Goal: Contribute content

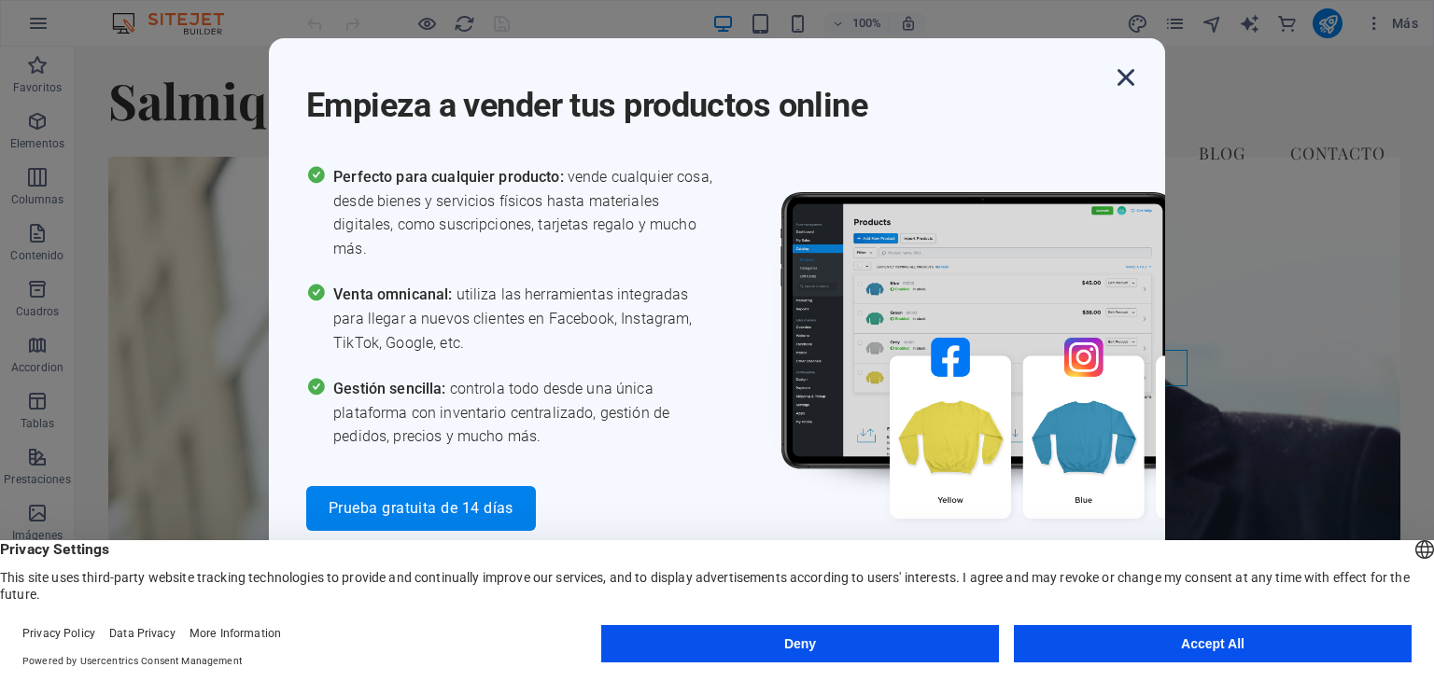
click at [1123, 83] on icon "button" at bounding box center [1126, 78] width 34 height 34
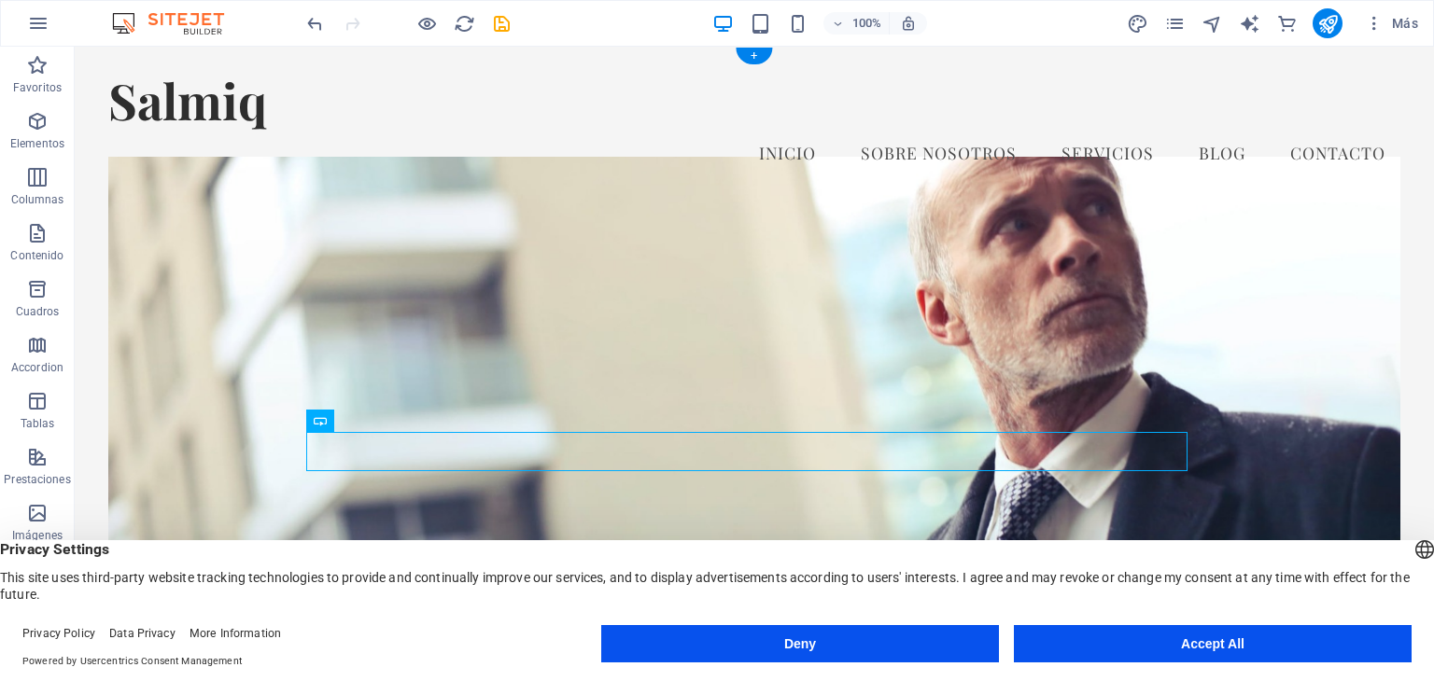
click at [1100, 281] on figure at bounding box center [753, 432] width 1291 height 551
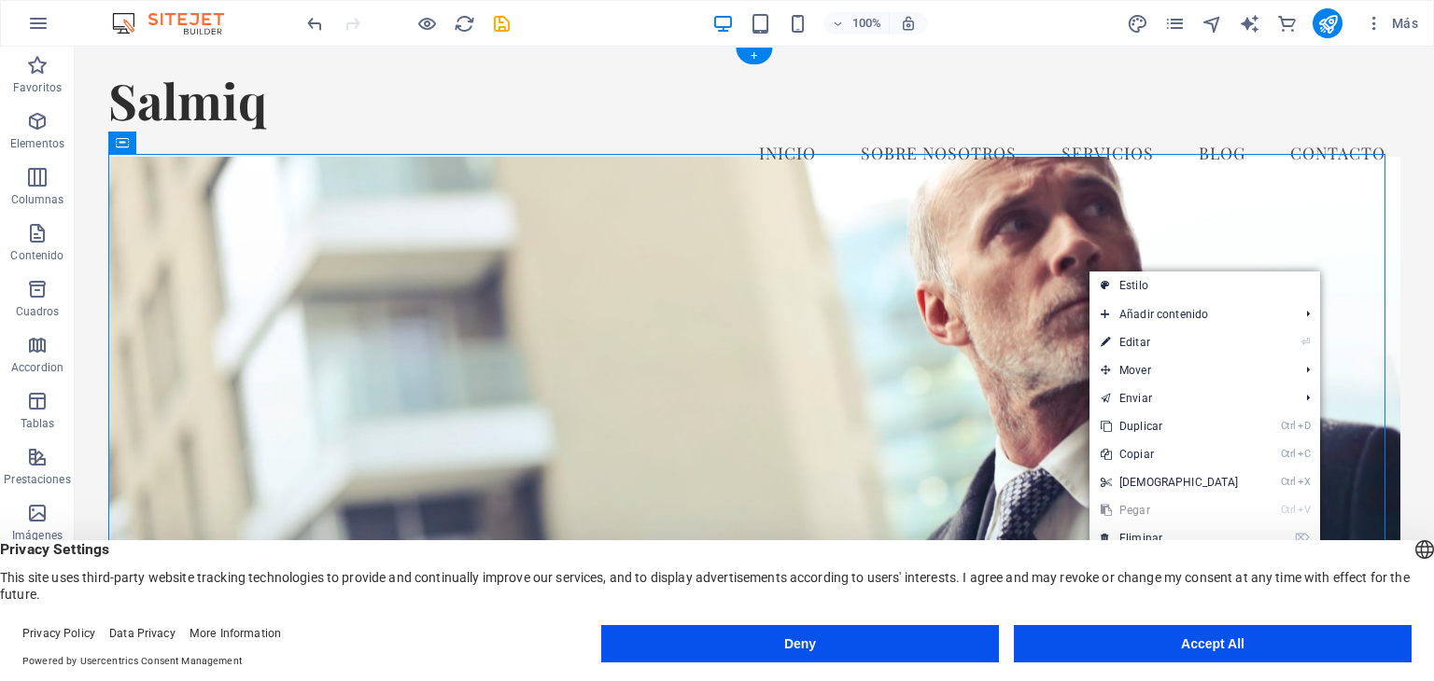
click at [1060, 236] on figure at bounding box center [753, 432] width 1291 height 551
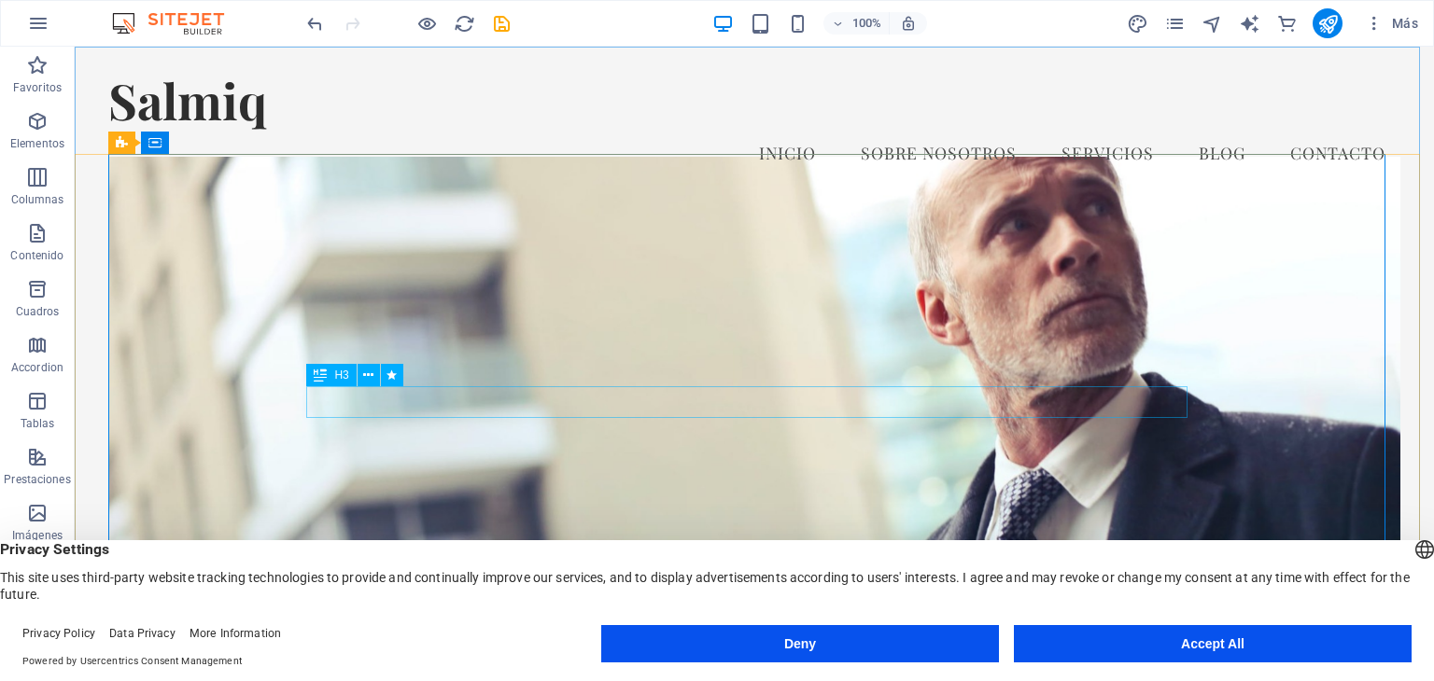
click at [340, 378] on span "H3" at bounding box center [341, 375] width 14 height 11
click at [371, 378] on icon at bounding box center [368, 376] width 10 height 20
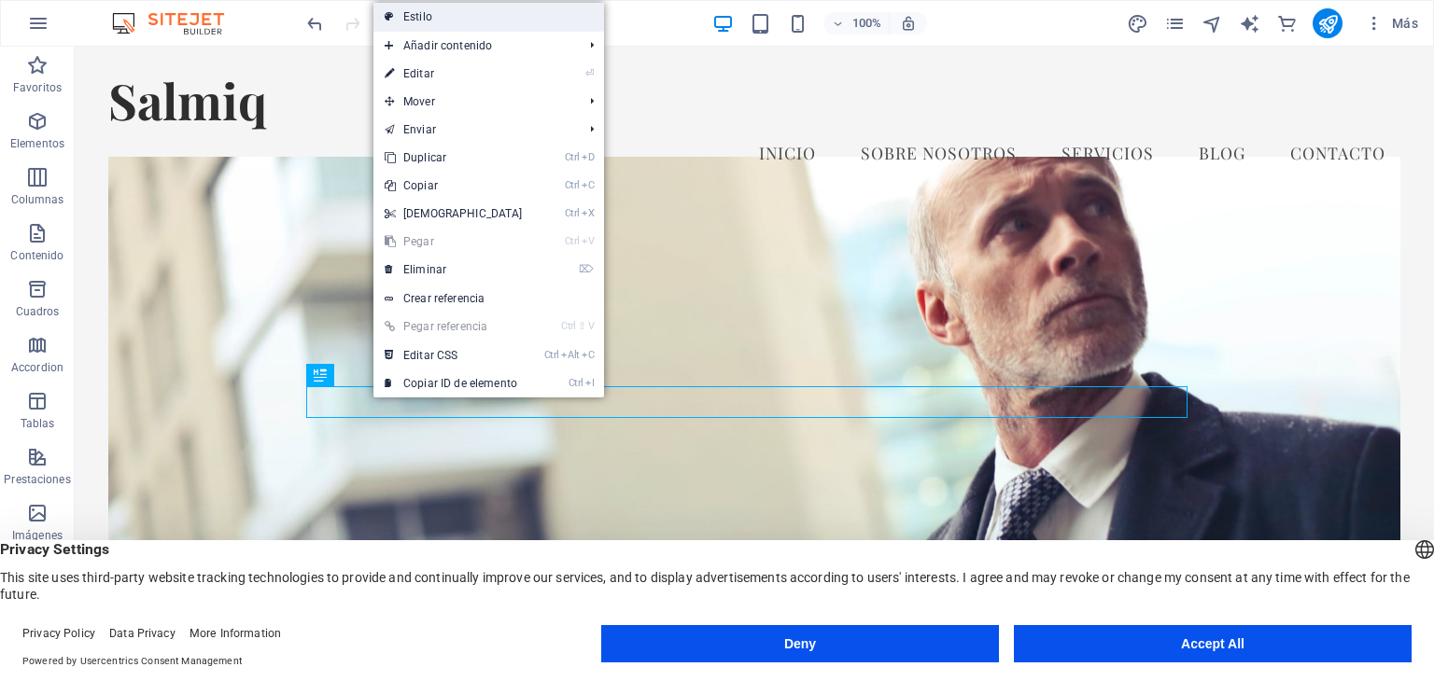
click at [500, 23] on link "Estilo" at bounding box center [488, 17] width 231 height 28
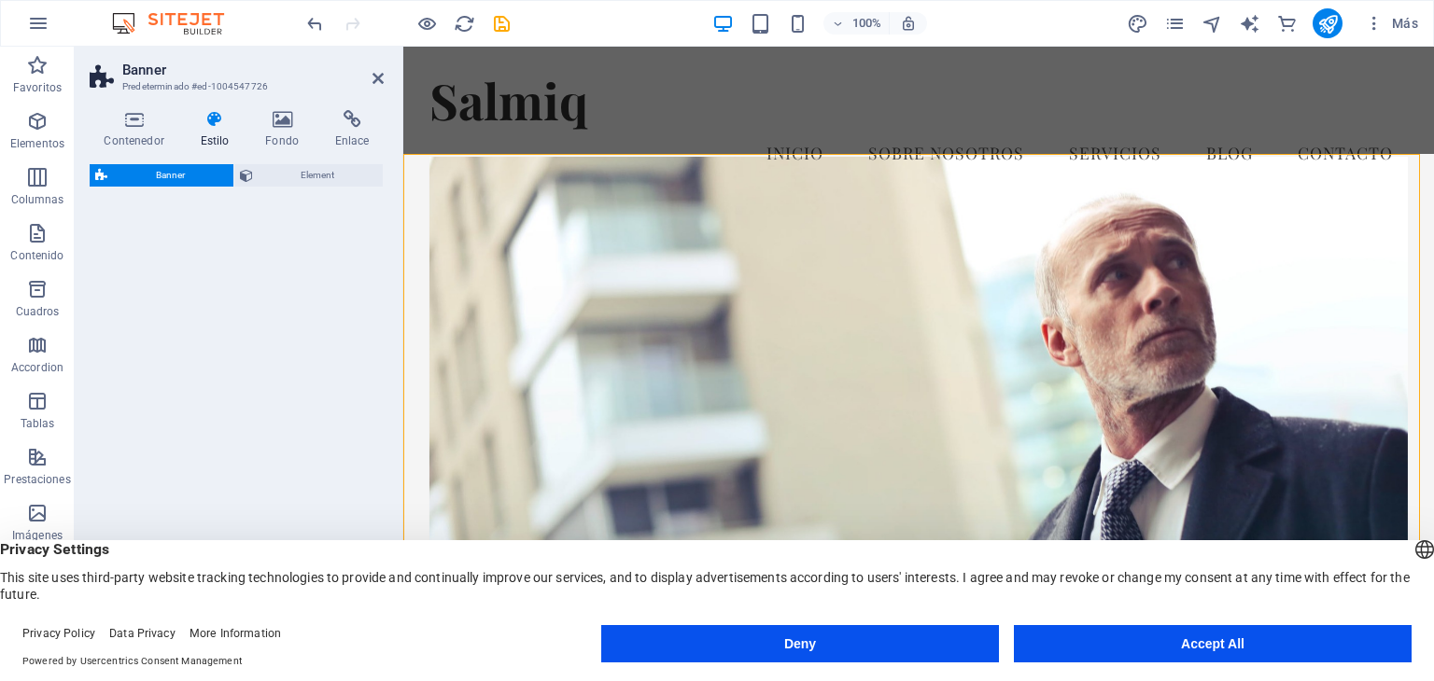
select select "preset-banner-v3-home-4"
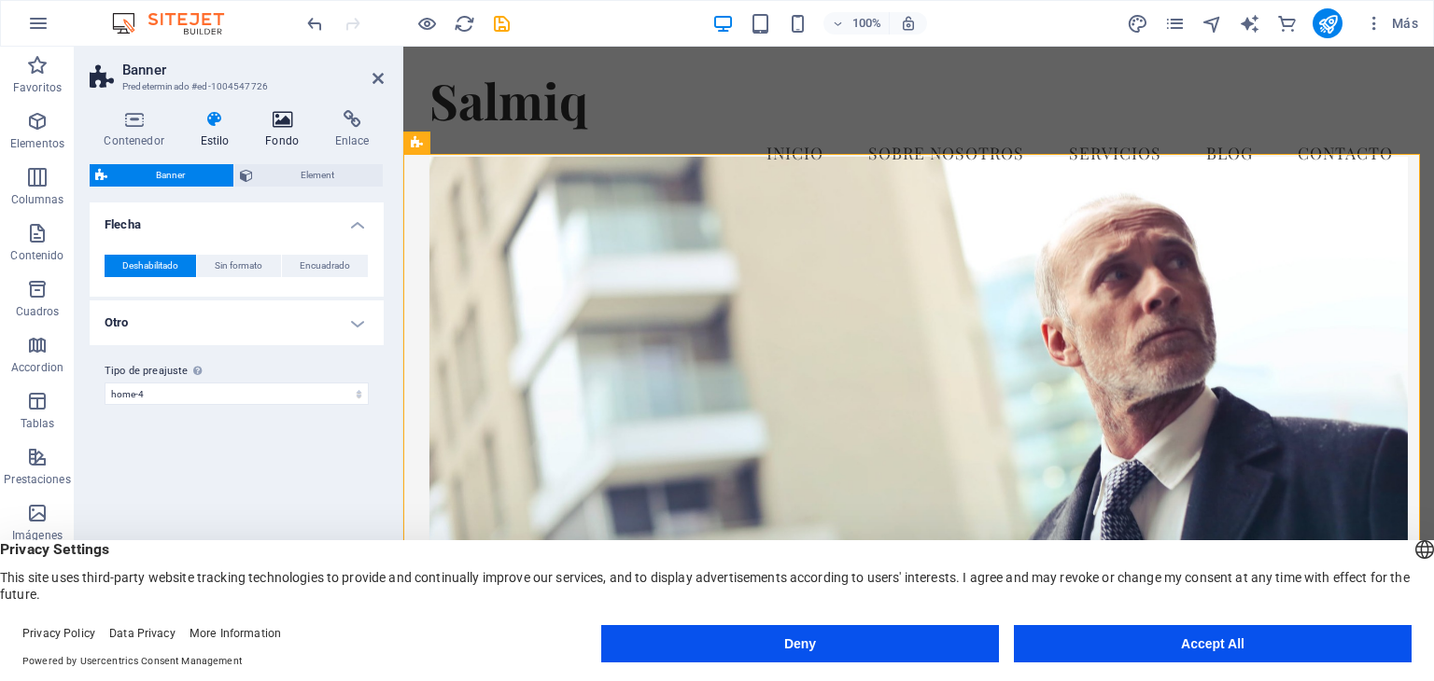
click at [288, 117] on icon at bounding box center [282, 119] width 63 height 19
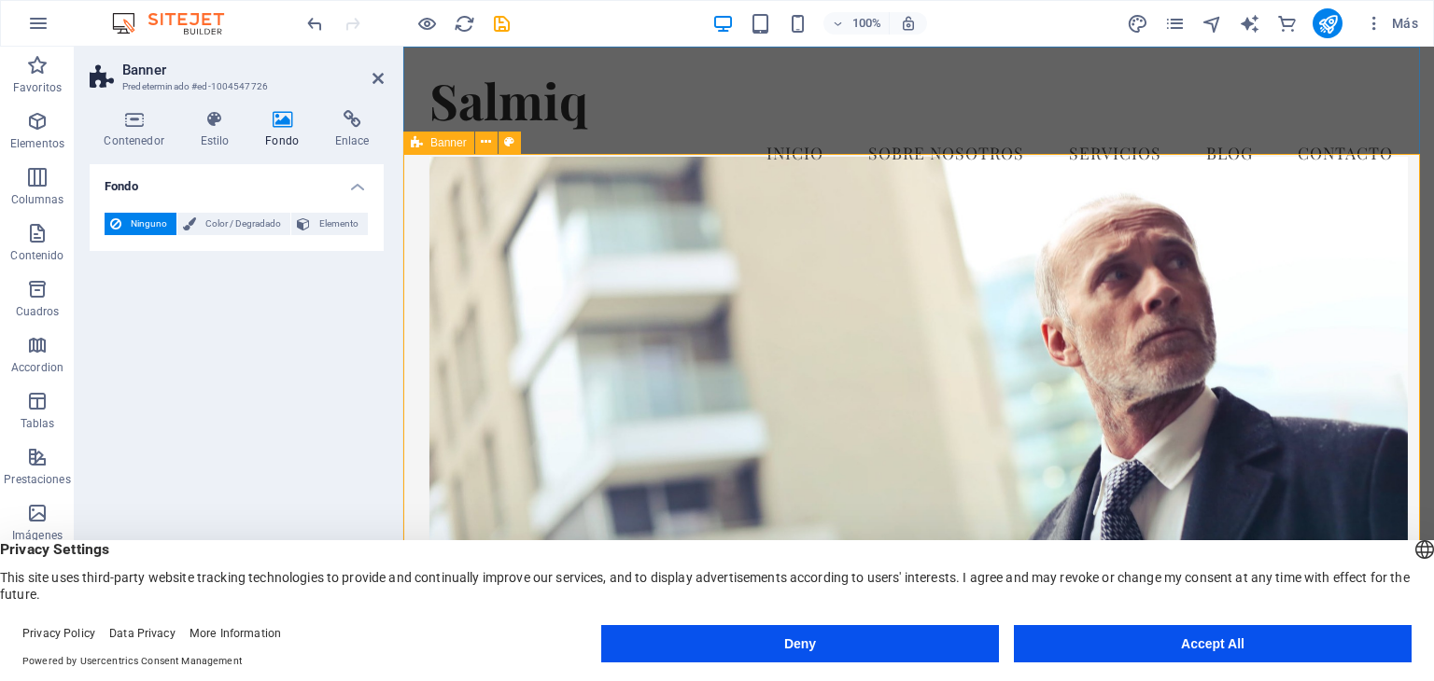
click at [511, 262] on figure at bounding box center [918, 432] width 979 height 551
click at [484, 143] on icon at bounding box center [486, 143] width 10 height 20
click at [132, 122] on icon at bounding box center [134, 119] width 89 height 19
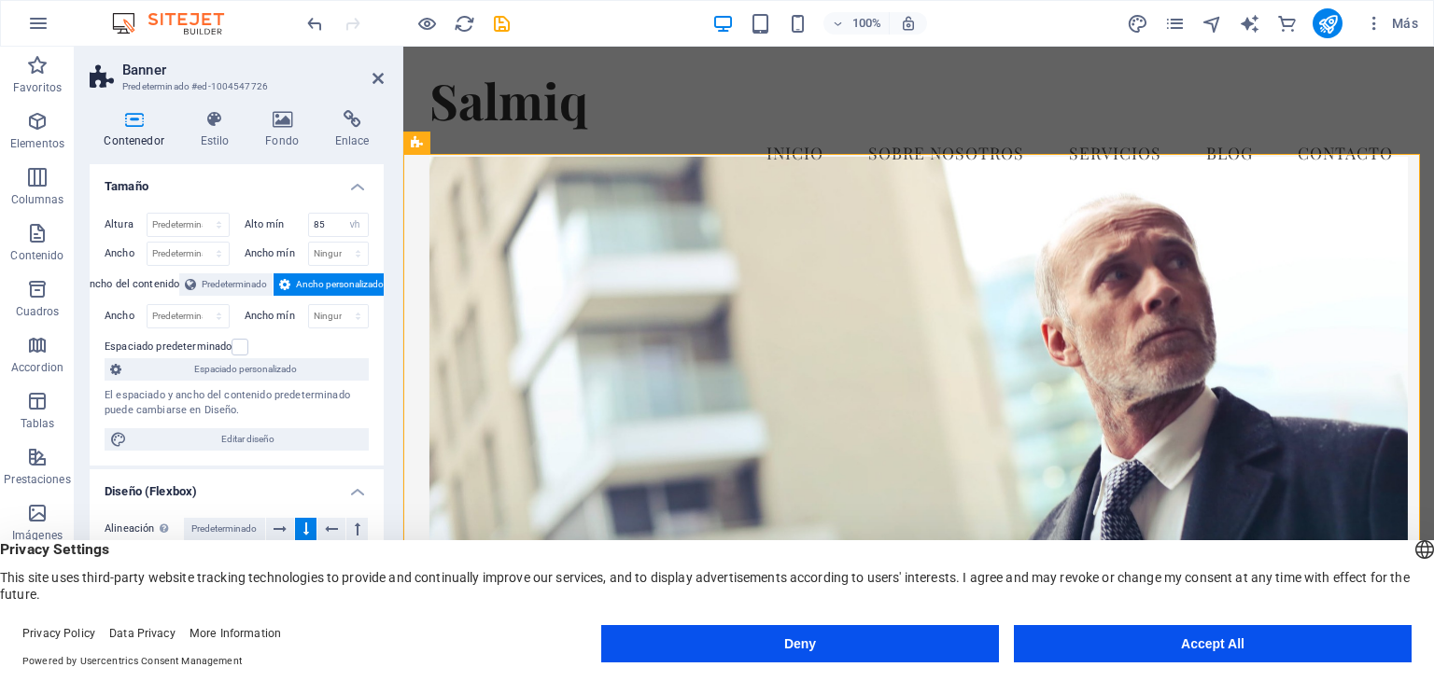
drag, startPoint x: 375, startPoint y: 236, endPoint x: 358, endPoint y: 352, distance: 116.9
click at [358, 352] on div "[MEDICAL_DATA] Predeterminado px rem % vh vw Alto mín 85 Ninguno px rem % vh vw…" at bounding box center [237, 332] width 294 height 268
drag, startPoint x: 377, startPoint y: 377, endPoint x: 363, endPoint y: 469, distance: 92.5
click at [363, 469] on ul "Tamaño [MEDICAL_DATA] Predeterminado px rem % vh vw Alto mín 85 Ninguno px rem …" at bounding box center [237, 553] width 294 height 778
click at [489, 145] on icon at bounding box center [486, 143] width 10 height 20
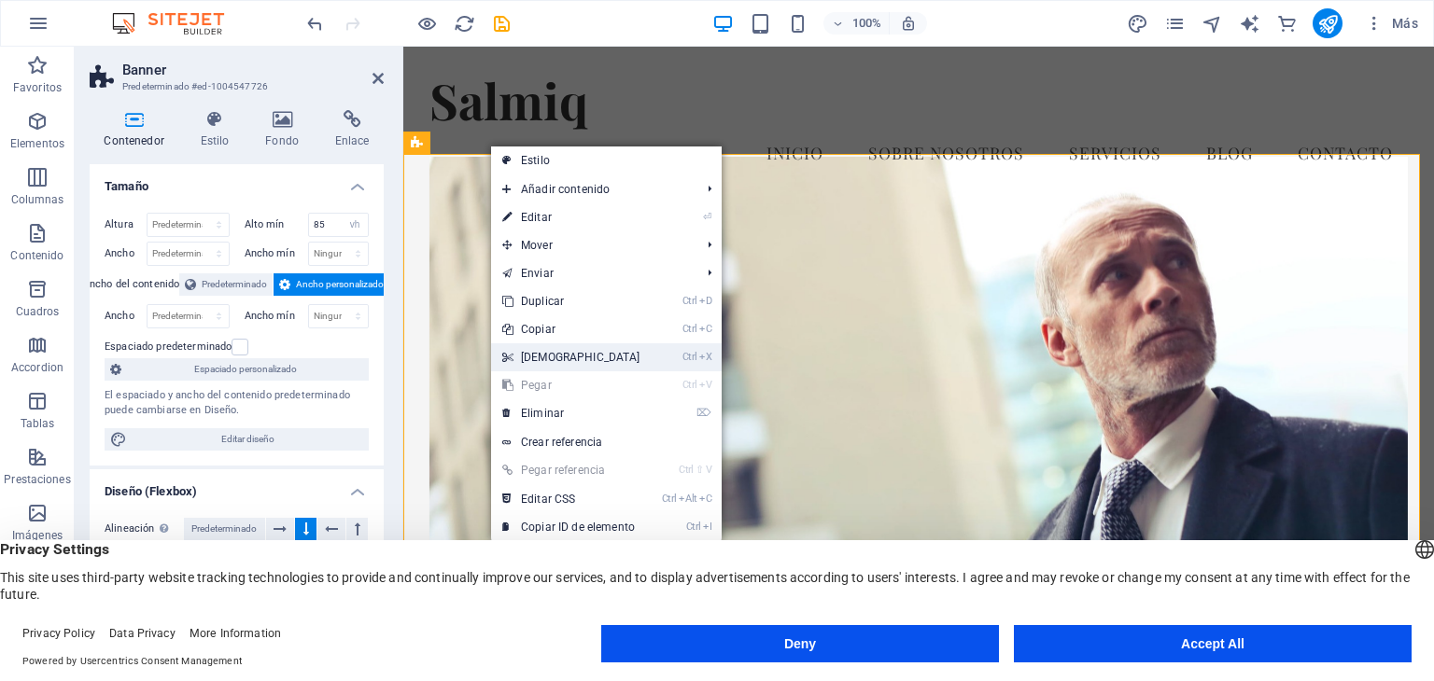
click at [553, 359] on link "Ctrl X Cortar" at bounding box center [571, 357] width 161 height 28
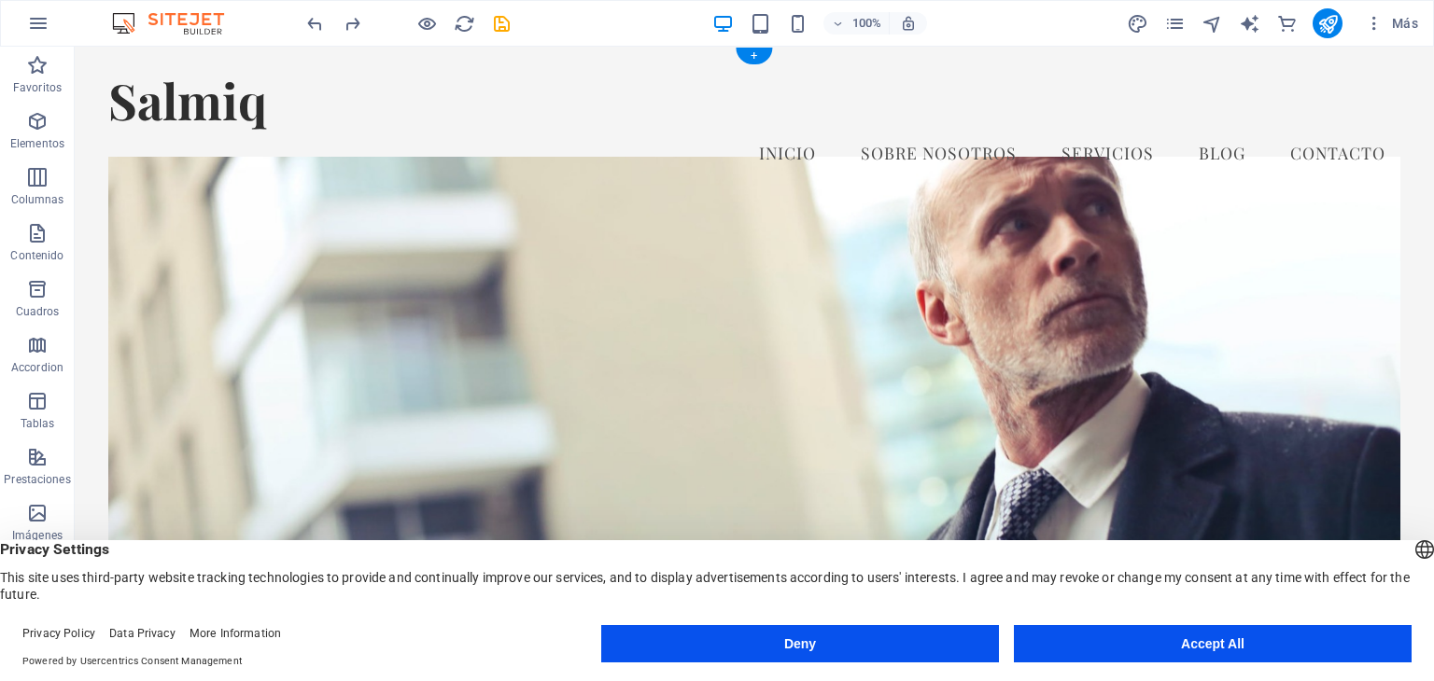
click at [357, 203] on figure at bounding box center [753, 432] width 1291 height 551
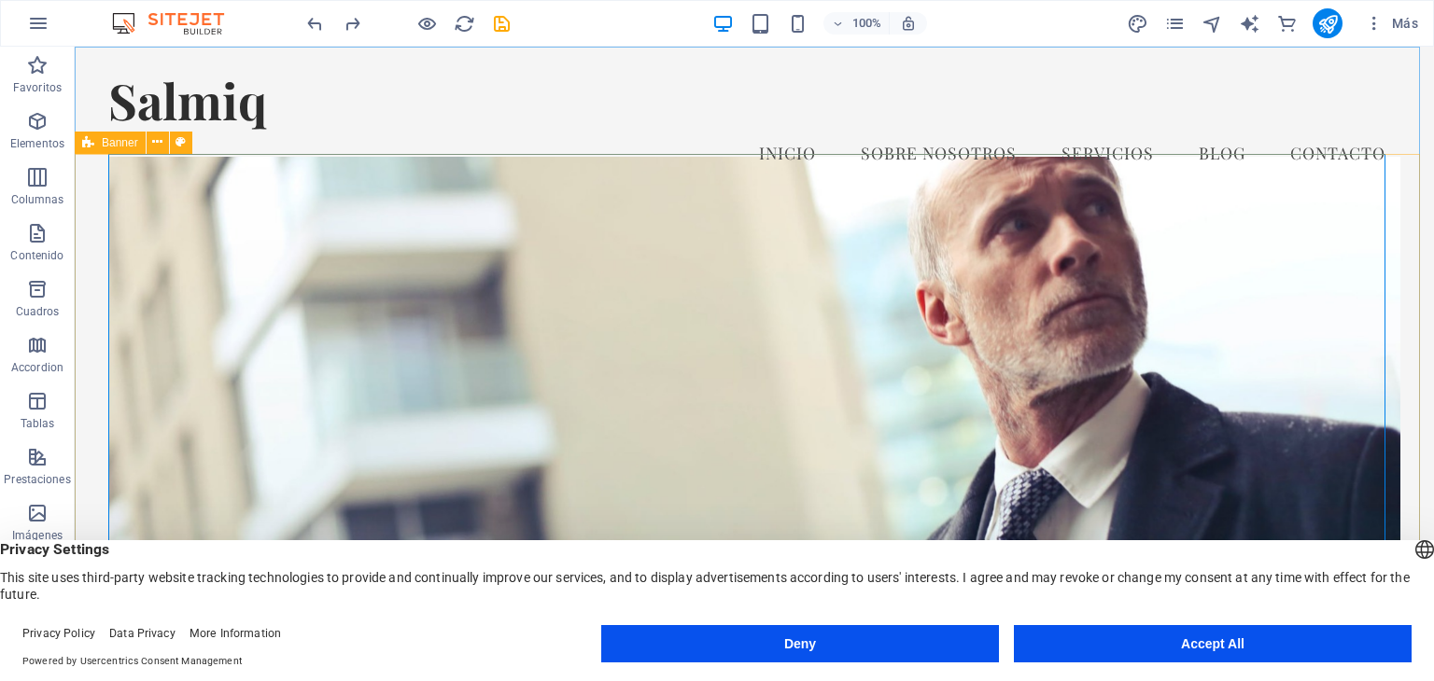
click at [124, 147] on span "Banner" at bounding box center [120, 142] width 36 height 11
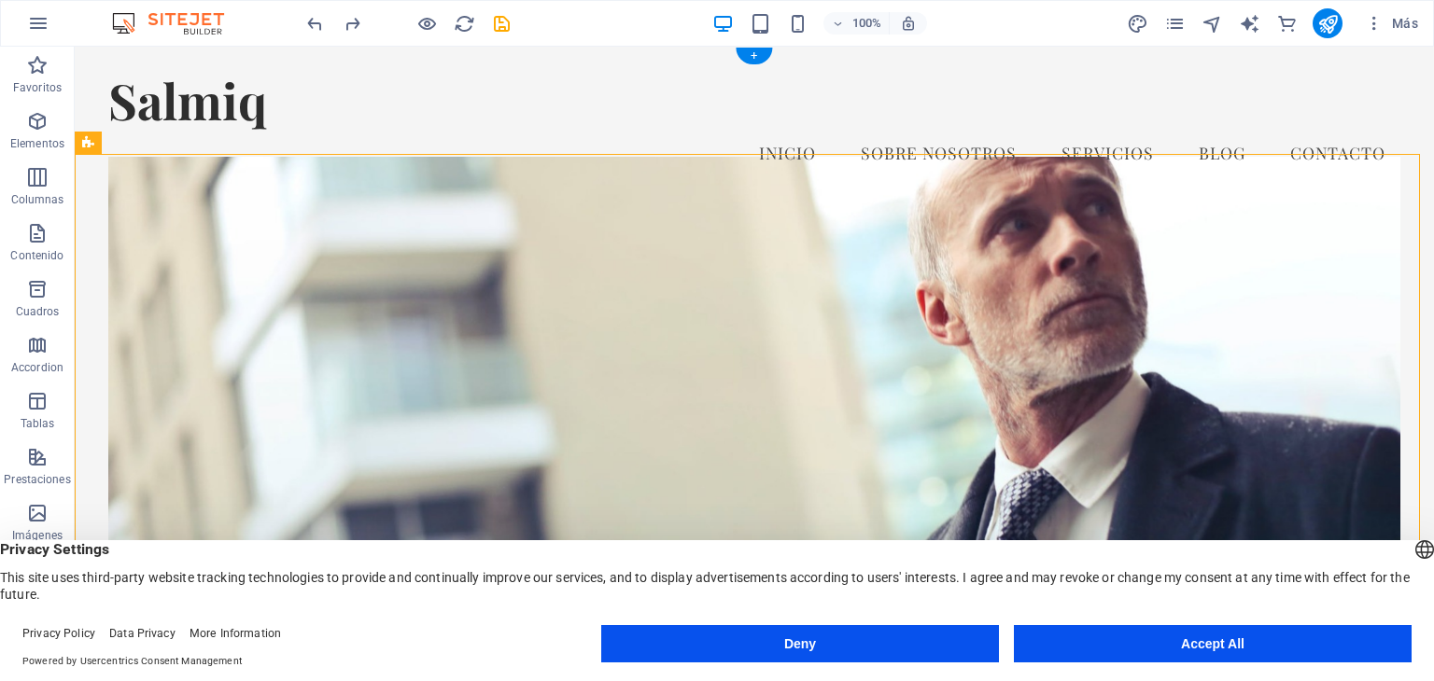
drag, startPoint x: 195, startPoint y: 189, endPoint x: 144, endPoint y: 188, distance: 51.4
click at [164, 140] on button at bounding box center [158, 143] width 22 height 22
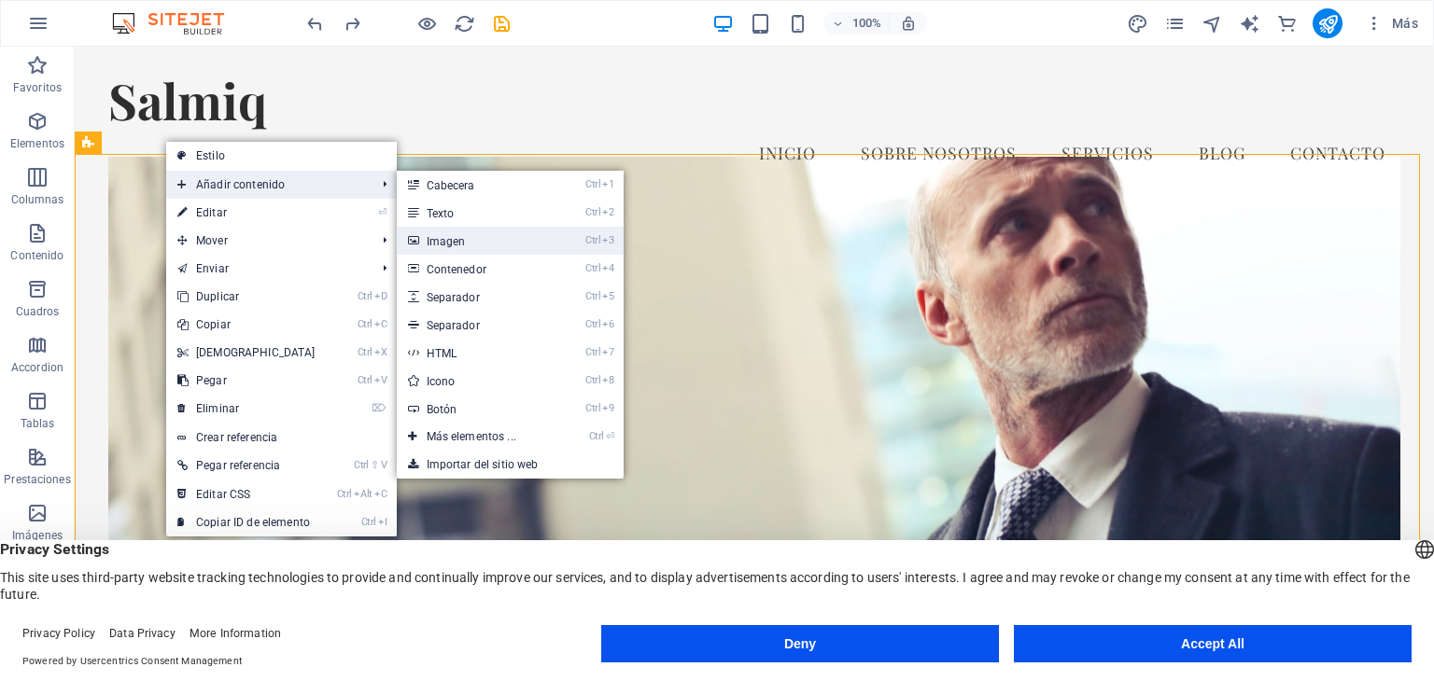
click at [448, 240] on link "Ctrl 3 Imagen" at bounding box center [475, 241] width 157 height 28
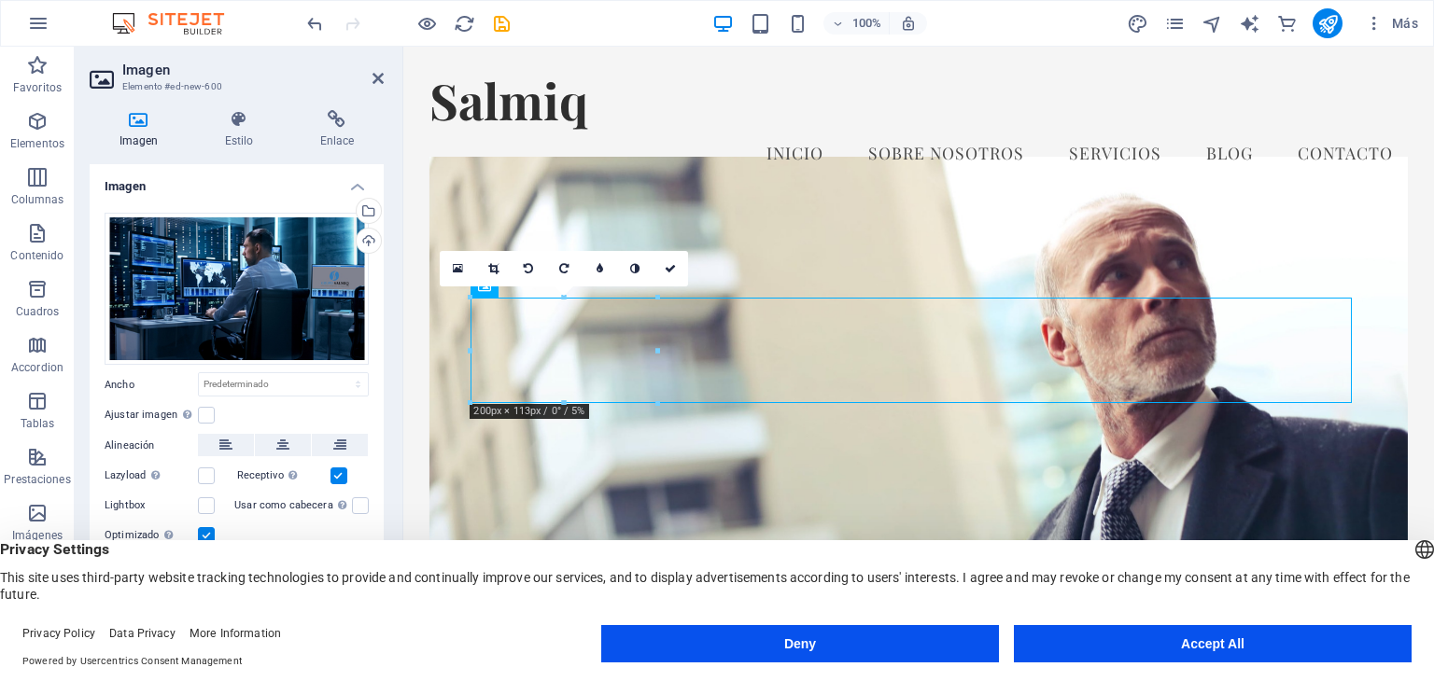
click at [455, 440] on figure at bounding box center [918, 432] width 979 height 551
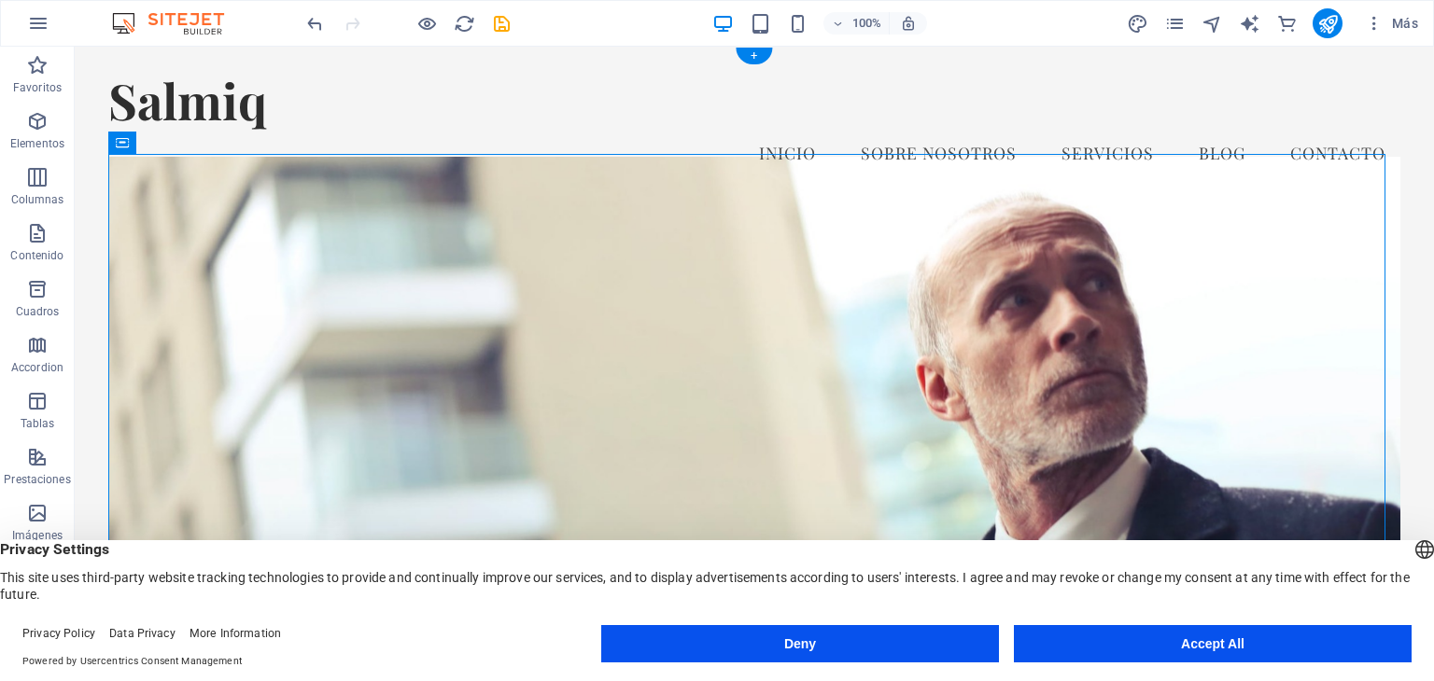
click at [1240, 260] on figure at bounding box center [753, 508] width 1291 height 702
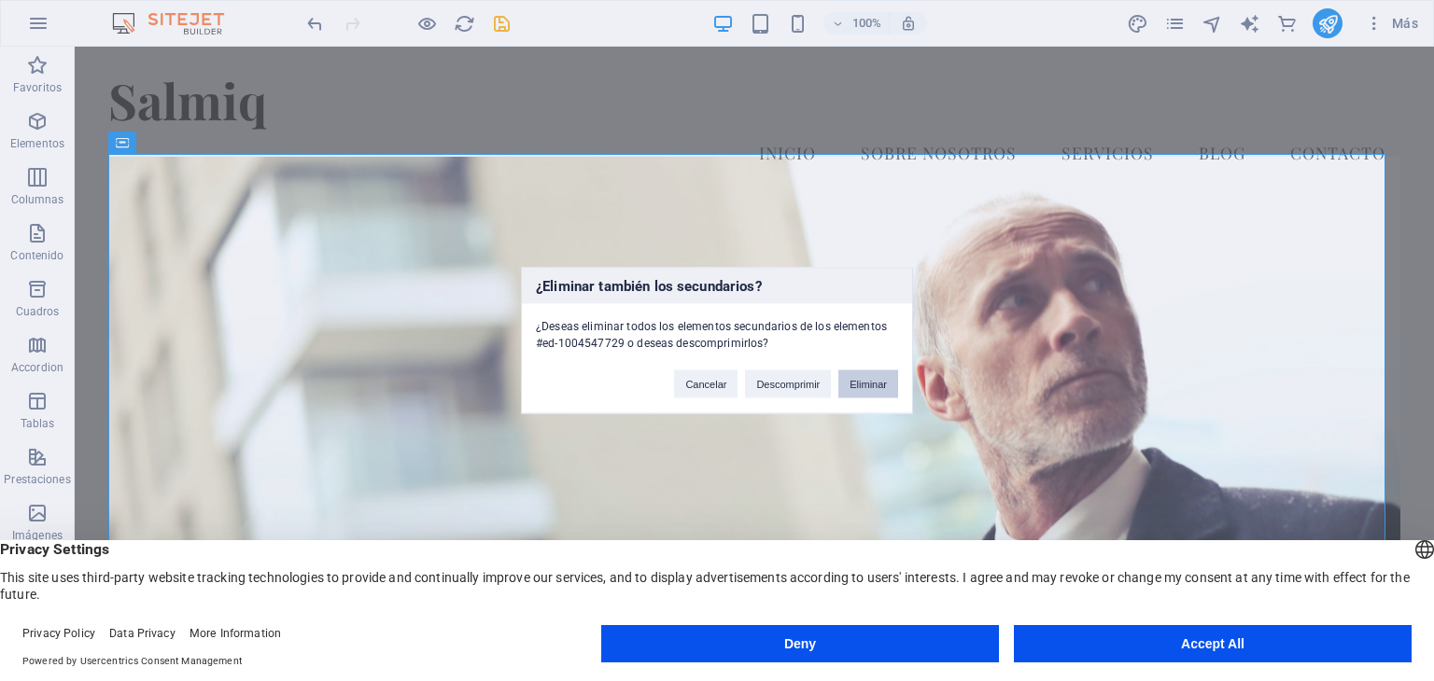
click at [870, 371] on button "Eliminar" at bounding box center [868, 385] width 60 height 28
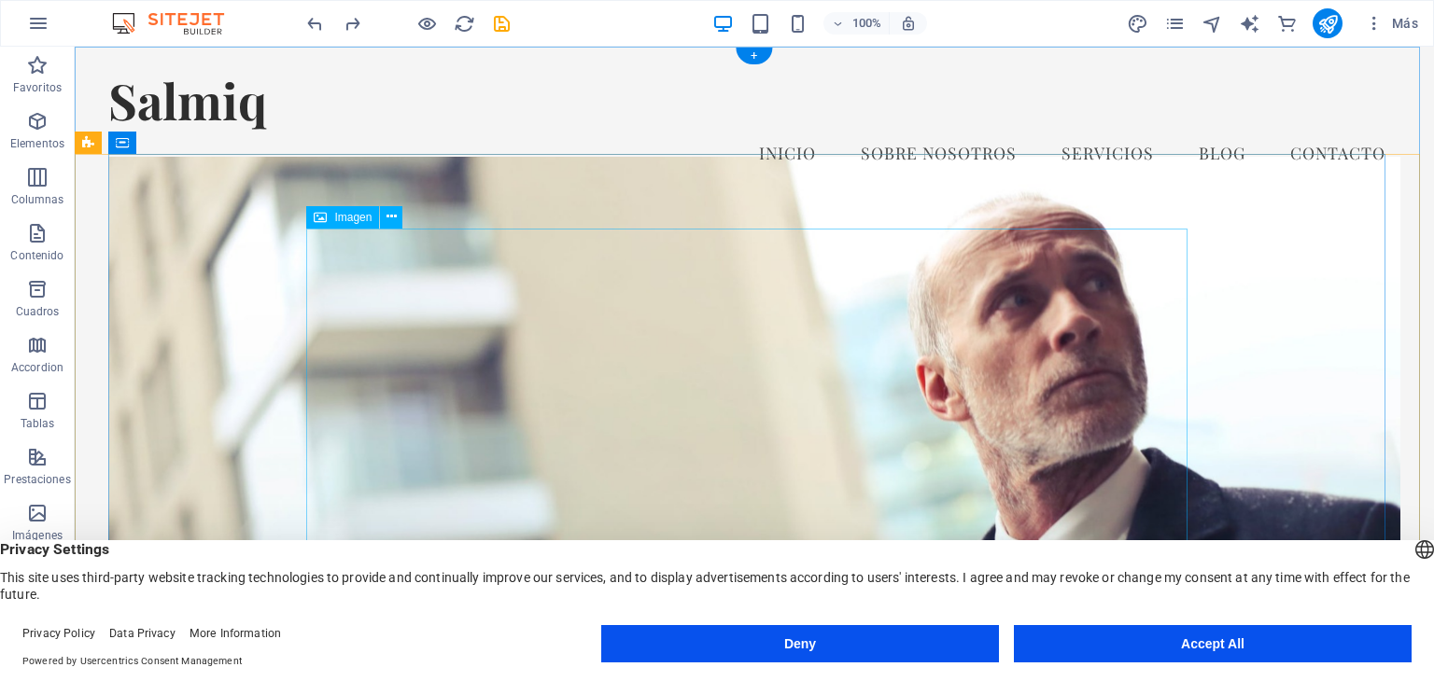
click at [1256, 235] on figure at bounding box center [753, 508] width 1291 height 702
click at [1041, 205] on figure at bounding box center [753, 508] width 1291 height 702
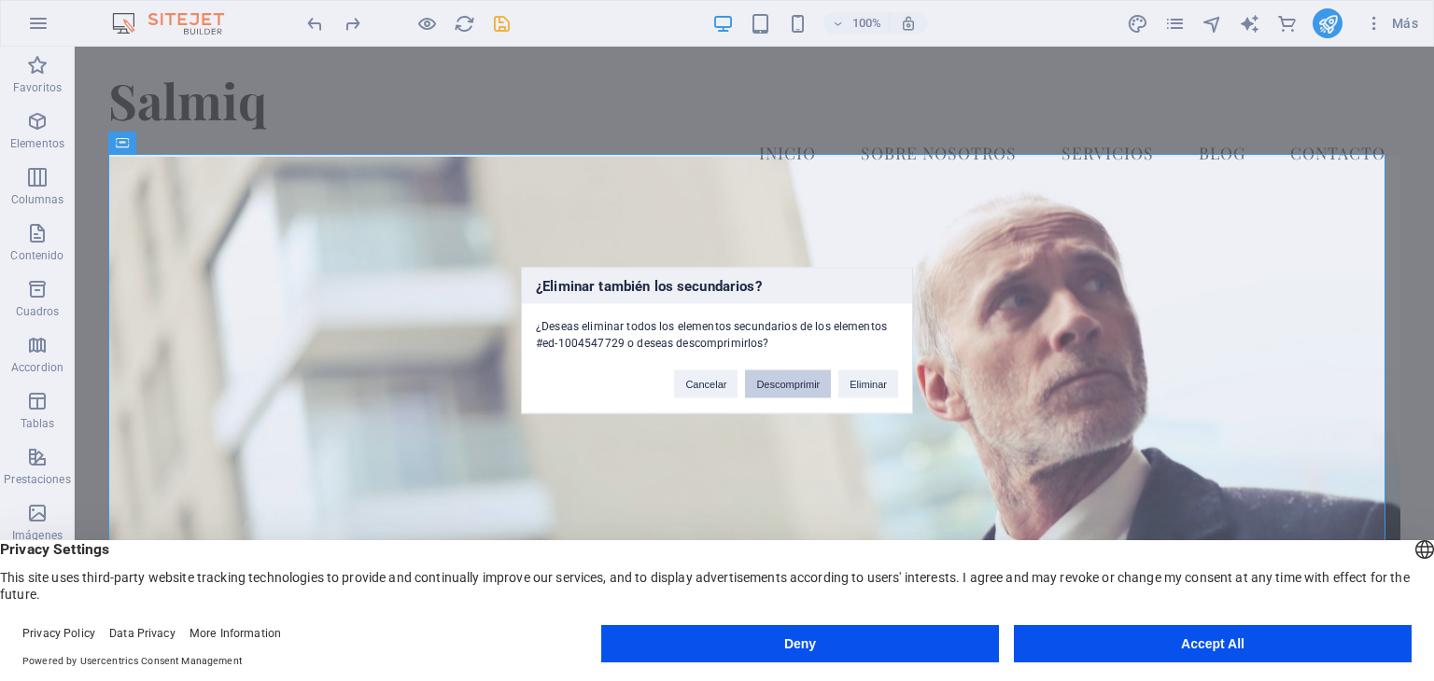
drag, startPoint x: 799, startPoint y: 383, endPoint x: 724, endPoint y: 335, distance: 88.6
click at [799, 383] on button "Descomprimir" at bounding box center [788, 385] width 86 height 28
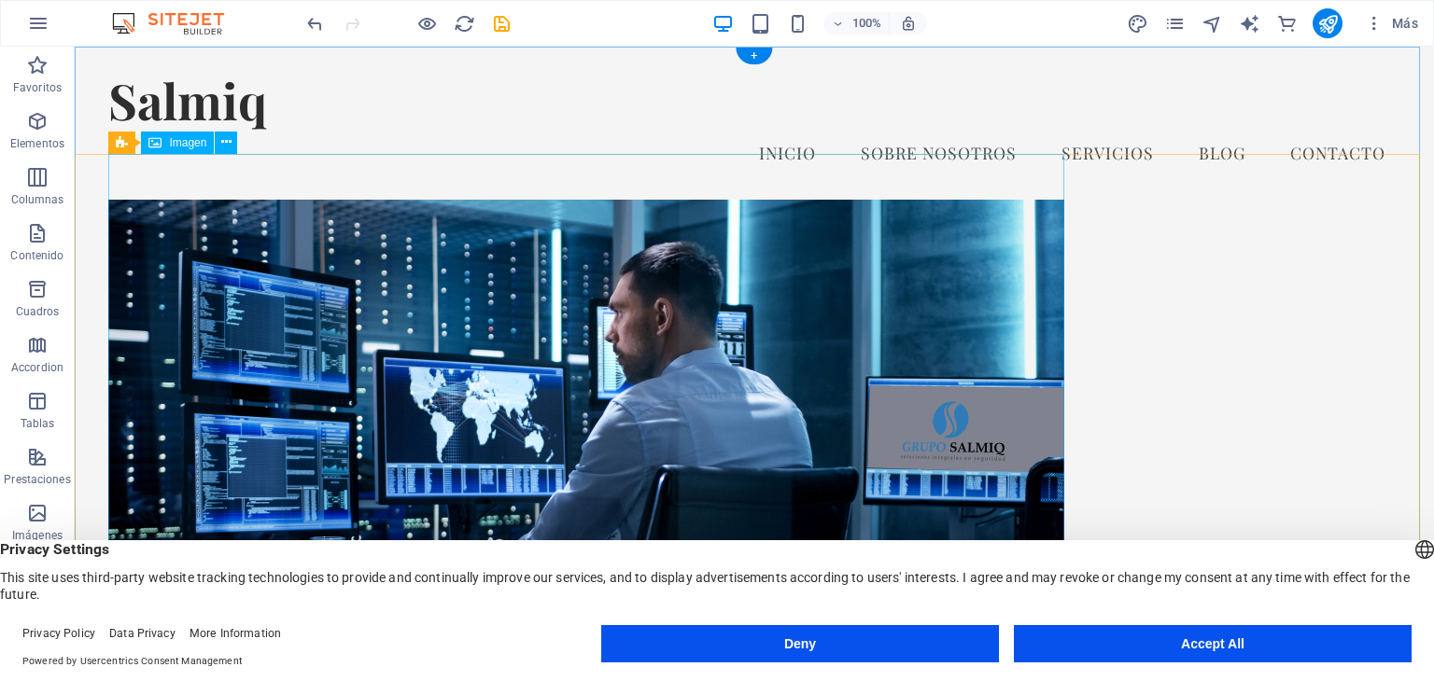
click at [1014, 200] on figure at bounding box center [753, 469] width 1291 height 538
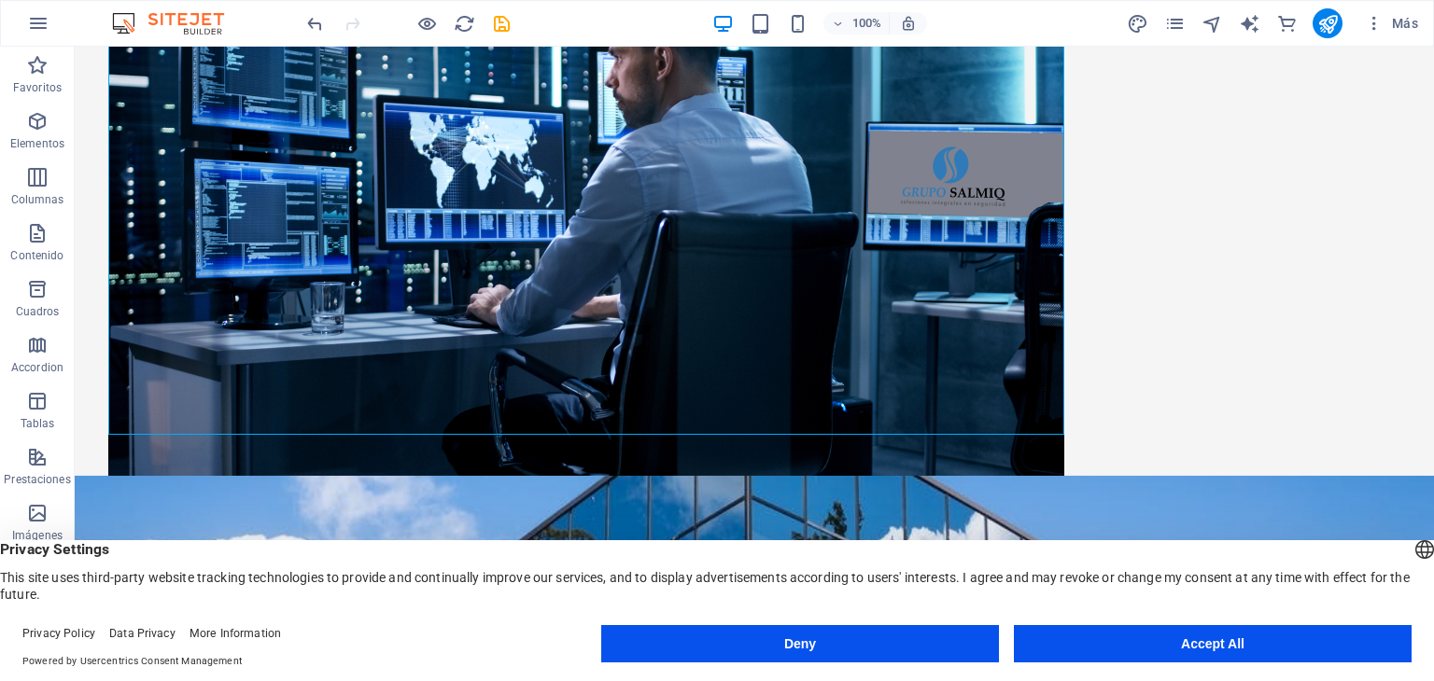
scroll to position [256, 0]
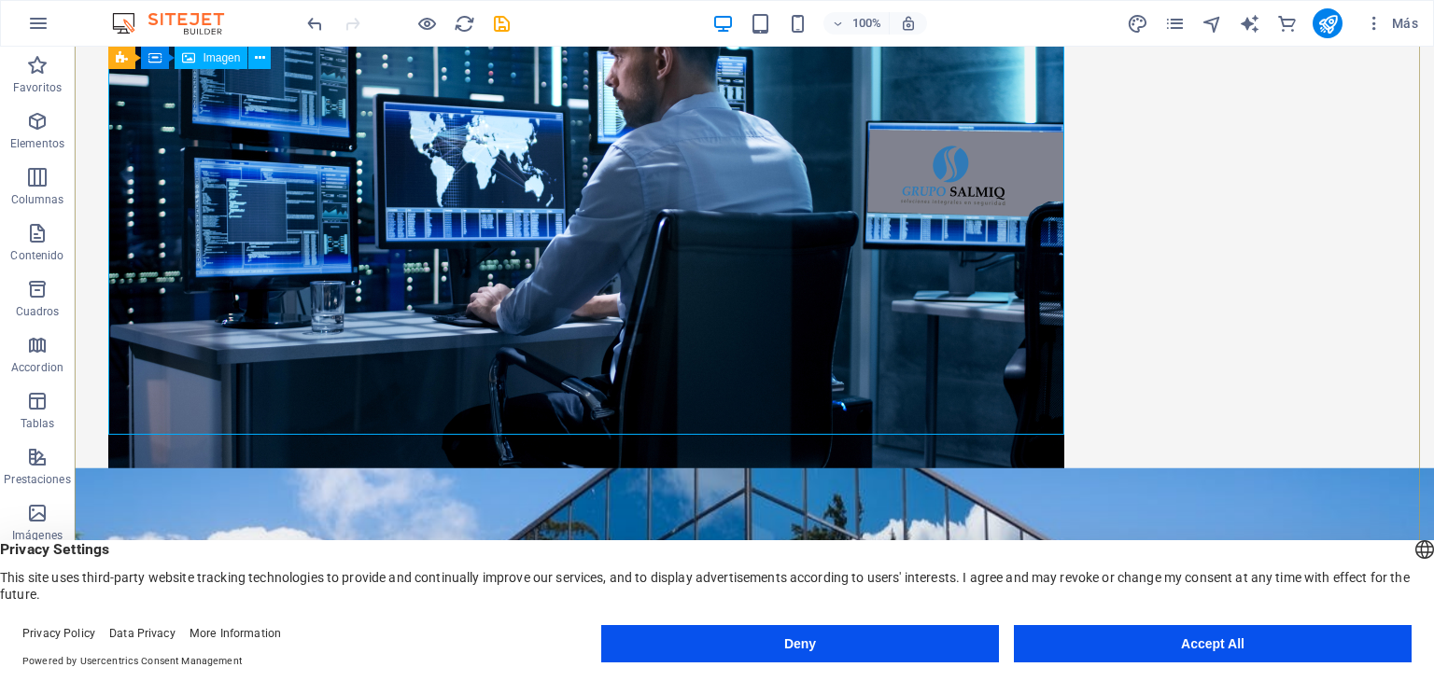
click at [1019, 333] on figure at bounding box center [753, 213] width 1291 height 538
click at [209, 61] on span "Imagen" at bounding box center [221, 57] width 37 height 11
click at [237, 160] on figure at bounding box center [753, 213] width 1291 height 538
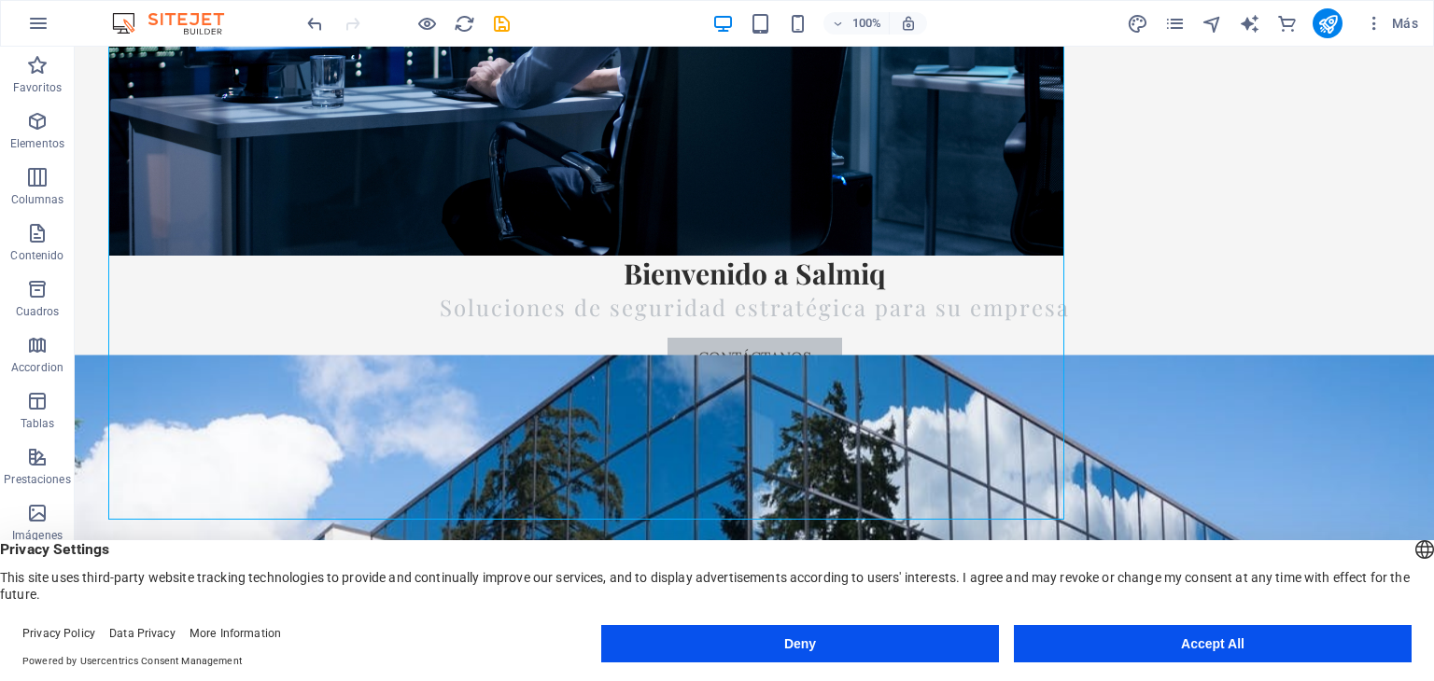
scroll to position [522, 0]
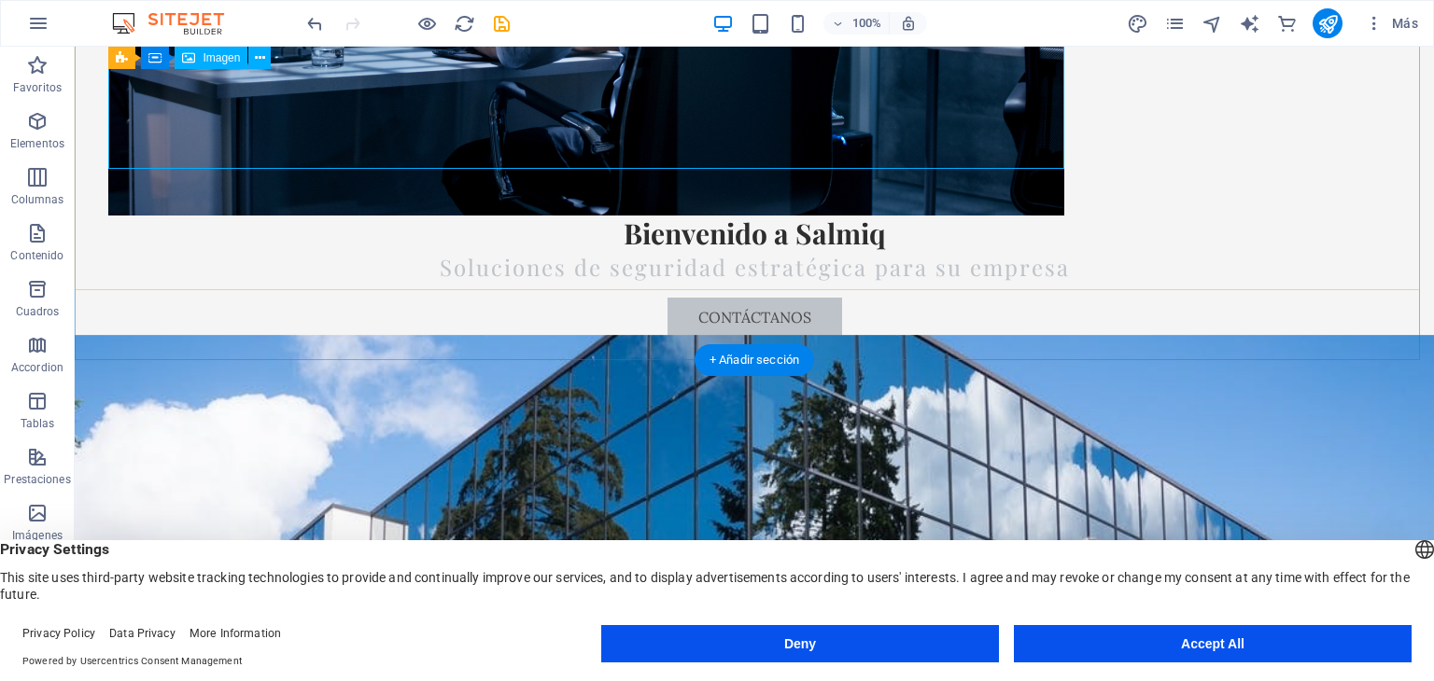
click at [260, 57] on icon at bounding box center [260, 59] width 10 height 20
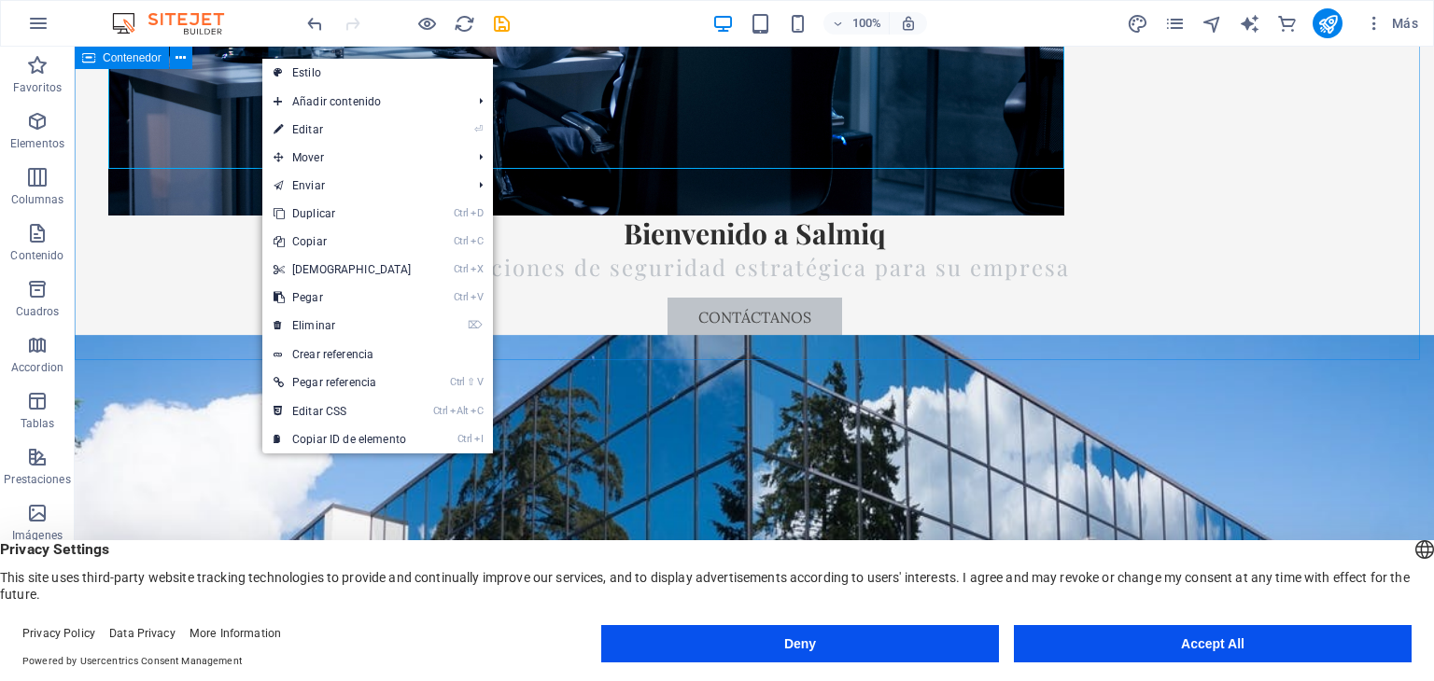
click at [164, 61] on div "Contenedor" at bounding box center [122, 58] width 94 height 22
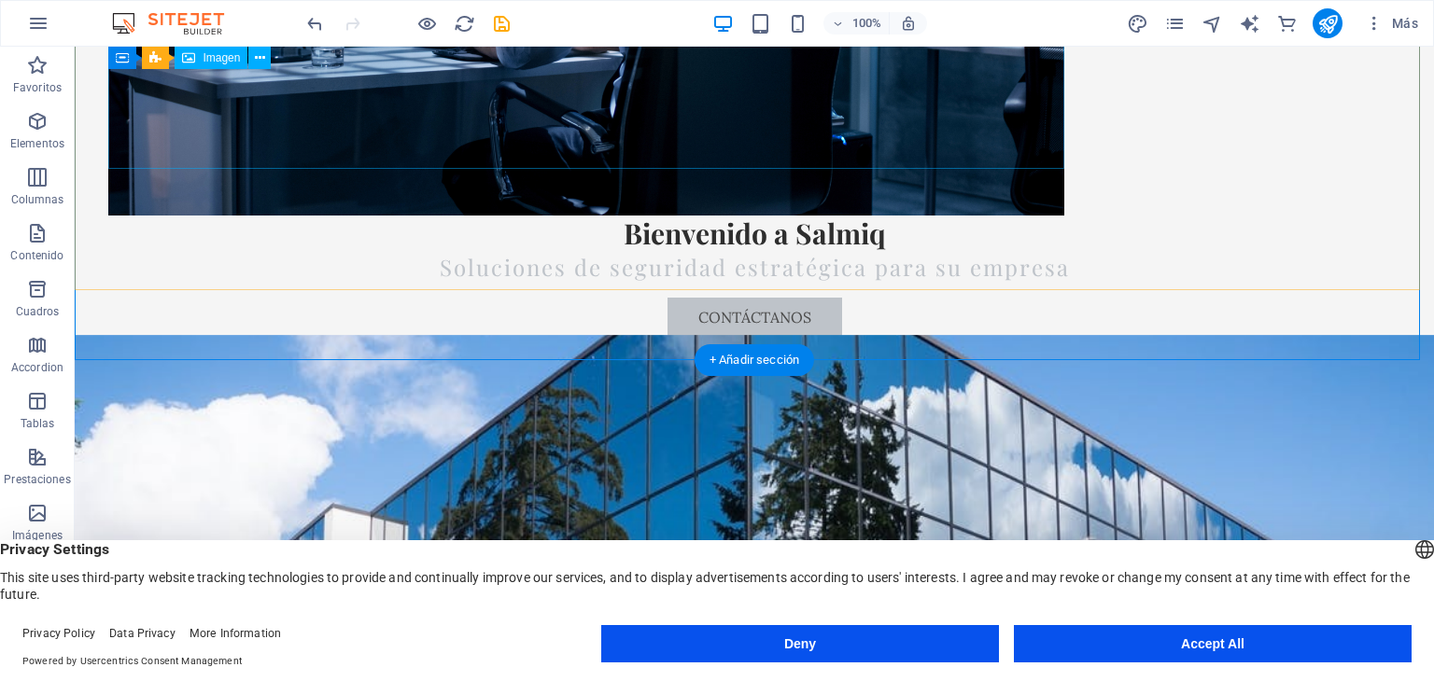
click at [1058, 173] on div "Bienvenido a Salmiq Soluciones de seguridad estratégica para su empresa Contáct…" at bounding box center [754, 7] width 1359 height 659
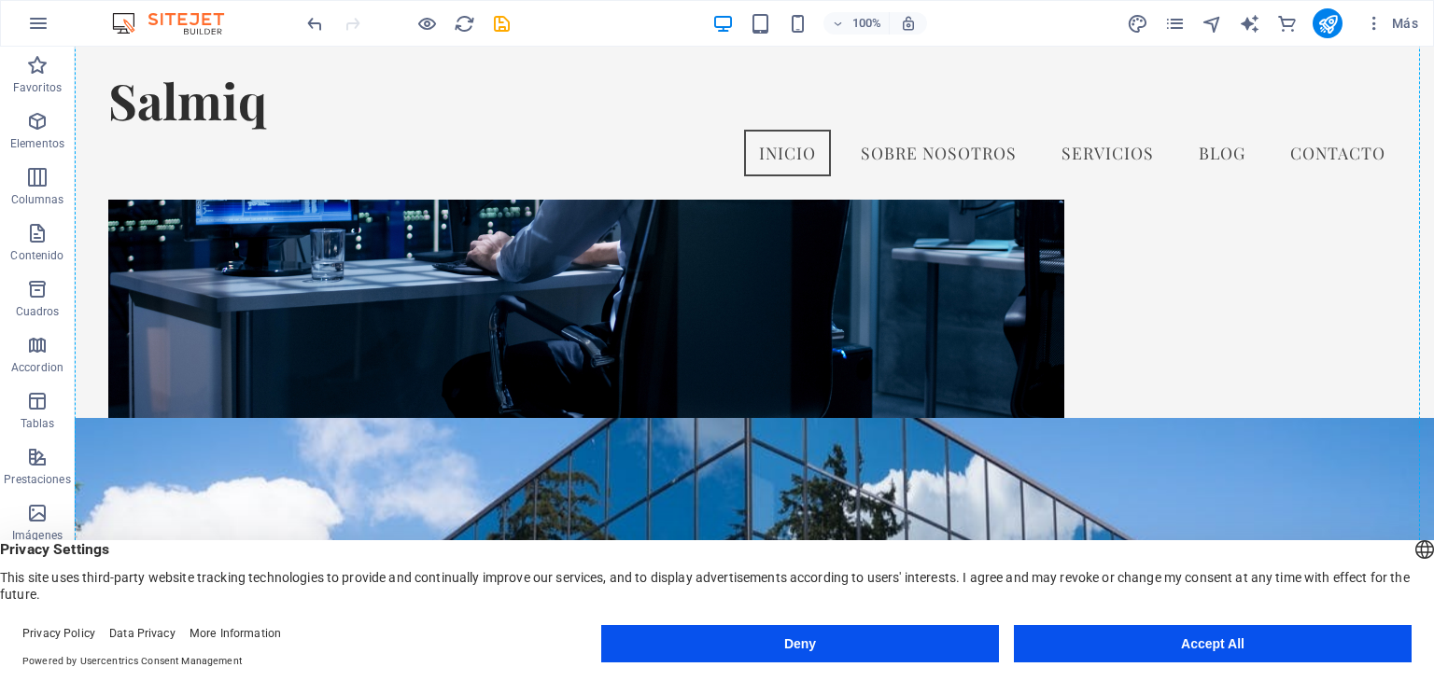
scroll to position [226, 0]
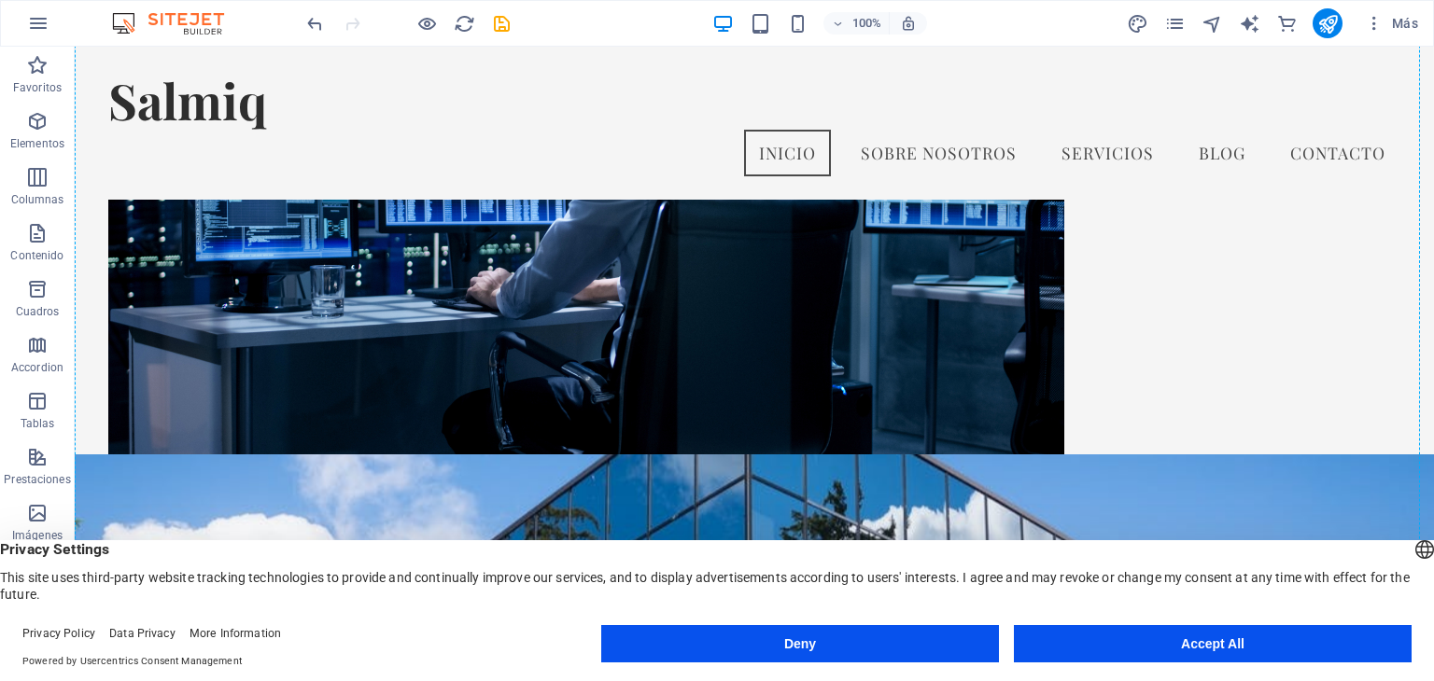
drag, startPoint x: 315, startPoint y: 200, endPoint x: 504, endPoint y: 249, distance: 194.9
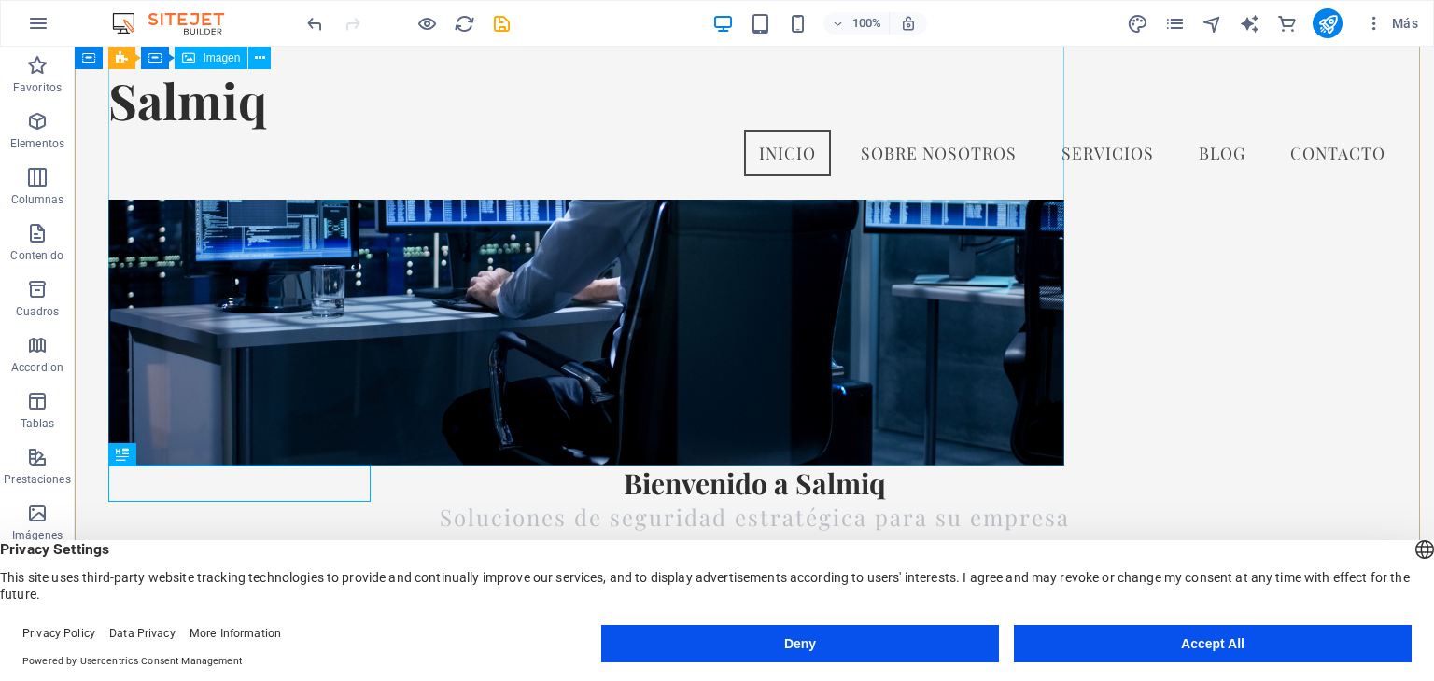
click at [799, 317] on figure at bounding box center [753, 197] width 1291 height 538
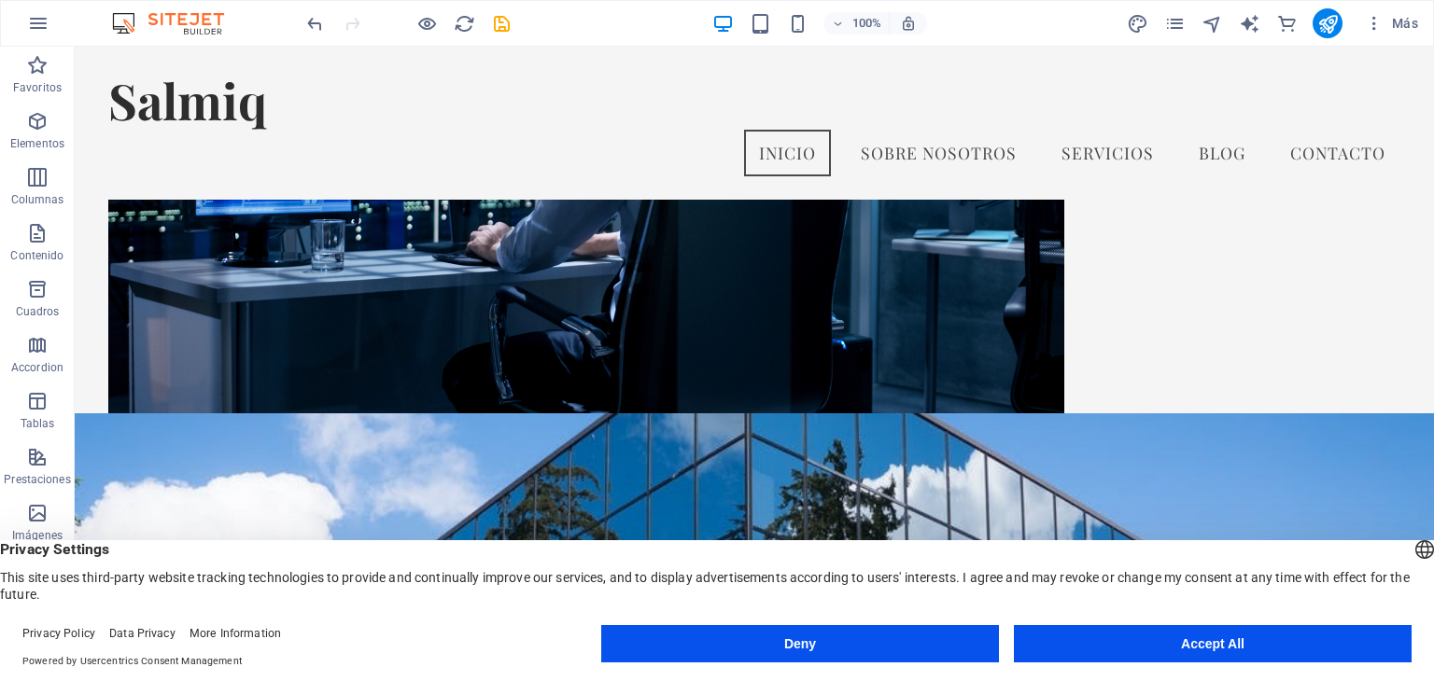
scroll to position [258, 0]
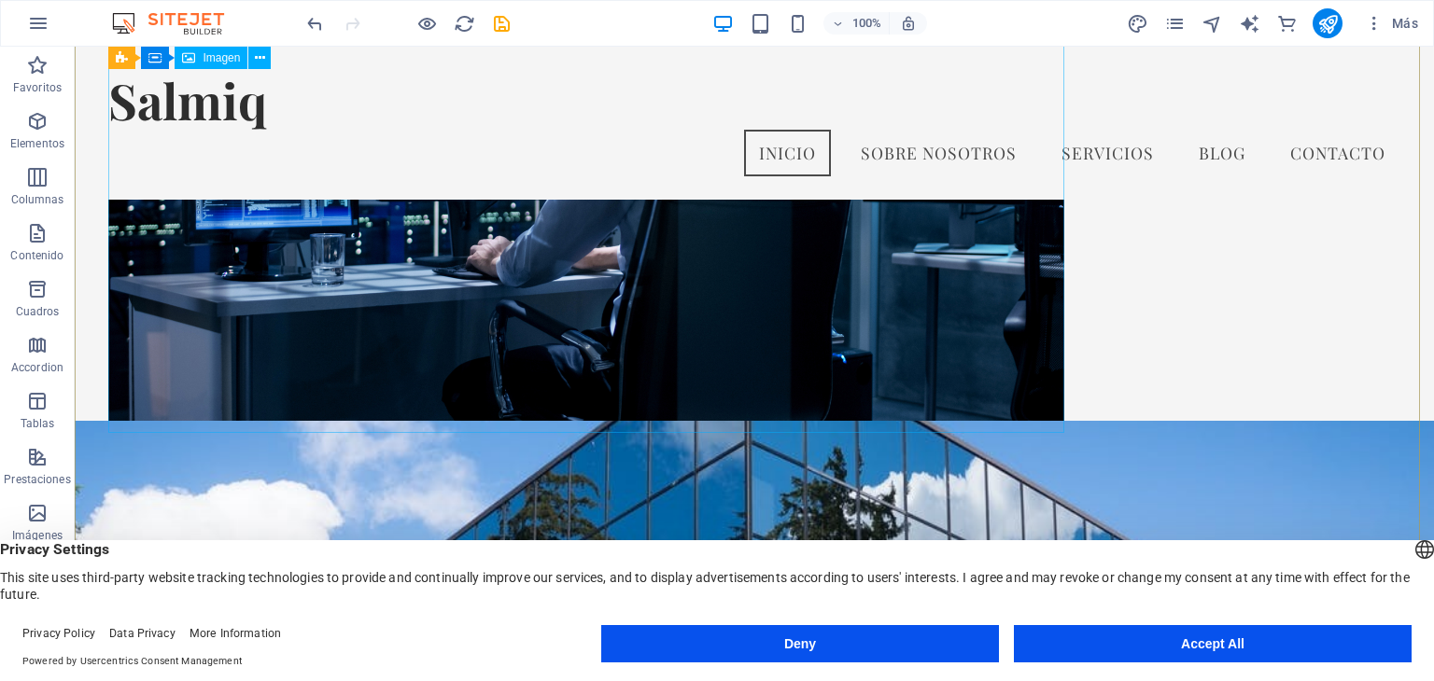
click at [936, 263] on figure at bounding box center [753, 165] width 1291 height 538
click at [35, 360] on p "Accordion" at bounding box center [37, 367] width 52 height 15
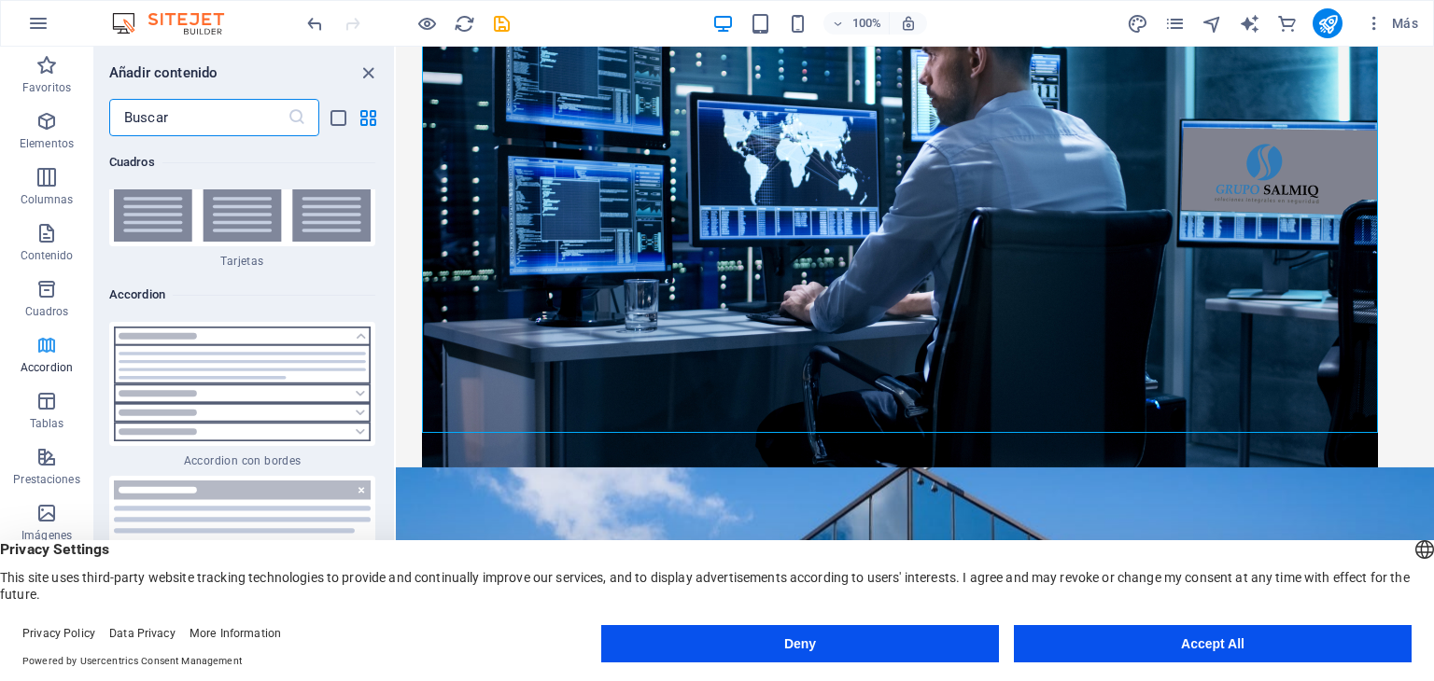
scroll to position [11492, 0]
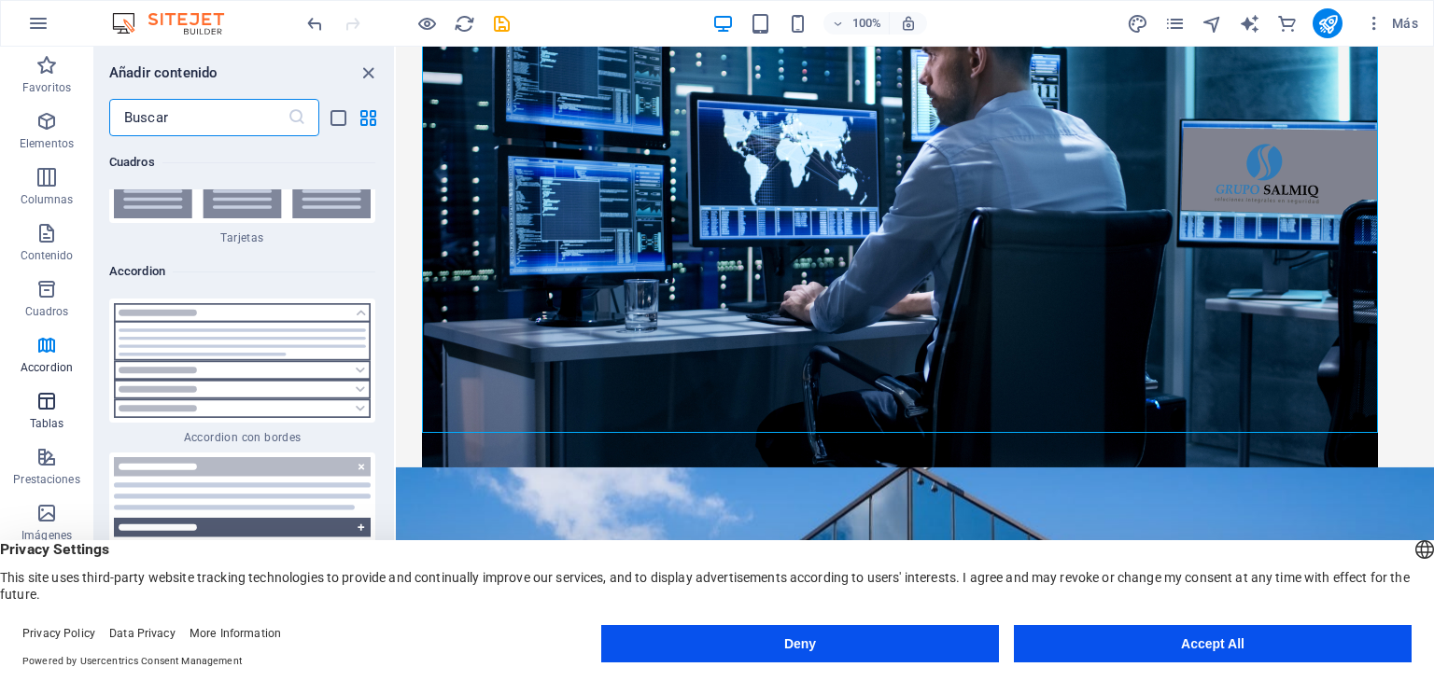
click at [43, 410] on icon "button" at bounding box center [46, 401] width 22 height 22
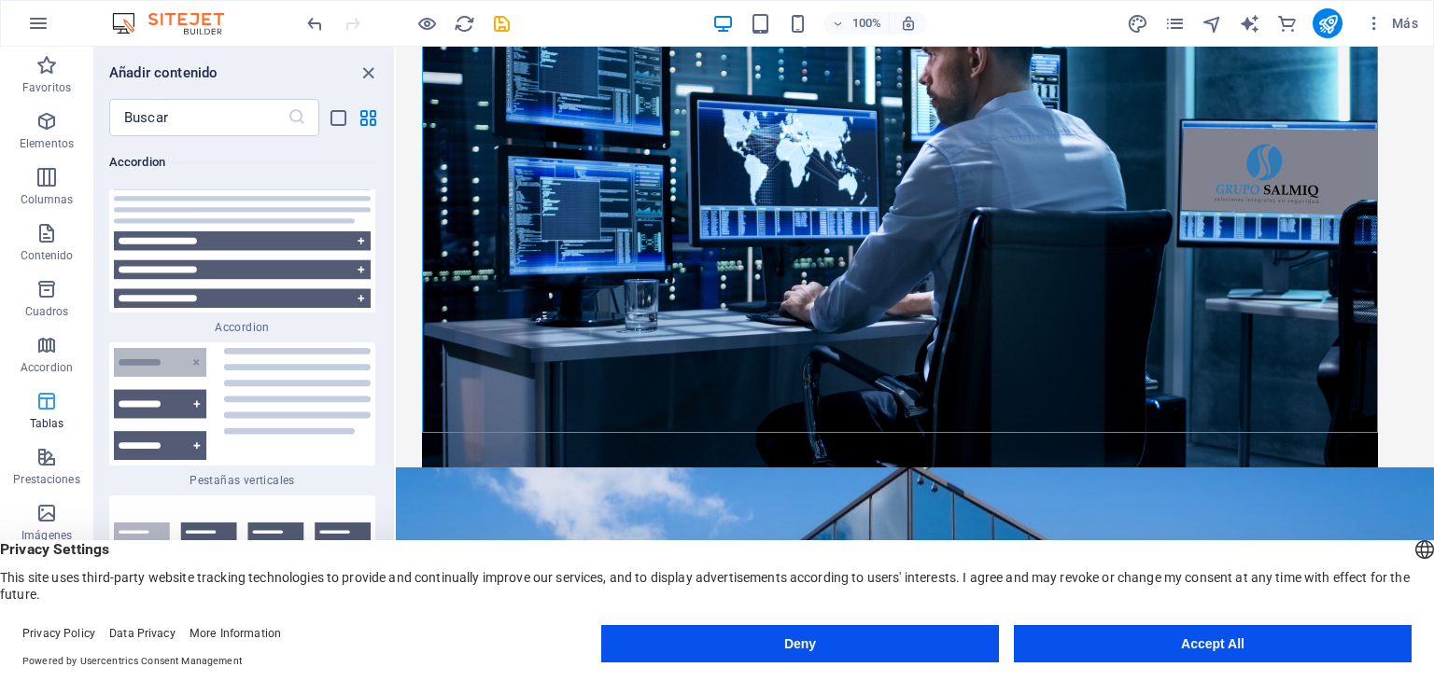
scroll to position [12505, 0]
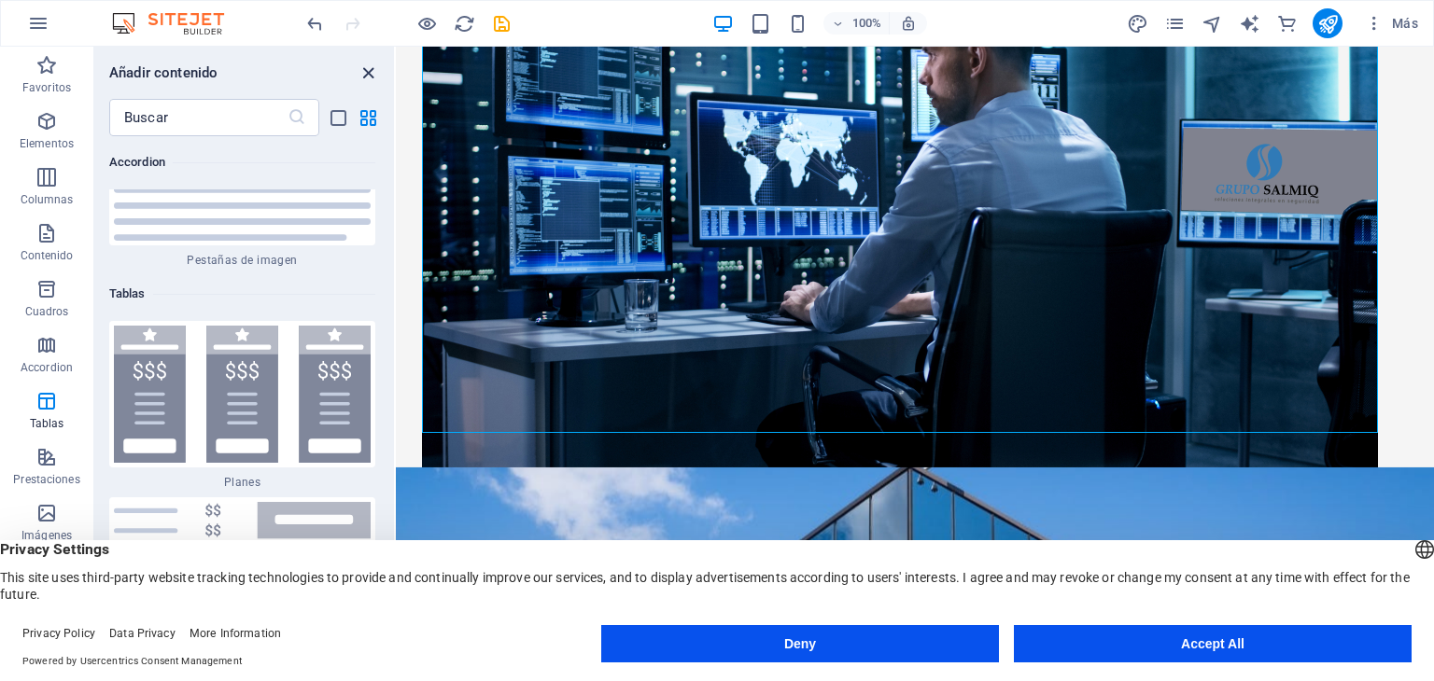
click at [371, 72] on icon "close panel" at bounding box center [367, 73] width 21 height 21
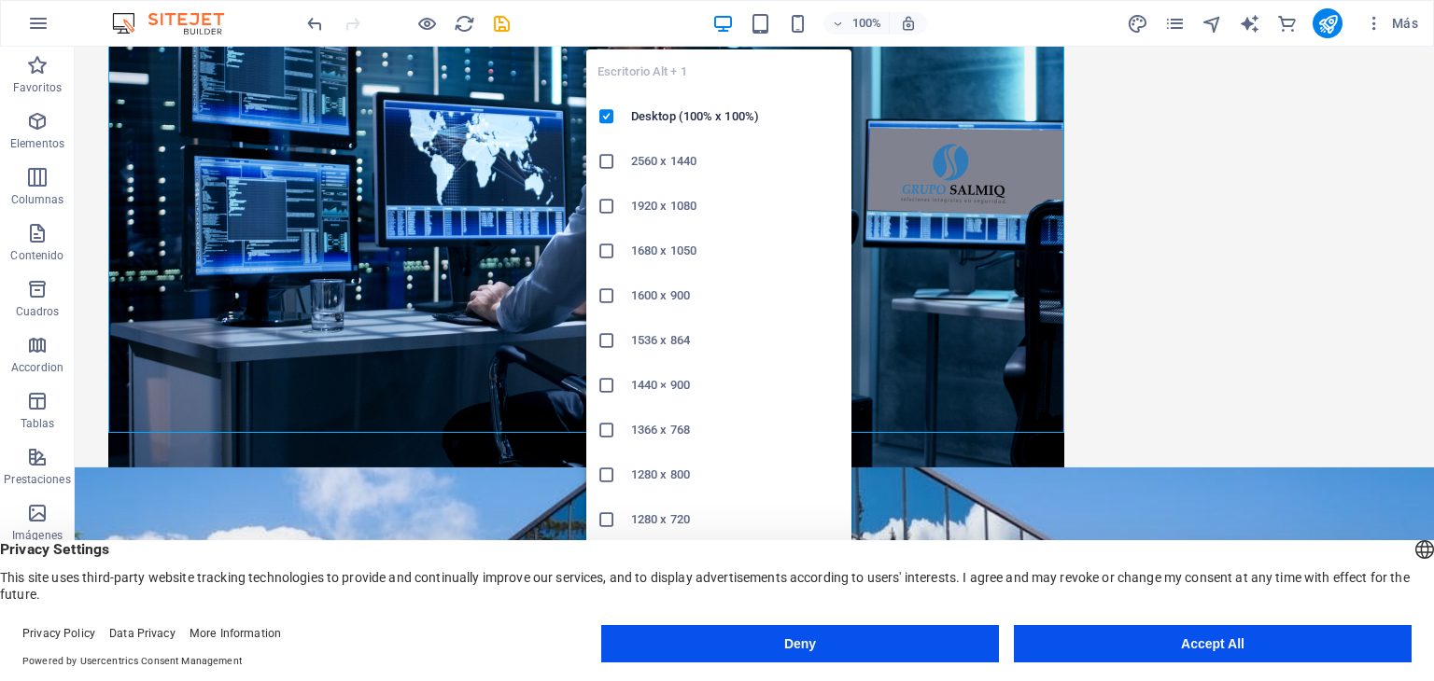
click at [699, 167] on h6 "2560 x 1440" at bounding box center [735, 161] width 209 height 22
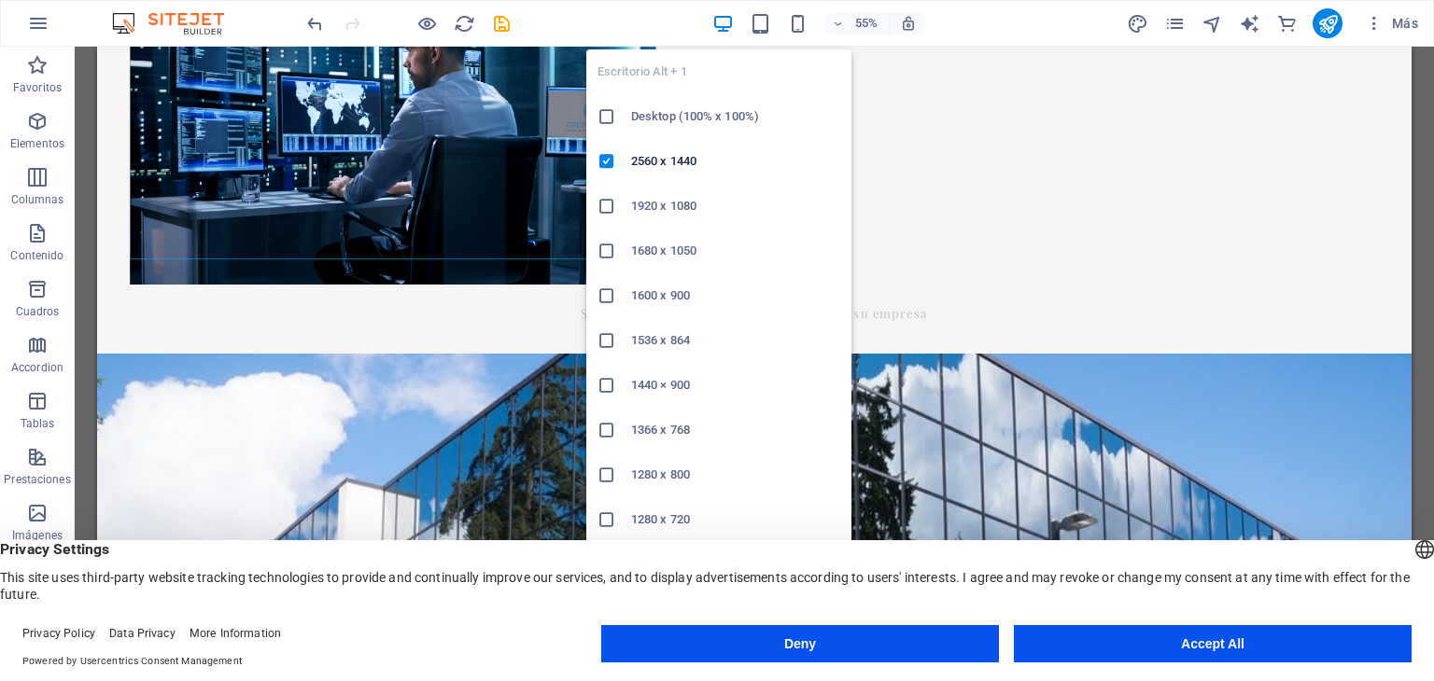
click at [732, 25] on icon "button" at bounding box center [722, 23] width 21 height 21
click at [690, 107] on h6 "Desktop (100% x 100%)" at bounding box center [735, 116] width 209 height 22
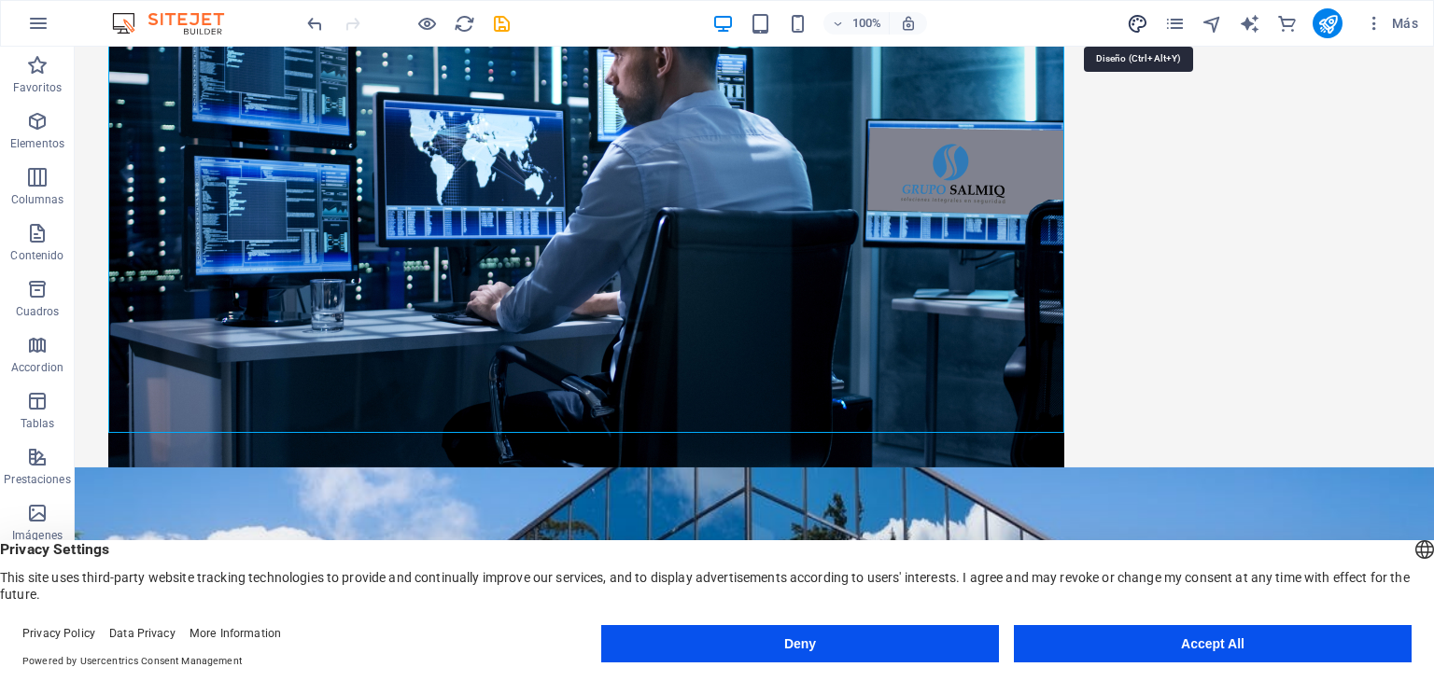
click at [1134, 13] on icon "design" at bounding box center [1137, 23] width 21 height 21
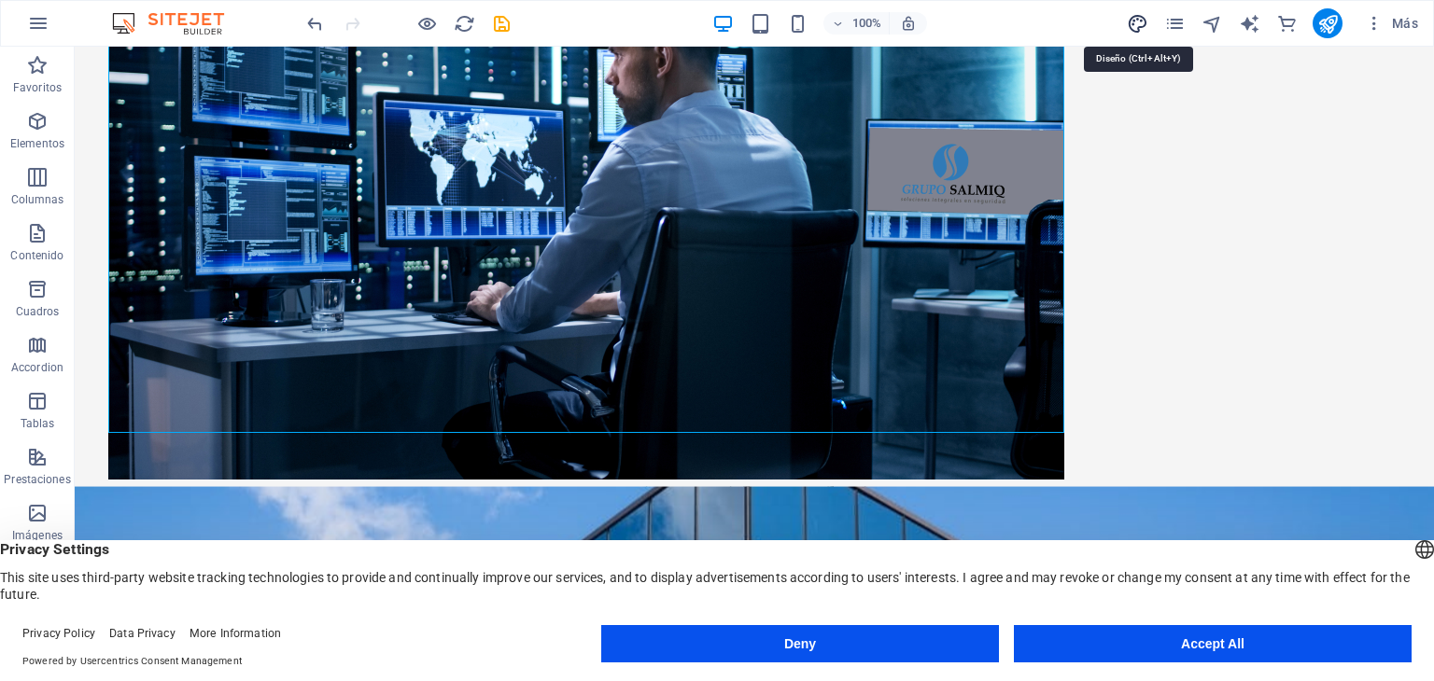
select select "px"
select select "200"
select select "px"
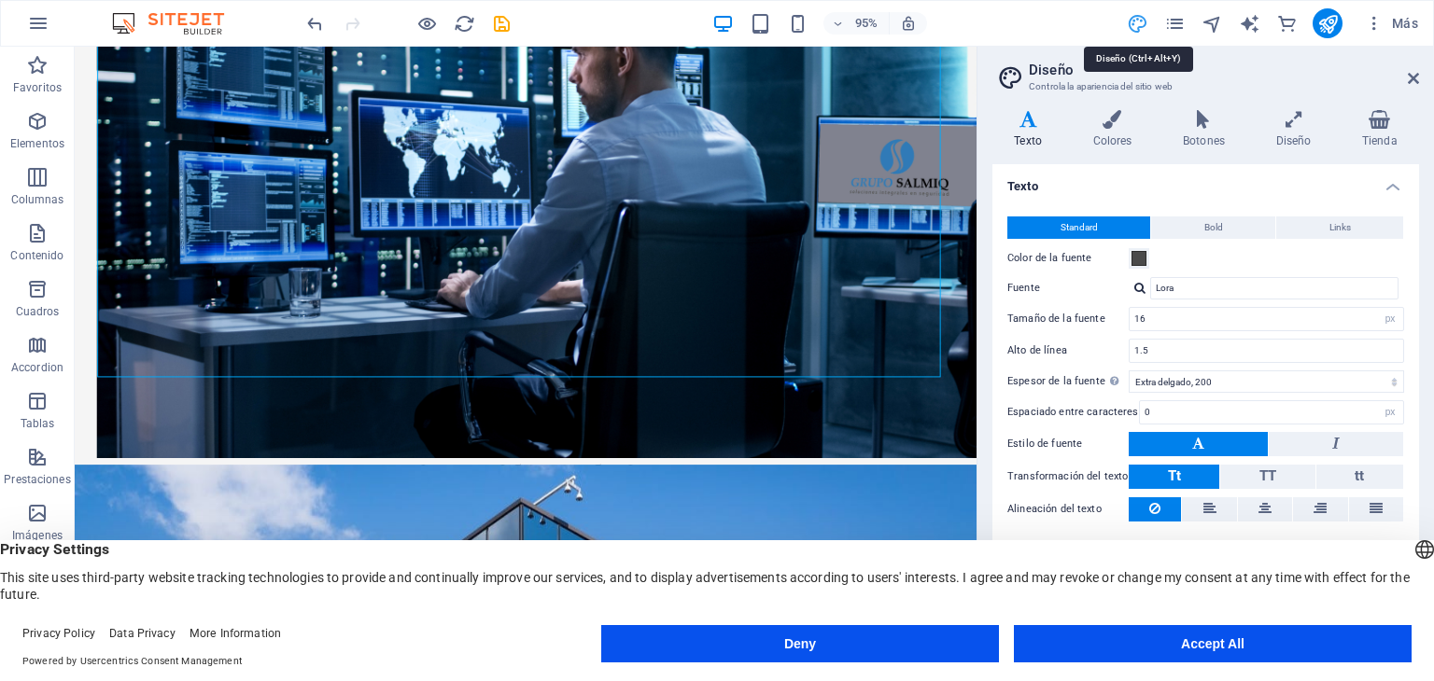
click at [1139, 21] on icon "design" at bounding box center [1137, 23] width 21 height 21
click at [1208, 230] on span "Bold" at bounding box center [1213, 228] width 19 height 22
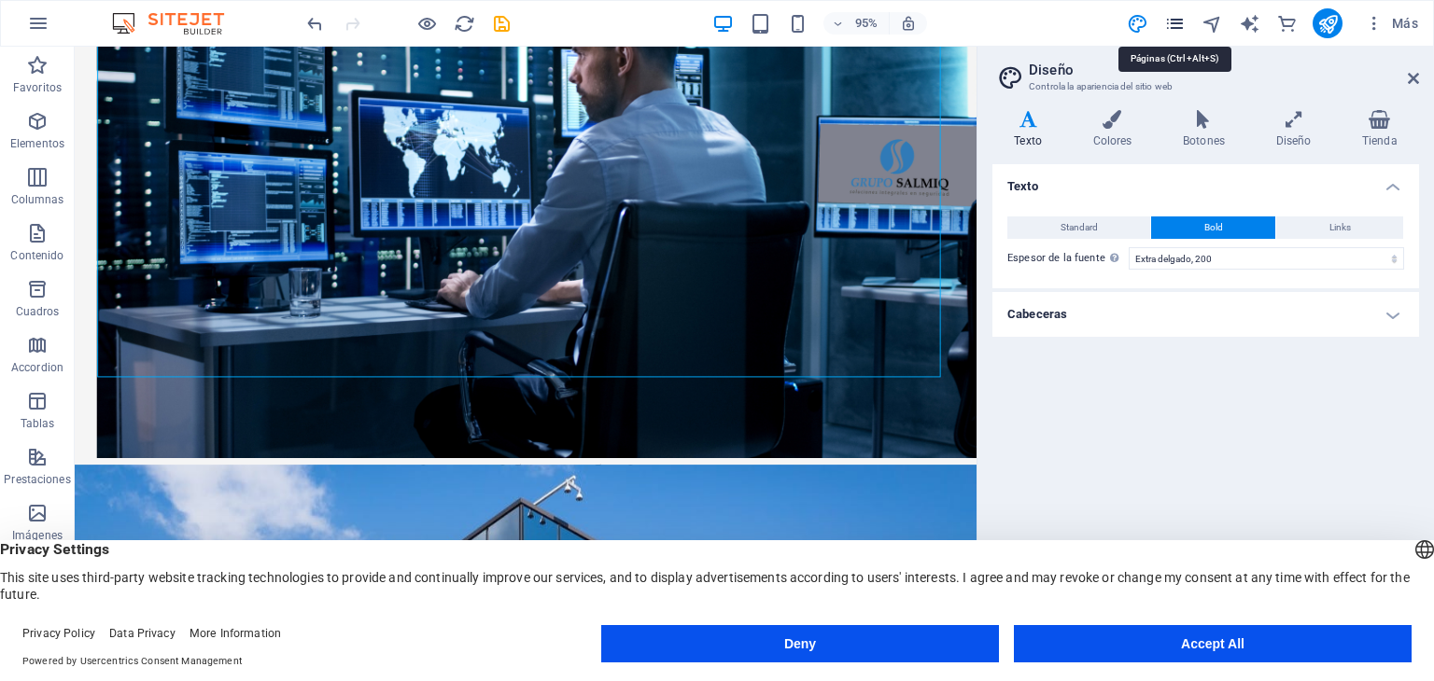
click at [1179, 27] on icon "pages" at bounding box center [1174, 23] width 21 height 21
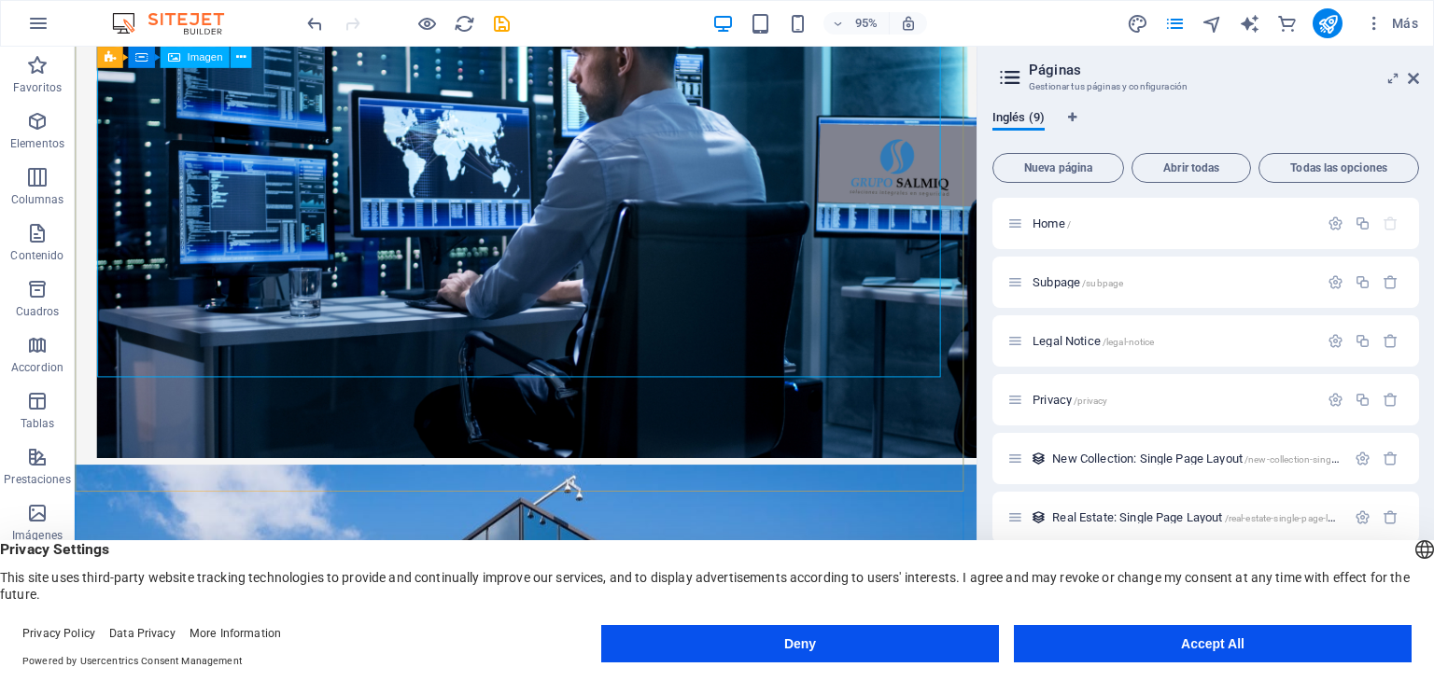
click at [804, 169] on figure at bounding box center [549, 211] width 902 height 538
click at [836, 26] on icon "button" at bounding box center [837, 24] width 13 height 12
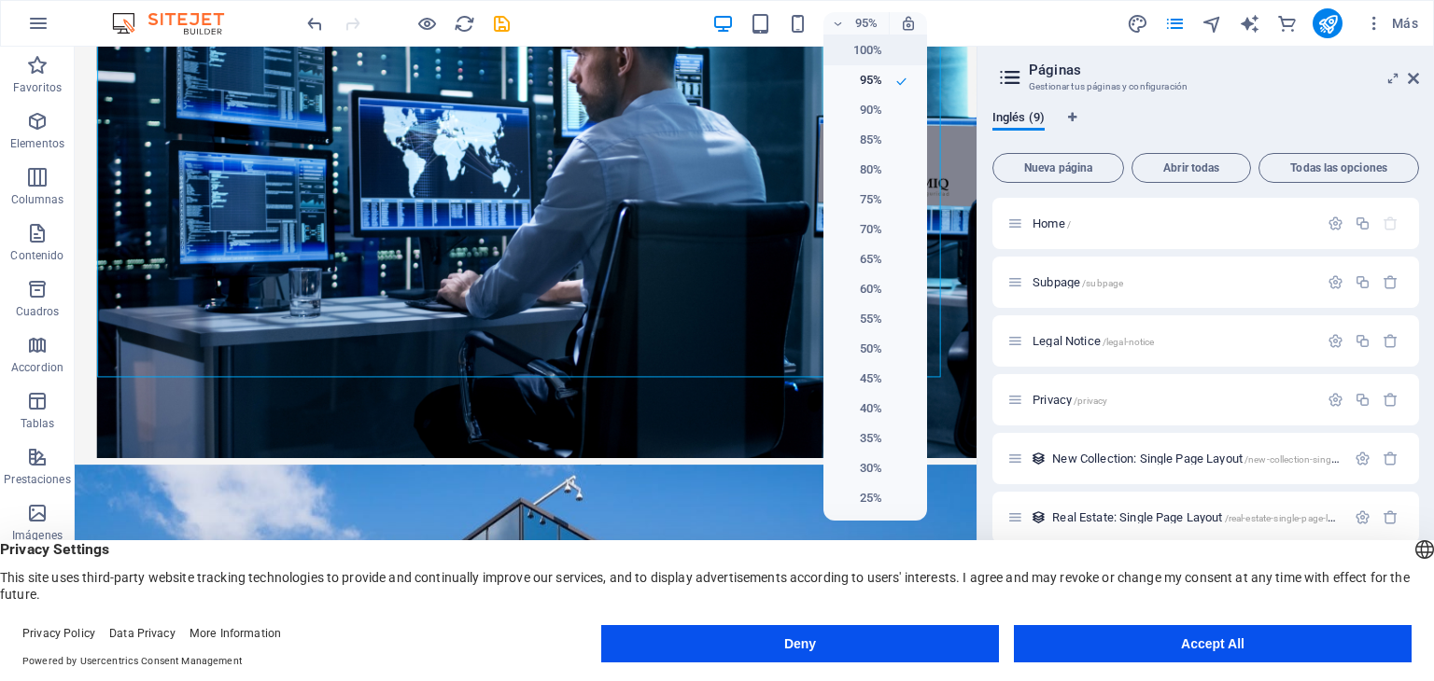
click at [862, 56] on h6 "100%" at bounding box center [858, 50] width 48 height 22
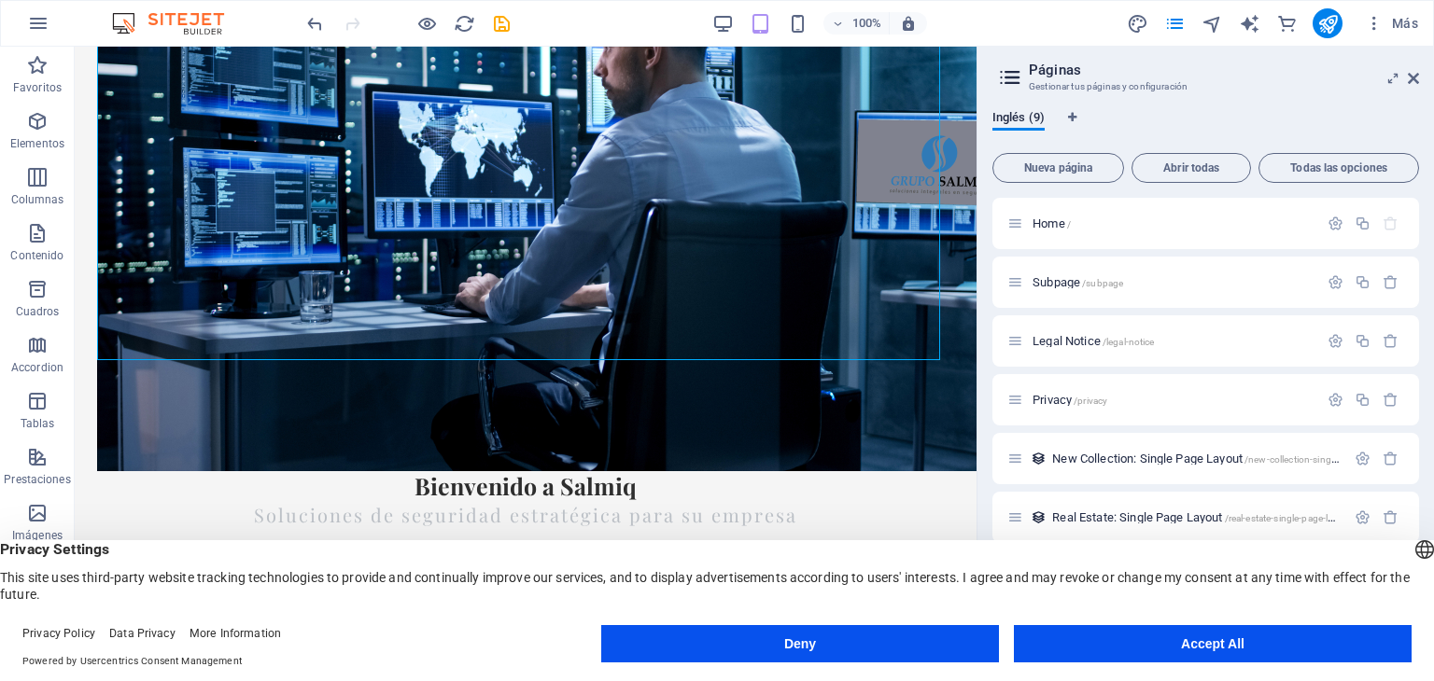
scroll to position [570, 0]
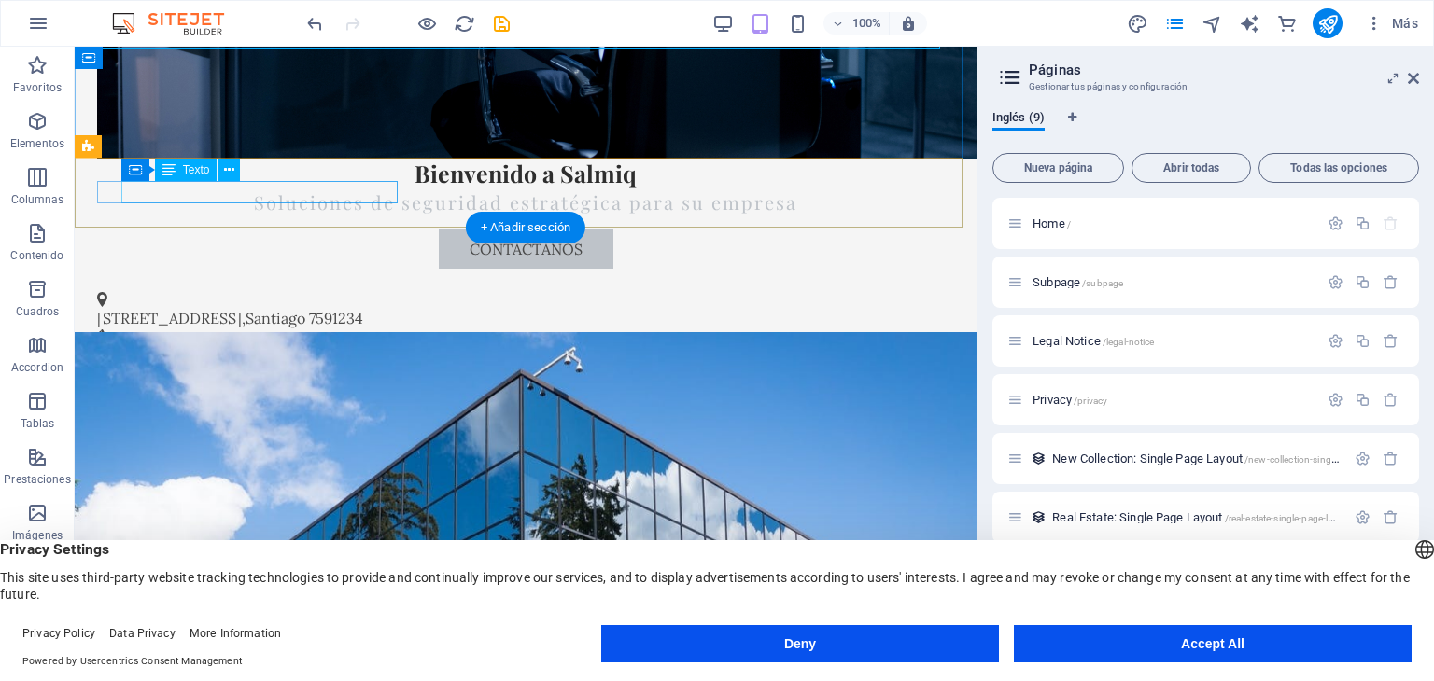
click at [305, 309] on span "Santiago" at bounding box center [275, 318] width 60 height 19
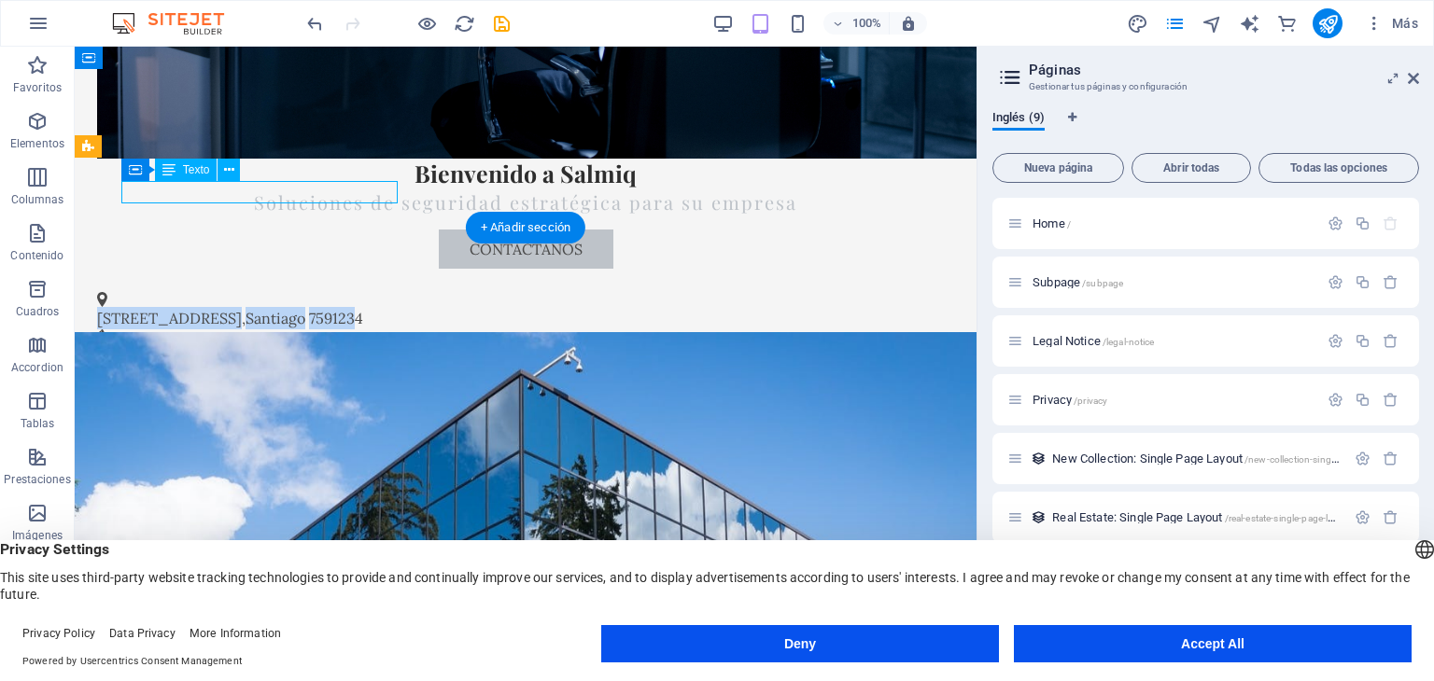
drag, startPoint x: 392, startPoint y: 198, endPoint x: 120, endPoint y: 196, distance: 271.6
click at [120, 307] on p "[STREET_ADDRESS]" at bounding box center [518, 318] width 842 height 22
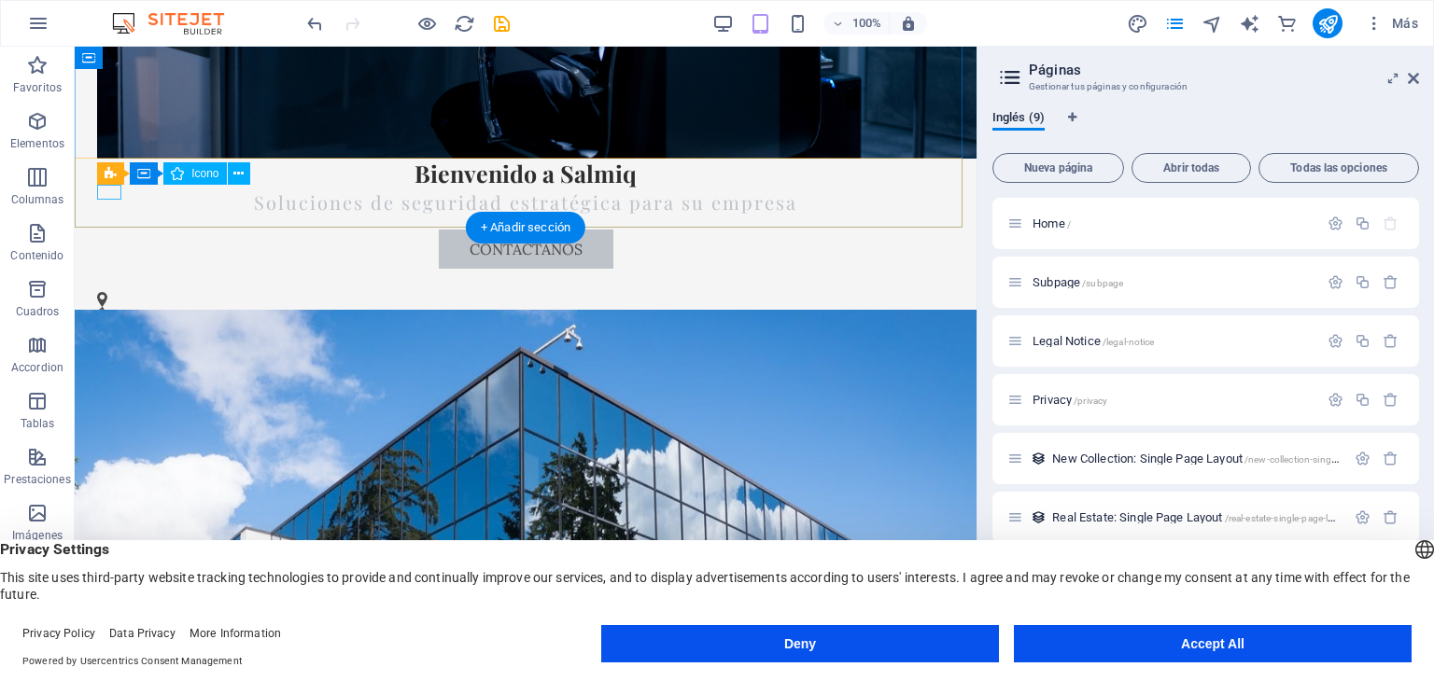
click at [108, 292] on figure at bounding box center [518, 299] width 842 height 15
select select "xMinYMid"
select select "px"
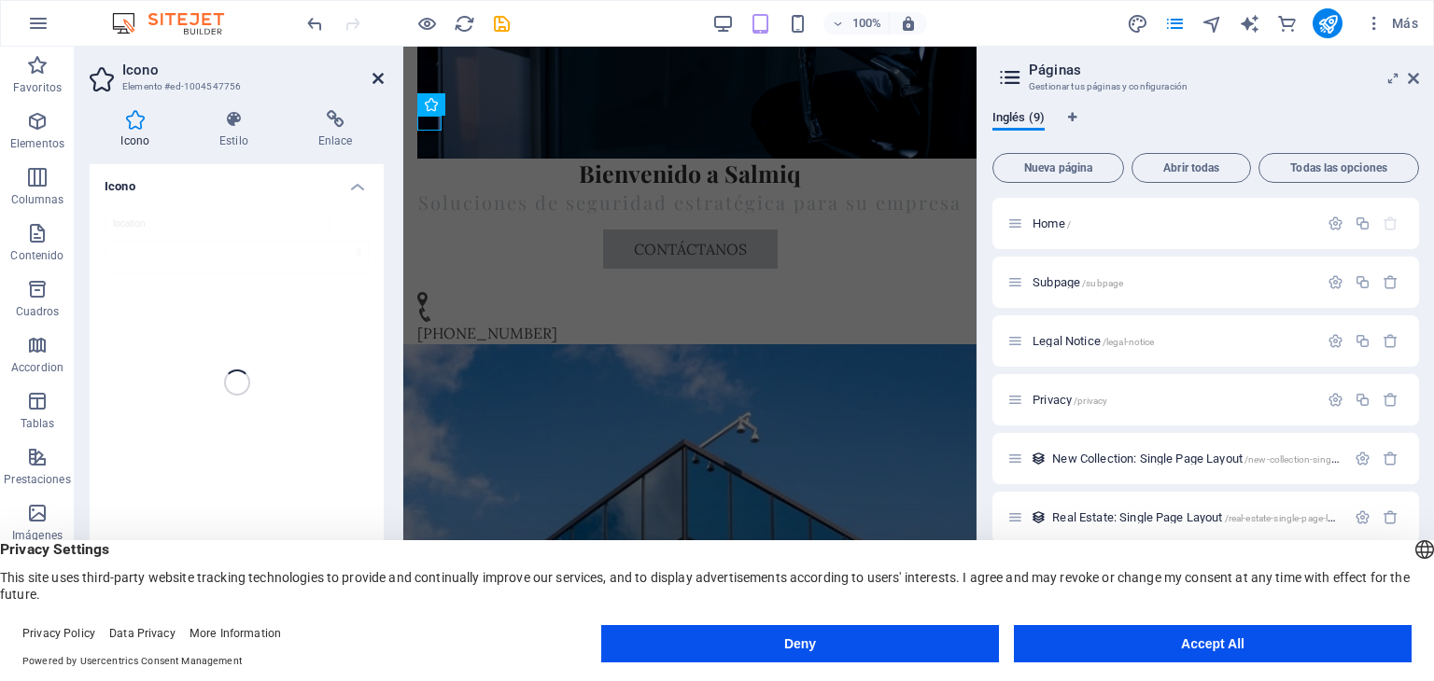
click at [382, 79] on icon at bounding box center [377, 78] width 11 height 15
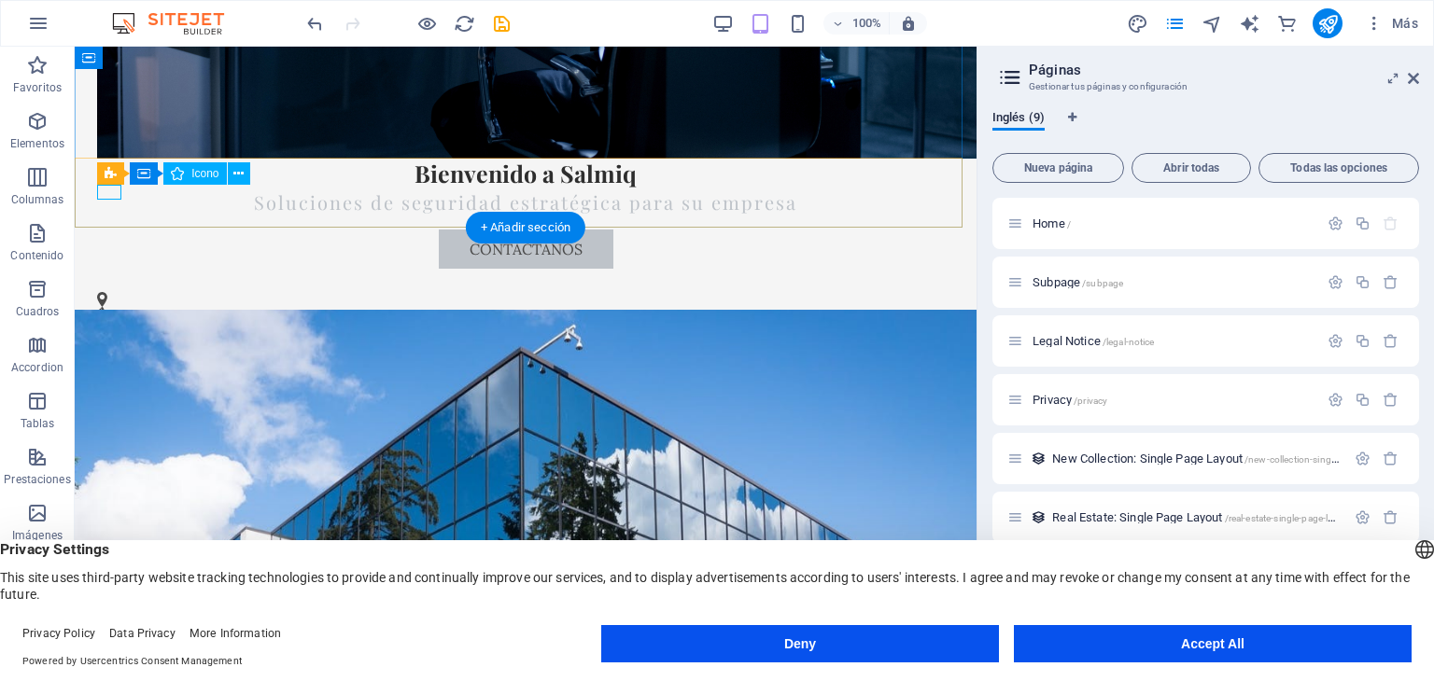
click at [108, 292] on figure at bounding box center [518, 299] width 842 height 15
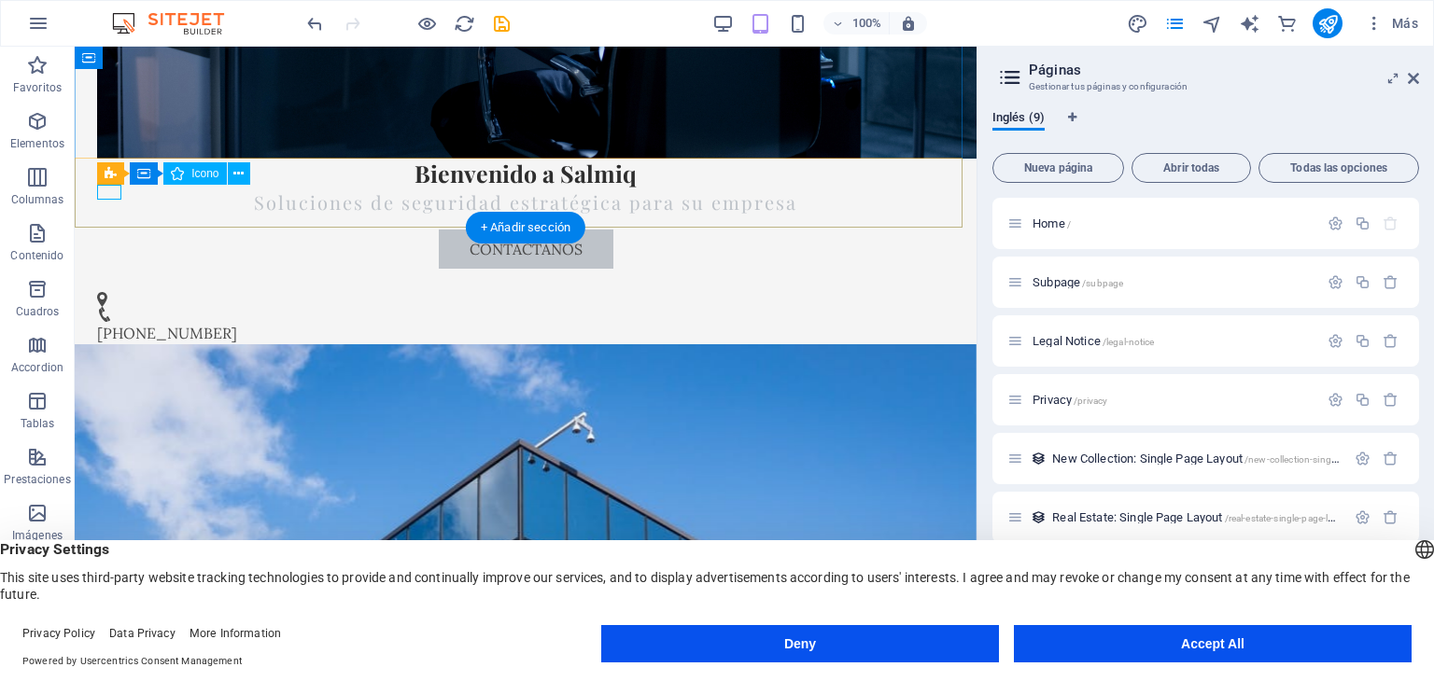
select select "xMinYMid"
select select "px"
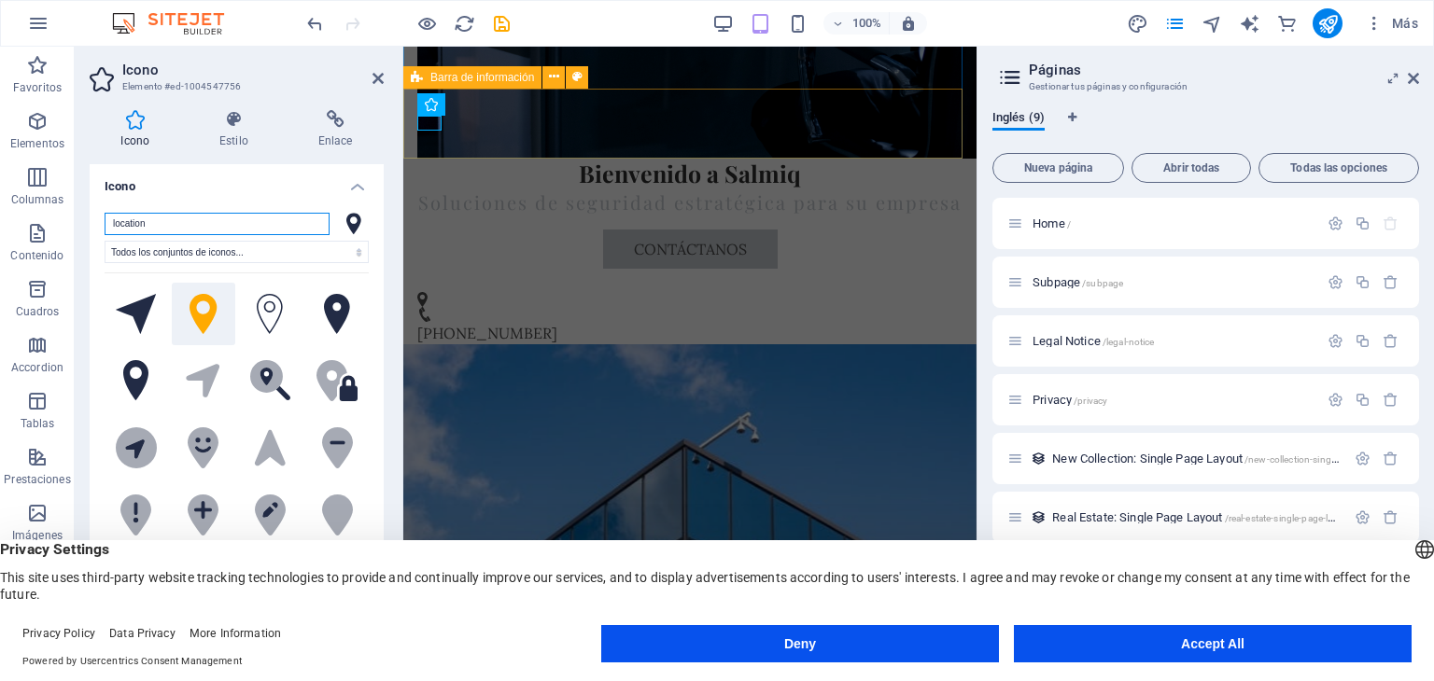
click at [743, 269] on div "[PHONE_NUMBER] [EMAIL_ADDRESS][DOMAIN_NAME]" at bounding box center [689, 335] width 573 height 133
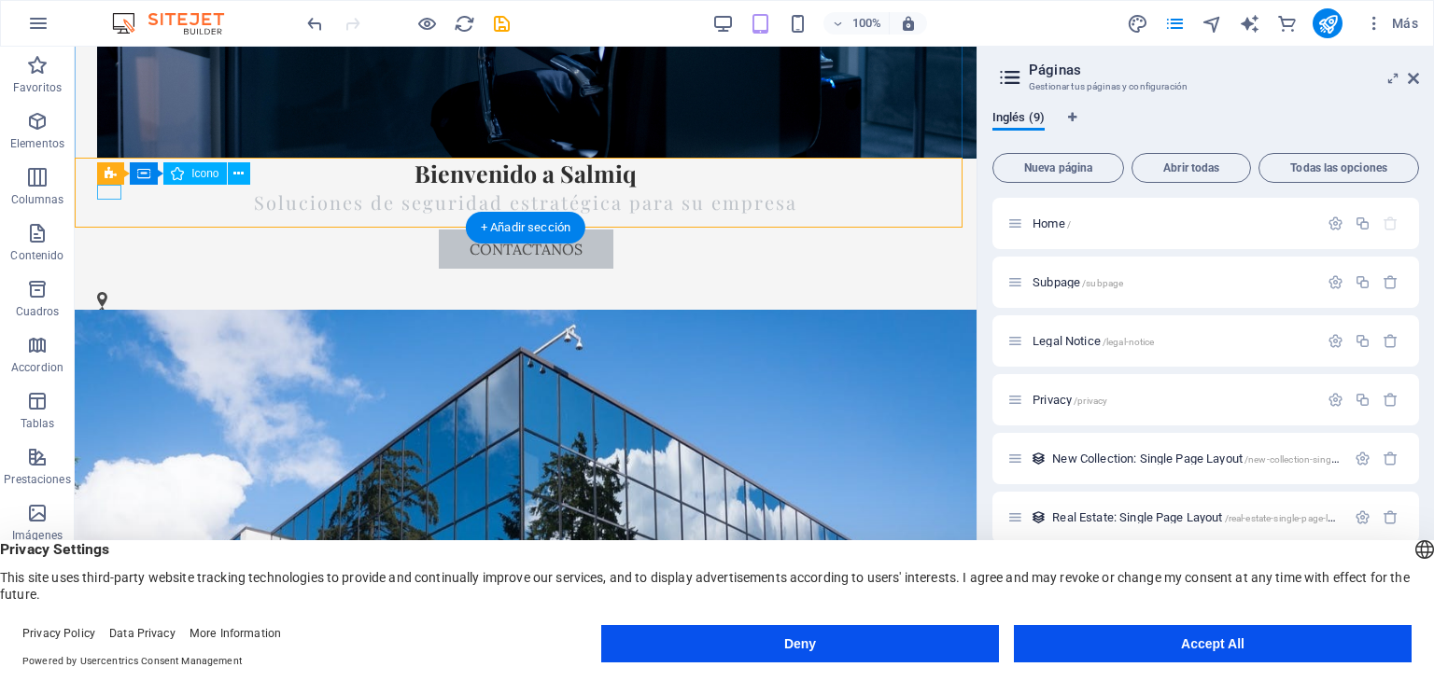
click at [109, 292] on figure at bounding box center [518, 299] width 842 height 15
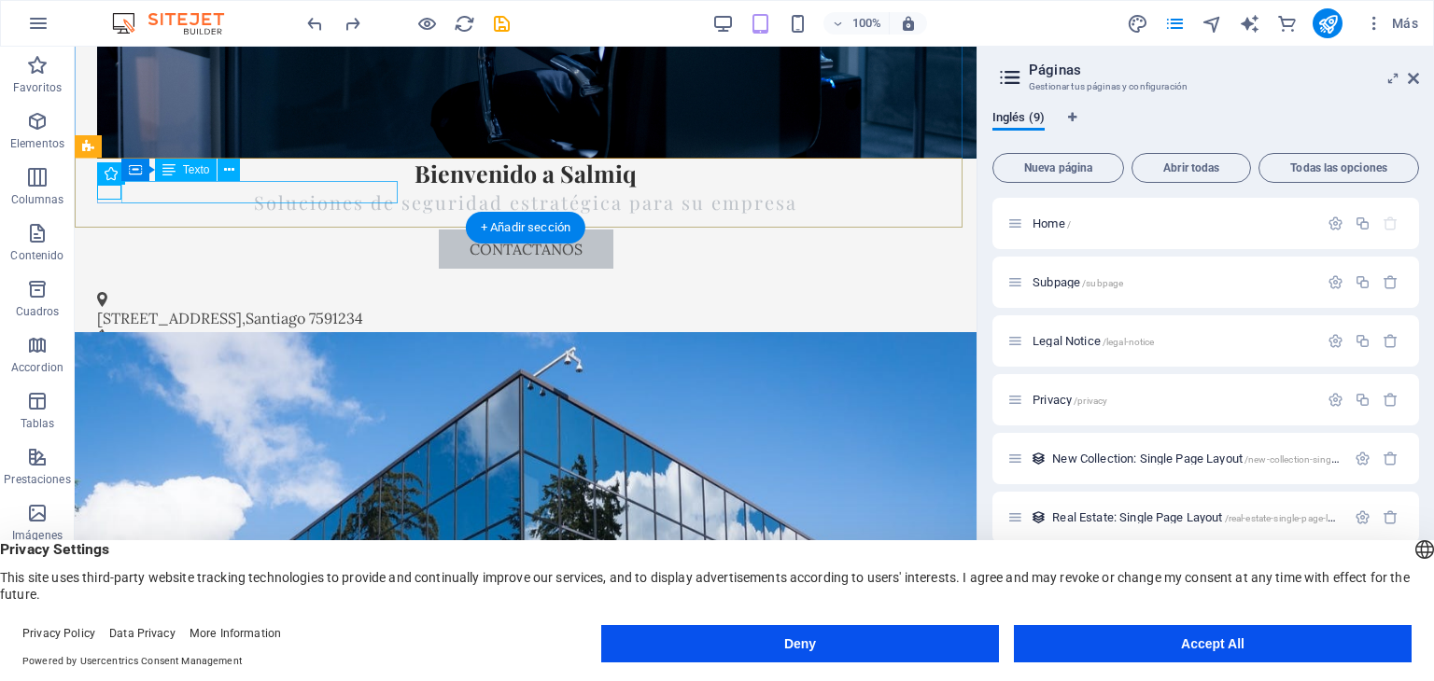
click at [183, 309] on span "[STREET_ADDRESS]" at bounding box center [169, 318] width 145 height 19
drag, startPoint x: 269, startPoint y: 191, endPoint x: 120, endPoint y: 199, distance: 148.6
click at [120, 309] on span "[STREET_ADDRESS]" at bounding box center [169, 318] width 145 height 19
click at [186, 176] on div "Texto" at bounding box center [186, 170] width 63 height 22
click at [194, 173] on span "Texto" at bounding box center [196, 169] width 27 height 11
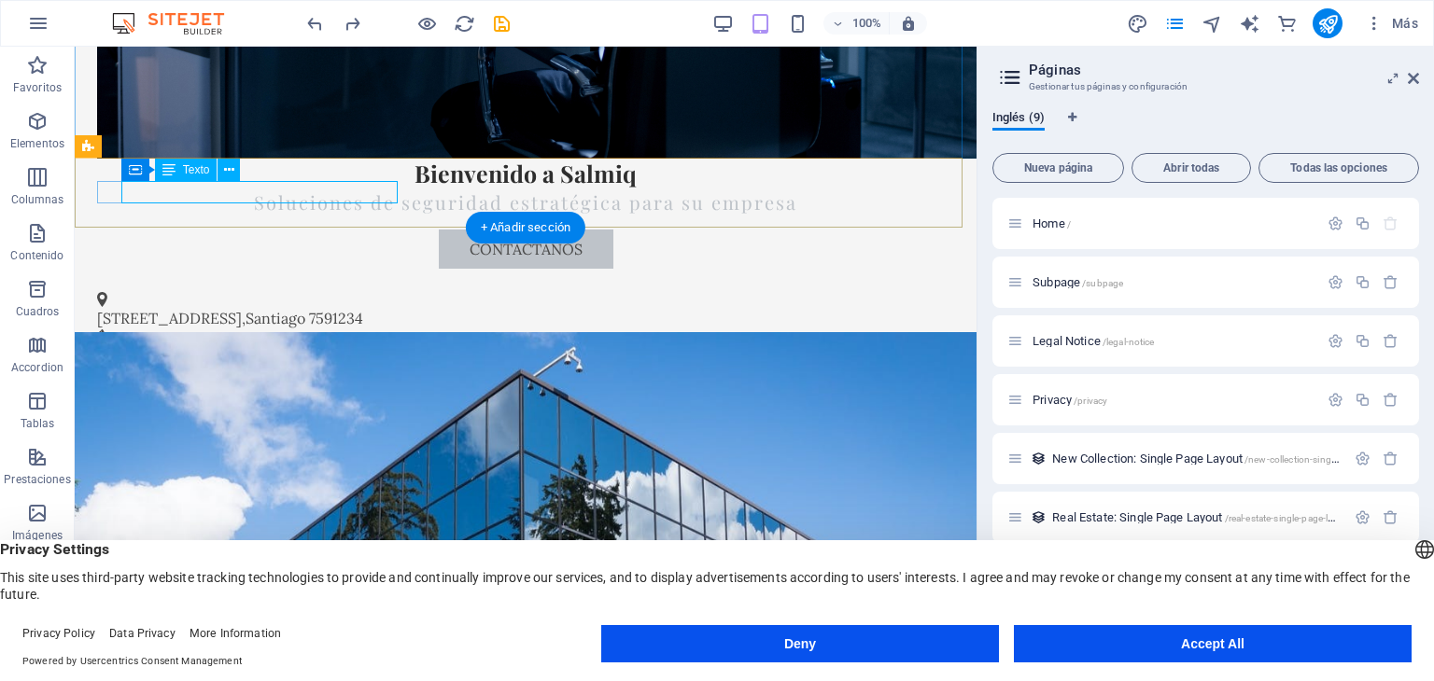
click at [242, 309] on span "[STREET_ADDRESS]" at bounding box center [169, 318] width 145 height 19
drag, startPoint x: 272, startPoint y: 195, endPoint x: 221, endPoint y: 195, distance: 50.4
click at [221, 309] on span "[STREET_ADDRESS]" at bounding box center [169, 318] width 145 height 19
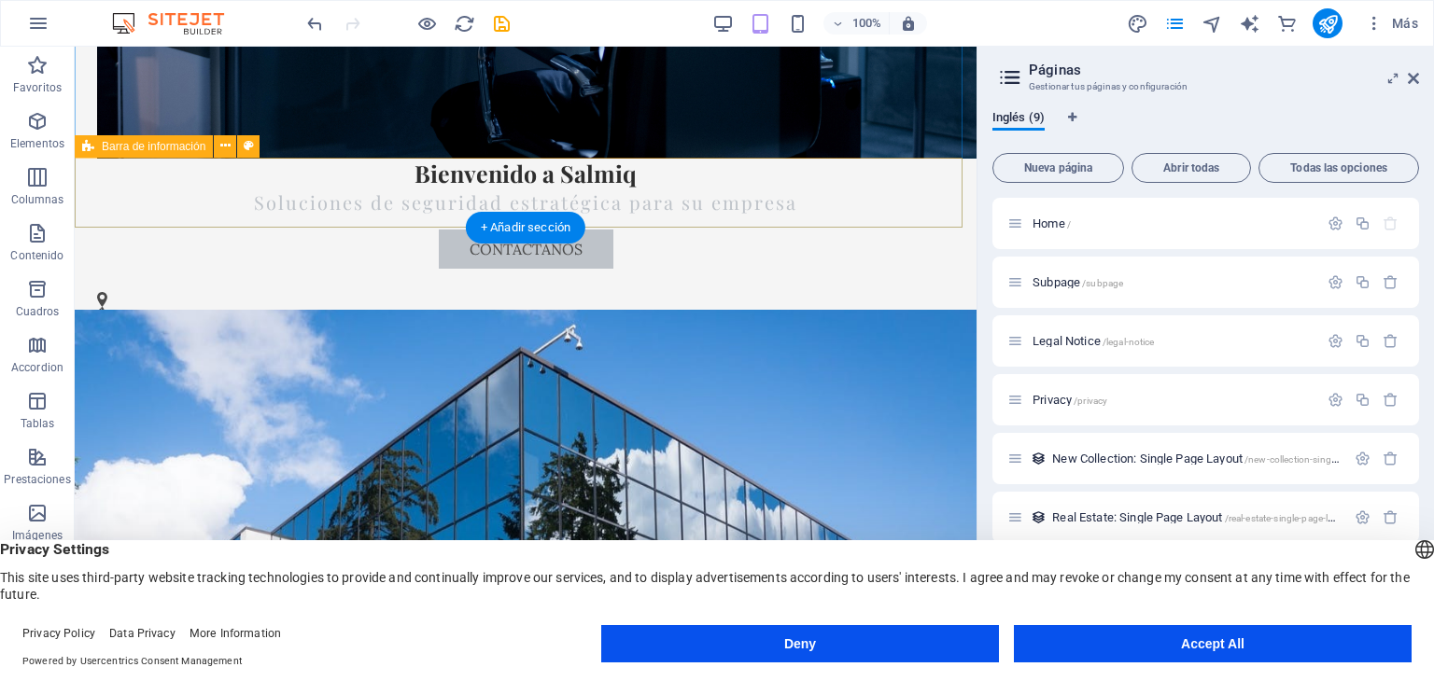
click at [243, 269] on div "[PHONE_NUMBER] [EMAIL_ADDRESS][DOMAIN_NAME]" at bounding box center [526, 335] width 902 height 133
click at [237, 324] on span "[PHONE_NUMBER]" at bounding box center [167, 333] width 140 height 19
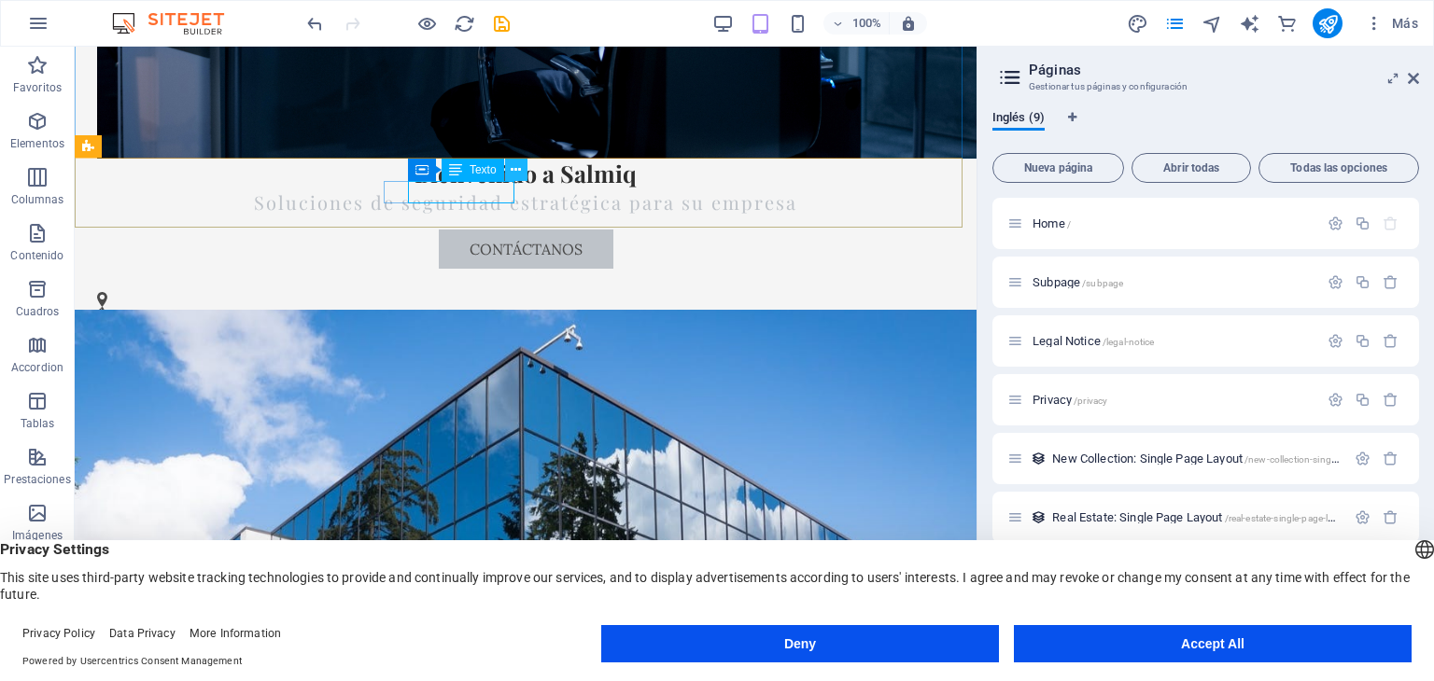
click at [511, 173] on icon at bounding box center [516, 171] width 10 height 20
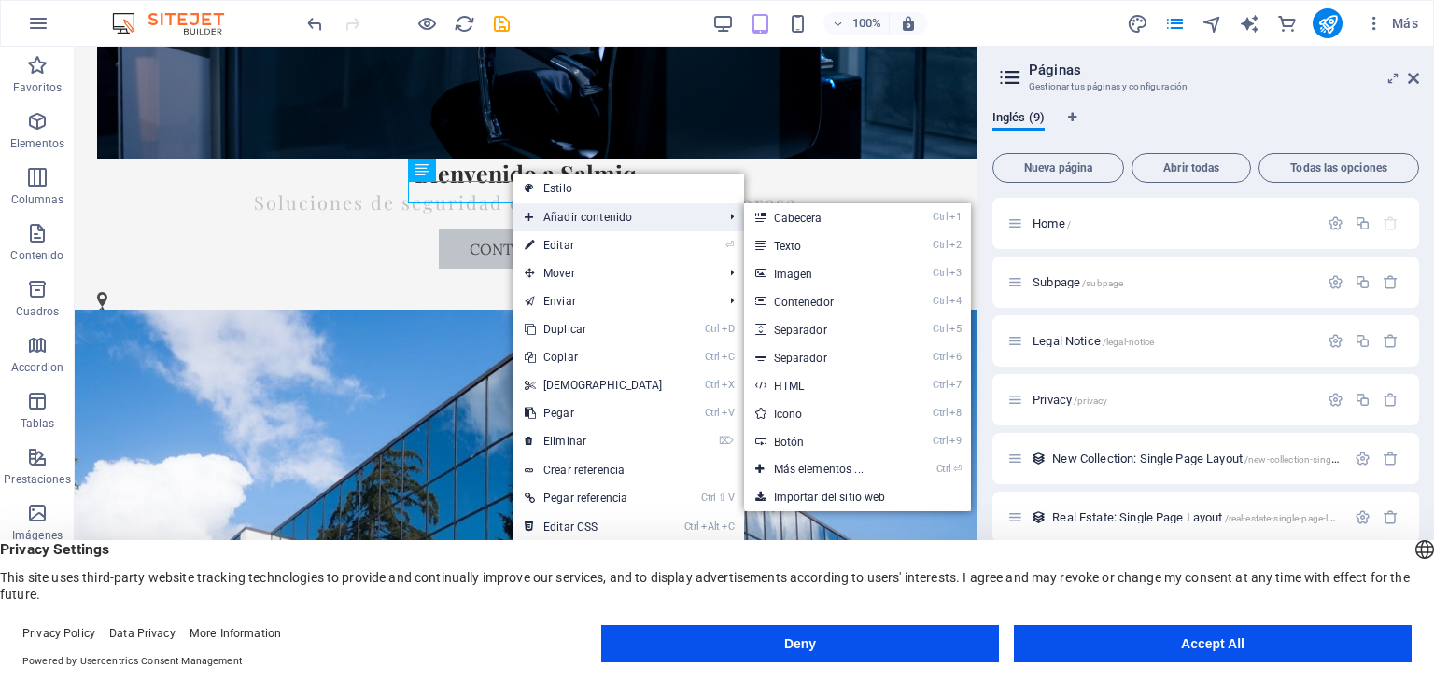
click at [537, 222] on span "Añadir contenido" at bounding box center [614, 217] width 203 height 28
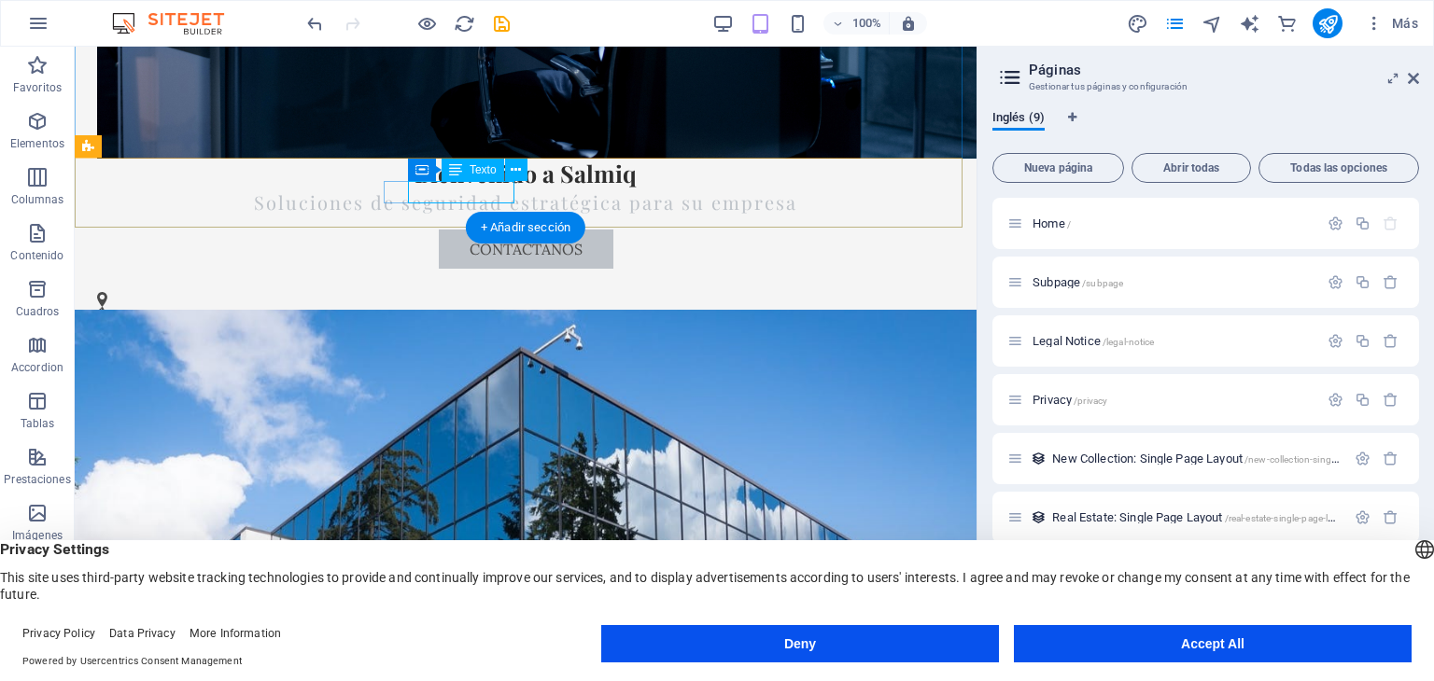
click at [237, 324] on span "[PHONE_NUMBER]" at bounding box center [167, 333] width 140 height 19
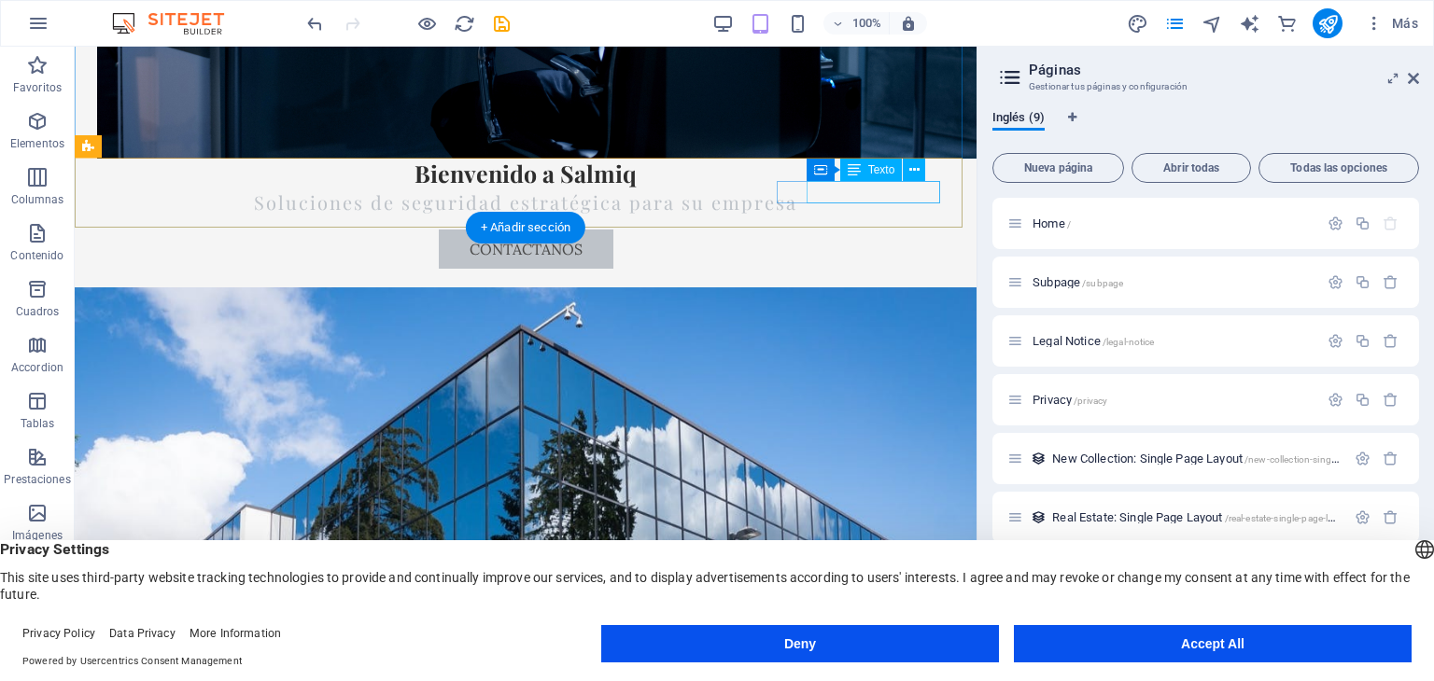
click at [367, 334] on link "[EMAIL_ADDRESS][DOMAIN_NAME]" at bounding box center [235, 343] width 264 height 19
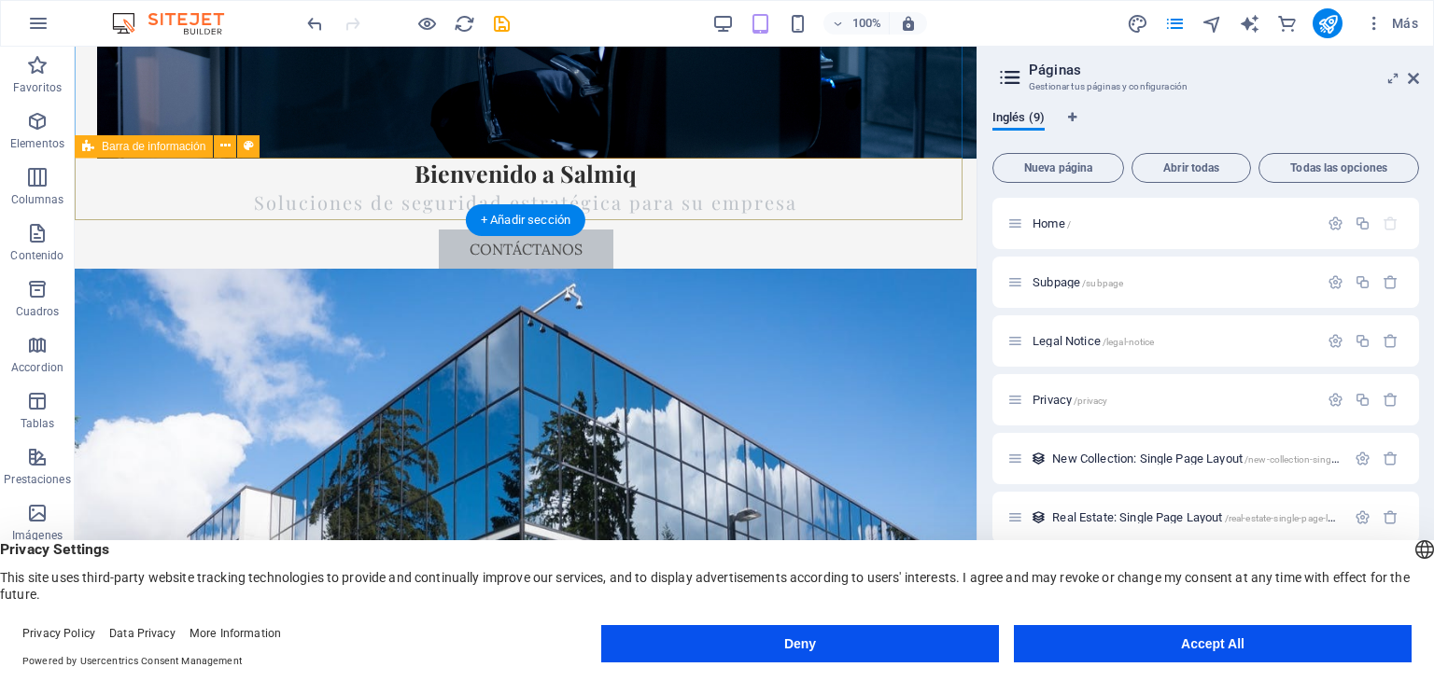
click at [133, 269] on div at bounding box center [526, 313] width 902 height 88
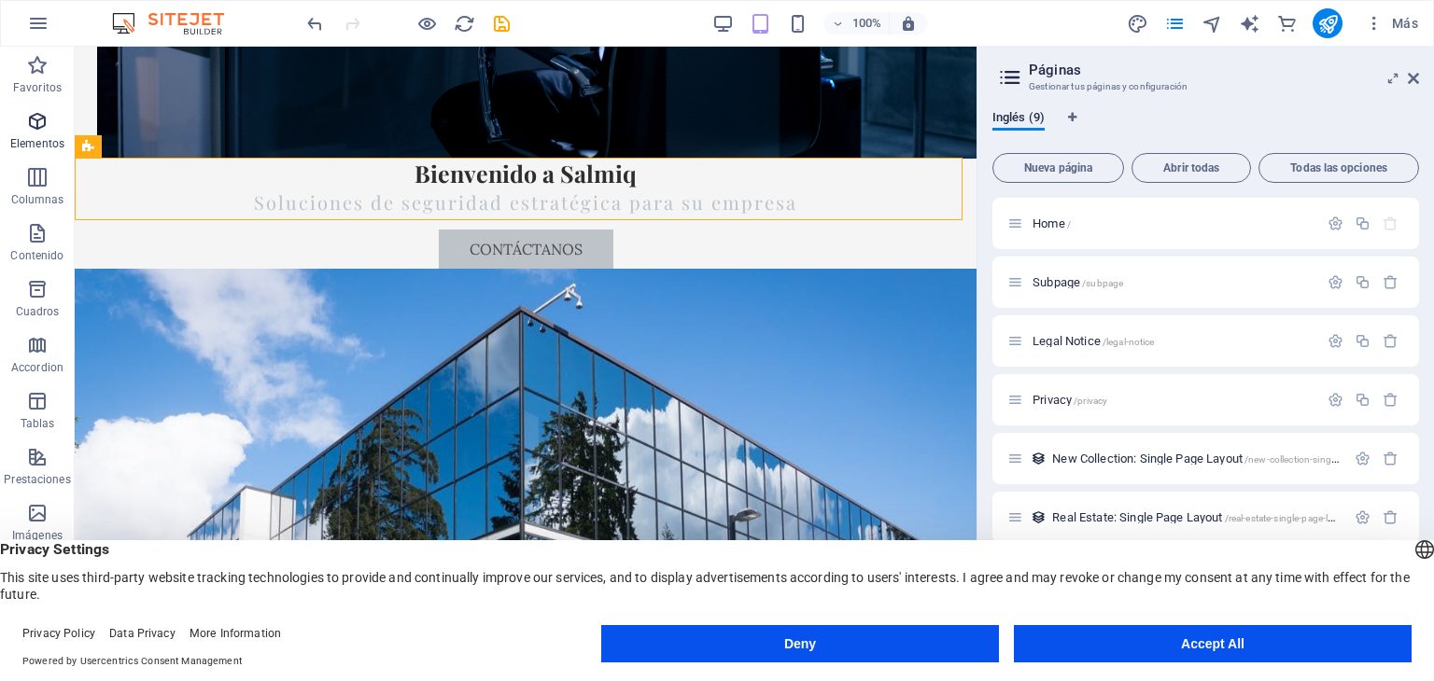
click at [51, 130] on span "Elementos" at bounding box center [37, 132] width 75 height 45
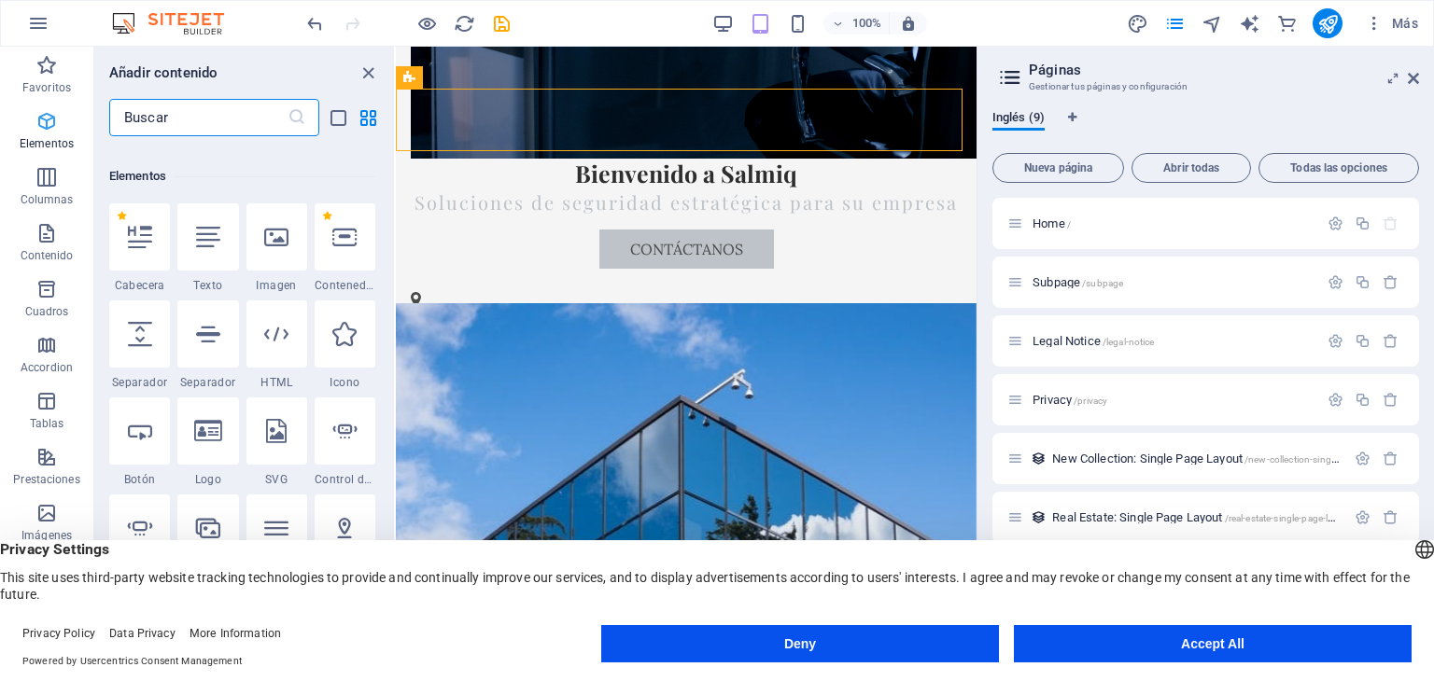
scroll to position [351, 0]
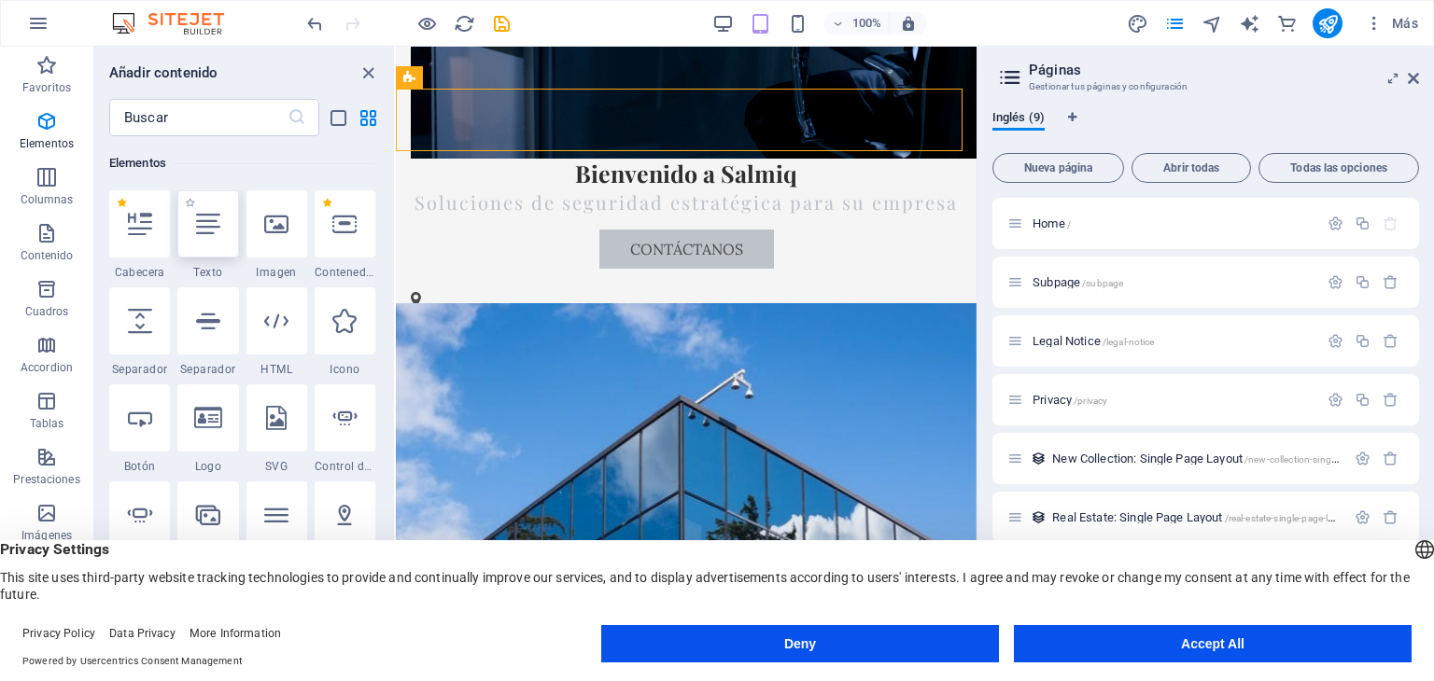
click at [207, 245] on div at bounding box center [207, 223] width 61 height 67
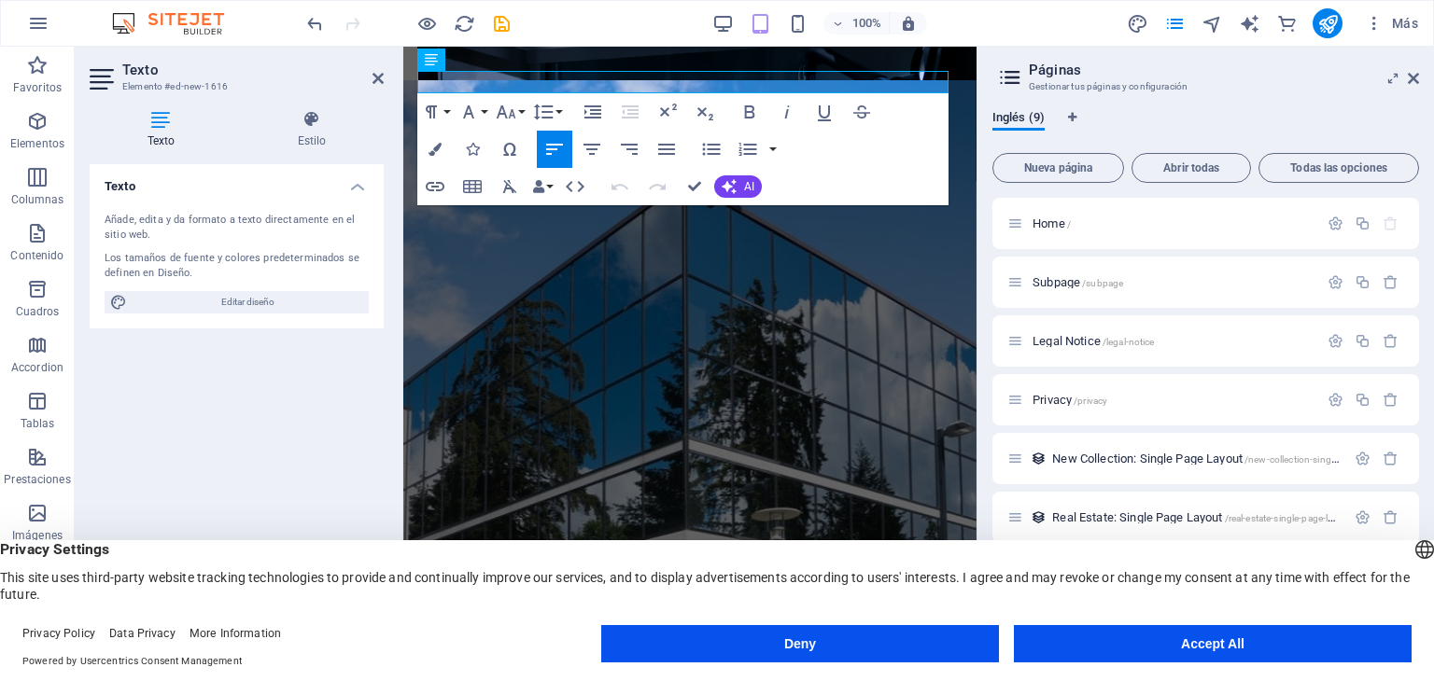
scroll to position [0, 0]
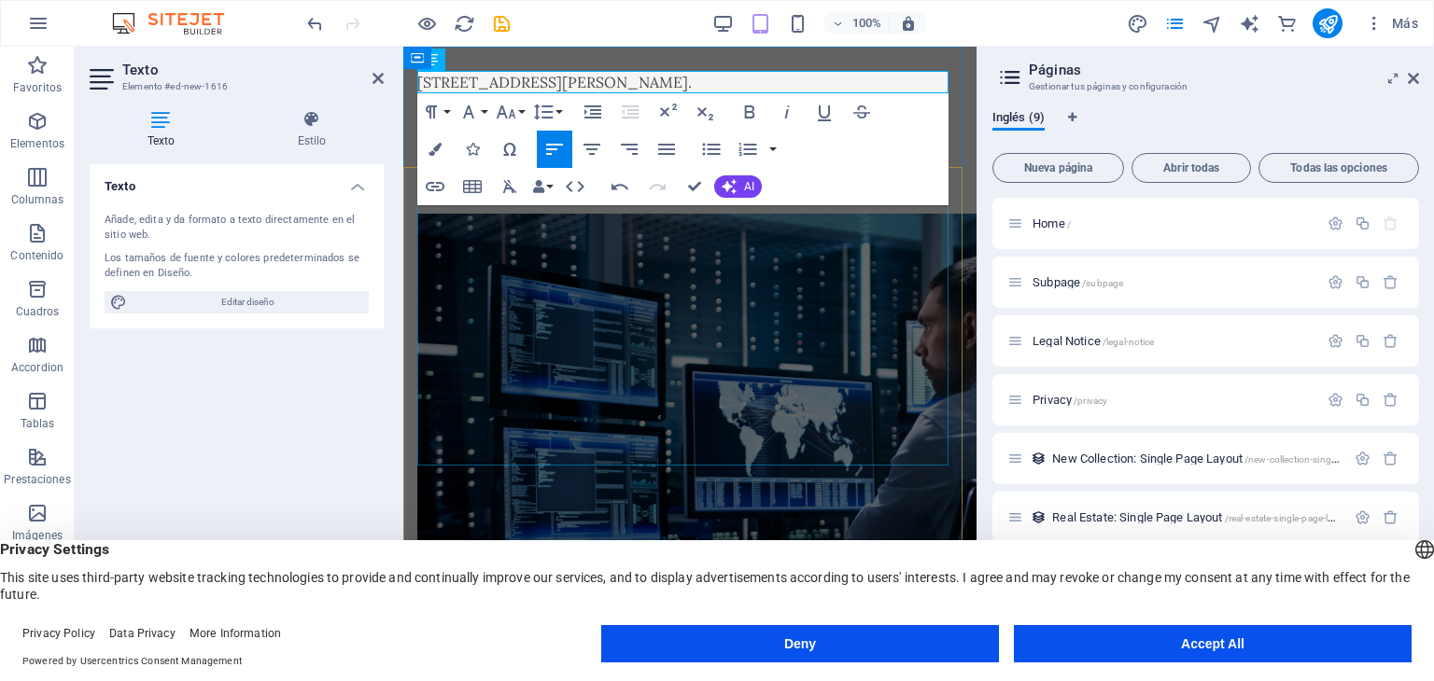
click at [794, 344] on figure at bounding box center [689, 483] width 544 height 538
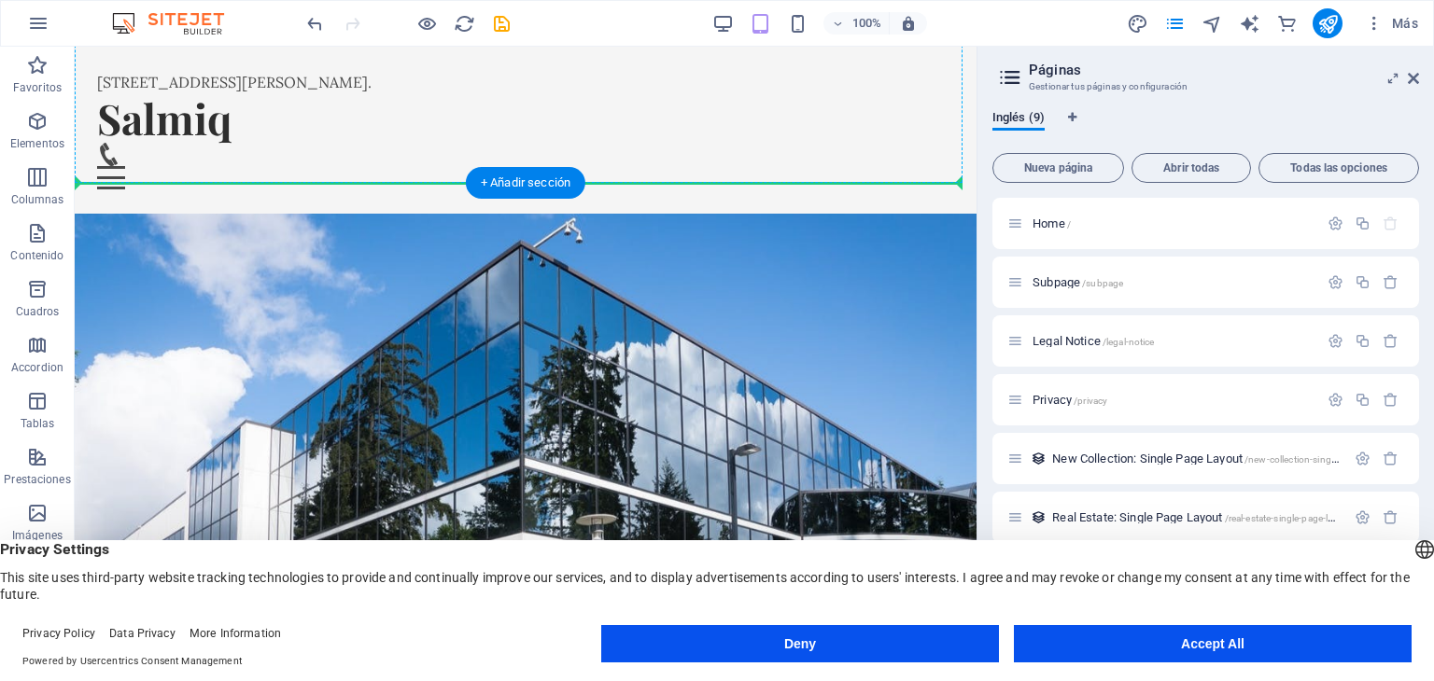
scroll to position [618, 0]
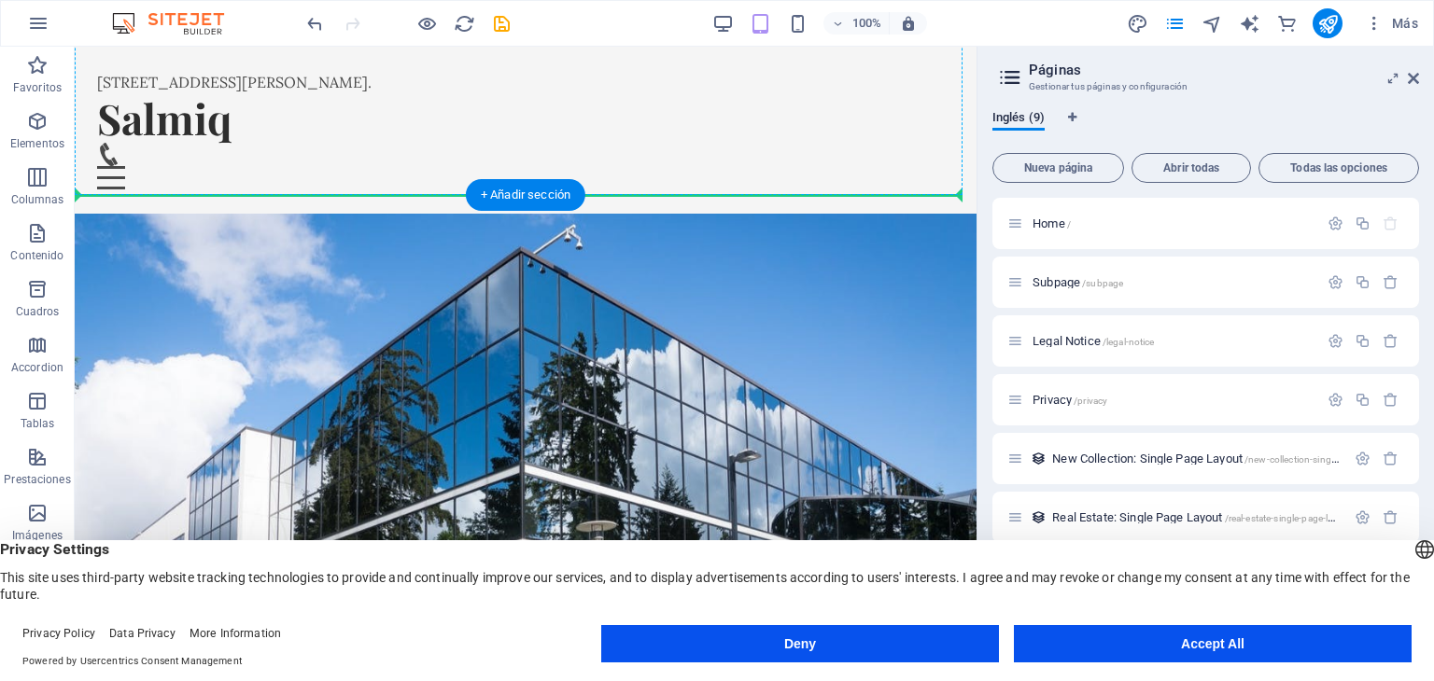
drag, startPoint x: 347, startPoint y: 79, endPoint x: 190, endPoint y: 168, distance: 180.1
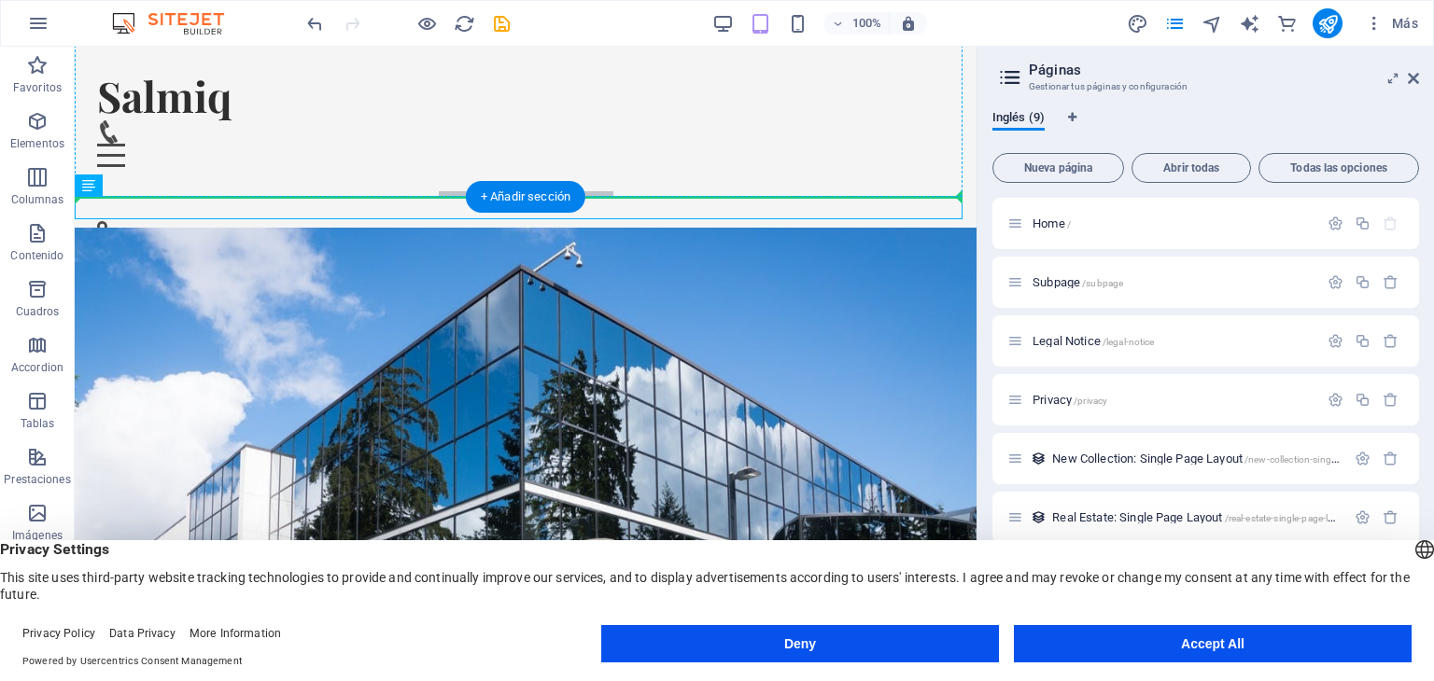
scroll to position [586, 0]
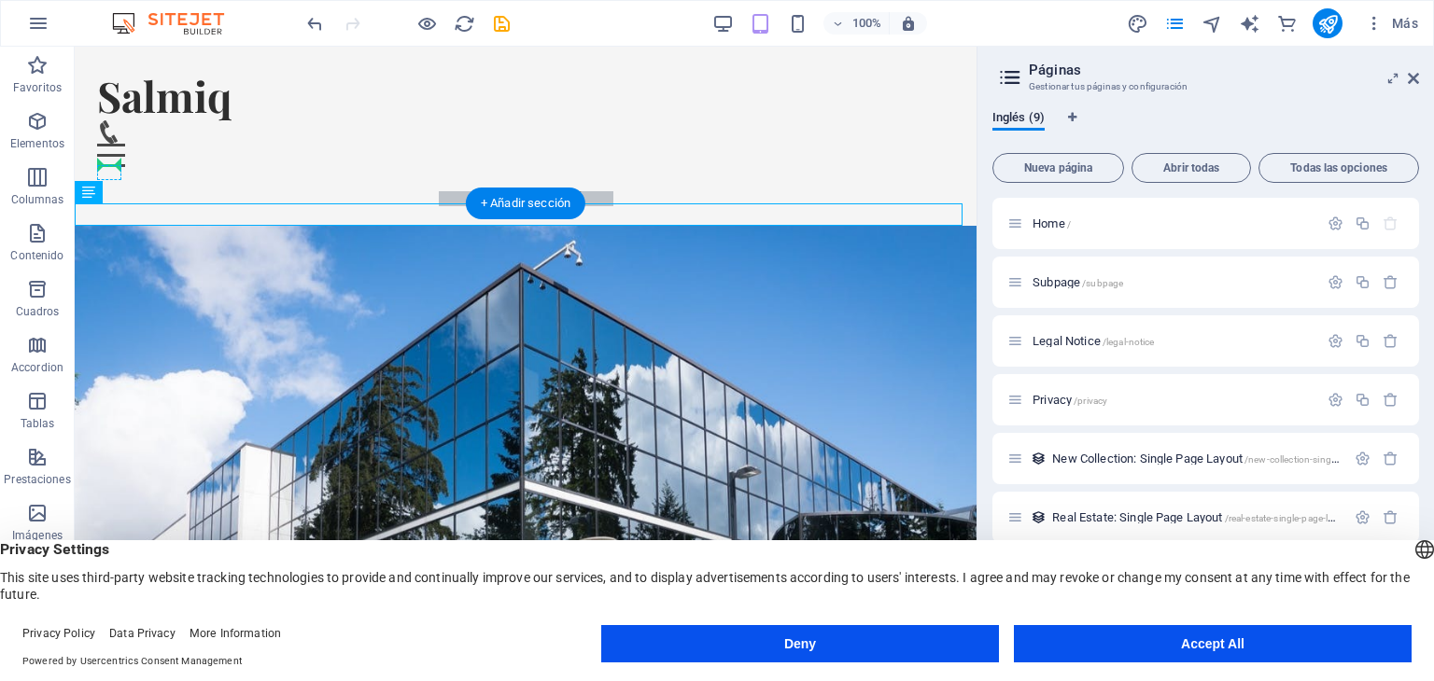
drag, startPoint x: 209, startPoint y: 186, endPoint x: 116, endPoint y: 169, distance: 94.8
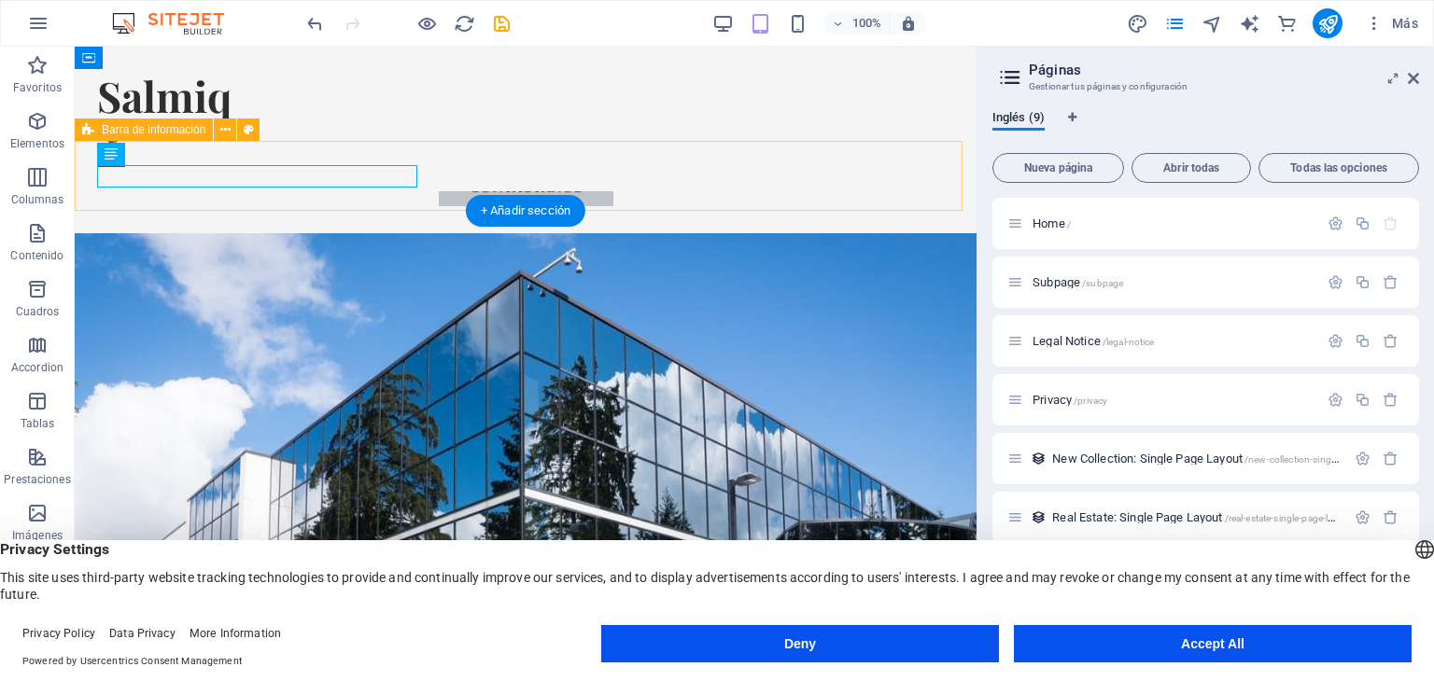
drag, startPoint x: 422, startPoint y: 173, endPoint x: 92, endPoint y: 178, distance: 329.5
click at [92, 206] on div "[STREET_ADDRESS][PERSON_NAME]." at bounding box center [526, 261] width 902 height 110
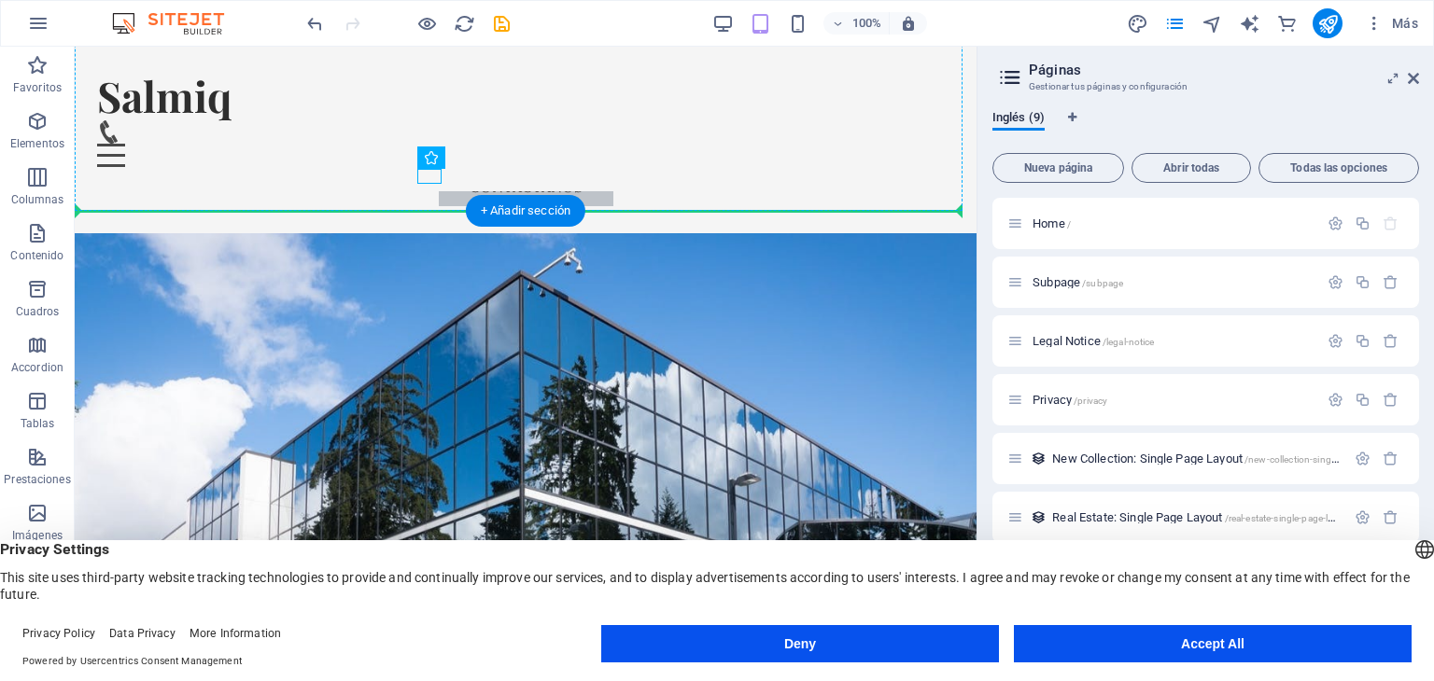
drag, startPoint x: 427, startPoint y: 176, endPoint x: 102, endPoint y: 190, distance: 325.1
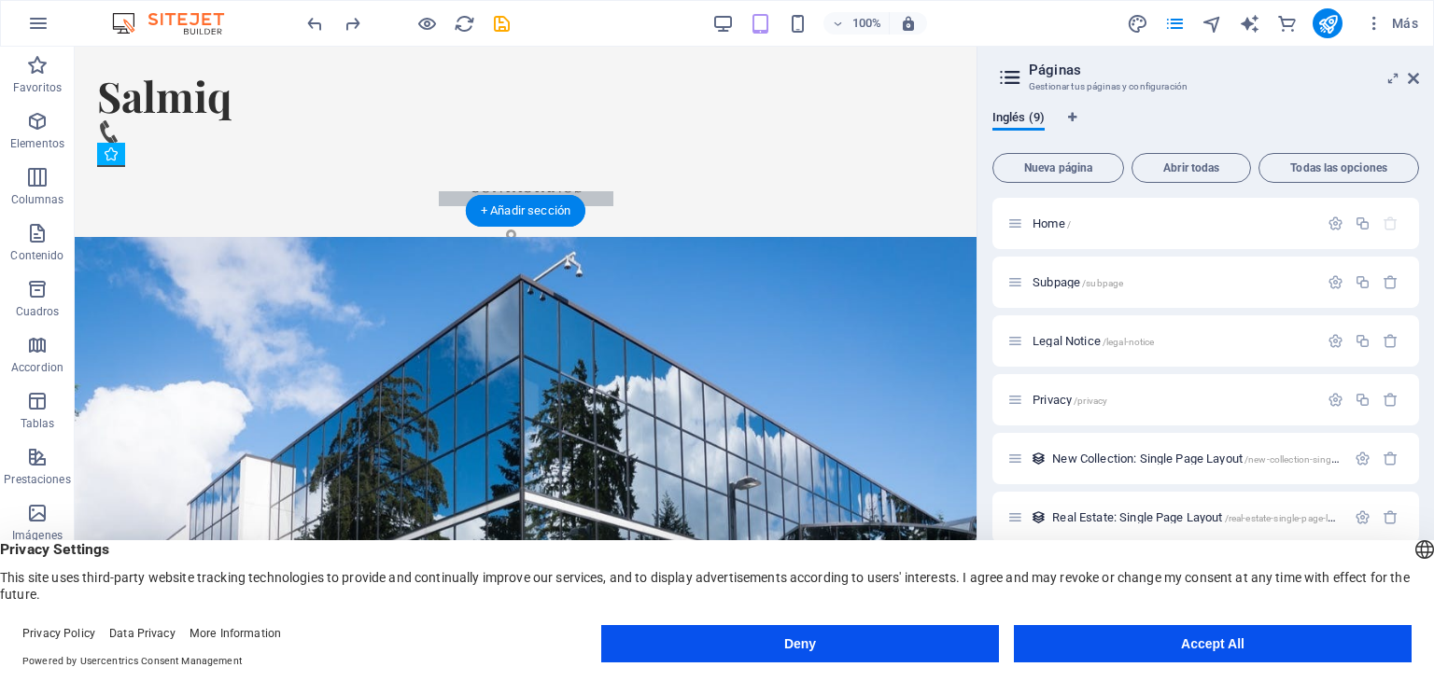
drag, startPoint x: 435, startPoint y: 178, endPoint x: 152, endPoint y: 175, distance: 282.8
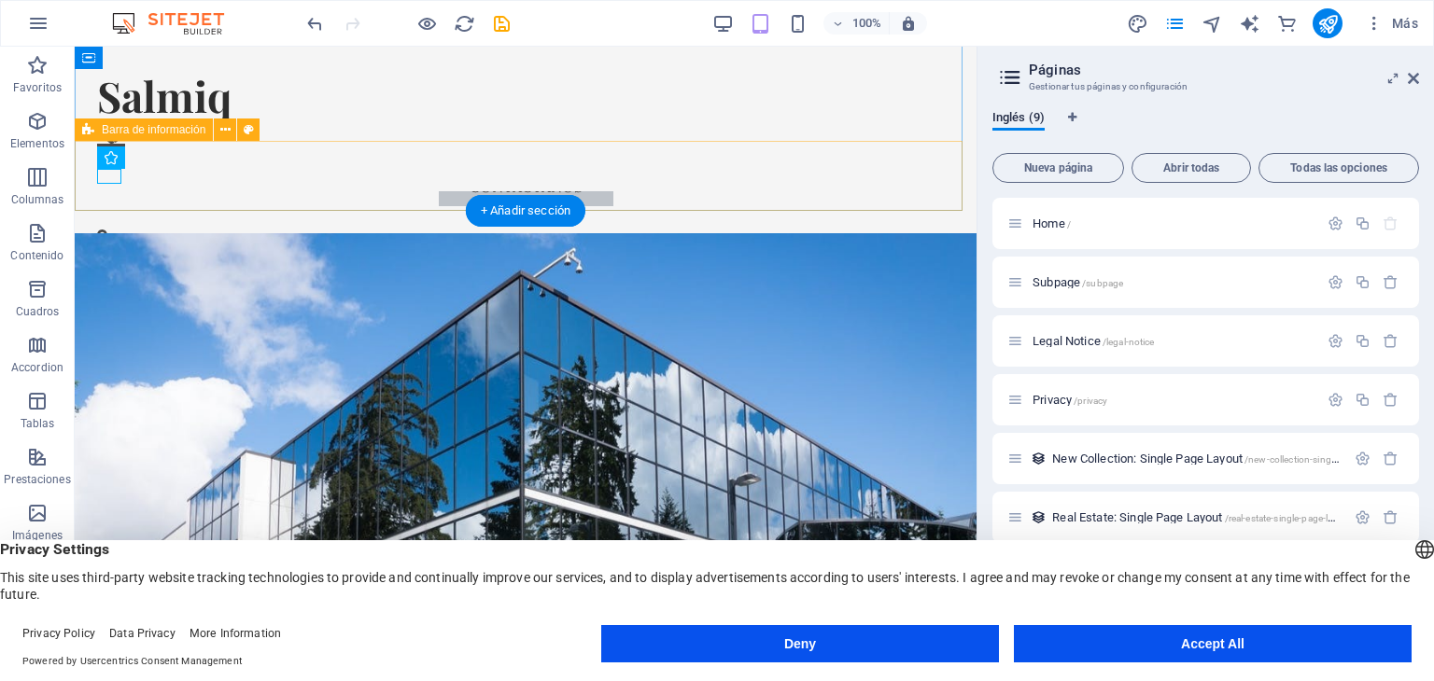
click at [696, 206] on div "[STREET_ADDRESS][PERSON_NAME]." at bounding box center [526, 261] width 902 height 110
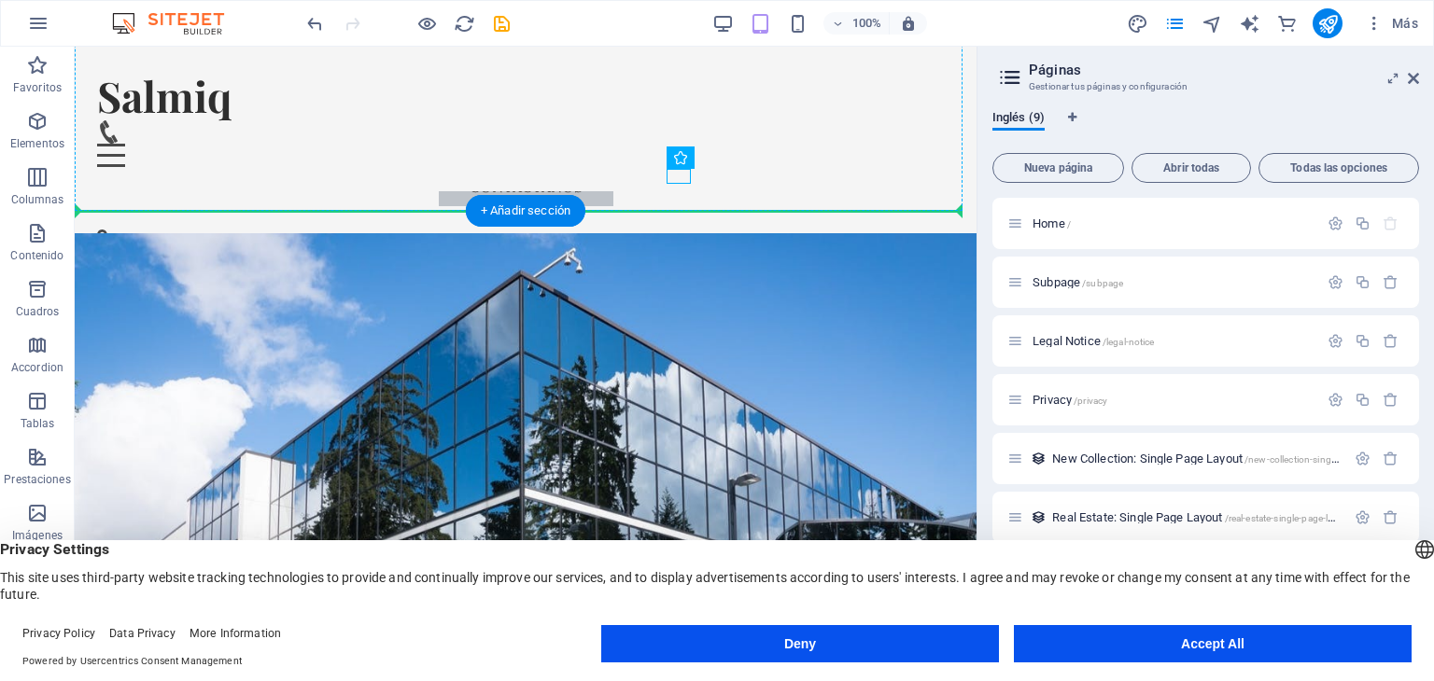
drag, startPoint x: 679, startPoint y: 180, endPoint x: 488, endPoint y: 173, distance: 191.5
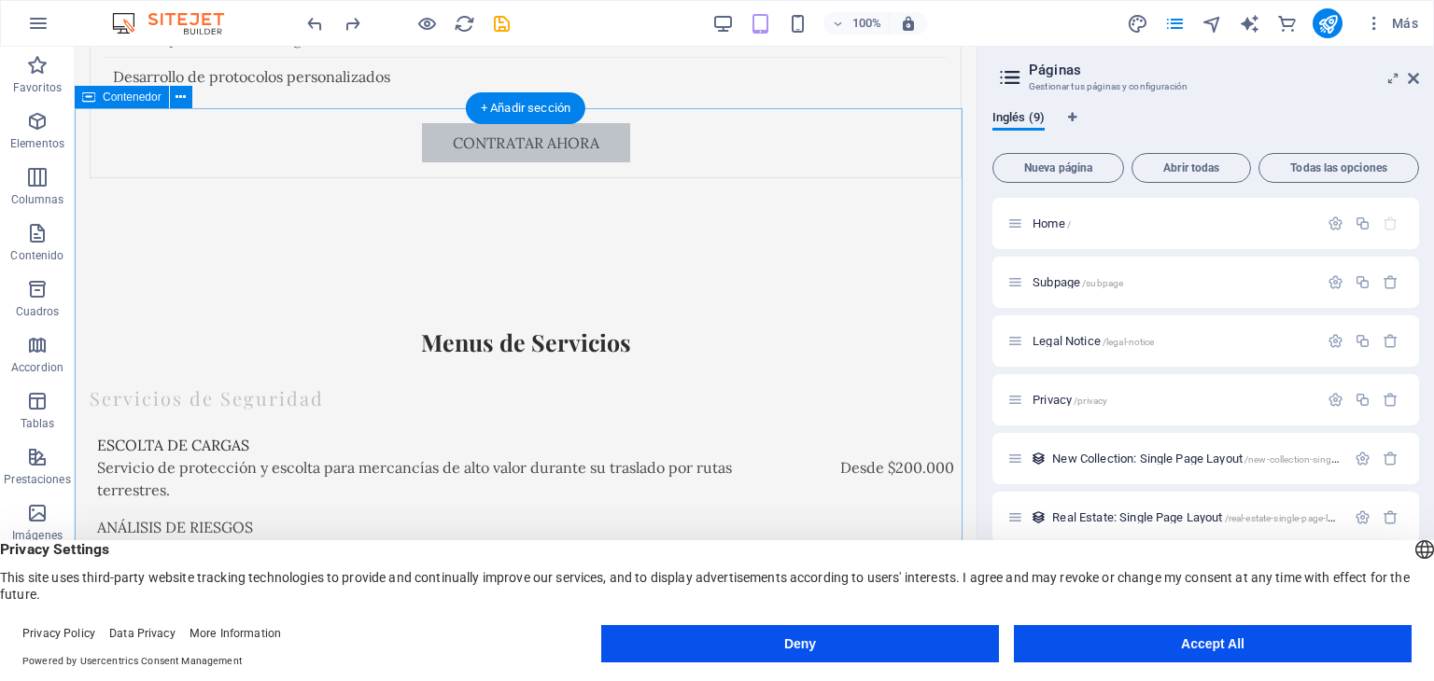
scroll to position [6716, 0]
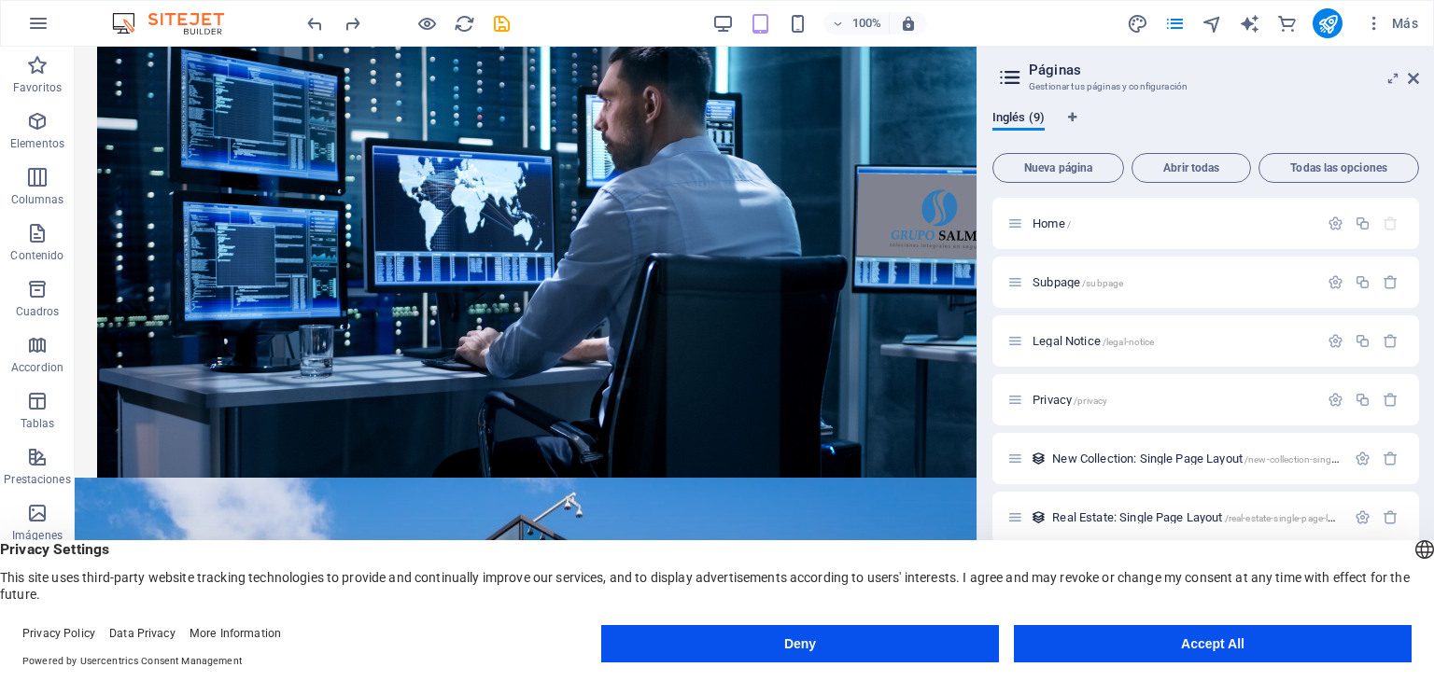
scroll to position [217, 0]
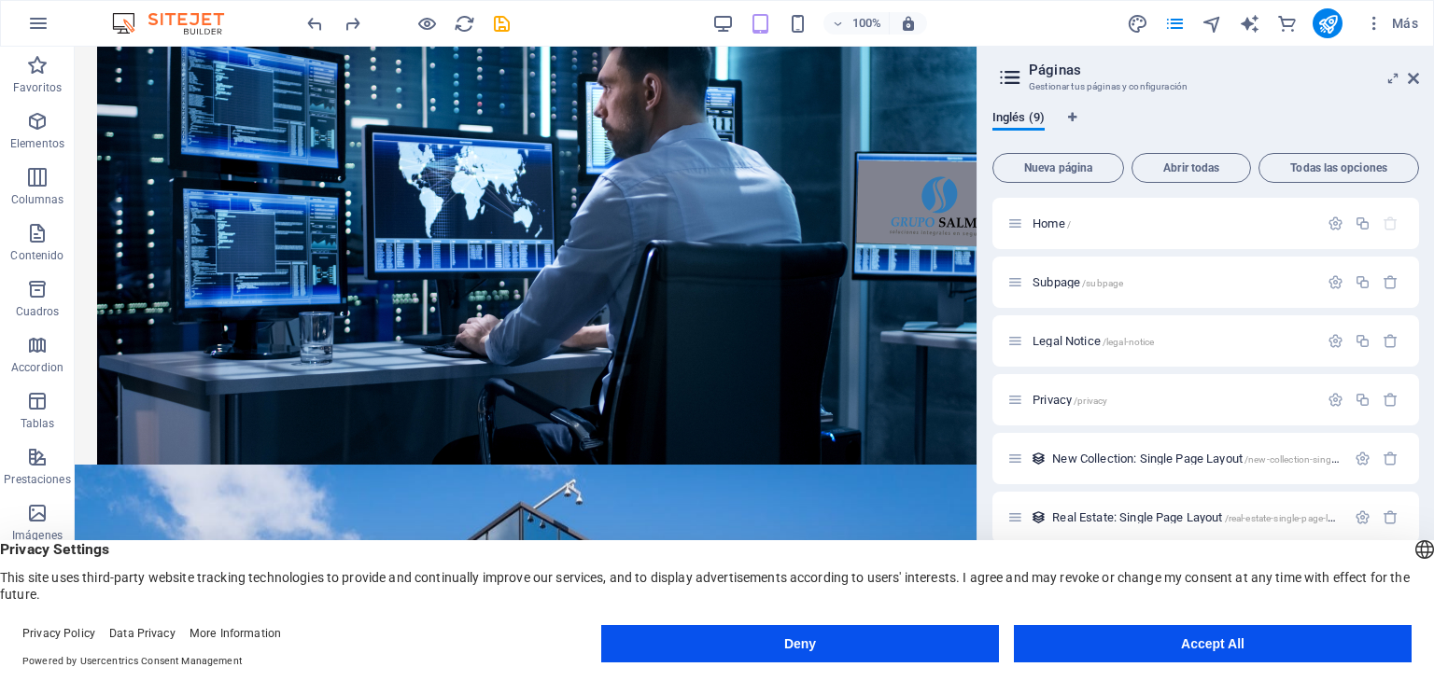
drag, startPoint x: 973, startPoint y: 458, endPoint x: 1056, endPoint y: 155, distance: 314.5
drag, startPoint x: 239, startPoint y: 413, endPoint x: 435, endPoint y: 147, distance: 330.4
click at [435, 147] on div "Bienvenido a Salmiq Soluciones de seguridad estratégica para su empresa Contáct…" at bounding box center [526, 299] width 902 height 648
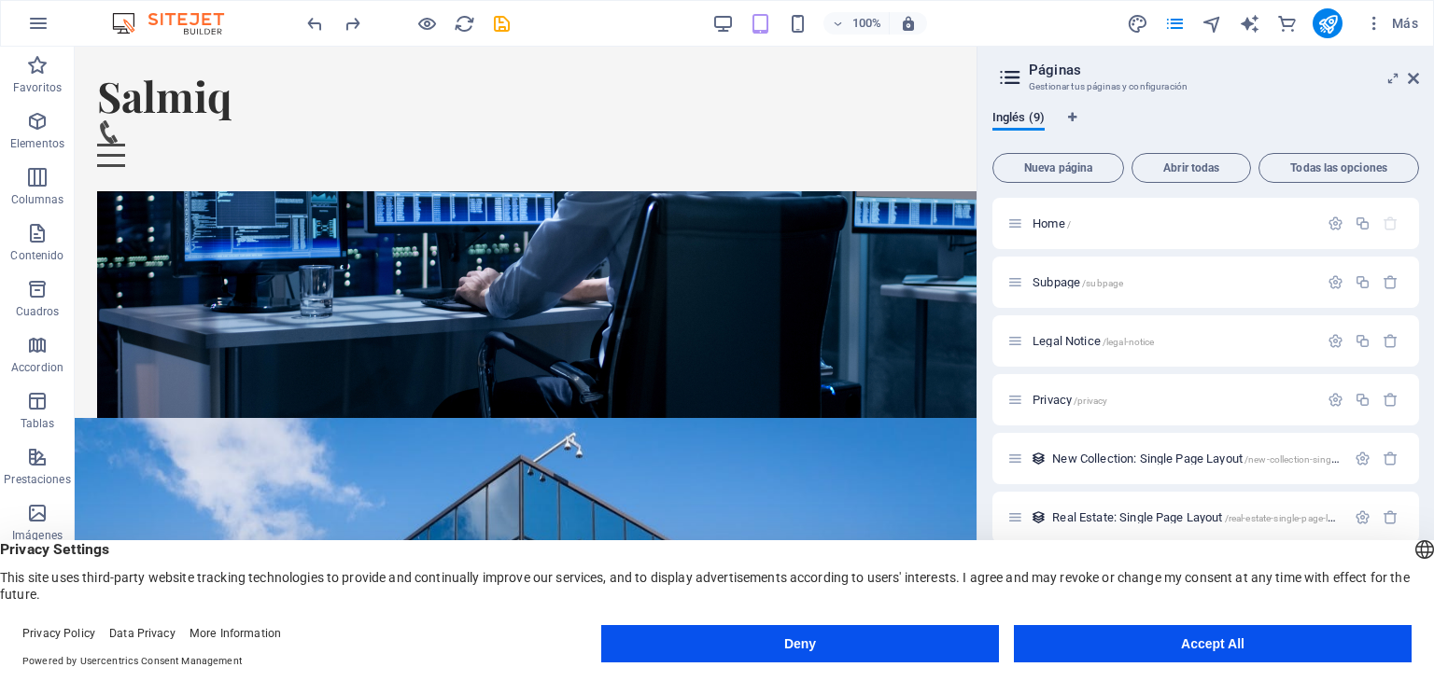
drag, startPoint x: 253, startPoint y: 447, endPoint x: 496, endPoint y: 220, distance: 332.2
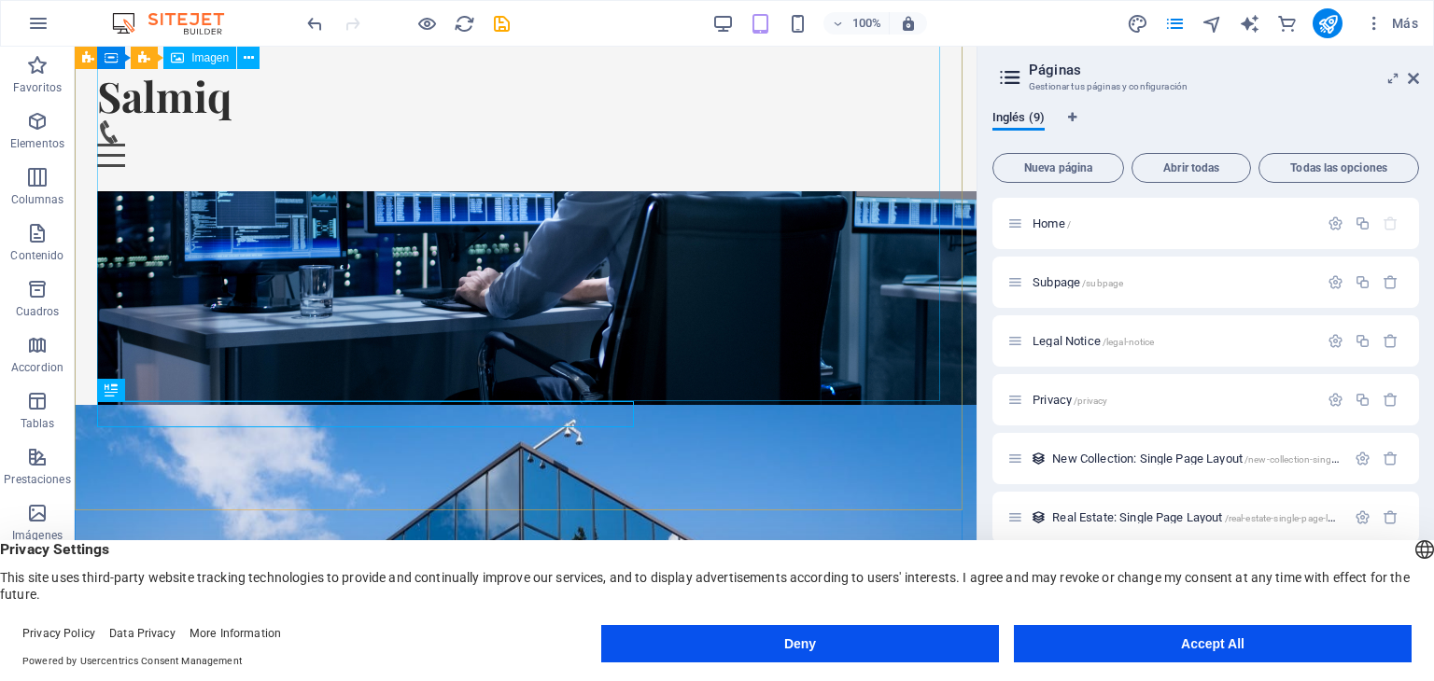
drag, startPoint x: 309, startPoint y: 412, endPoint x: 487, endPoint y: 194, distance: 281.2
click at [487, 194] on div "Soluciones de seguridad estratégica para su empresa Bienvenido a Salmiq Contáct…" at bounding box center [526, 252] width 902 height 648
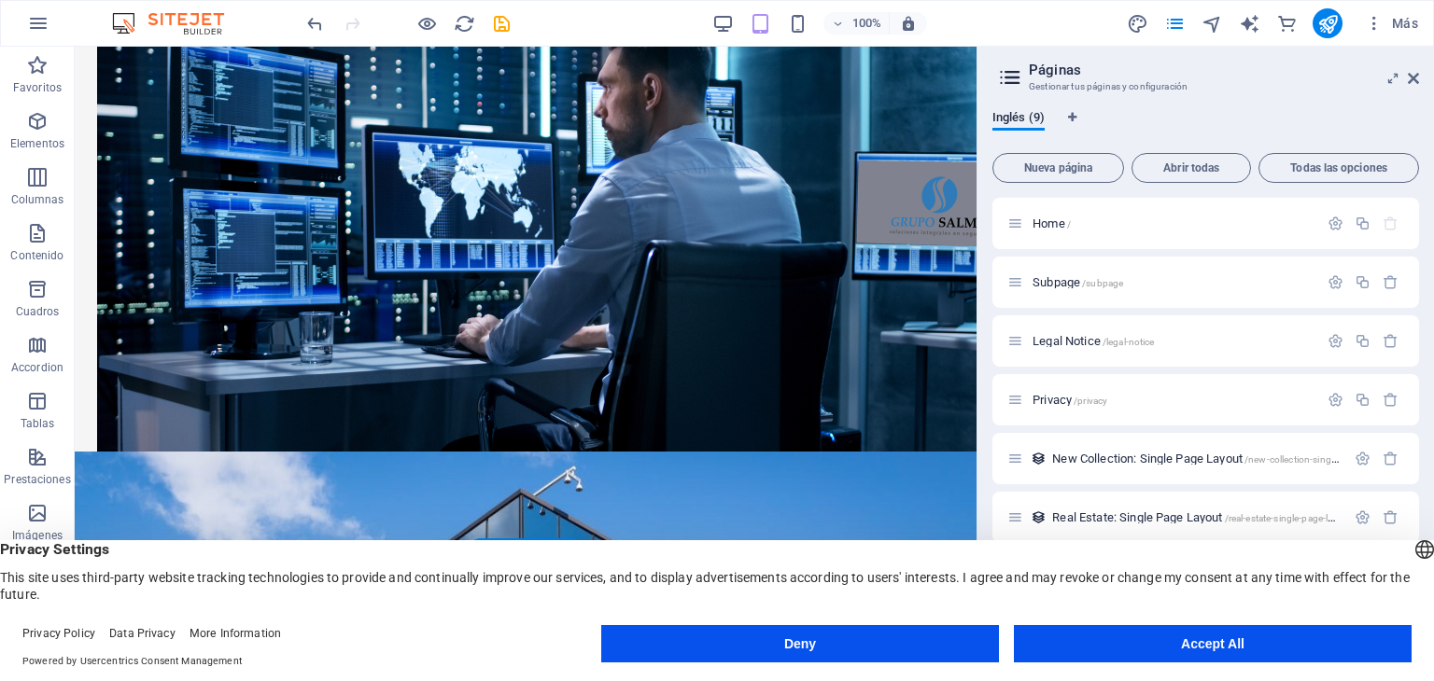
drag, startPoint x: 487, startPoint y: 424, endPoint x: 536, endPoint y: 221, distance: 208.3
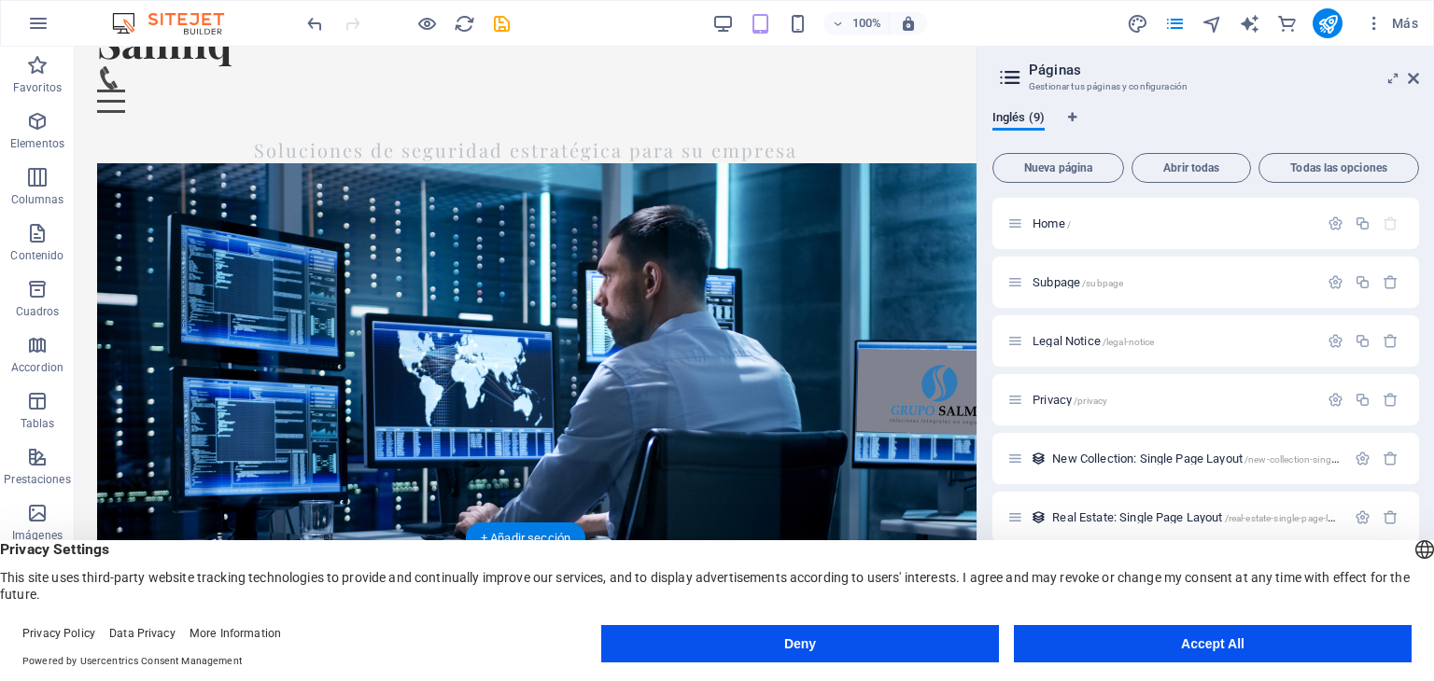
scroll to position [0, 0]
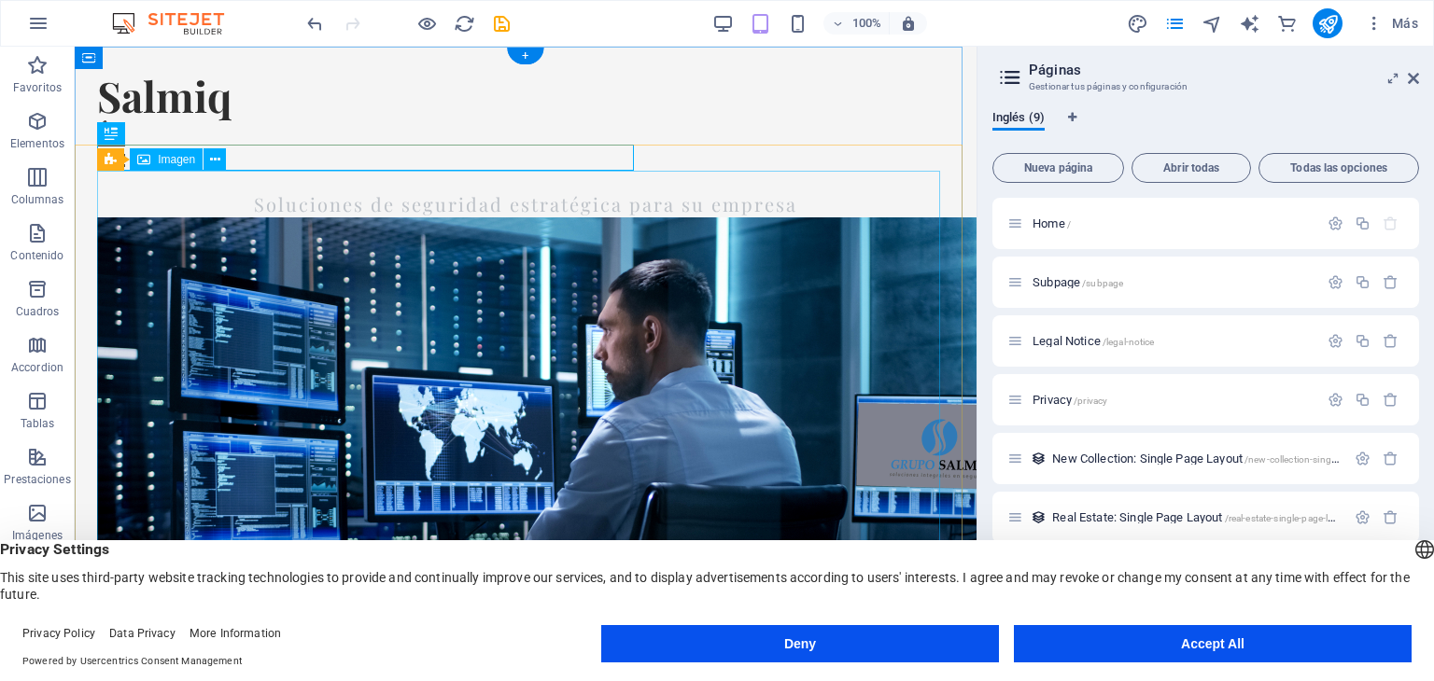
drag, startPoint x: 539, startPoint y: 161, endPoint x: 529, endPoint y: 511, distance: 351.1
click at [529, 511] on div "Soluciones de seguridad estratégica para su empresa Bienvenido a Salmiq Contáct…" at bounding box center [526, 515] width 902 height 648
drag, startPoint x: 377, startPoint y: 161, endPoint x: 377, endPoint y: 568, distance: 406.9
click at [377, 568] on div "Soluciones de seguridad estratégica para su empresa Bienvenido a Salmiq Contáct…" at bounding box center [526, 515] width 902 height 648
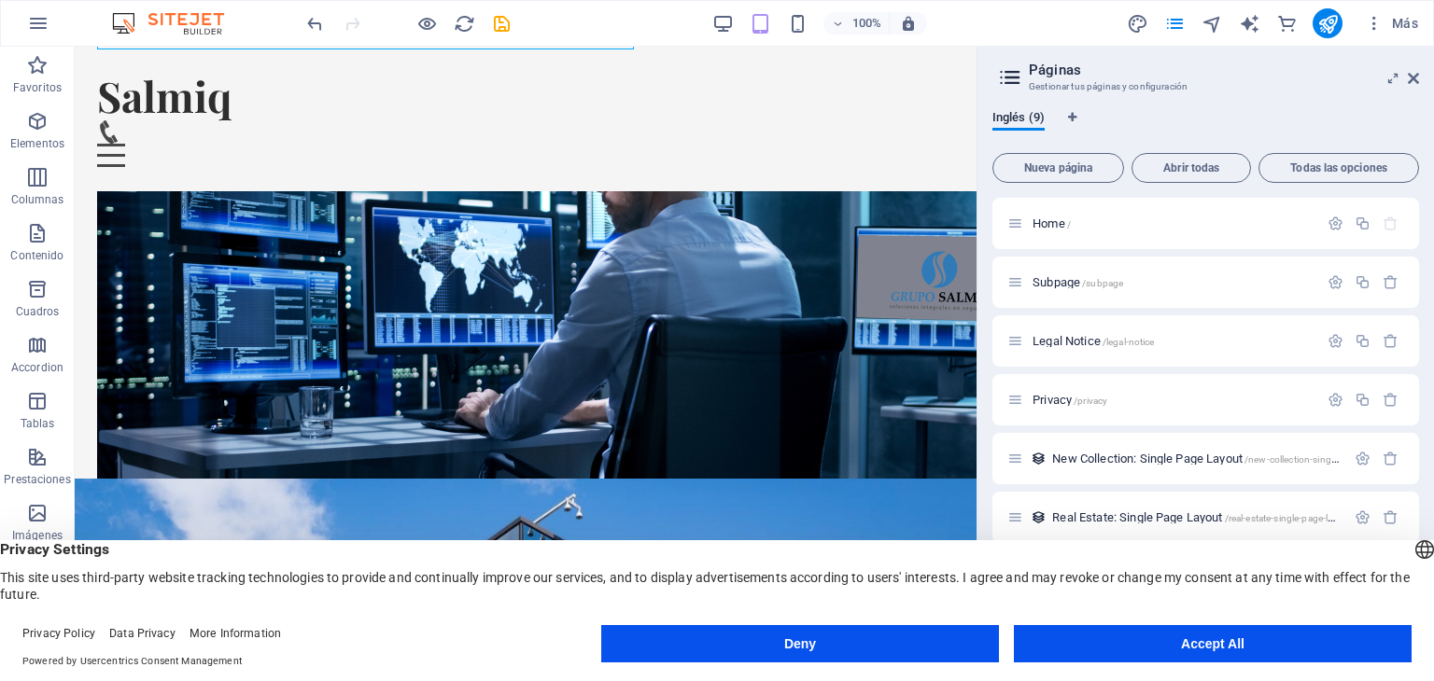
scroll to position [67, 0]
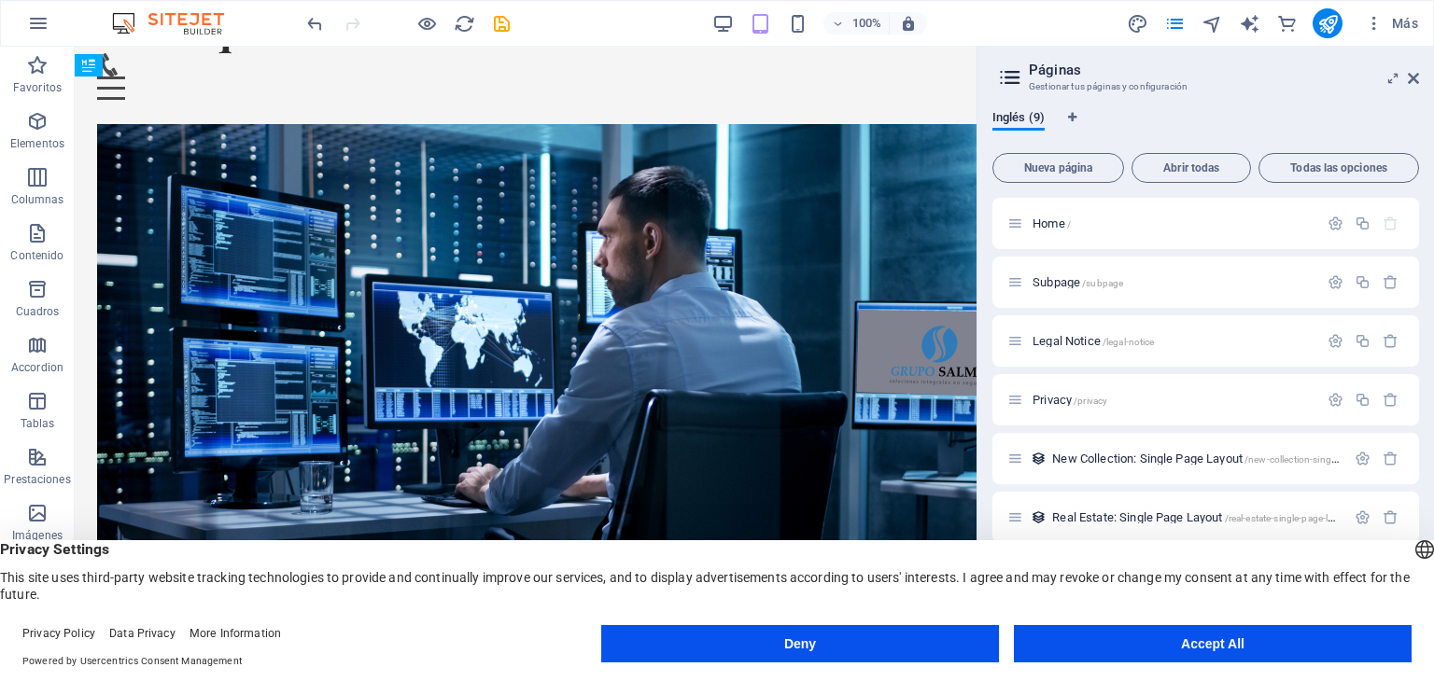
drag, startPoint x: 619, startPoint y: 87, endPoint x: 630, endPoint y: 430, distance: 343.7
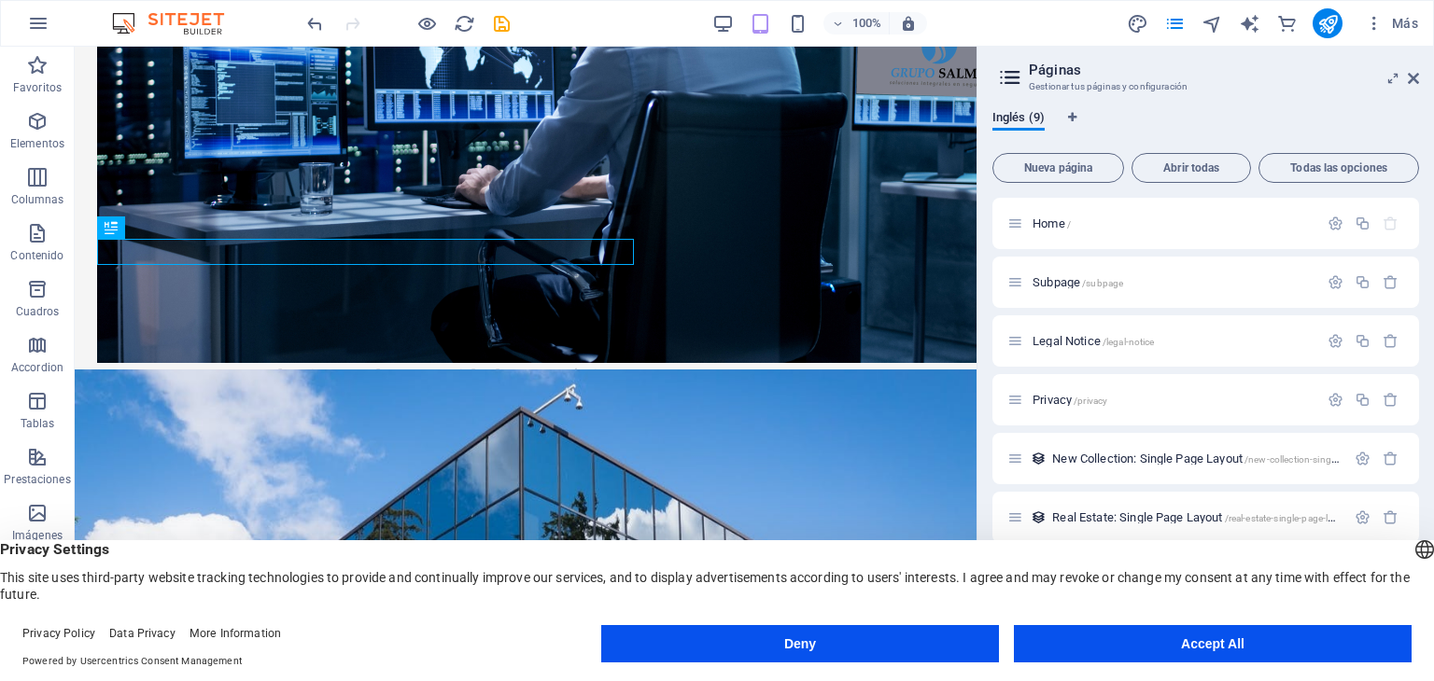
scroll to position [393, 0]
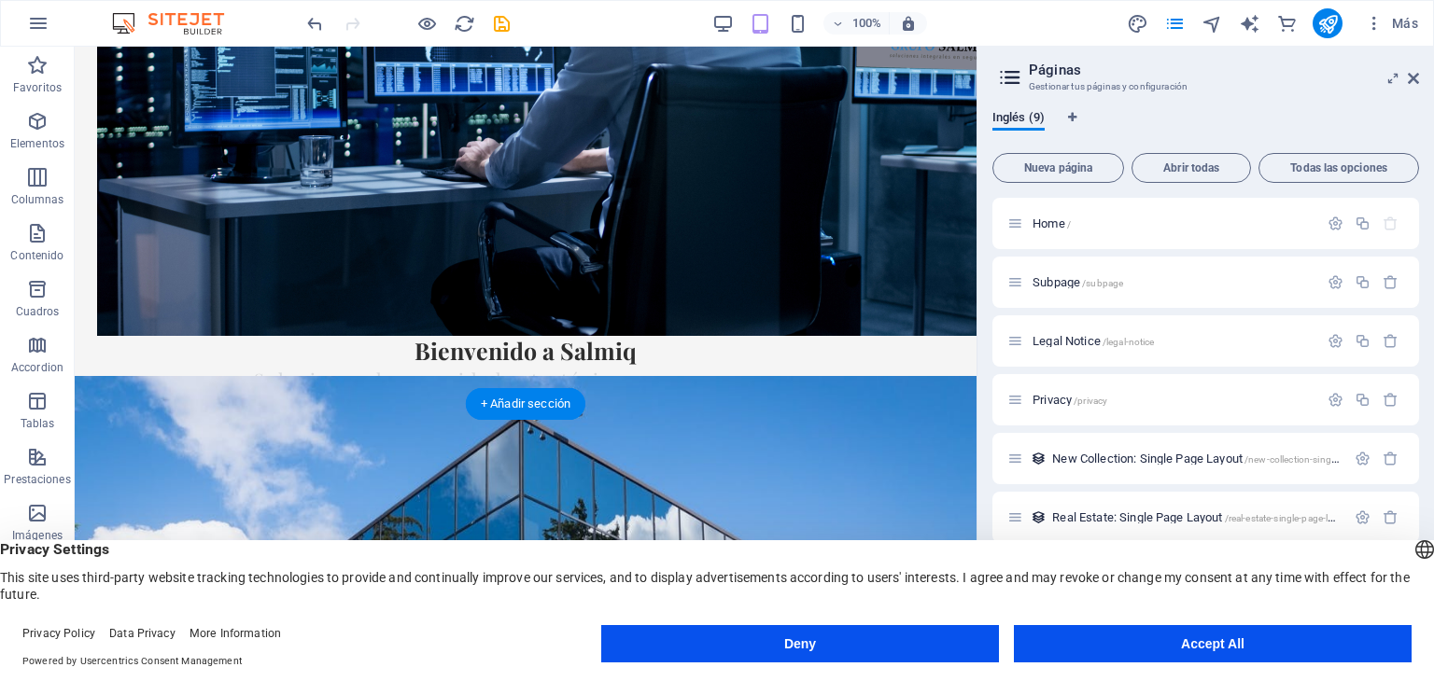
drag, startPoint x: 631, startPoint y: 235, endPoint x: 298, endPoint y: 265, distance: 334.5
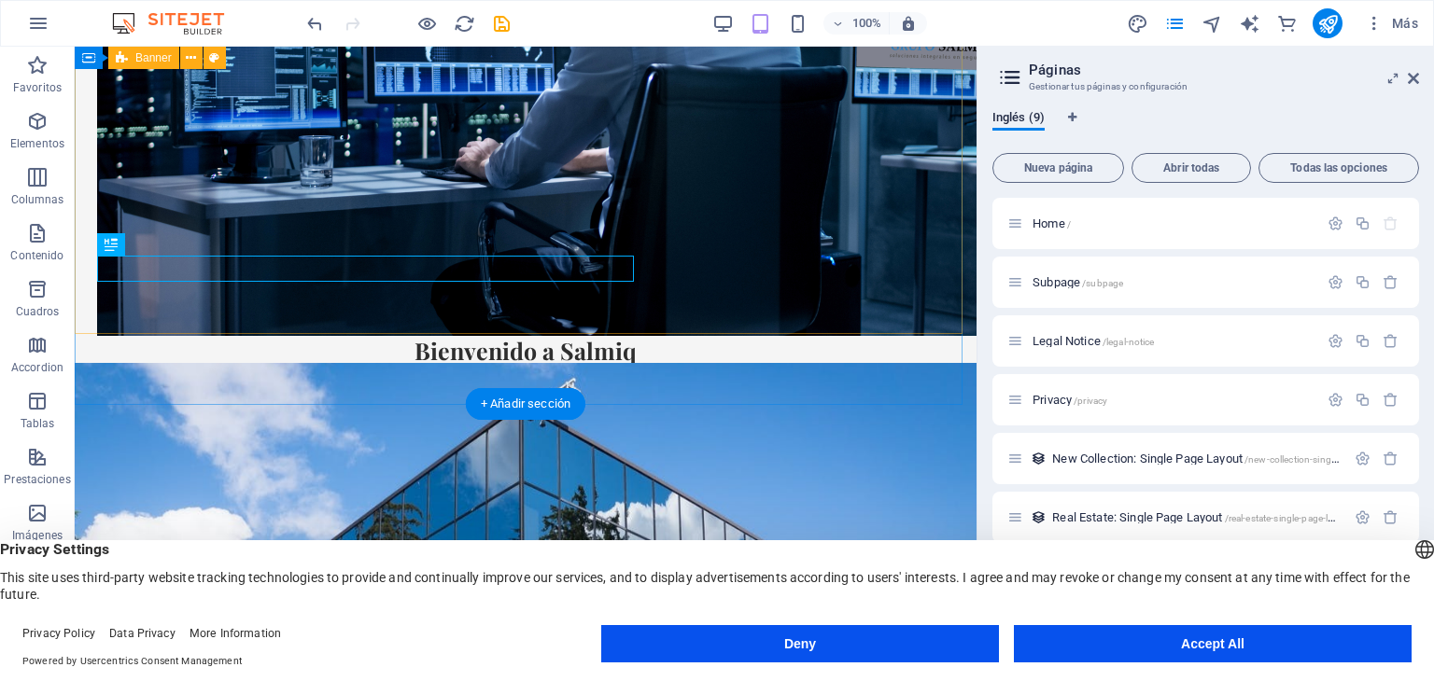
click at [732, 288] on div "Bienvenido a Salmiq Soluciones de seguridad estratégica para su empresa Contáct…" at bounding box center [526, 122] width 902 height 648
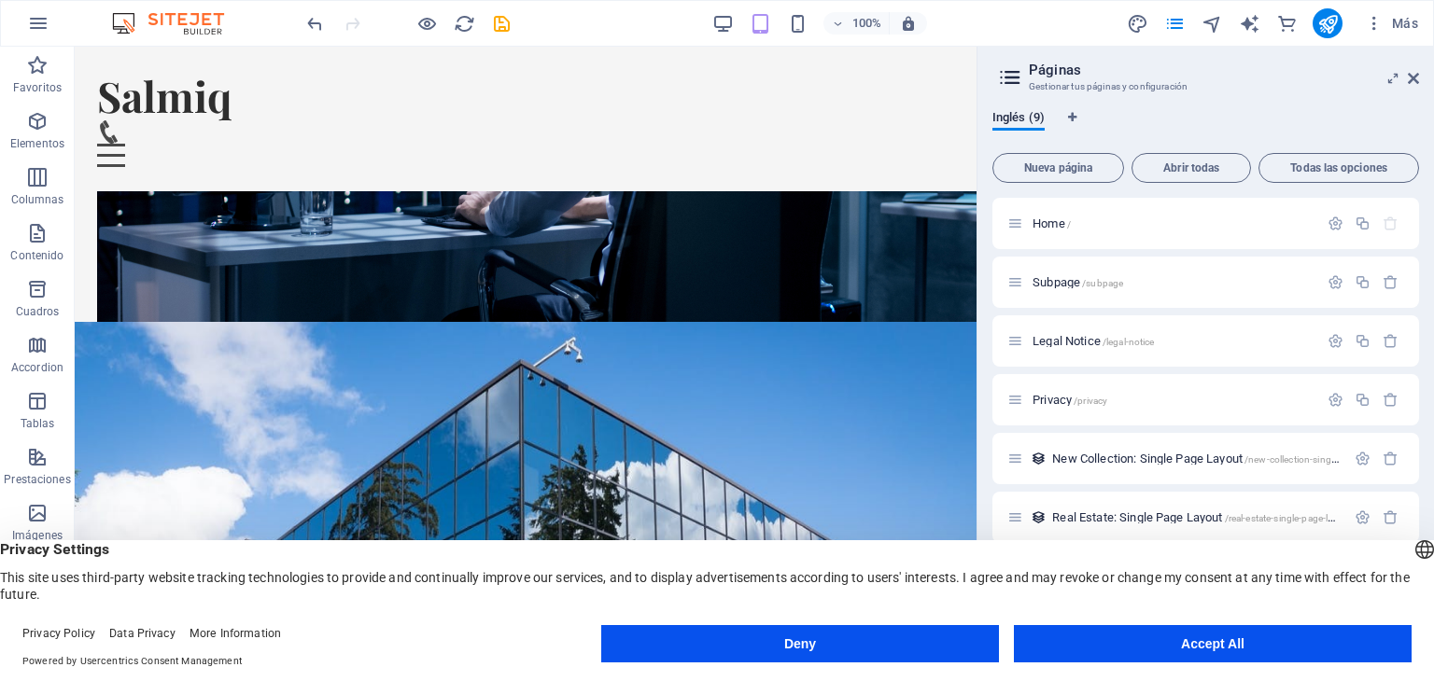
scroll to position [0, 0]
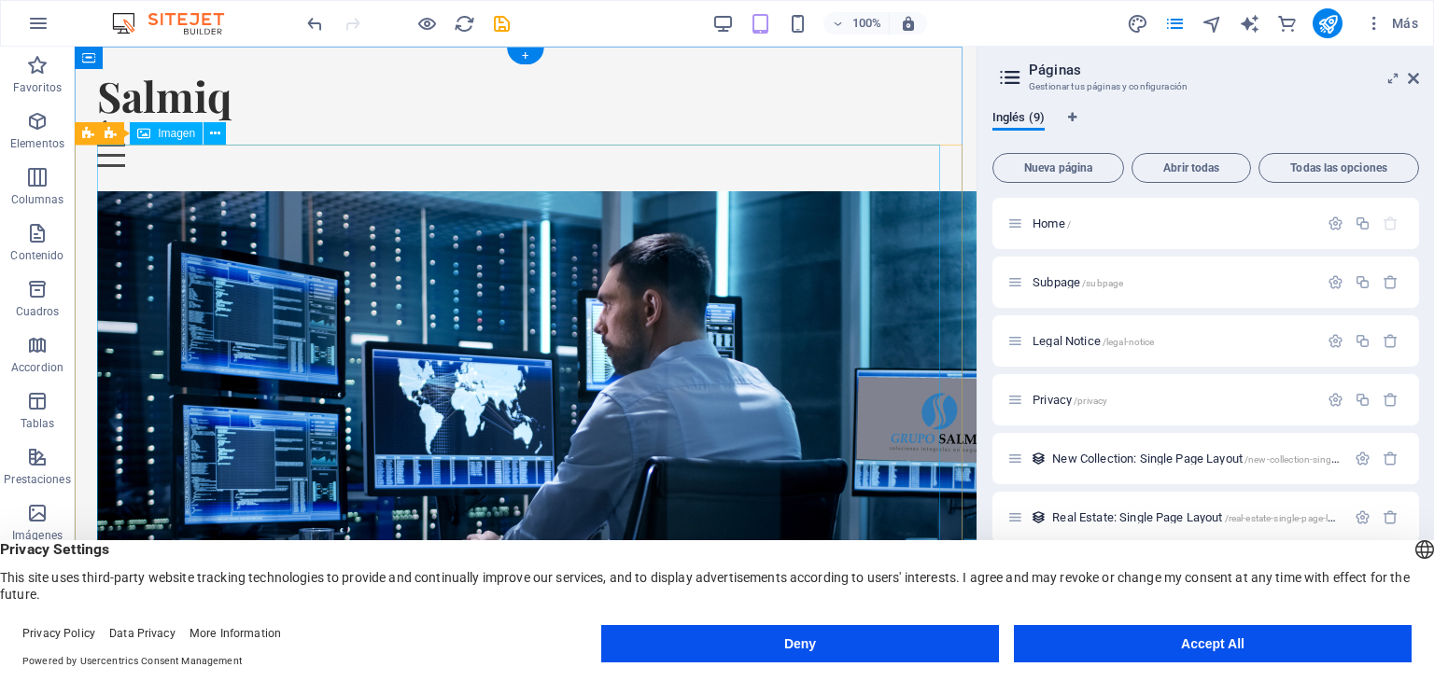
click at [650, 232] on figure at bounding box center [525, 460] width 857 height 538
click at [214, 135] on icon at bounding box center [215, 134] width 10 height 20
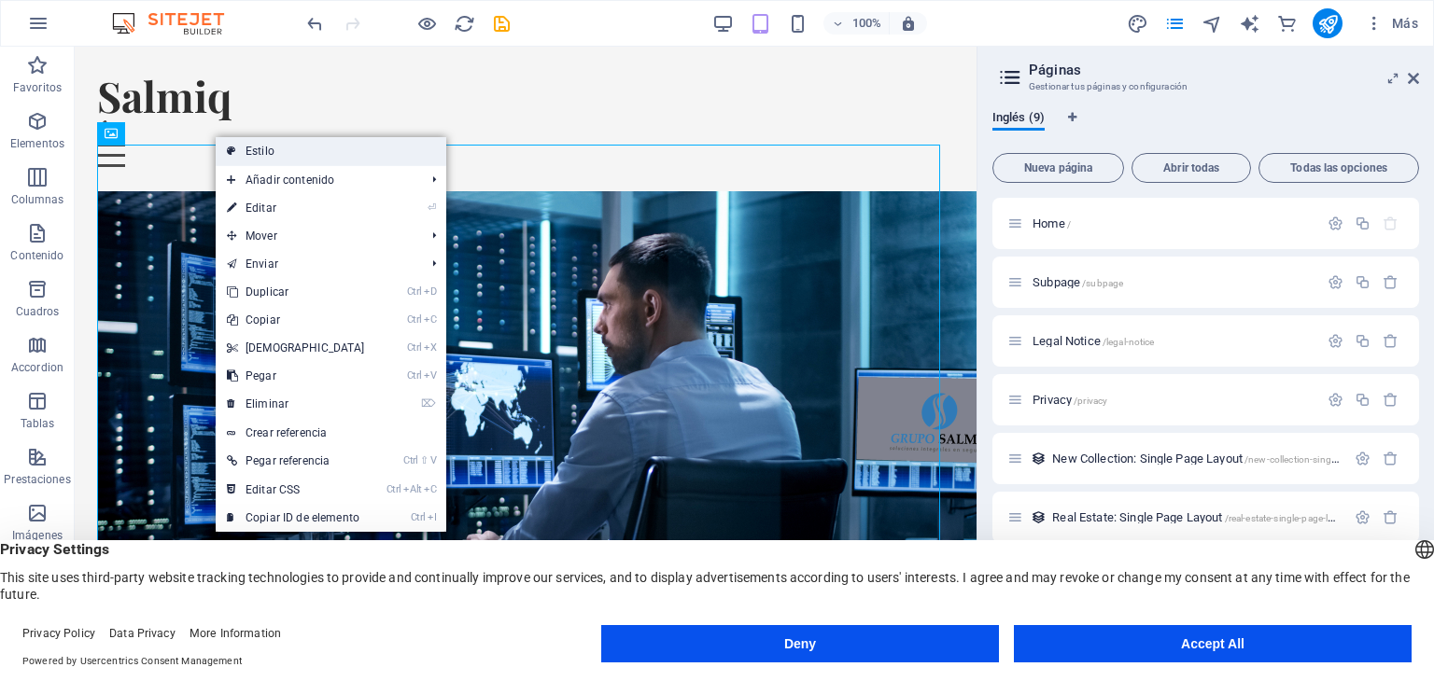
click at [246, 158] on link "Estilo" at bounding box center [331, 151] width 231 height 28
select select "preset-banner-v3-home-4"
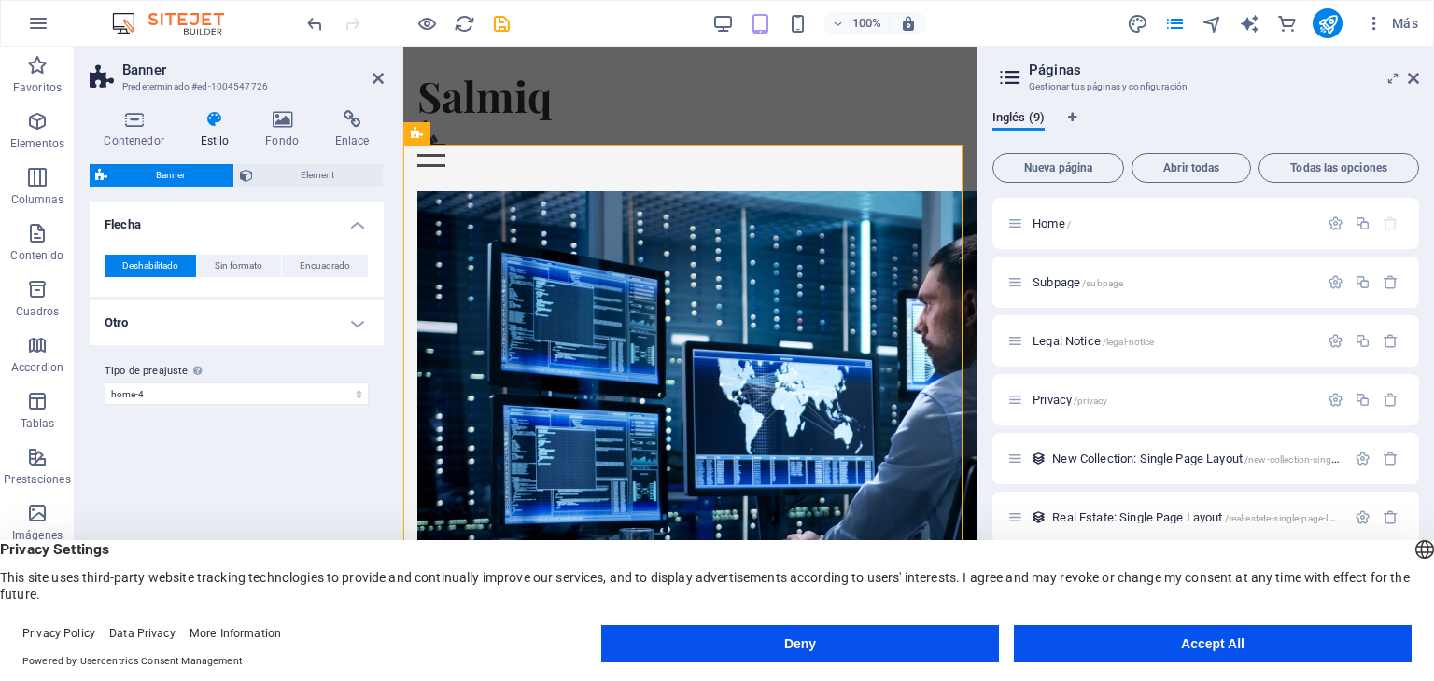
click at [190, 167] on span "Banner" at bounding box center [170, 175] width 115 height 22
click at [287, 172] on span "Element" at bounding box center [318, 175] width 119 height 22
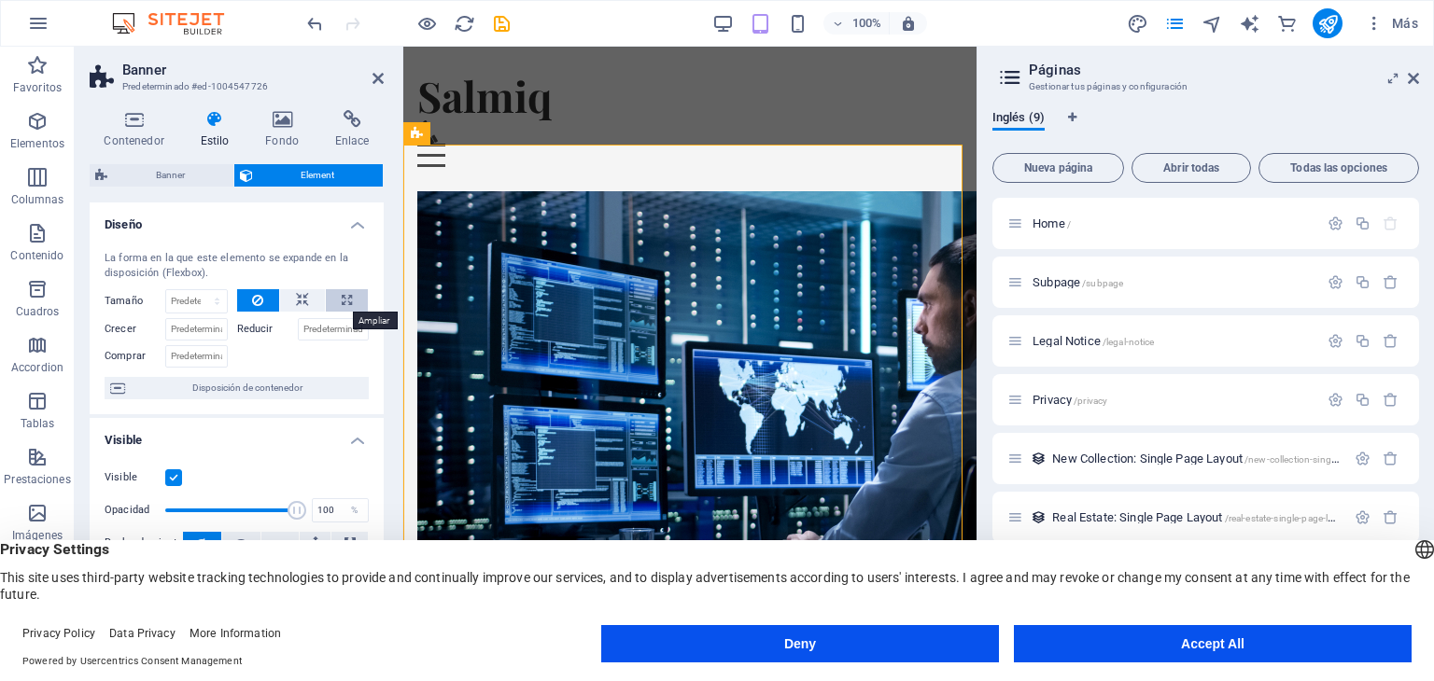
click at [348, 303] on button at bounding box center [347, 300] width 42 height 22
type input "100"
select select "%"
click at [1071, 209] on div "Home /" at bounding box center [1205, 223] width 427 height 51
click at [1037, 223] on span "Home /" at bounding box center [1051, 224] width 38 height 14
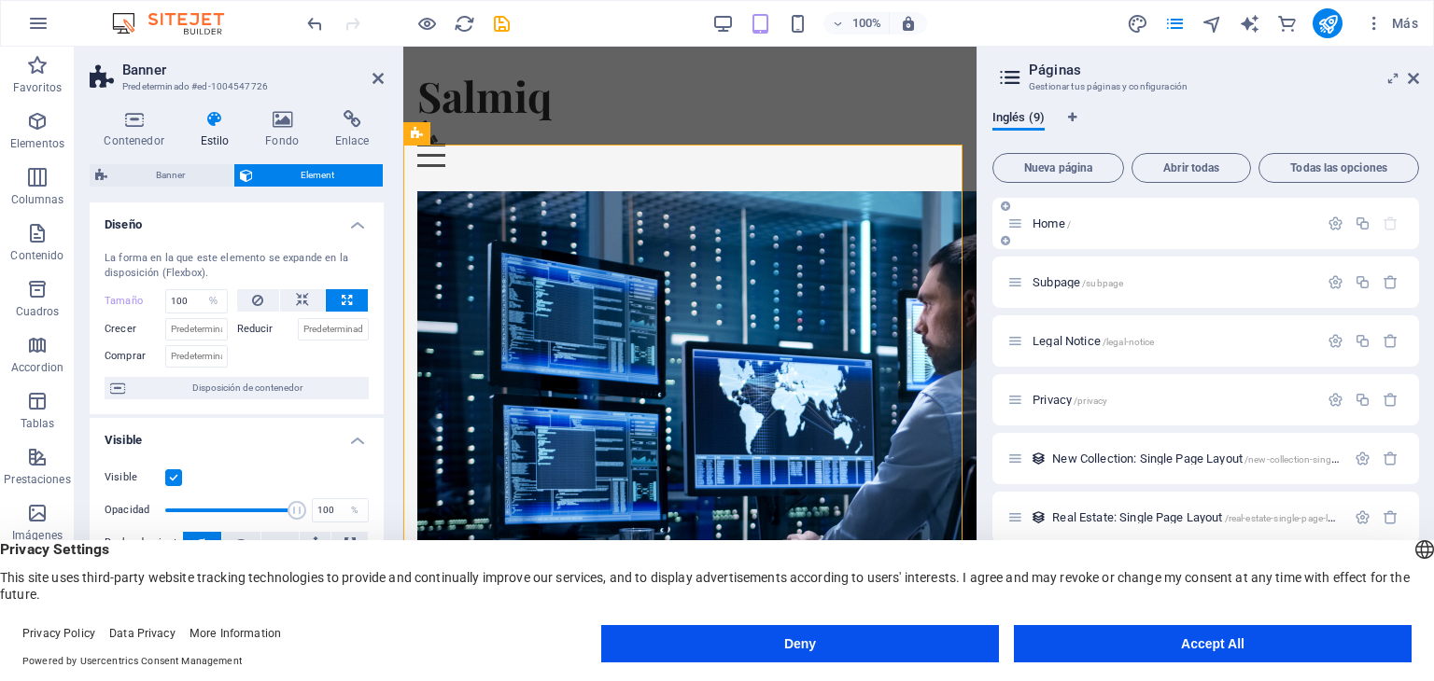
click at [1052, 221] on span "Home /" at bounding box center [1051, 224] width 38 height 14
click at [1017, 229] on icon at bounding box center [1015, 224] width 16 height 16
drag, startPoint x: 1002, startPoint y: 237, endPoint x: 998, endPoint y: 207, distance: 30.2
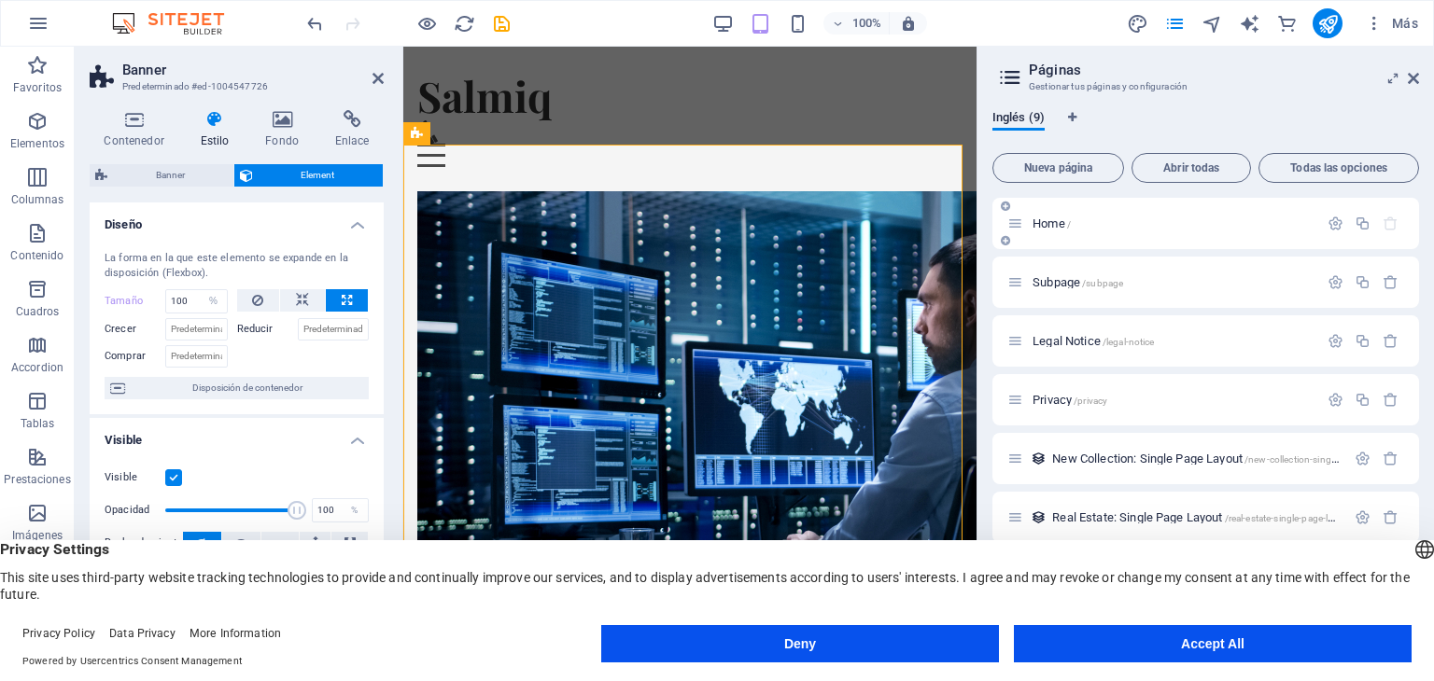
click at [998, 207] on div "Home /" at bounding box center [1205, 223] width 427 height 51
click at [1024, 222] on div "Home /" at bounding box center [1162, 223] width 311 height 21
drag, startPoint x: 1435, startPoint y: 270, endPoint x: 861, endPoint y: 233, distance: 574.2
click at [1387, 222] on icon "button" at bounding box center [1390, 224] width 16 height 16
click at [1365, 225] on icon "button" at bounding box center [1362, 224] width 16 height 16
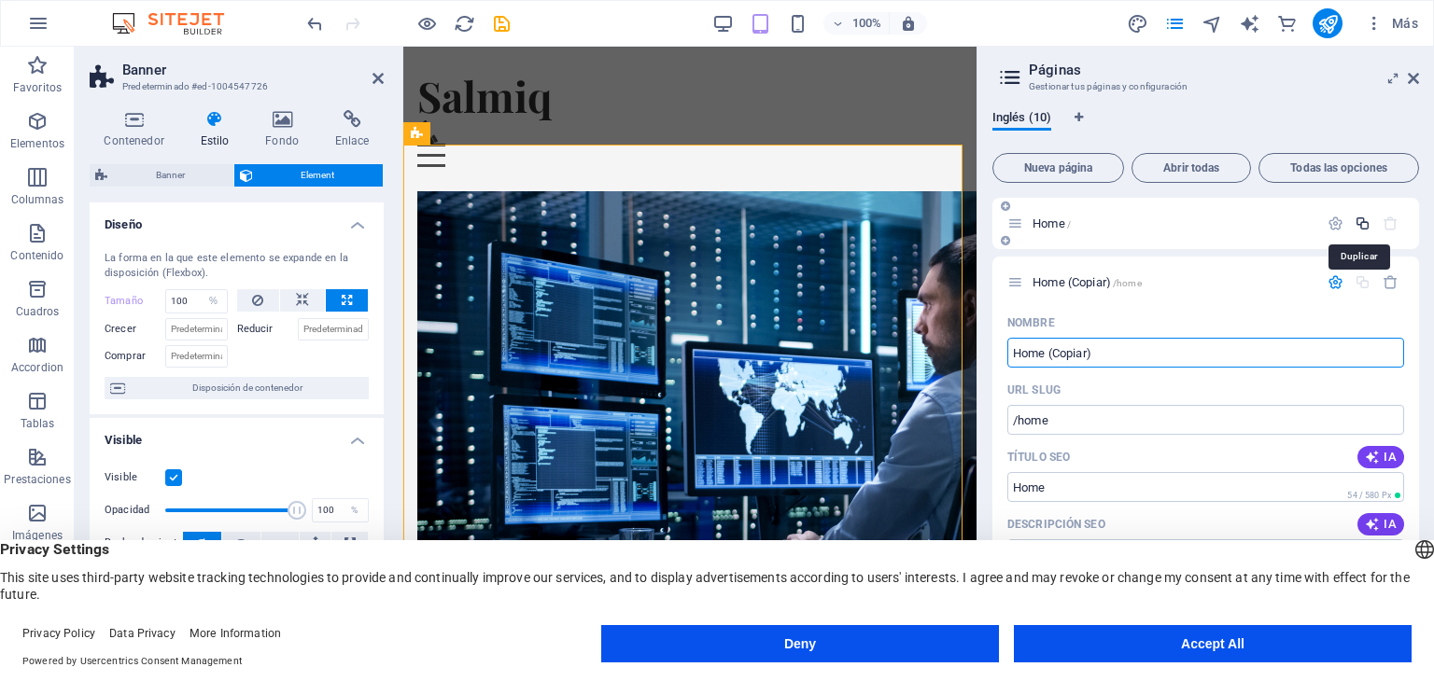
click at [1363, 227] on icon "button" at bounding box center [1362, 224] width 16 height 16
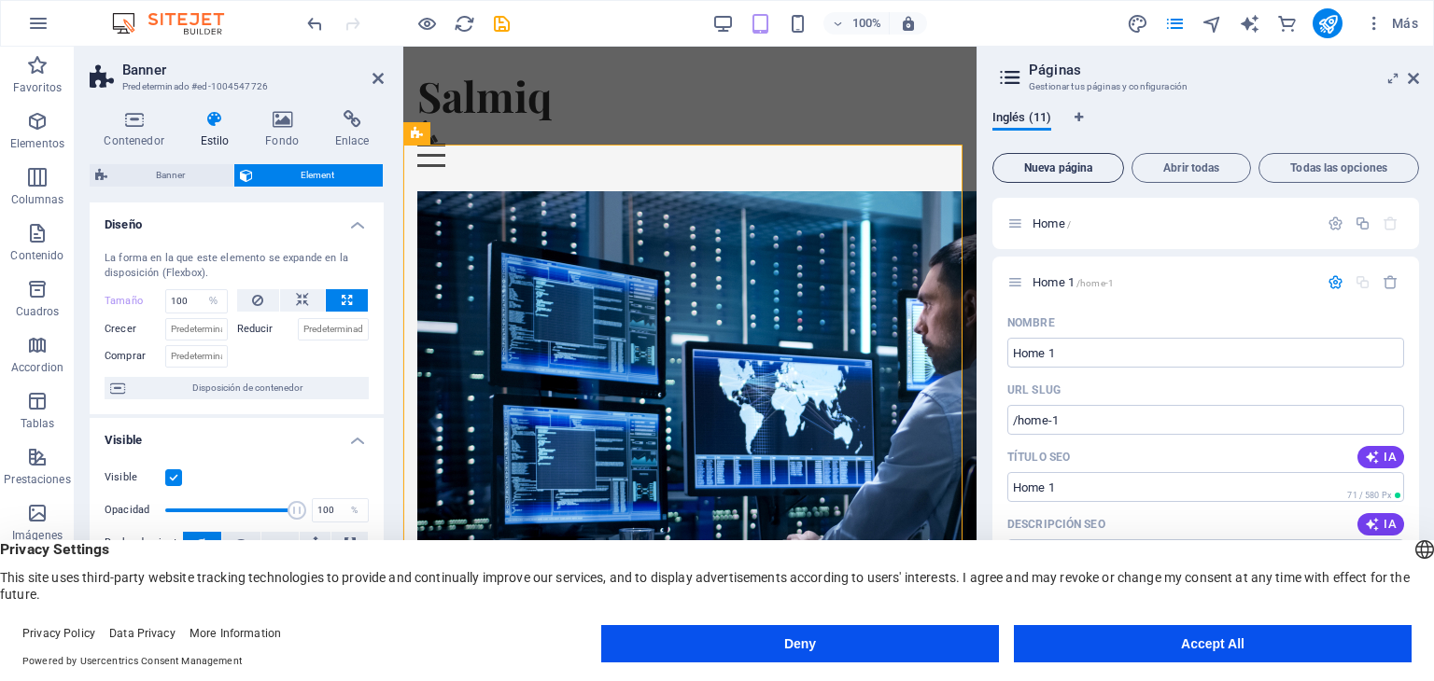
click at [1029, 165] on span "Nueva página" at bounding box center [1058, 167] width 115 height 11
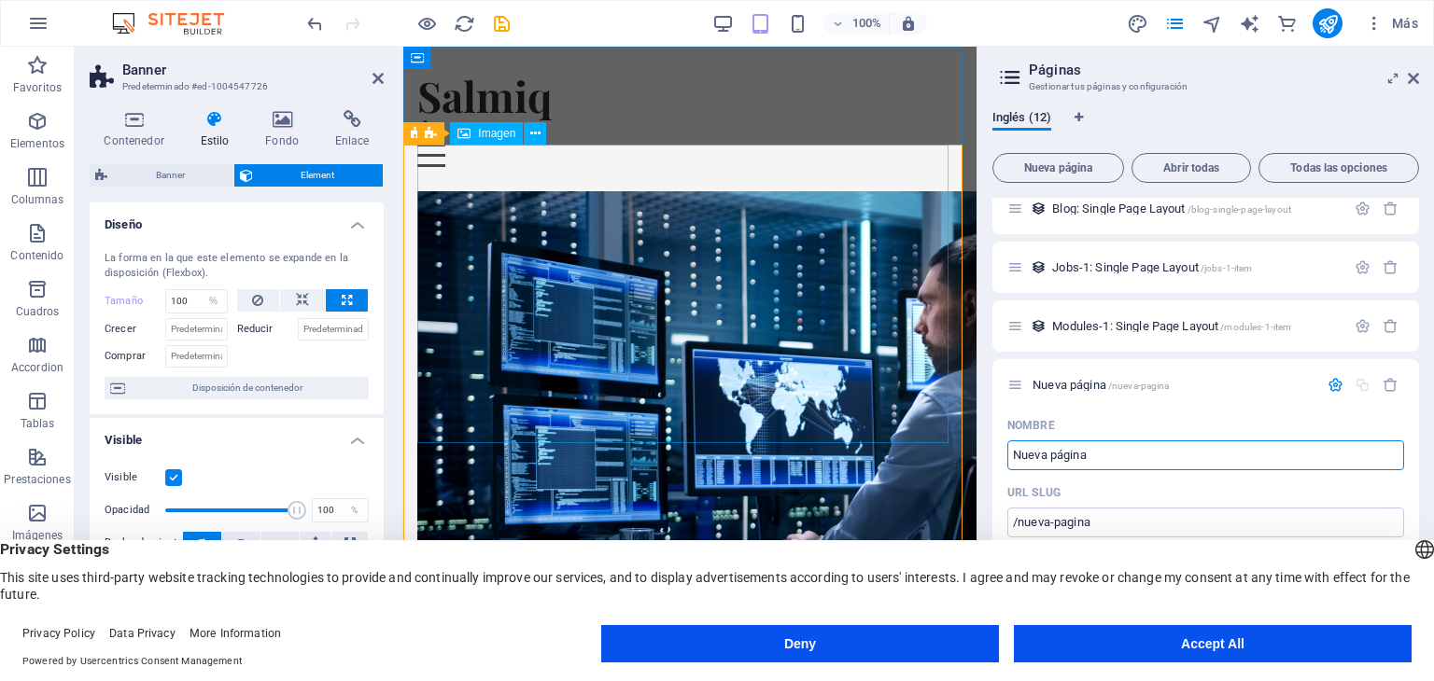
click at [716, 240] on figure at bounding box center [689, 460] width 544 height 538
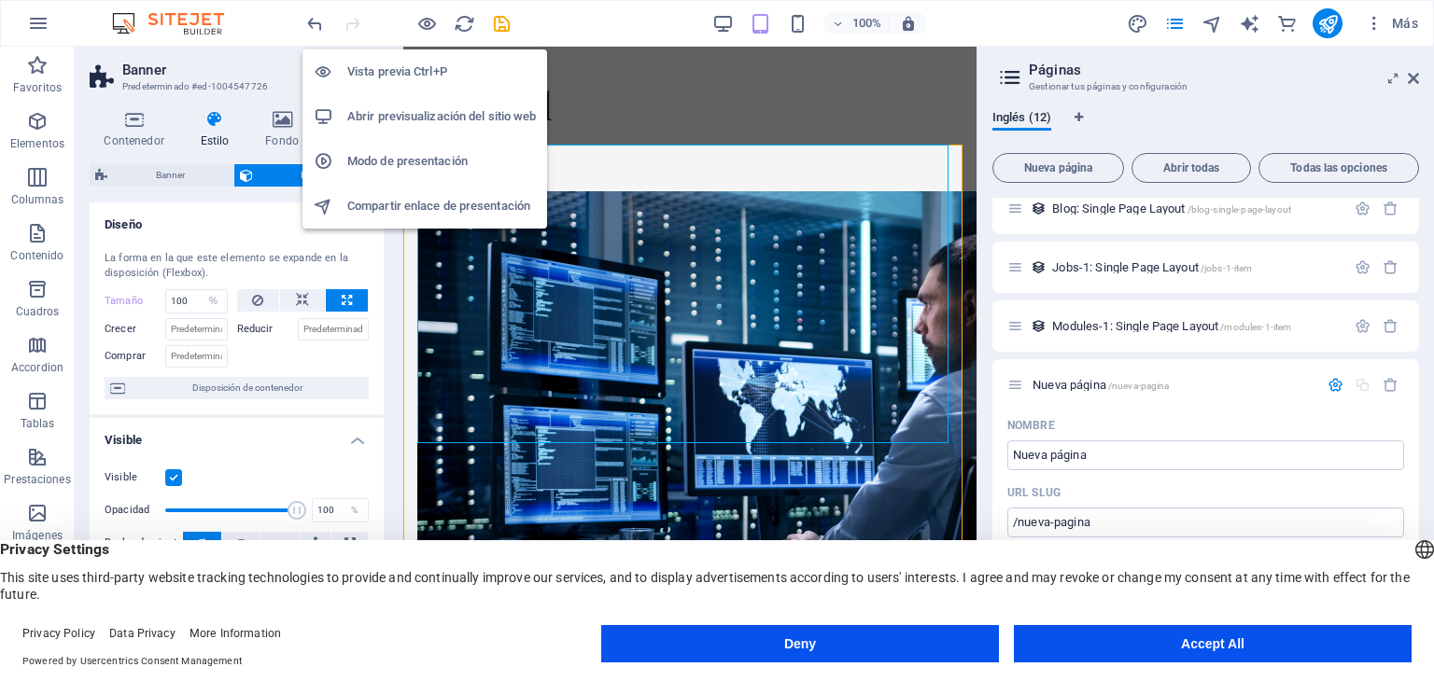
click at [438, 63] on h6 "Vista previa Ctrl+P" at bounding box center [441, 72] width 189 height 22
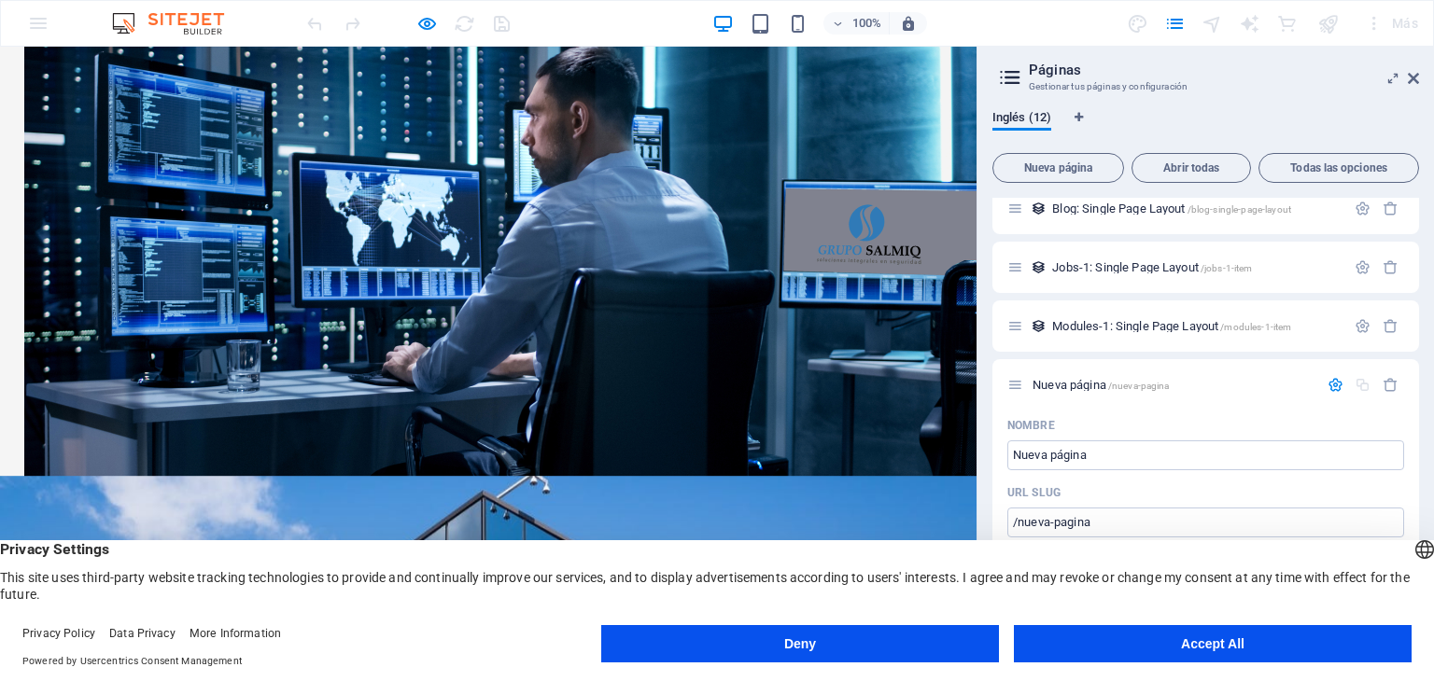
scroll to position [0, 0]
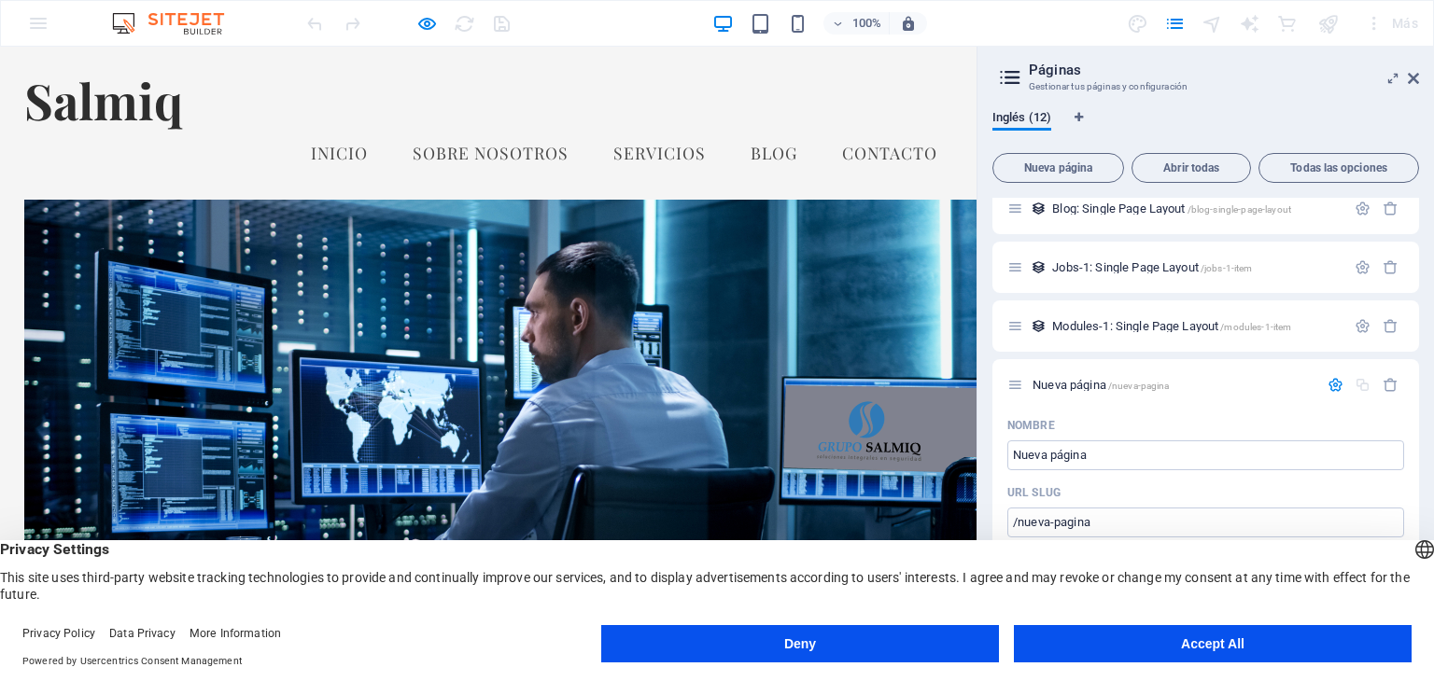
click at [817, 277] on img at bounding box center [502, 469] width 956 height 538
click at [837, 206] on img at bounding box center [502, 469] width 956 height 538
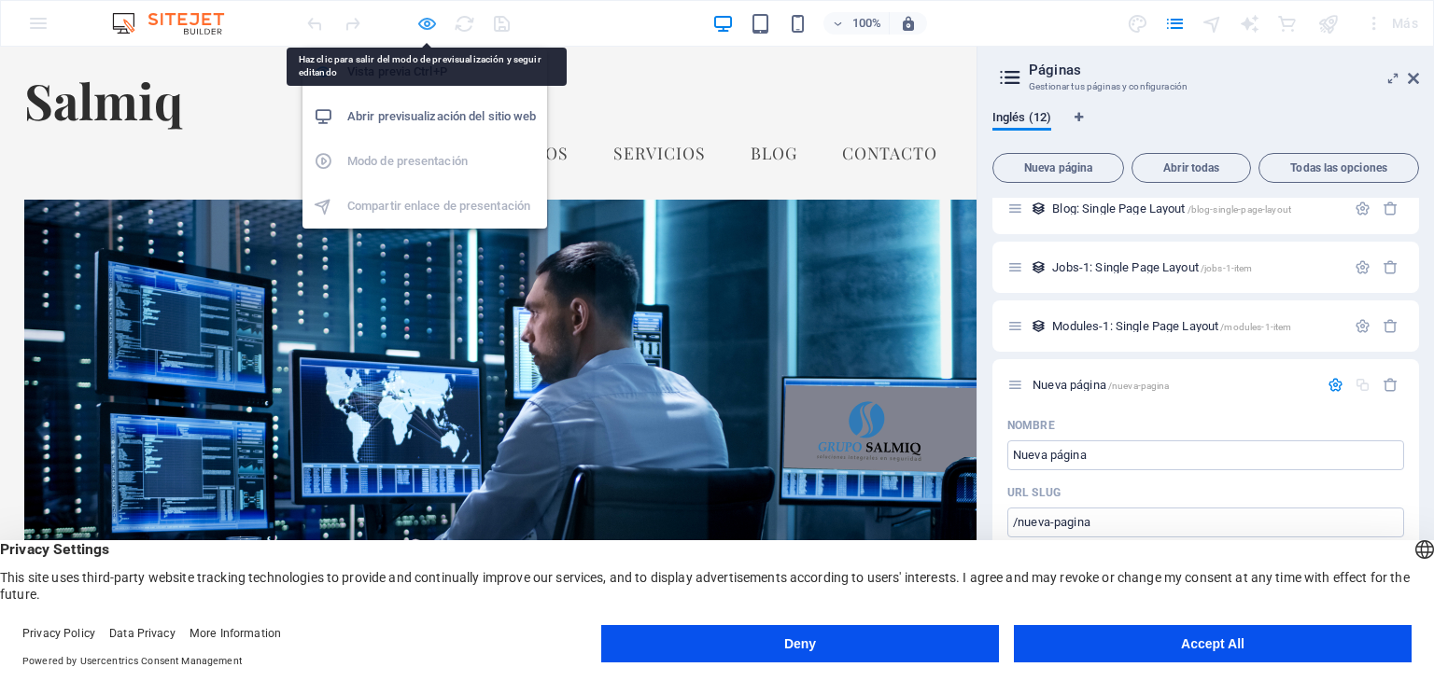
click at [428, 22] on icon "button" at bounding box center [426, 23] width 21 height 21
select select "%"
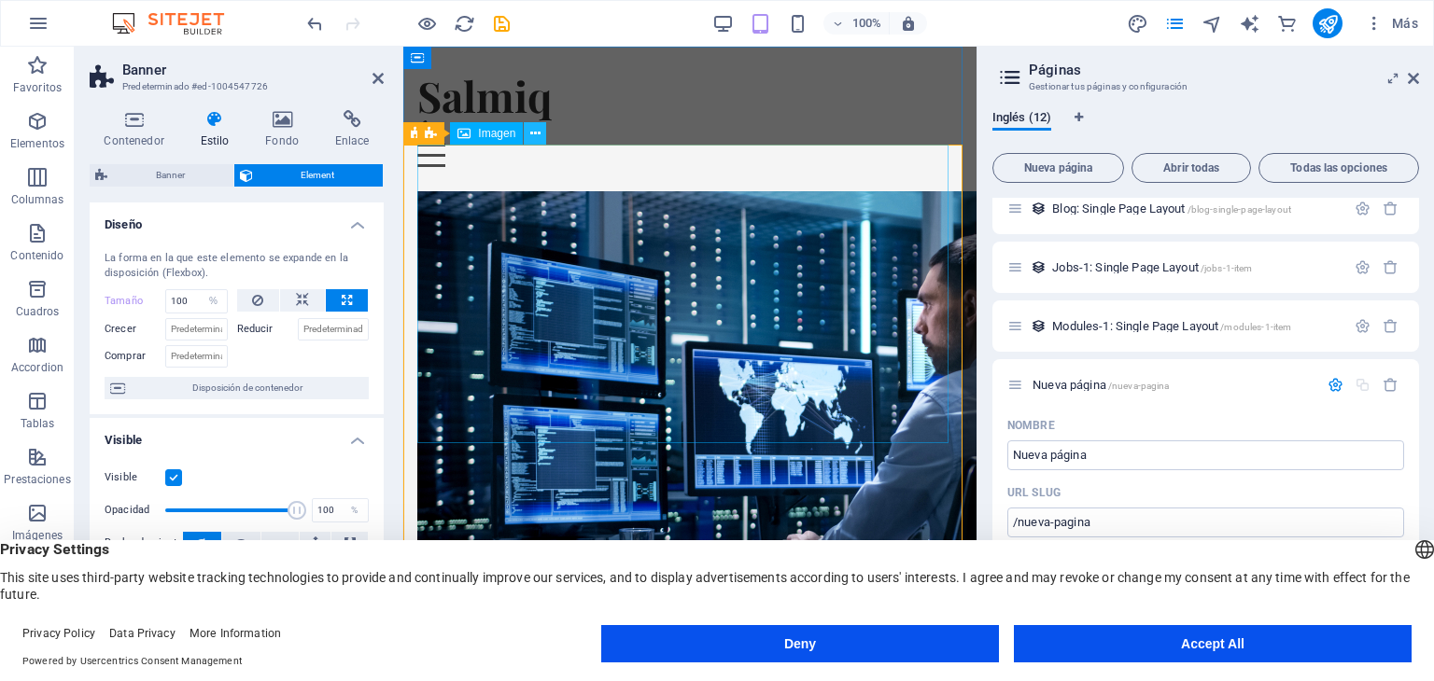
click at [537, 137] on icon at bounding box center [535, 134] width 10 height 20
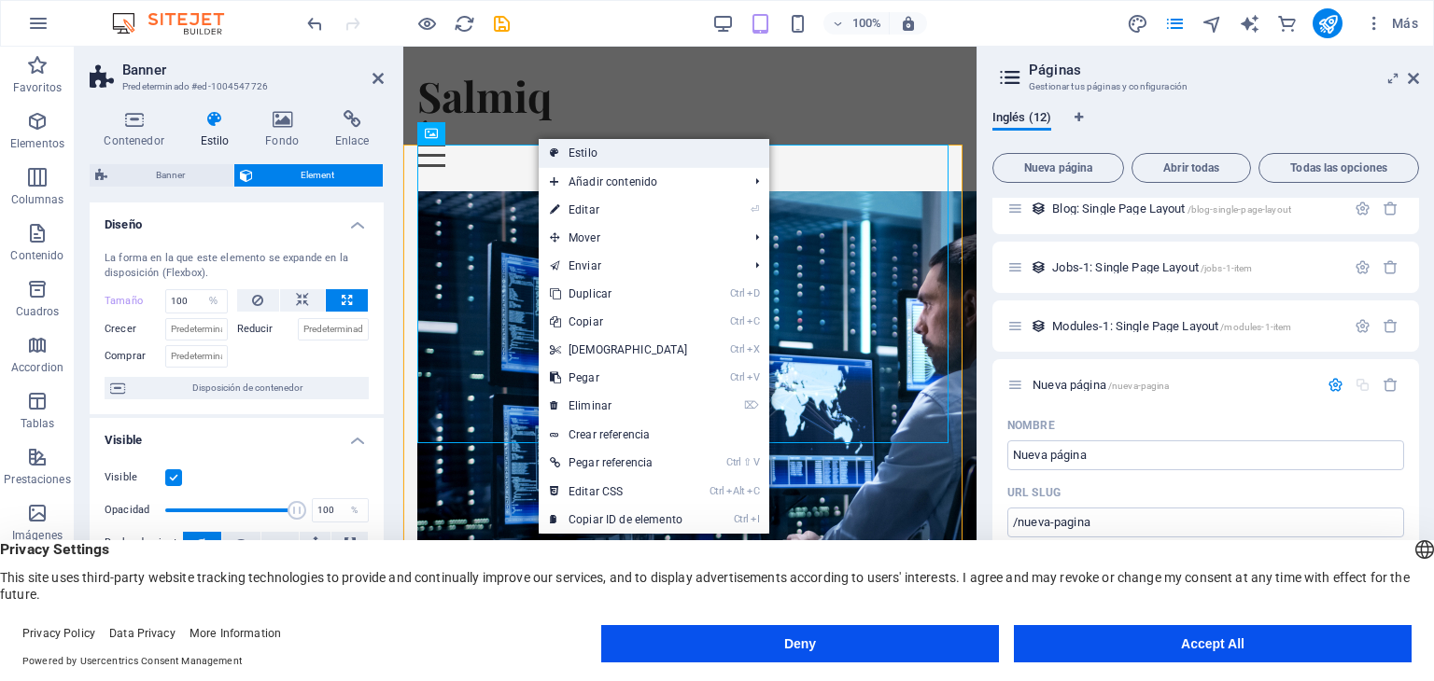
click at [576, 156] on link "Estilo" at bounding box center [654, 153] width 231 height 28
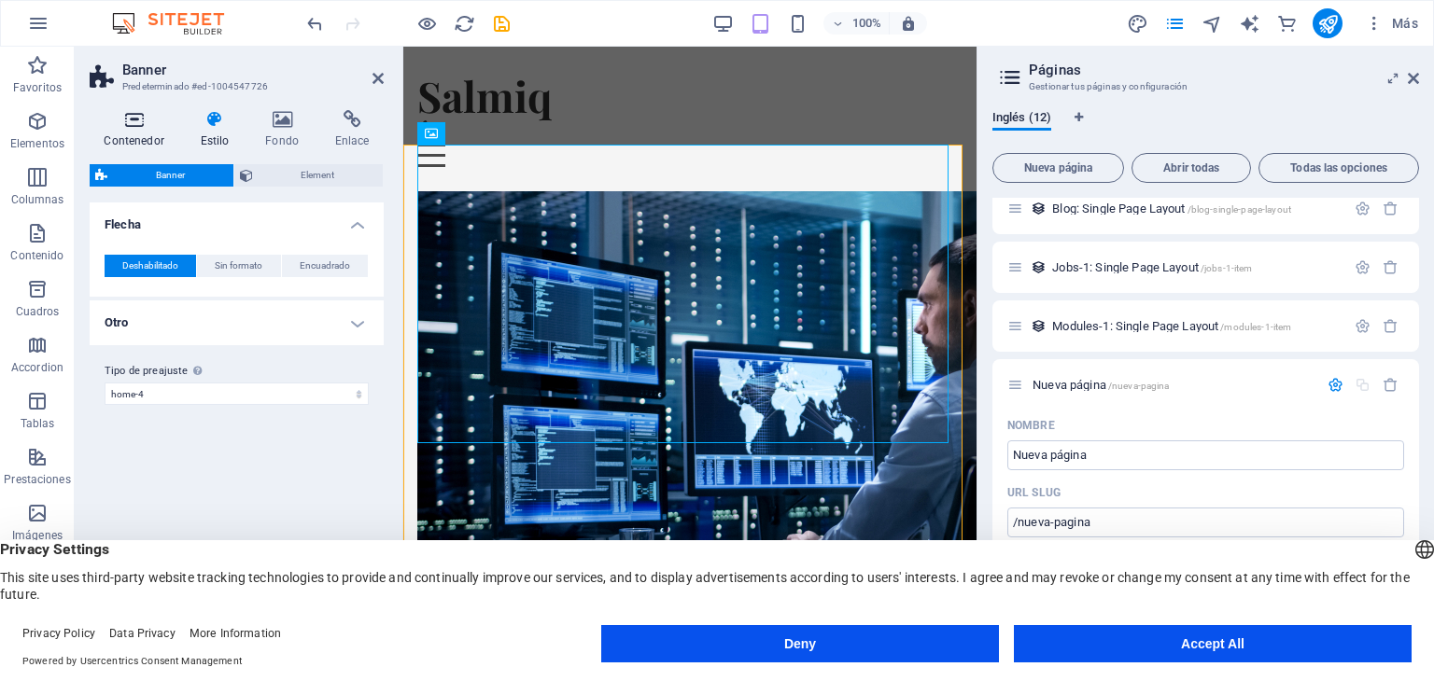
click at [136, 127] on icon at bounding box center [134, 119] width 89 height 19
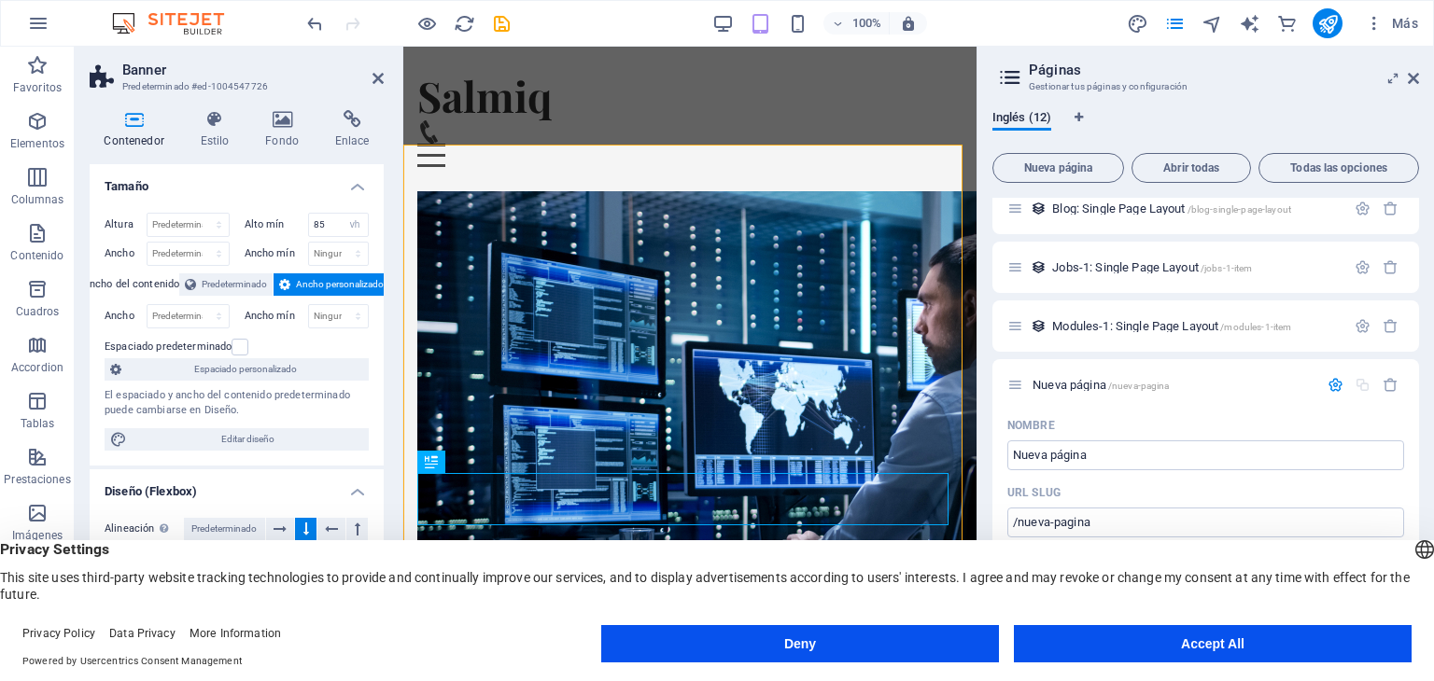
drag, startPoint x: 378, startPoint y: 423, endPoint x: 382, endPoint y: 444, distance: 21.8
click at [382, 444] on div "Tamaño [MEDICAL_DATA] Predeterminado px rem % vh vw Alto mín 85 Ninguno px rem …" at bounding box center [237, 400] width 294 height 472
drag, startPoint x: 377, startPoint y: 409, endPoint x: 384, endPoint y: 456, distance: 48.0
click at [384, 456] on div "Contenedor Estilo Fondo Enlace Tamaño Altura Predeterminado px rem % vh vw Alto…" at bounding box center [237, 373] width 324 height 556
click at [355, 483] on h4 "Diseño (Flexbox)" at bounding box center [237, 486] width 294 height 34
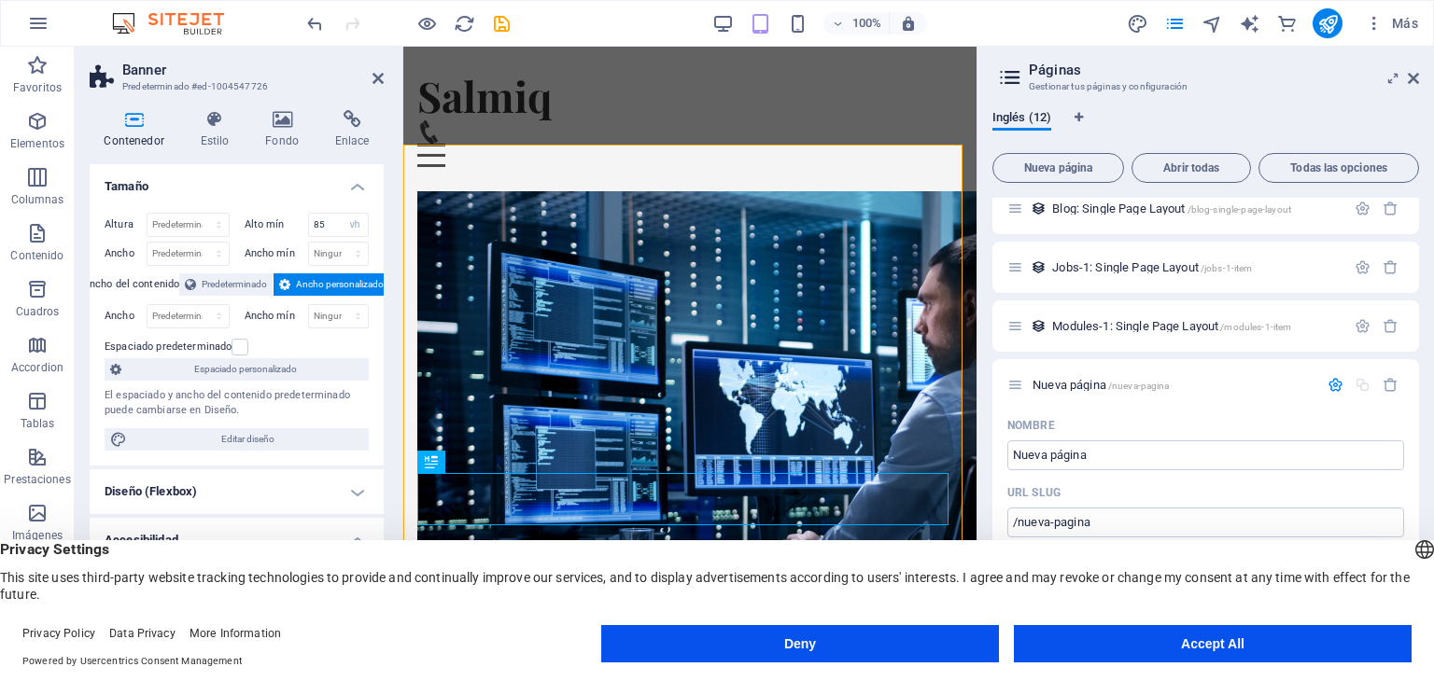
click at [357, 487] on h4 "Diseño (Flexbox)" at bounding box center [237, 491] width 294 height 45
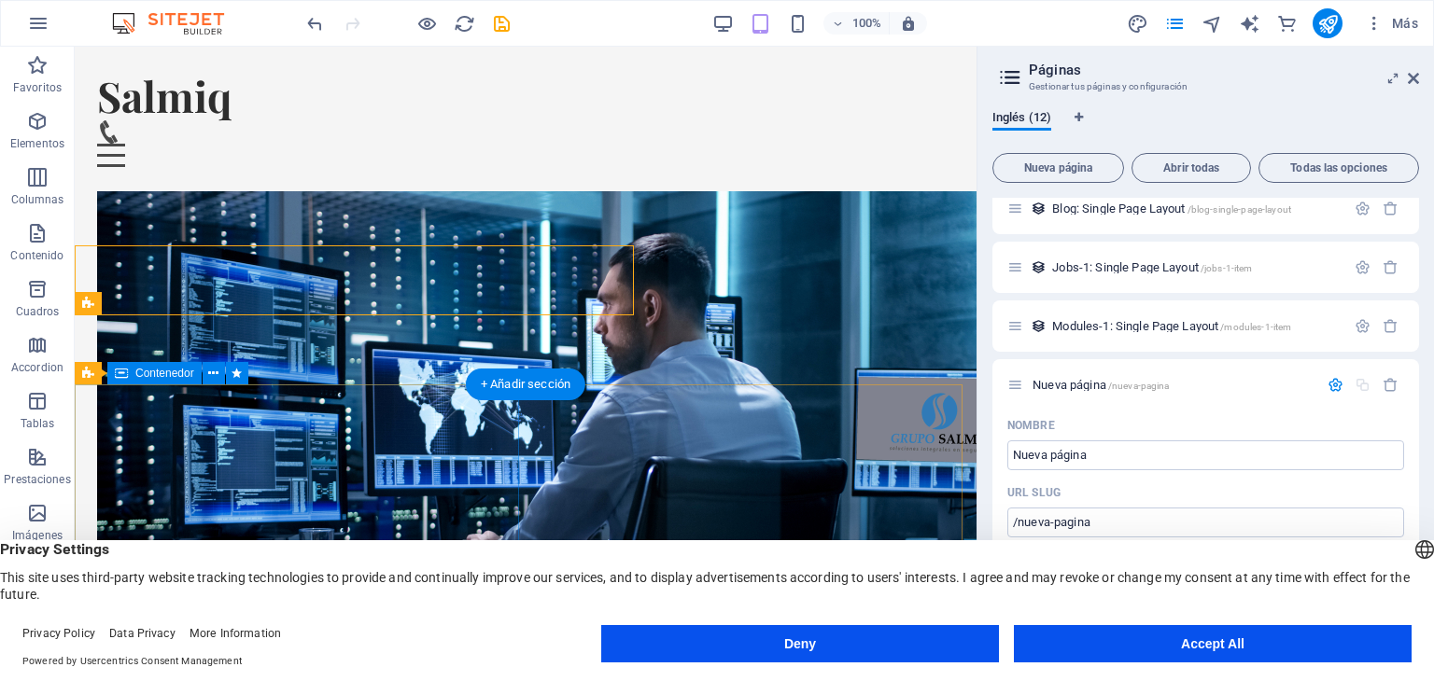
scroll to position [413, 0]
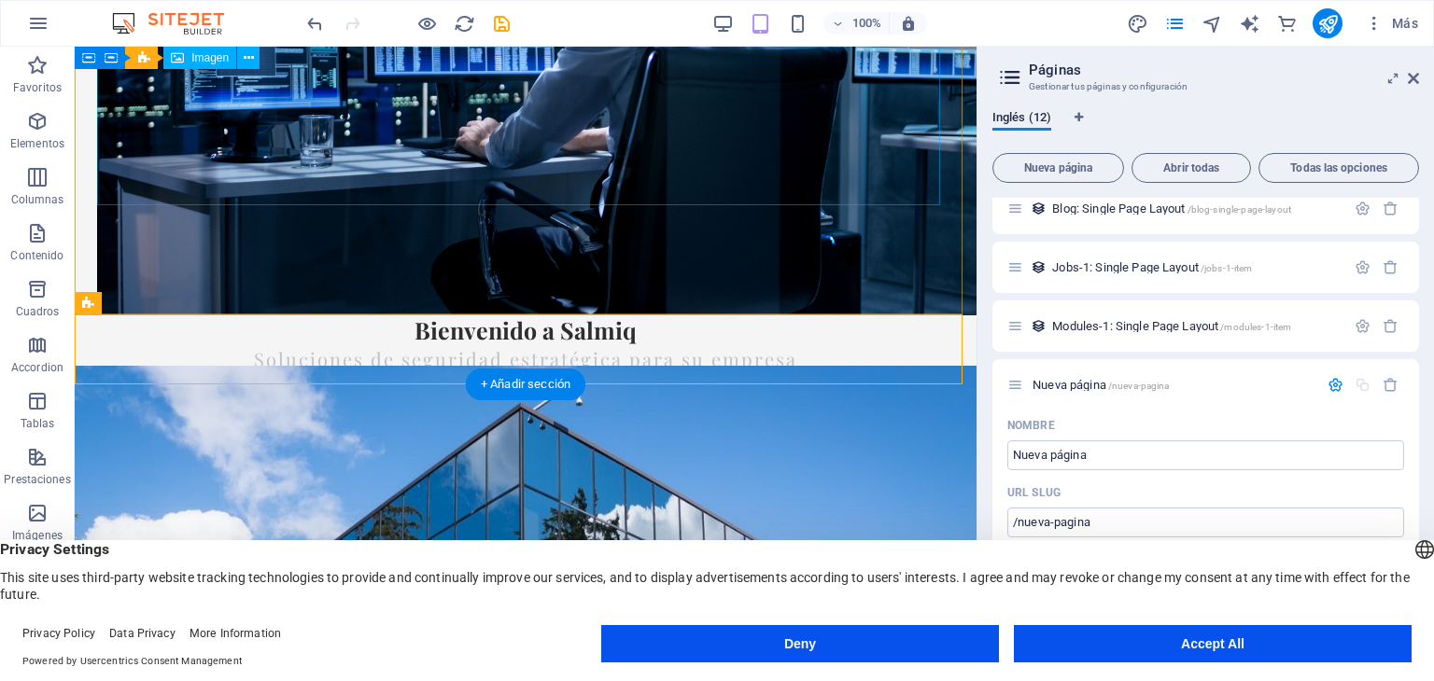
click at [457, 128] on figure at bounding box center [525, 47] width 857 height 538
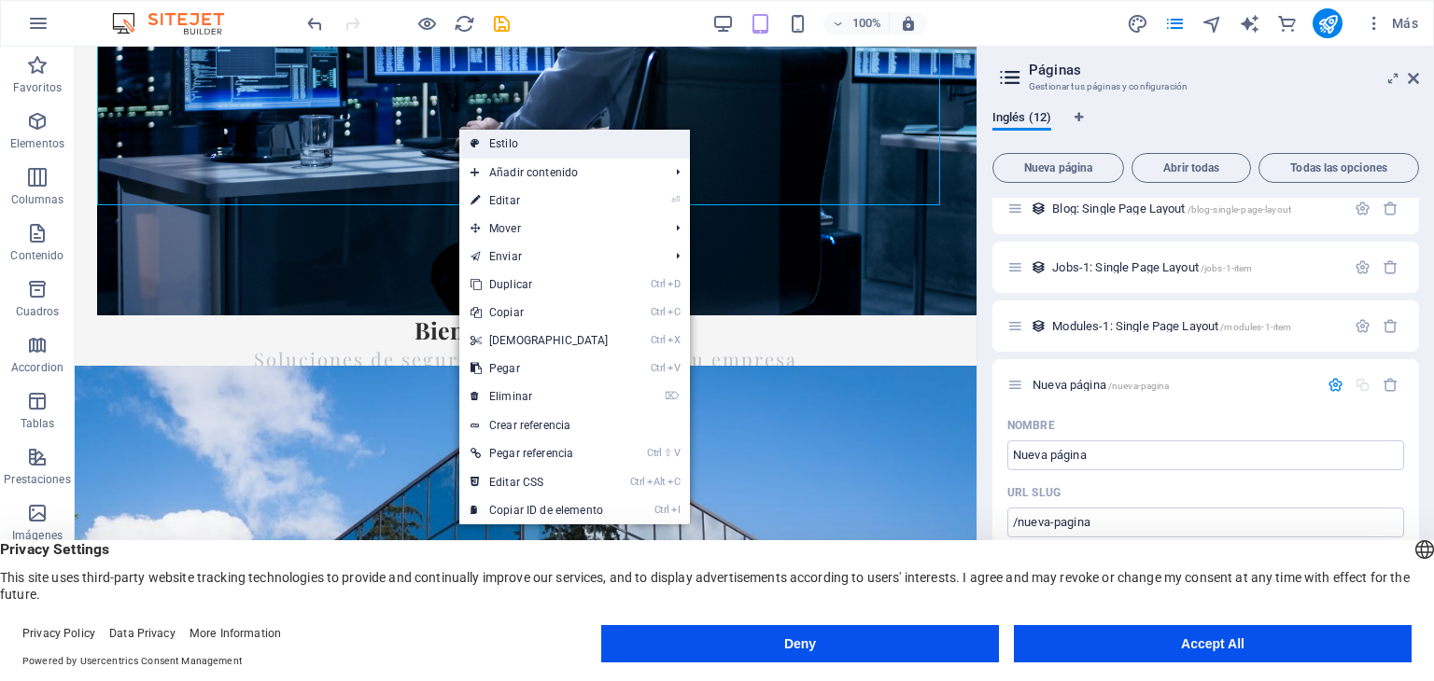
click at [492, 154] on link "Estilo" at bounding box center [574, 144] width 231 height 28
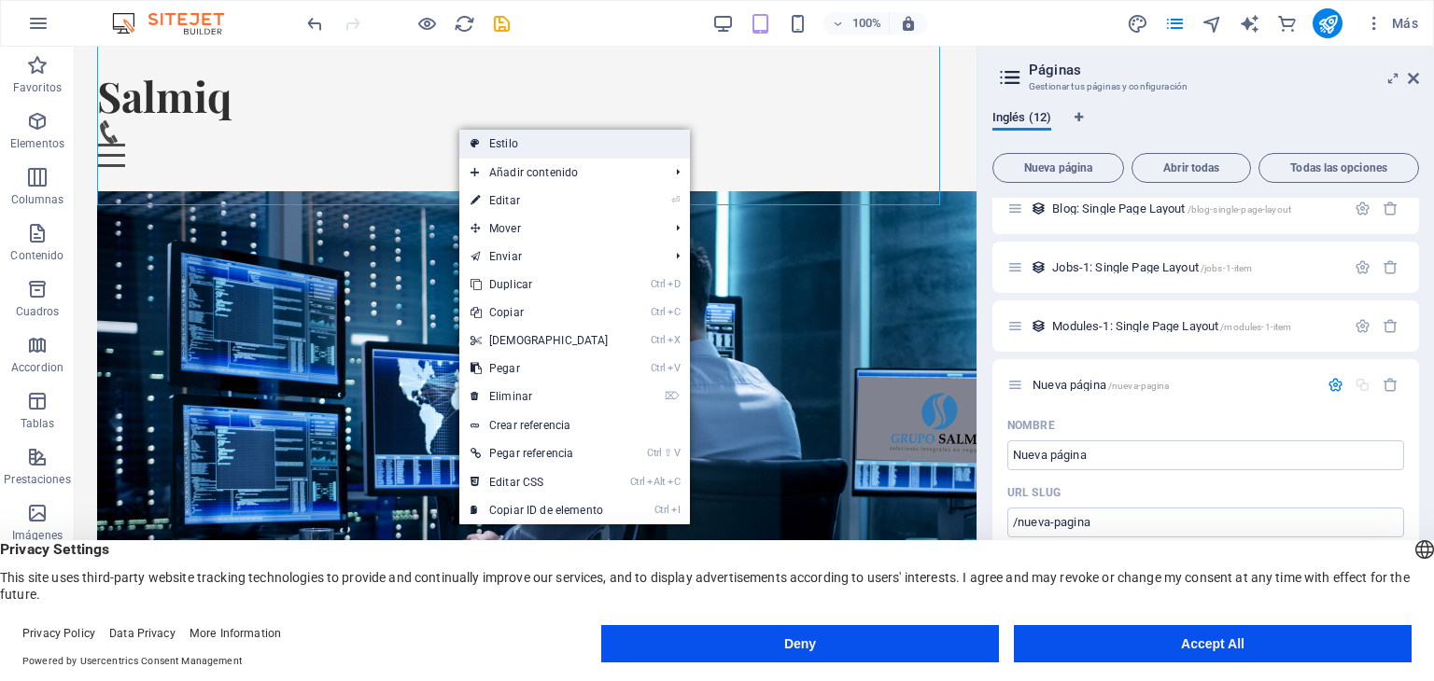
select select "preset-banner-v3-home-4"
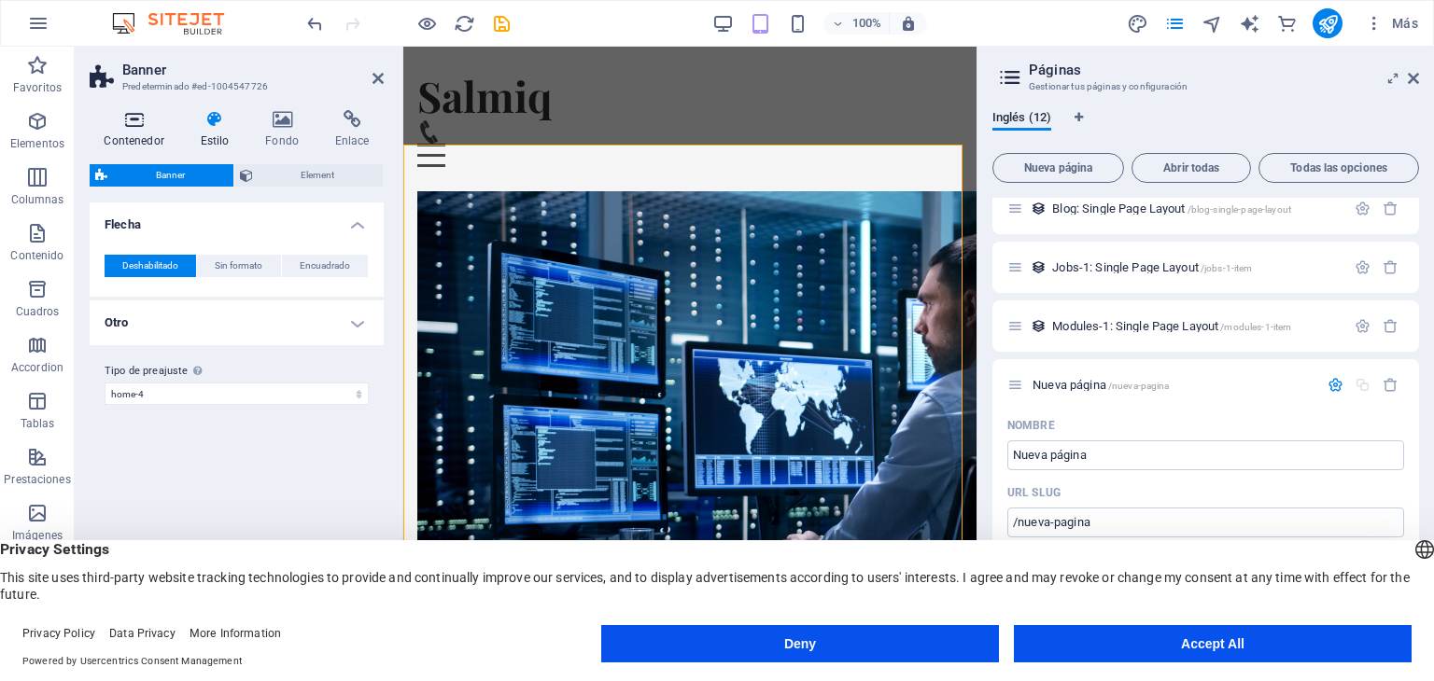
click at [136, 129] on h4 "Contenedor" at bounding box center [138, 129] width 96 height 39
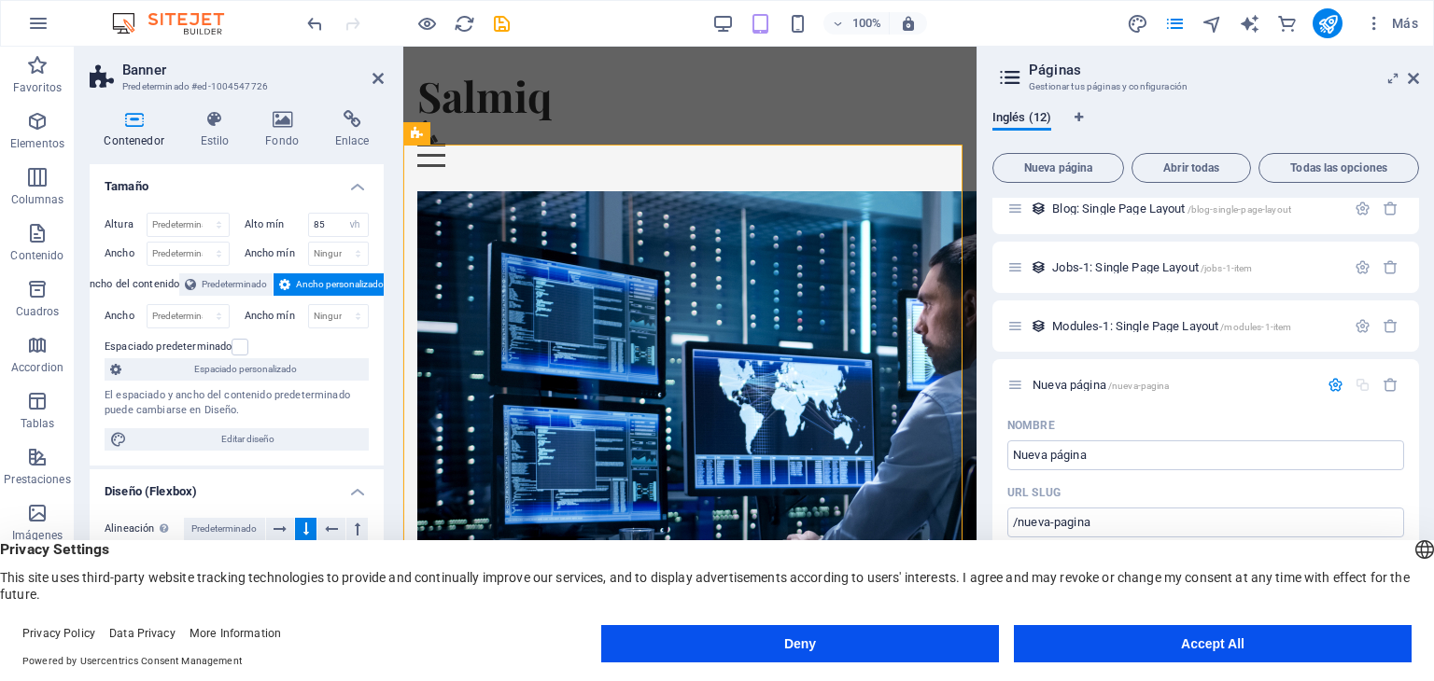
drag, startPoint x: 378, startPoint y: 380, endPoint x: 353, endPoint y: 493, distance: 115.7
click at [355, 493] on ul "Tamaño [MEDICAL_DATA] Predeterminado px rem % vh vw Alto mín 85 Ninguno px rem …" at bounding box center [237, 553] width 294 height 778
click at [546, 371] on figure at bounding box center [689, 460] width 544 height 538
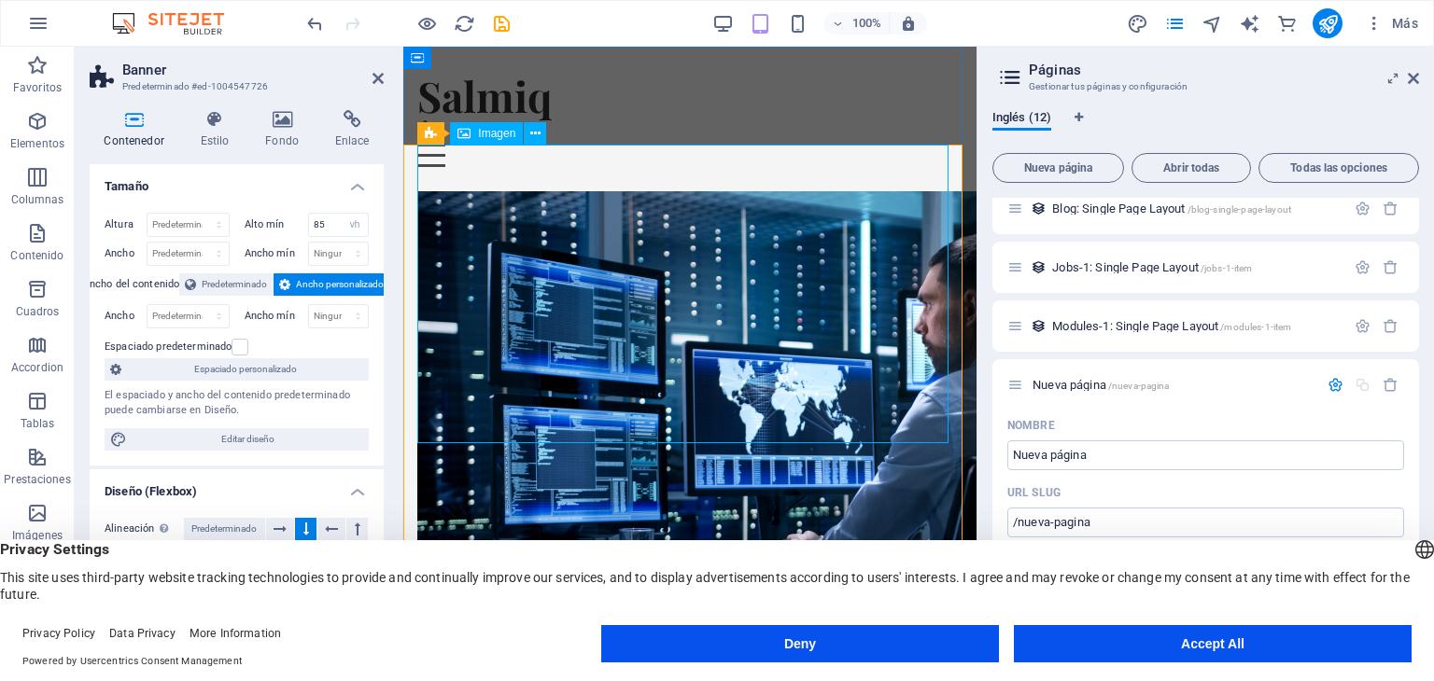
click at [485, 133] on span "Imagen" at bounding box center [496, 133] width 37 height 11
click at [489, 191] on figure at bounding box center [689, 460] width 544 height 538
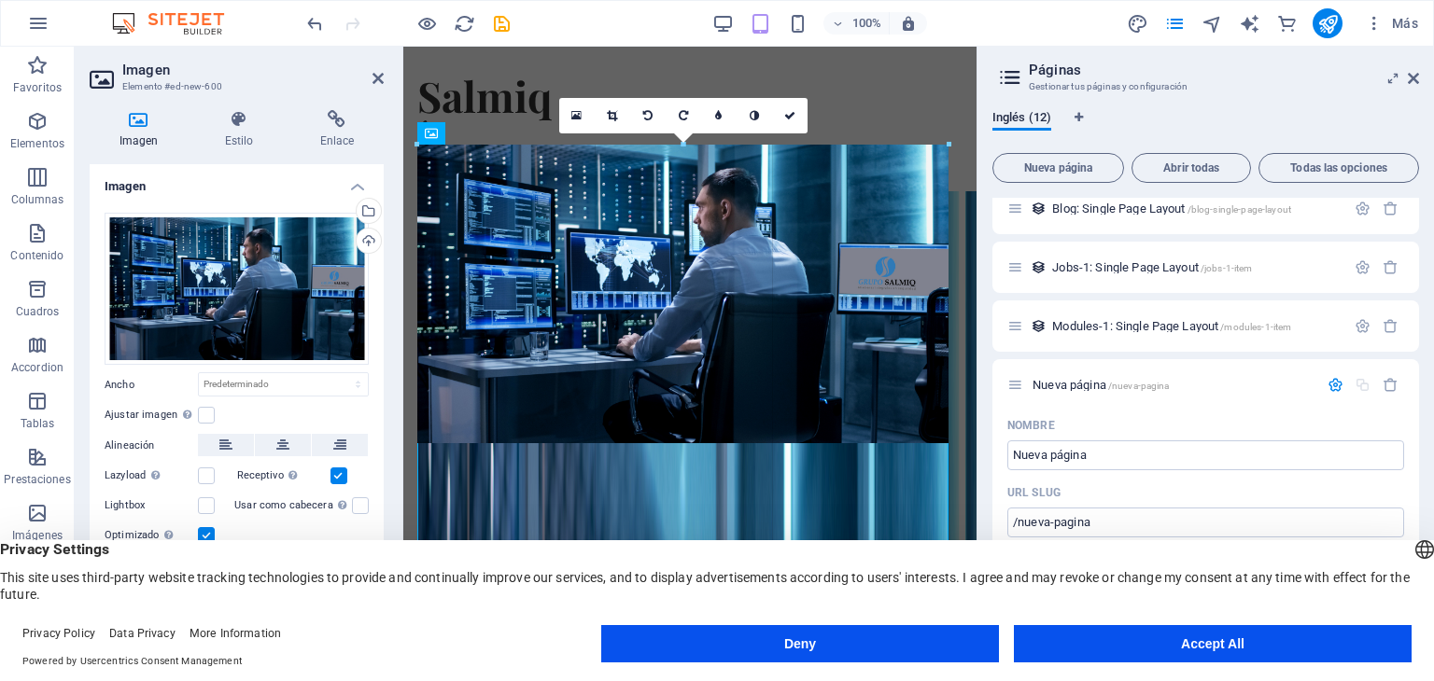
drag, startPoint x: 951, startPoint y: 441, endPoint x: 987, endPoint y: 123, distance: 319.3
type input "569"
select select "px"
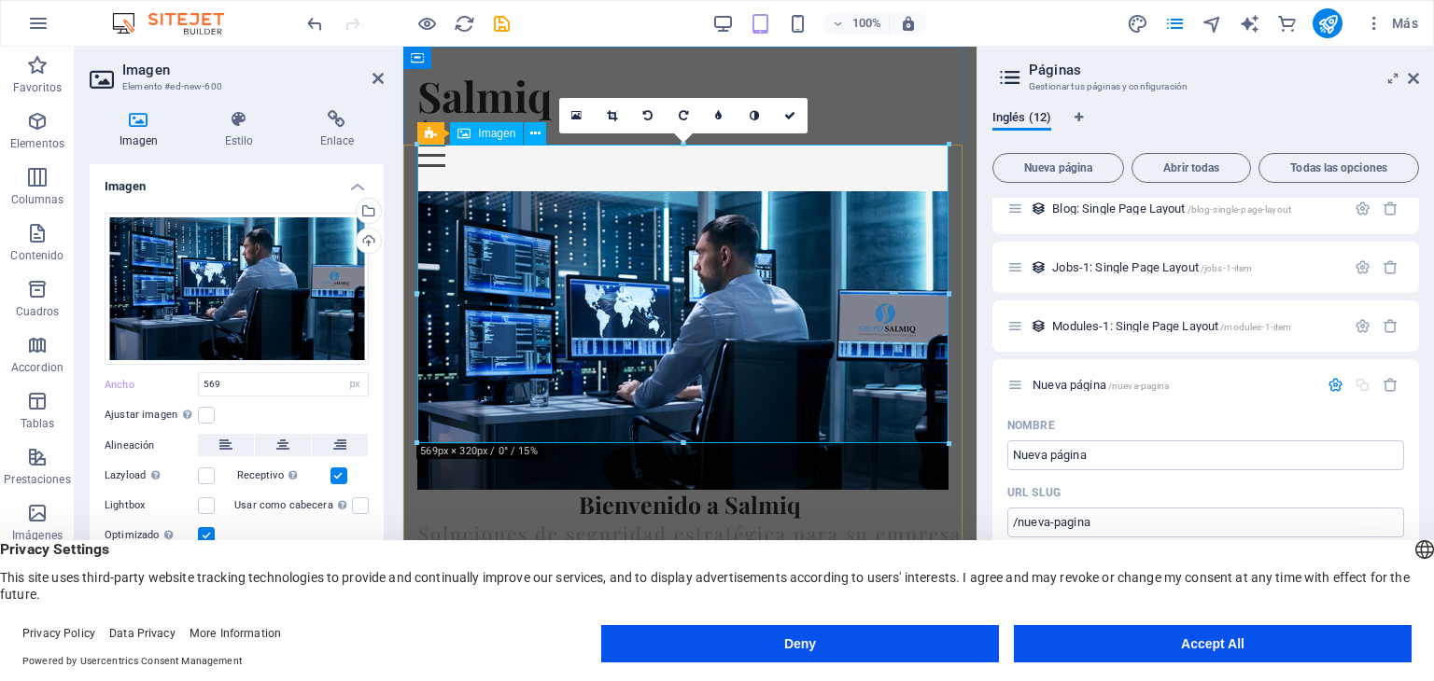
drag, startPoint x: 1390, startPoint y: 170, endPoint x: 797, endPoint y: 419, distance: 642.9
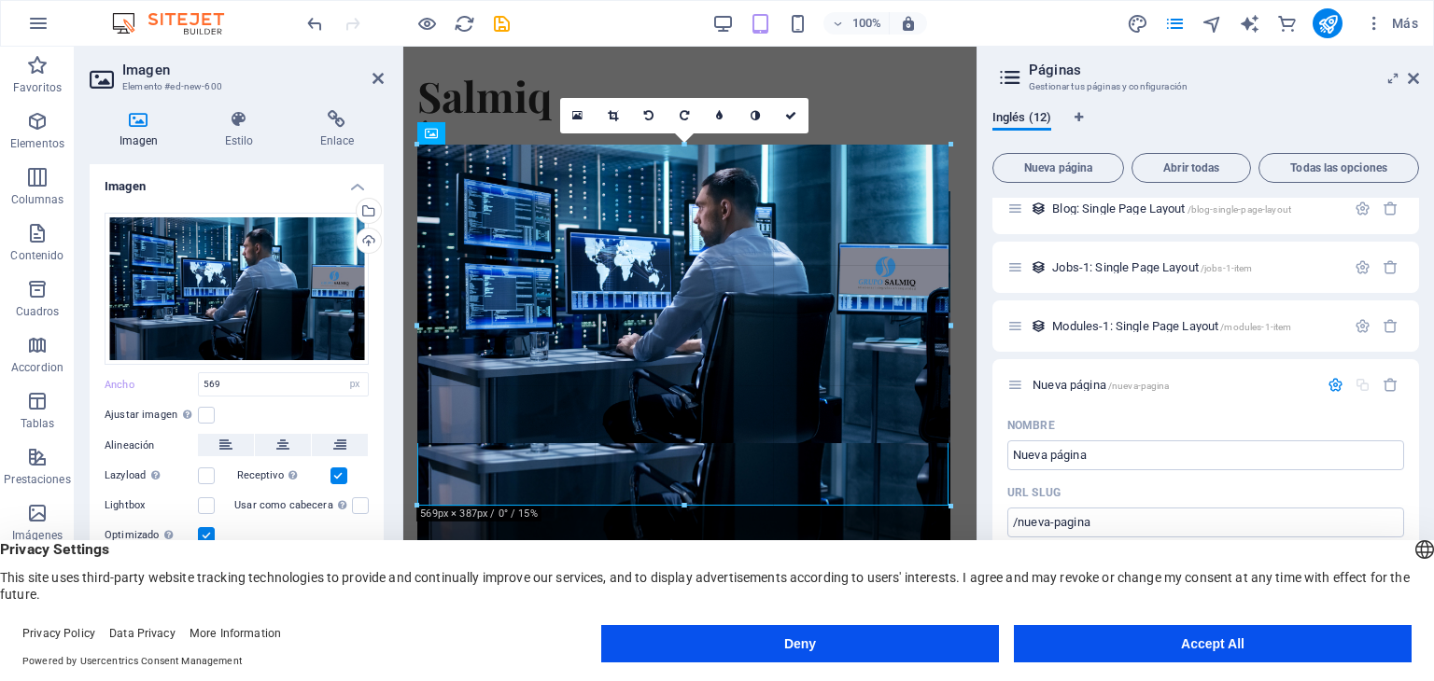
drag, startPoint x: 676, startPoint y: 441, endPoint x: 691, endPoint y: 503, distance: 64.3
click at [691, 503] on div at bounding box center [683, 506] width 532 height 7
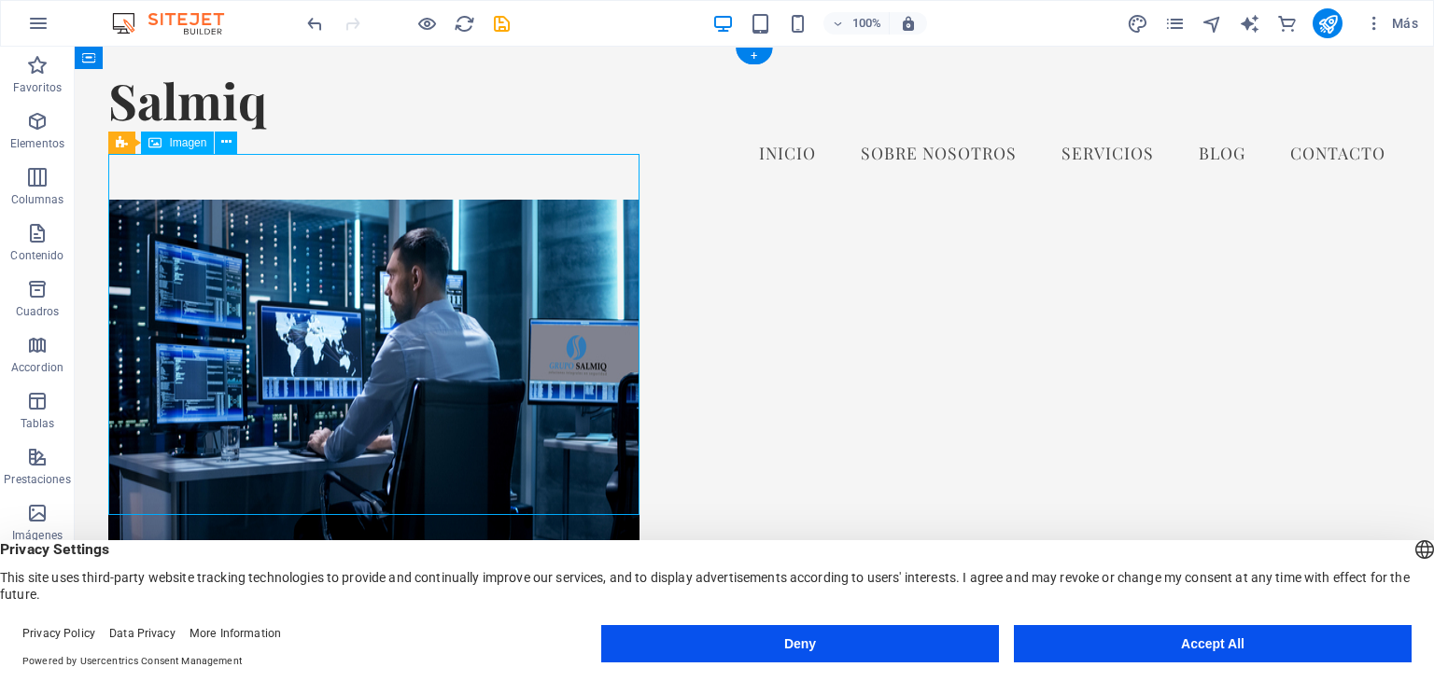
drag, startPoint x: 340, startPoint y: 326, endPoint x: 836, endPoint y: 353, distance: 497.3
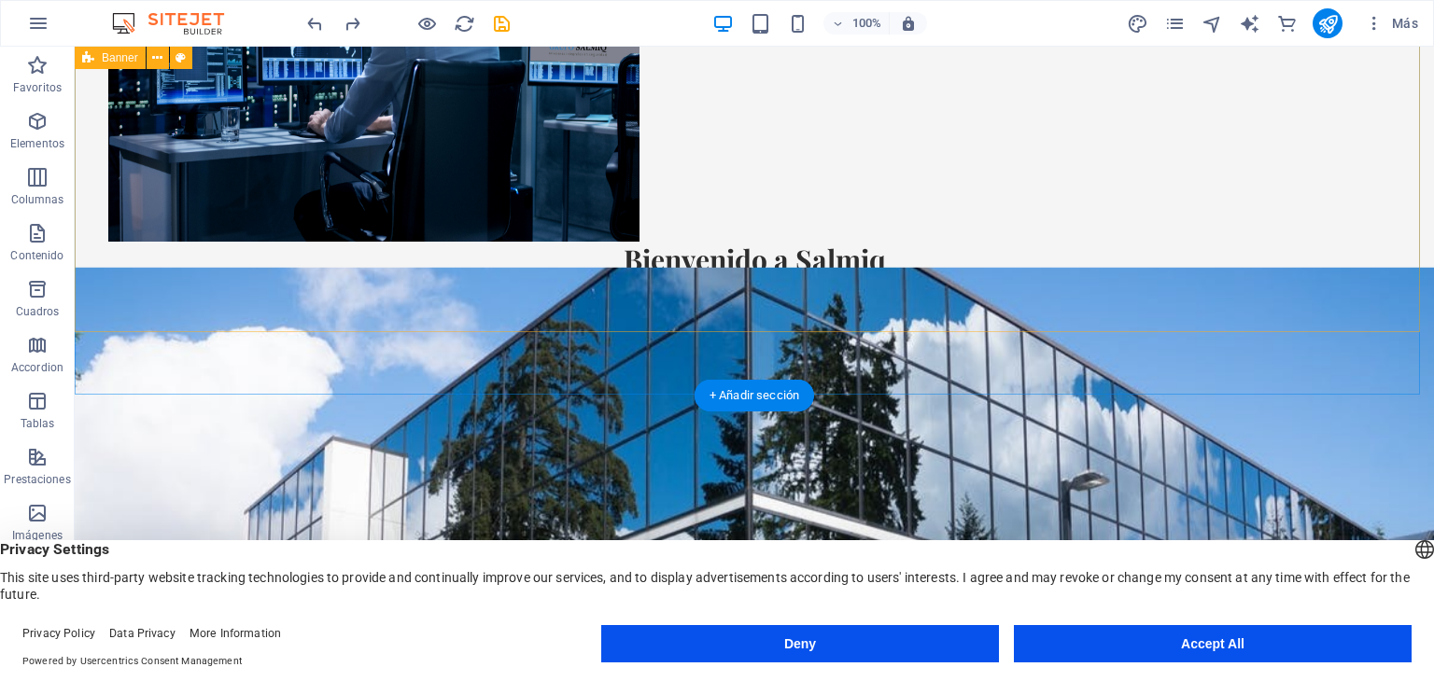
scroll to position [494, 0]
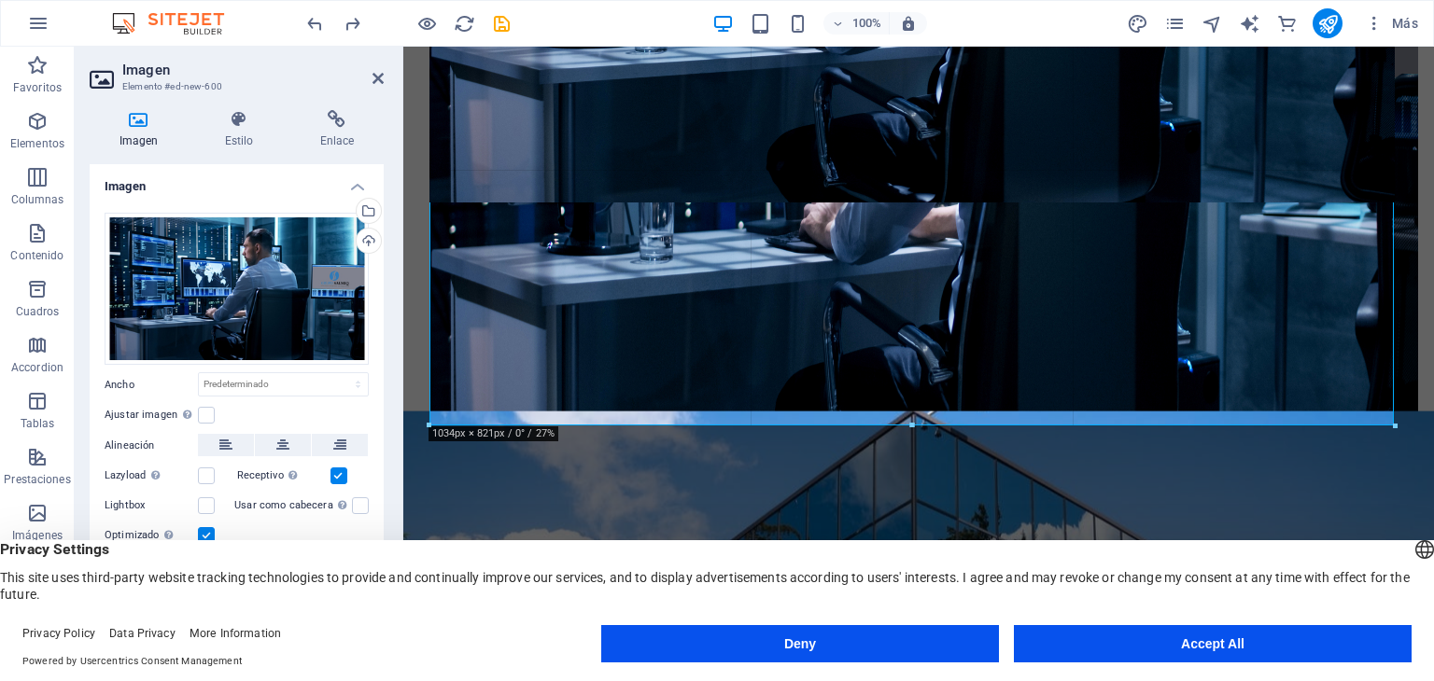
drag, startPoint x: 1392, startPoint y: 200, endPoint x: 1012, endPoint y: 193, distance: 379.9
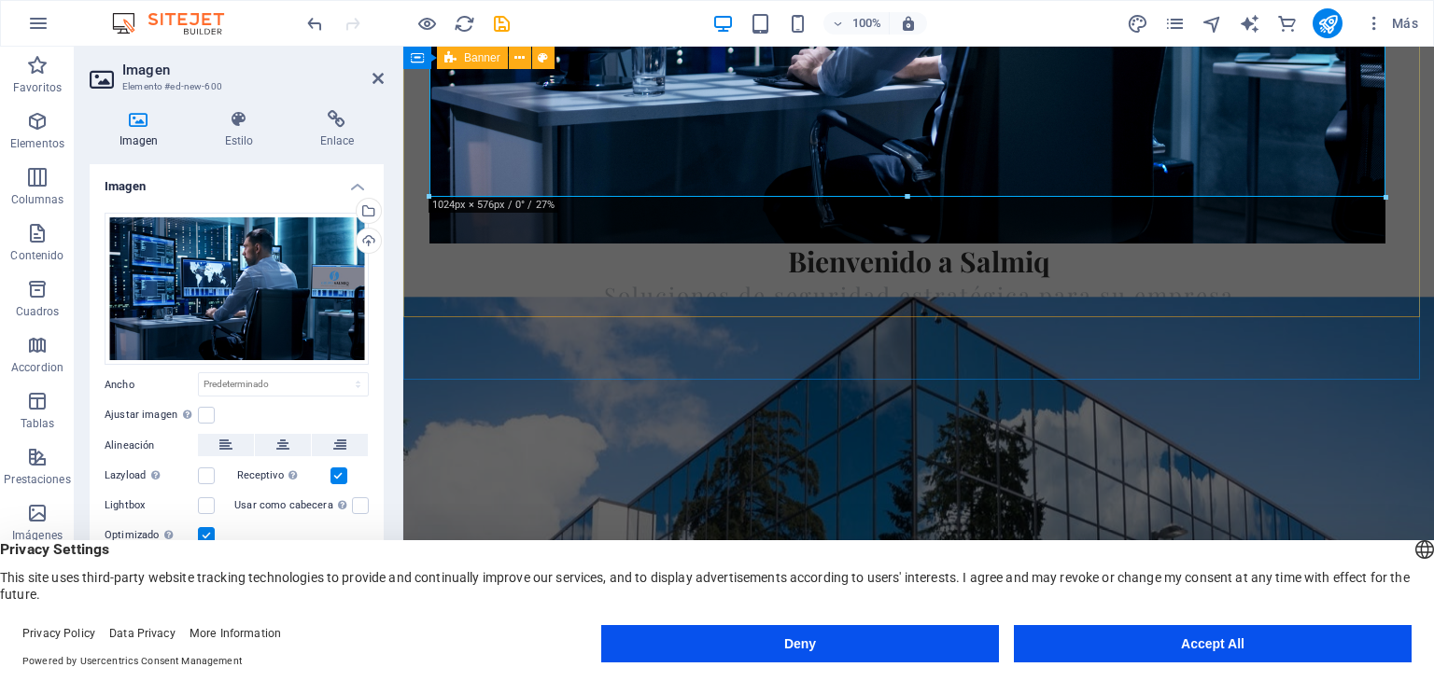
drag, startPoint x: 1312, startPoint y: 242, endPoint x: 924, endPoint y: 307, distance: 393.7
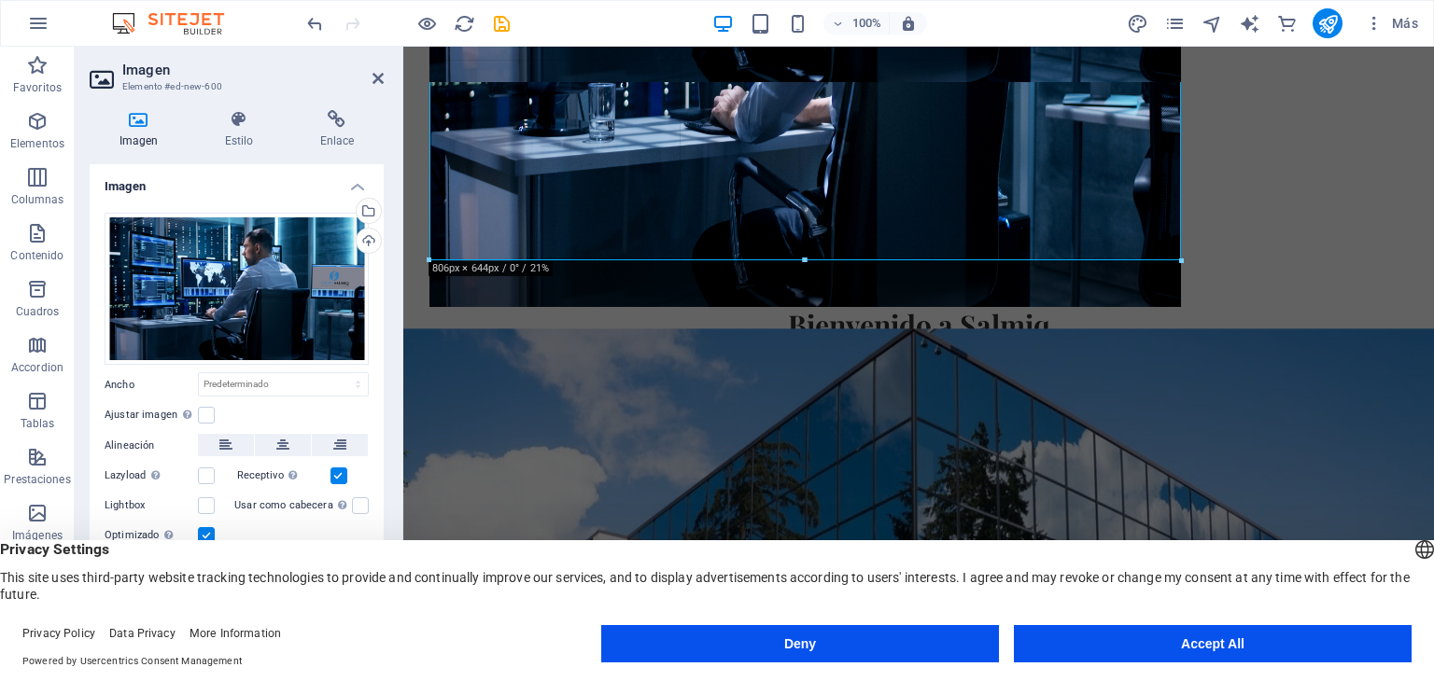
drag, startPoint x: 1430, startPoint y: 119, endPoint x: 1277, endPoint y: 259, distance: 206.8
click at [1277, 259] on div "Arrastra aquí para reemplazar el contenido existente. Si quieres crear un eleme…" at bounding box center [918, 101] width 1030 height 1099
type input "806"
select select "px"
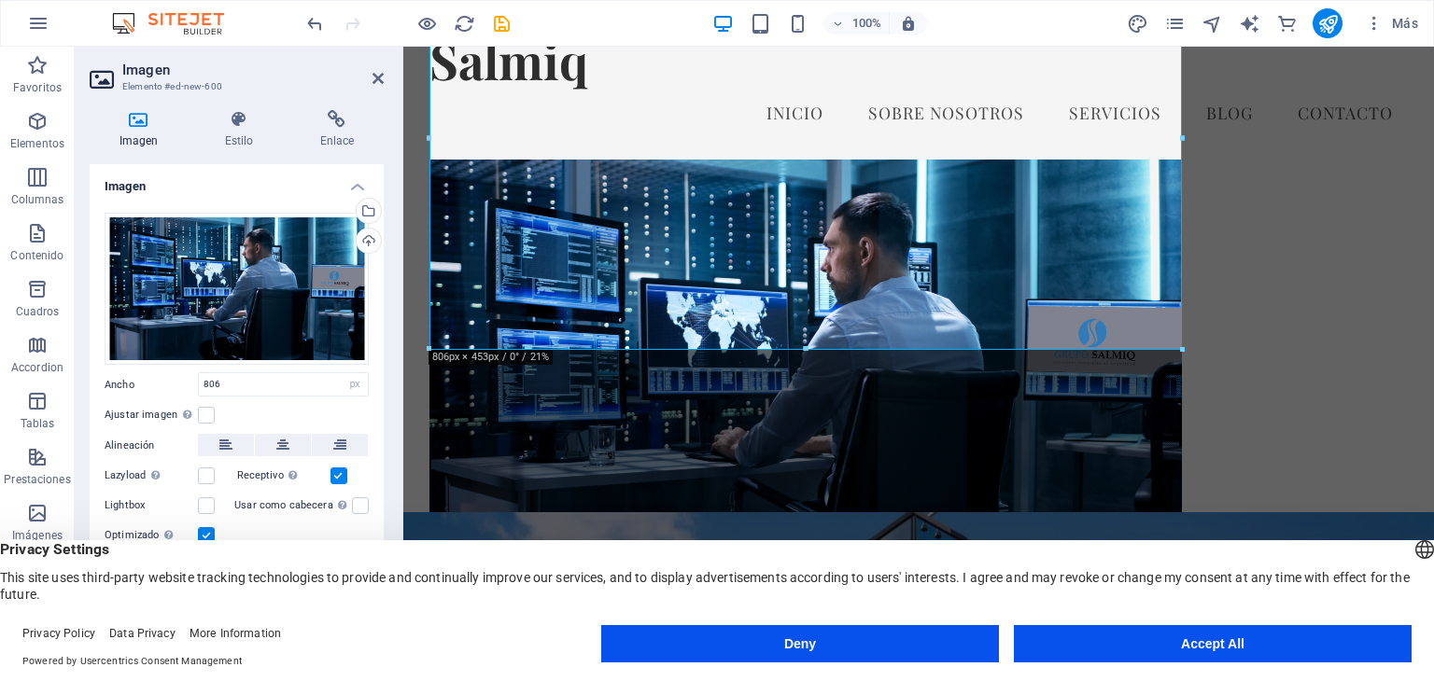
scroll to position [0, 0]
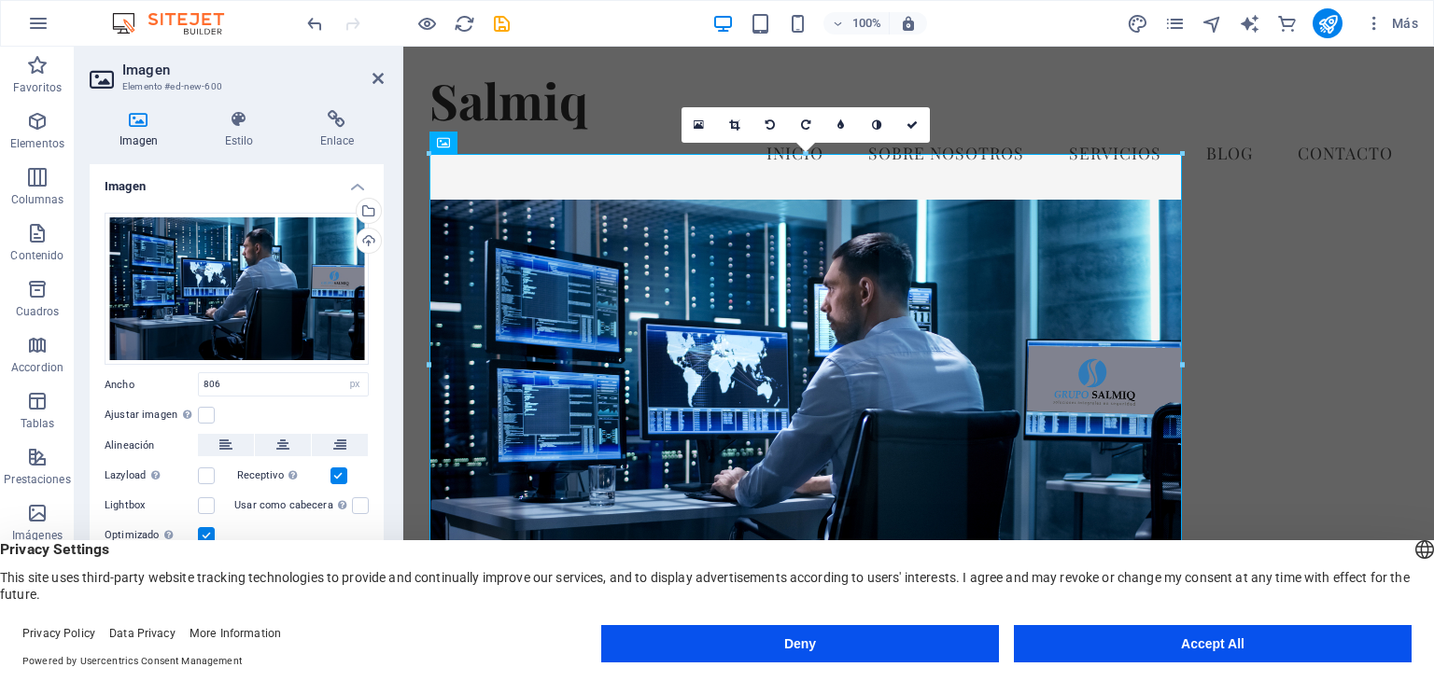
select select "DISABLED_OPTION_VALUE"
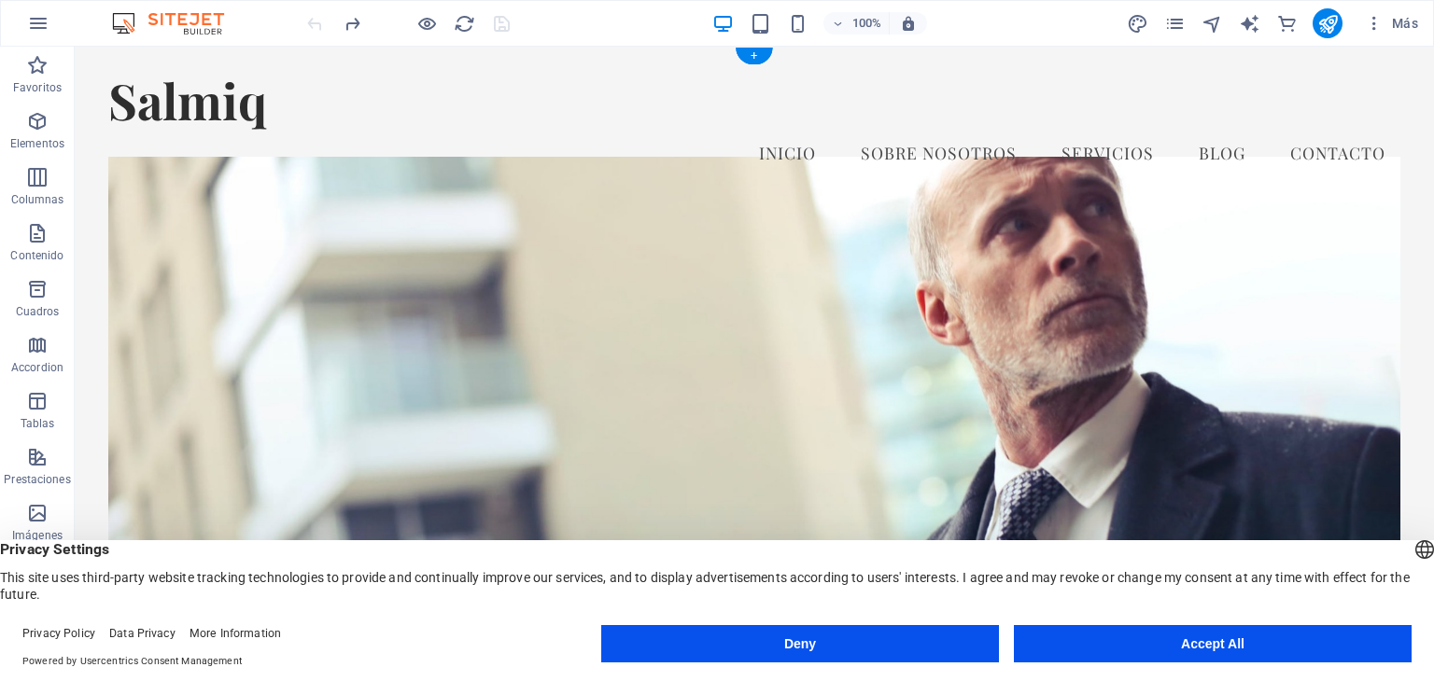
click at [1212, 207] on figure at bounding box center [753, 432] width 1291 height 551
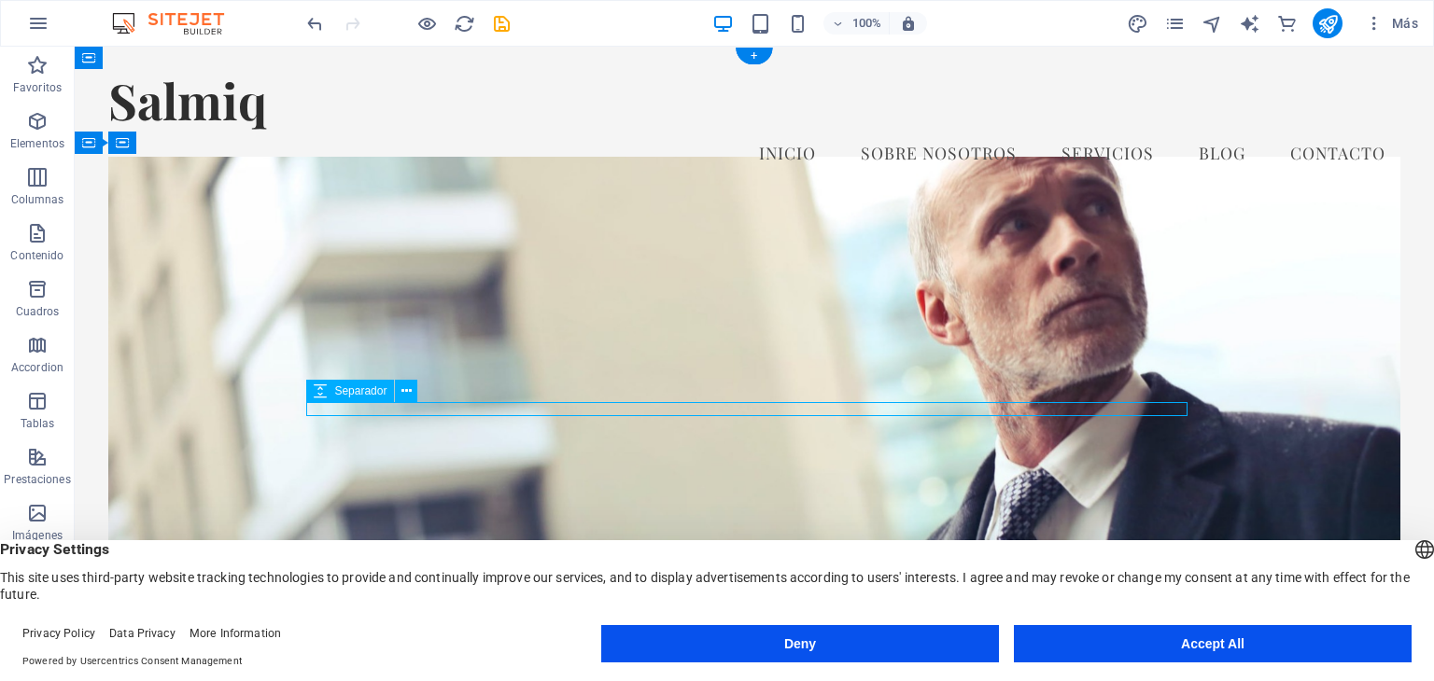
select select "px"
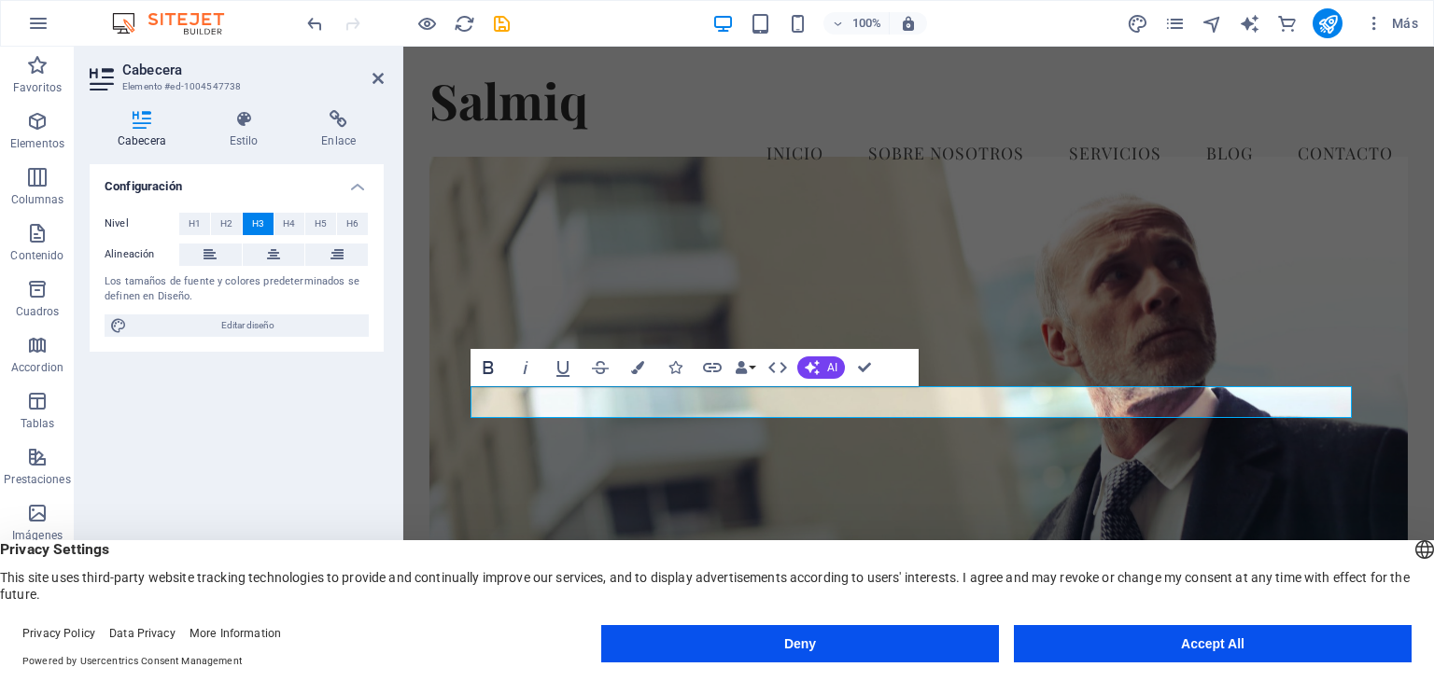
click at [493, 369] on icon "button" at bounding box center [488, 367] width 10 height 13
click at [739, 371] on icon "button" at bounding box center [741, 367] width 13 height 13
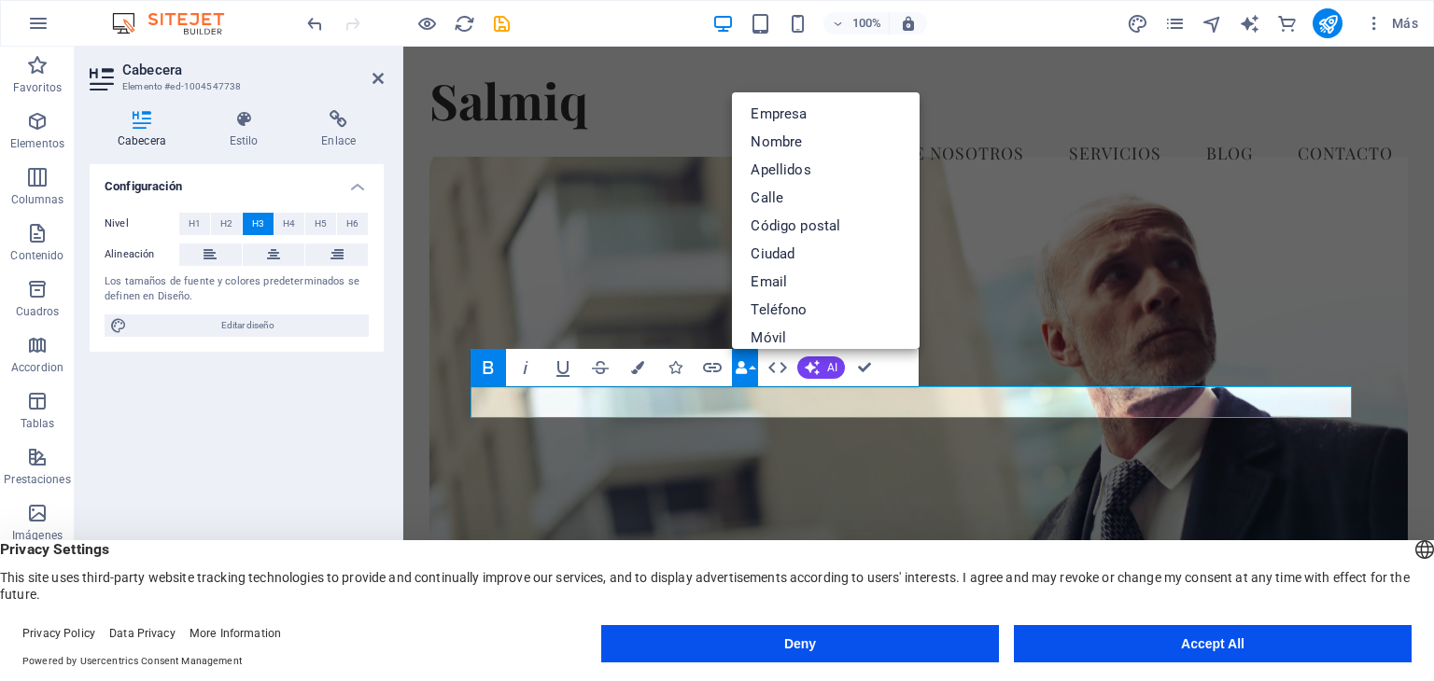
click at [739, 371] on icon "button" at bounding box center [741, 367] width 13 height 13
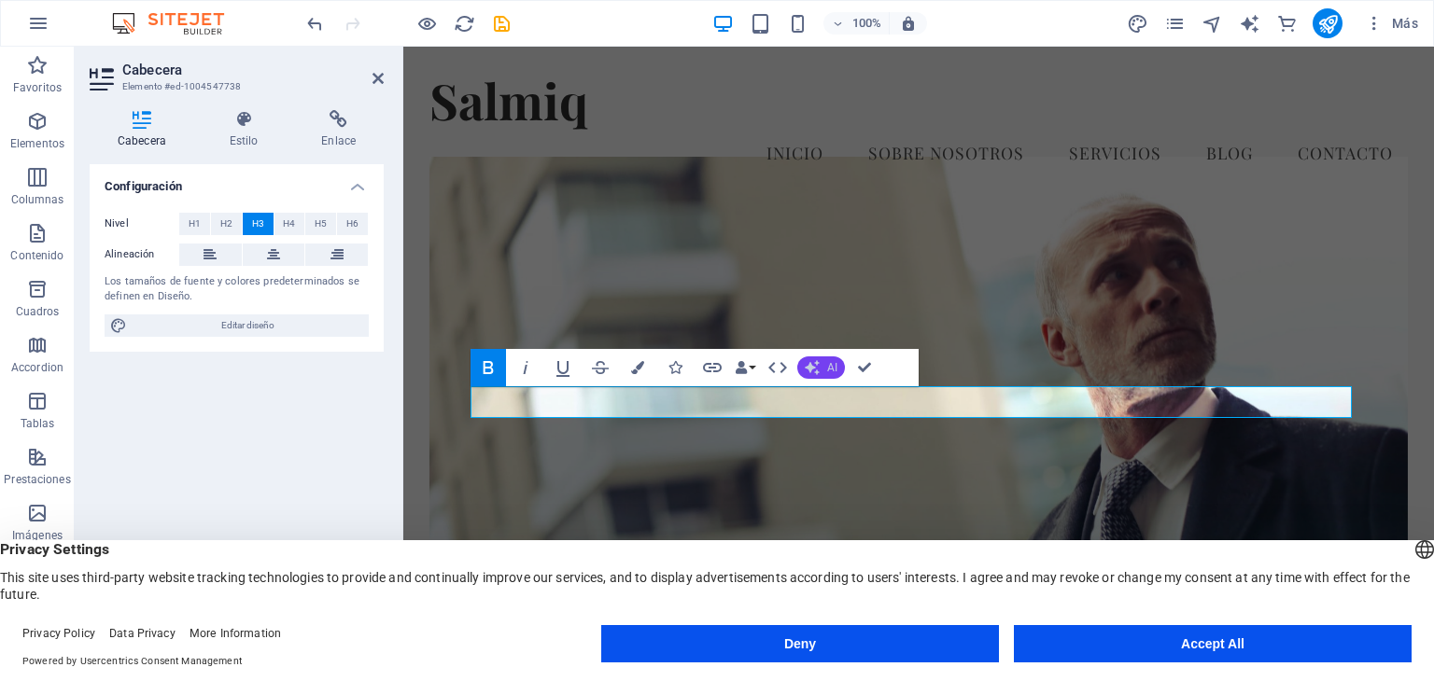
click at [823, 364] on button "AI" at bounding box center [821, 368] width 48 height 22
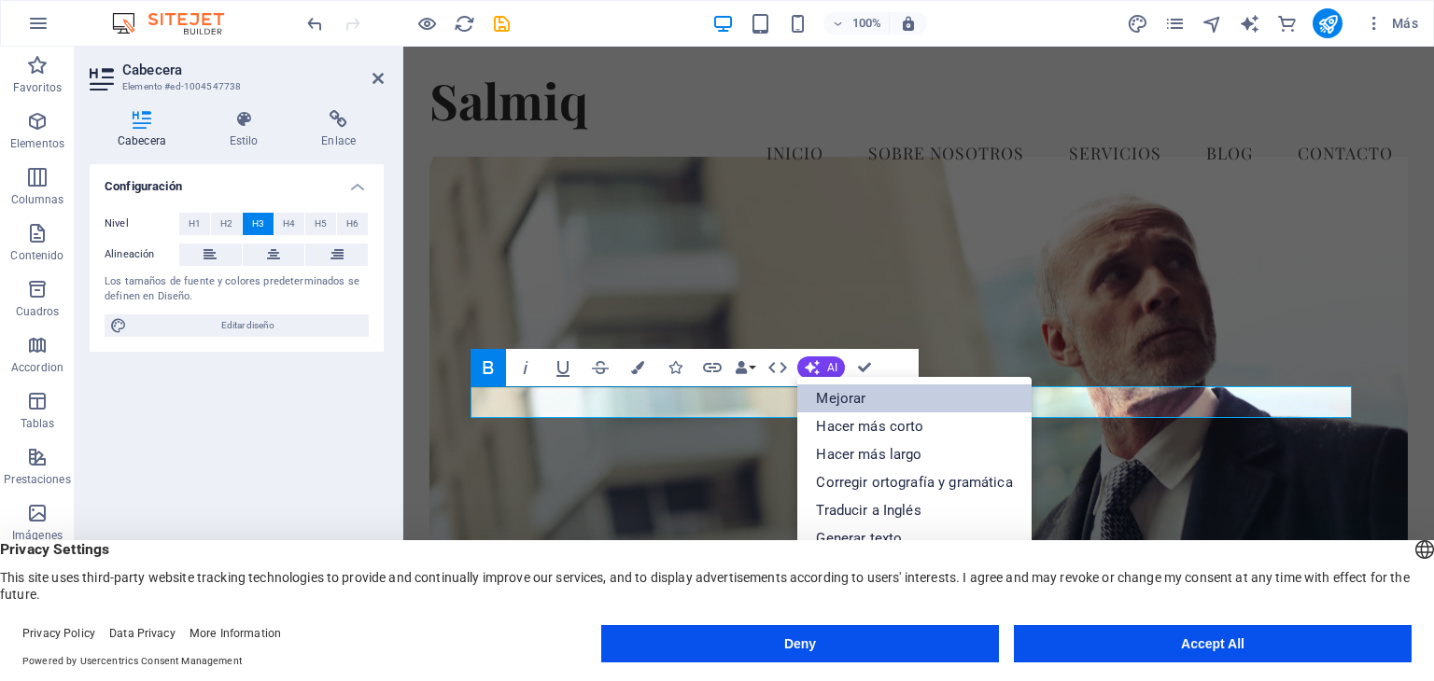
click at [851, 397] on link "Mejorar" at bounding box center [913, 399] width 233 height 28
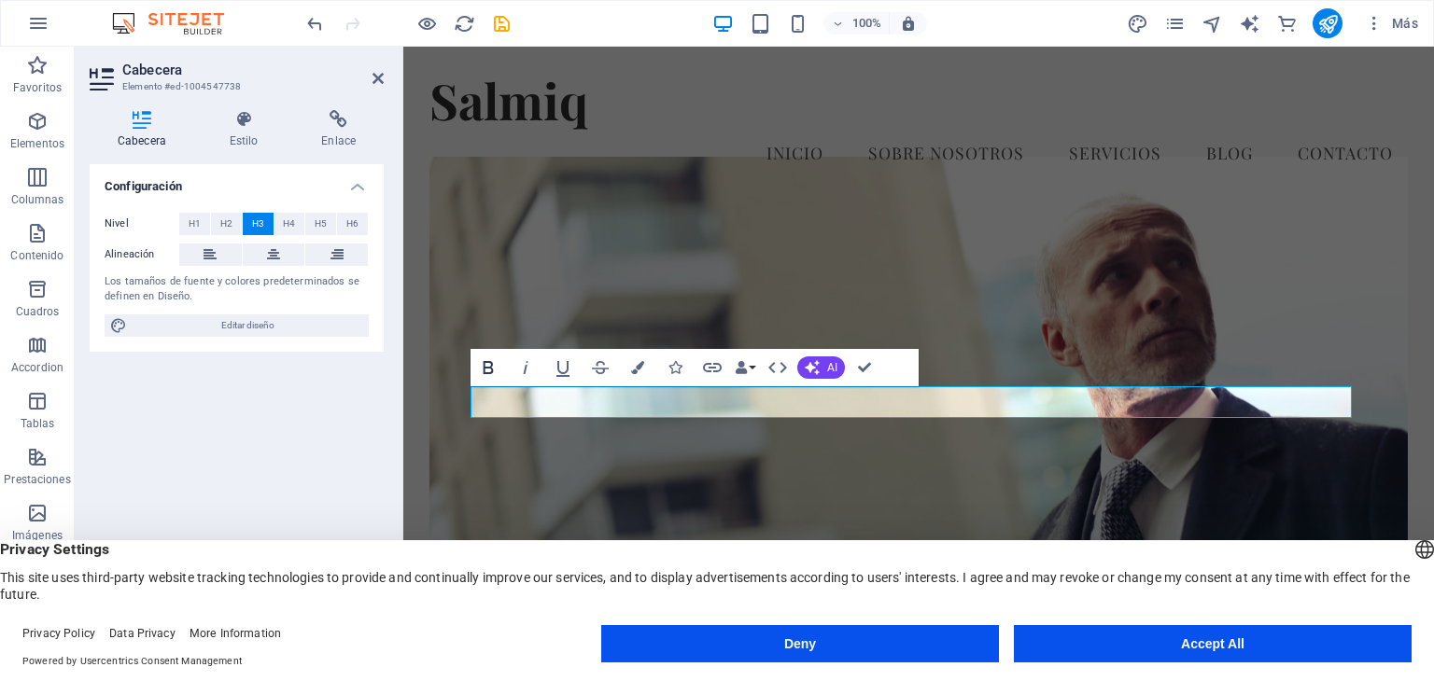
click at [493, 369] on icon "button" at bounding box center [488, 368] width 22 height 22
click at [747, 363] on icon "button" at bounding box center [741, 367] width 13 height 13
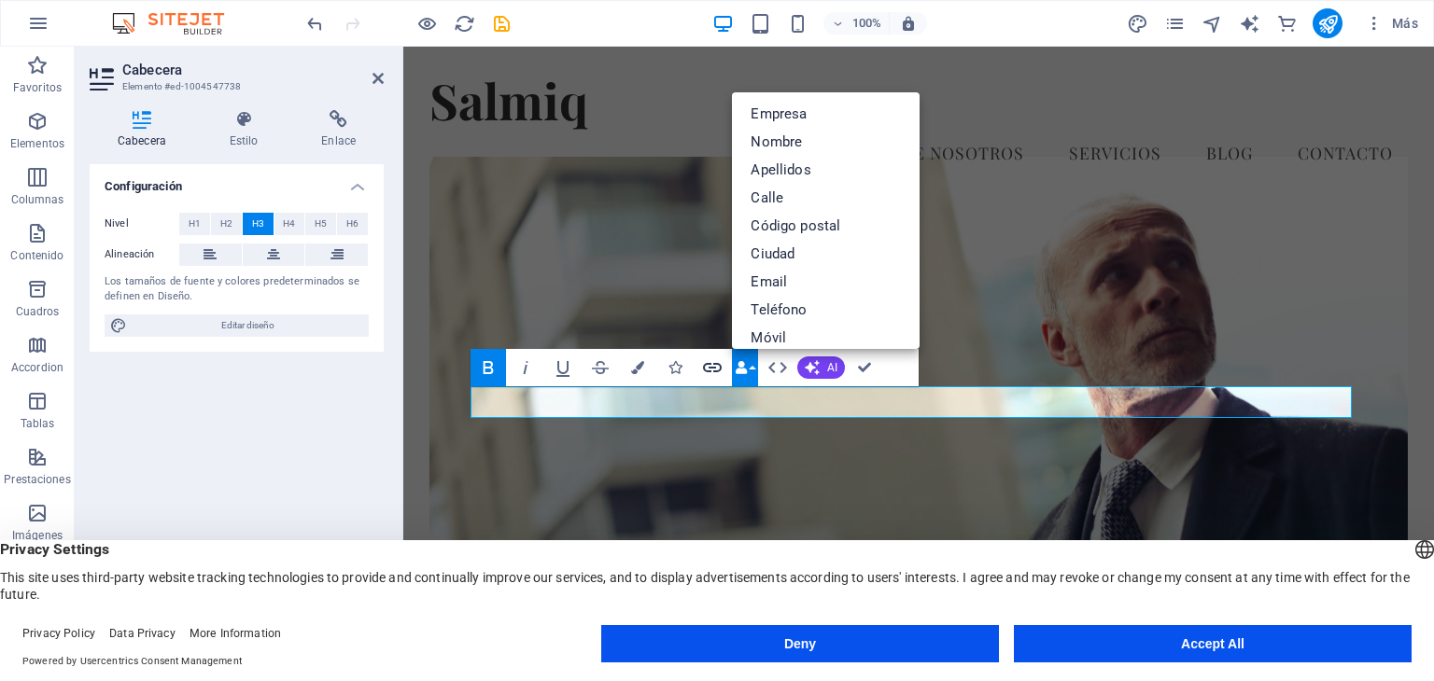
click at [717, 363] on icon "button" at bounding box center [712, 367] width 19 height 9
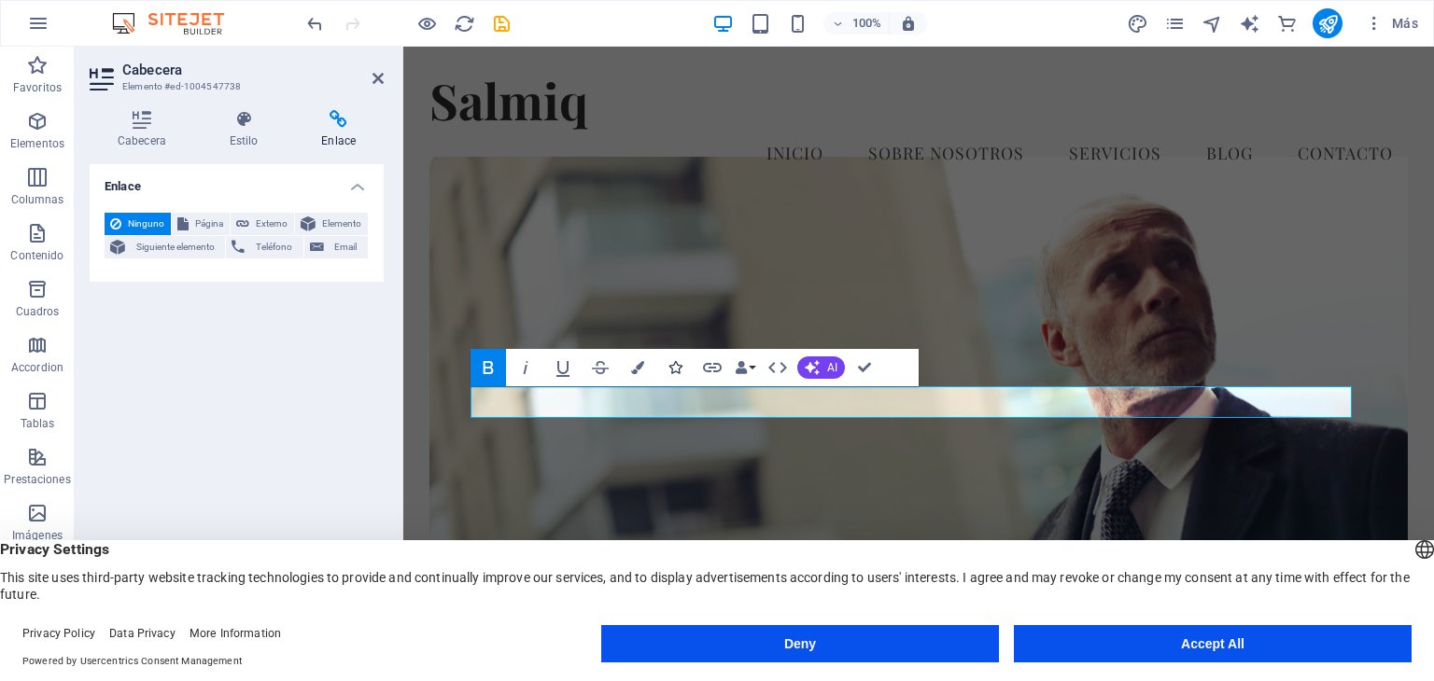
click at [683, 363] on button "Icons" at bounding box center [674, 367] width 35 height 37
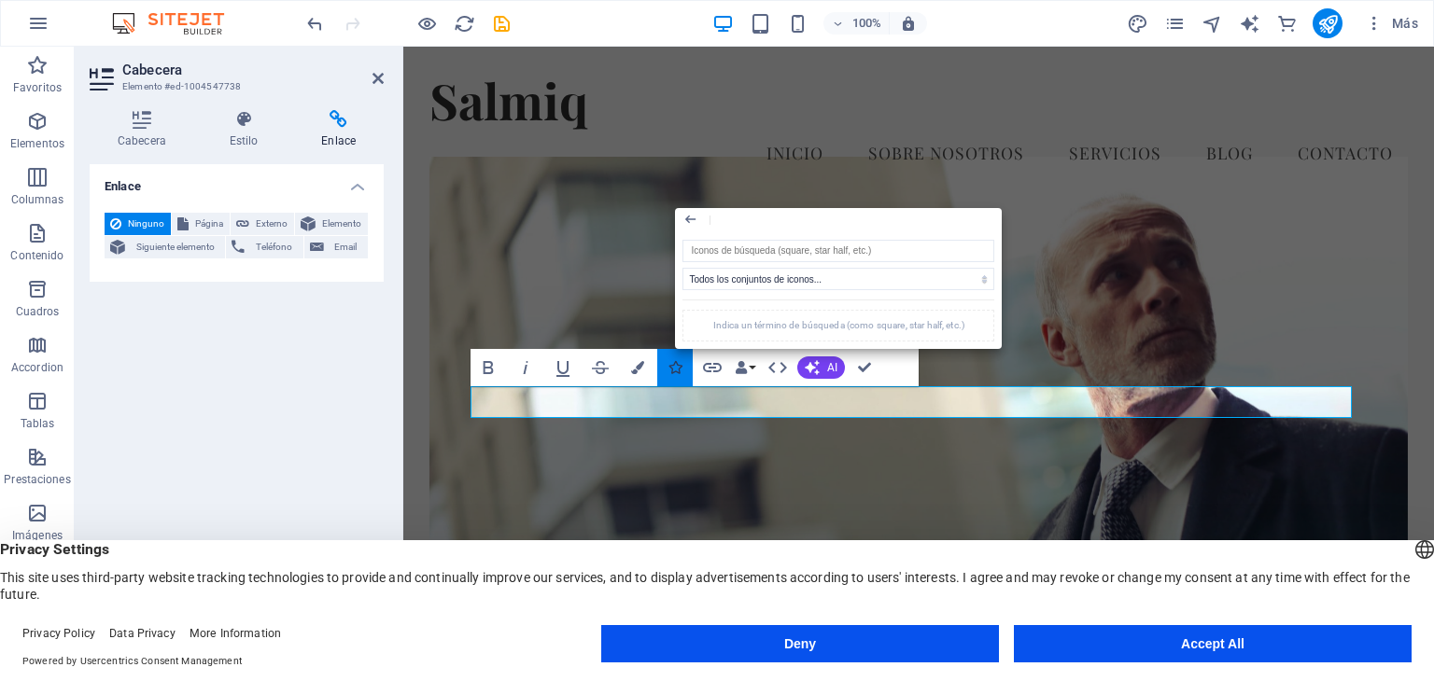
click at [683, 363] on button "Icons" at bounding box center [674, 367] width 35 height 37
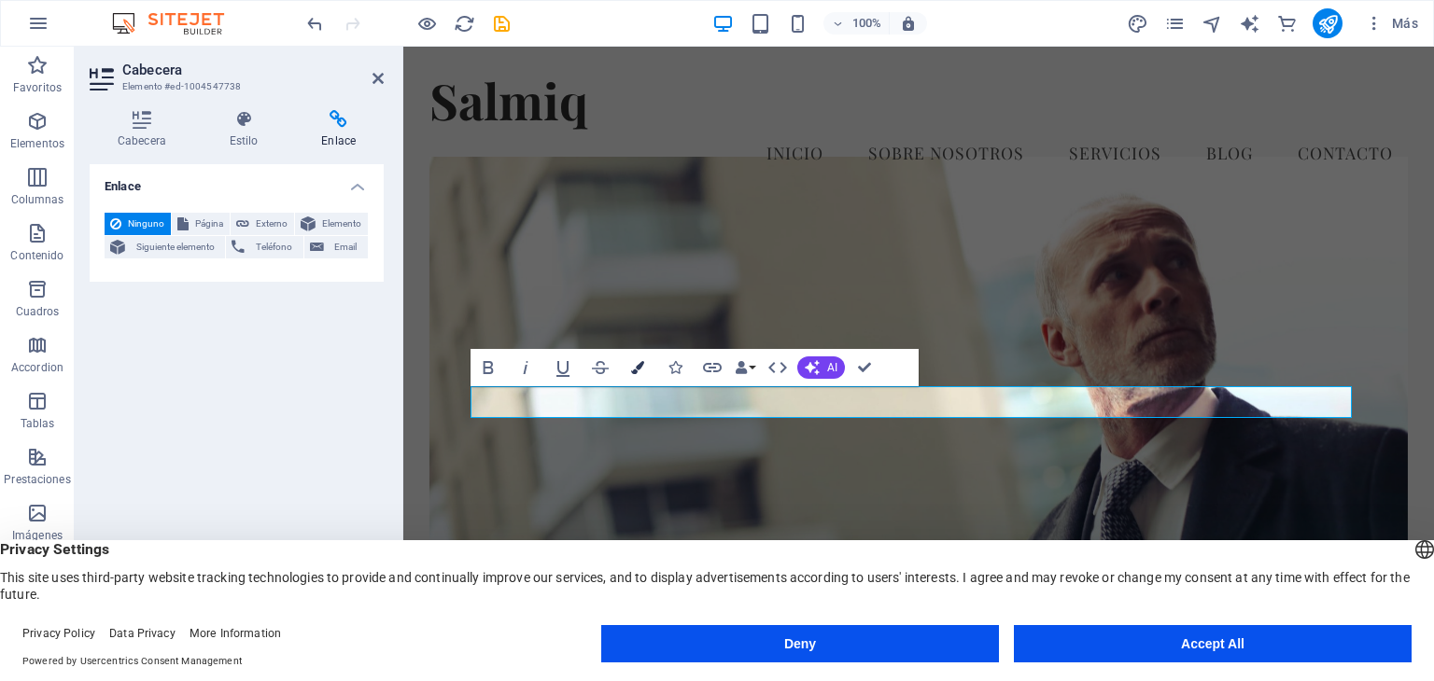
click at [644, 367] on icon "button" at bounding box center [637, 367] width 13 height 13
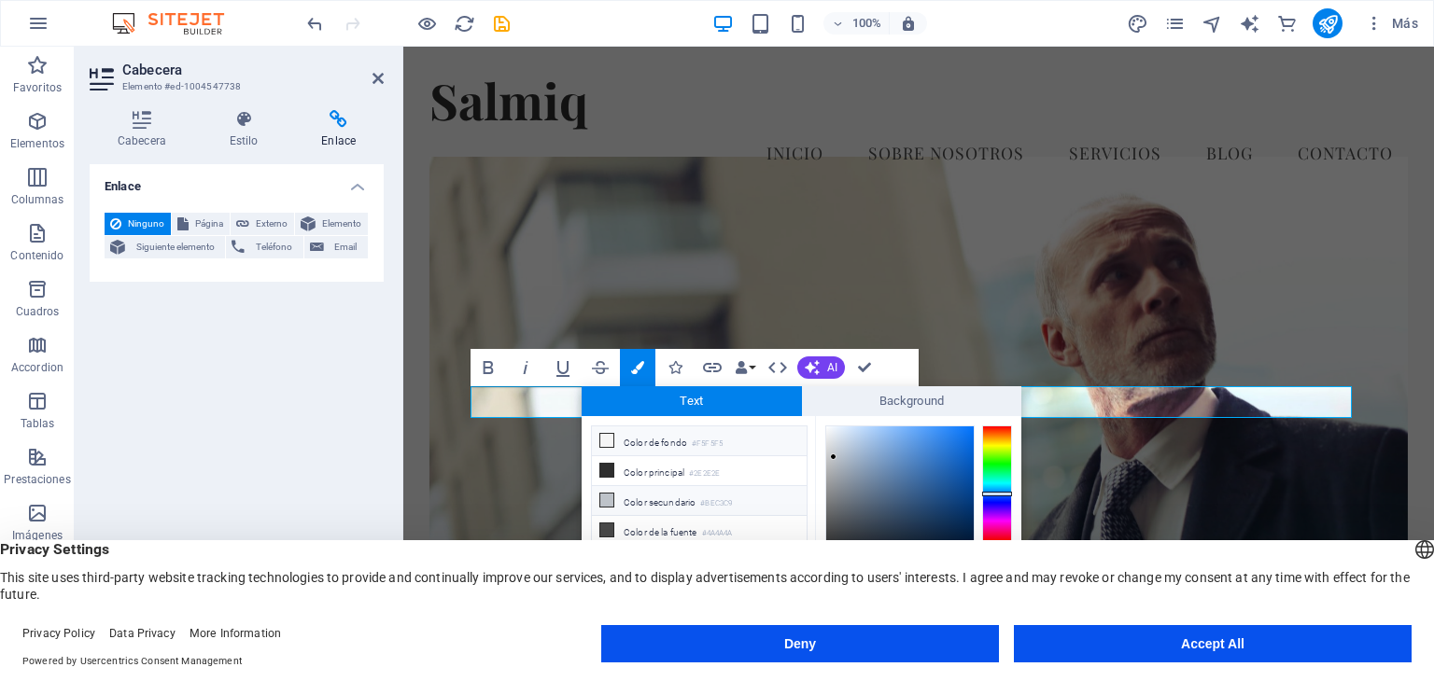
click at [627, 439] on li "Color de fondo #F5F5F5" at bounding box center [699, 442] width 215 height 30
type input "#f5f5f5"
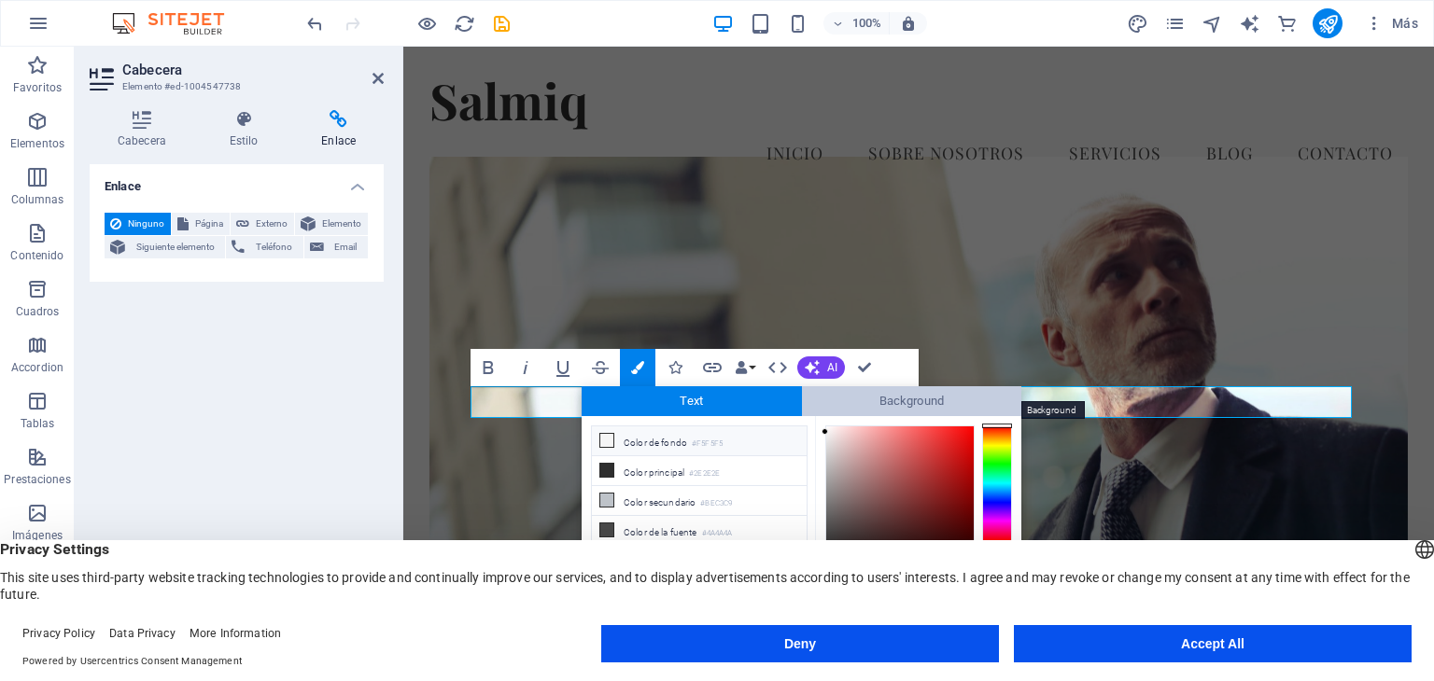
click at [867, 395] on span "Background" at bounding box center [912, 401] width 220 height 30
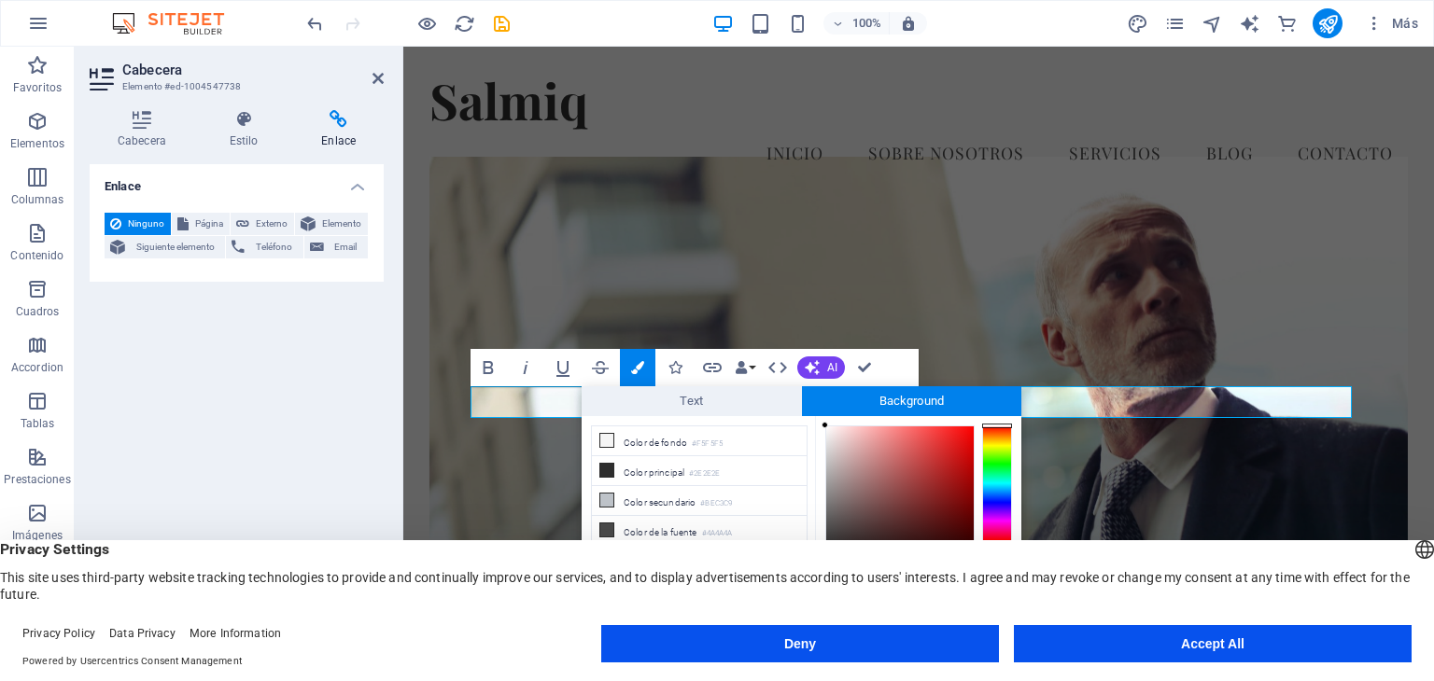
click at [917, 203] on figure at bounding box center [918, 432] width 979 height 551
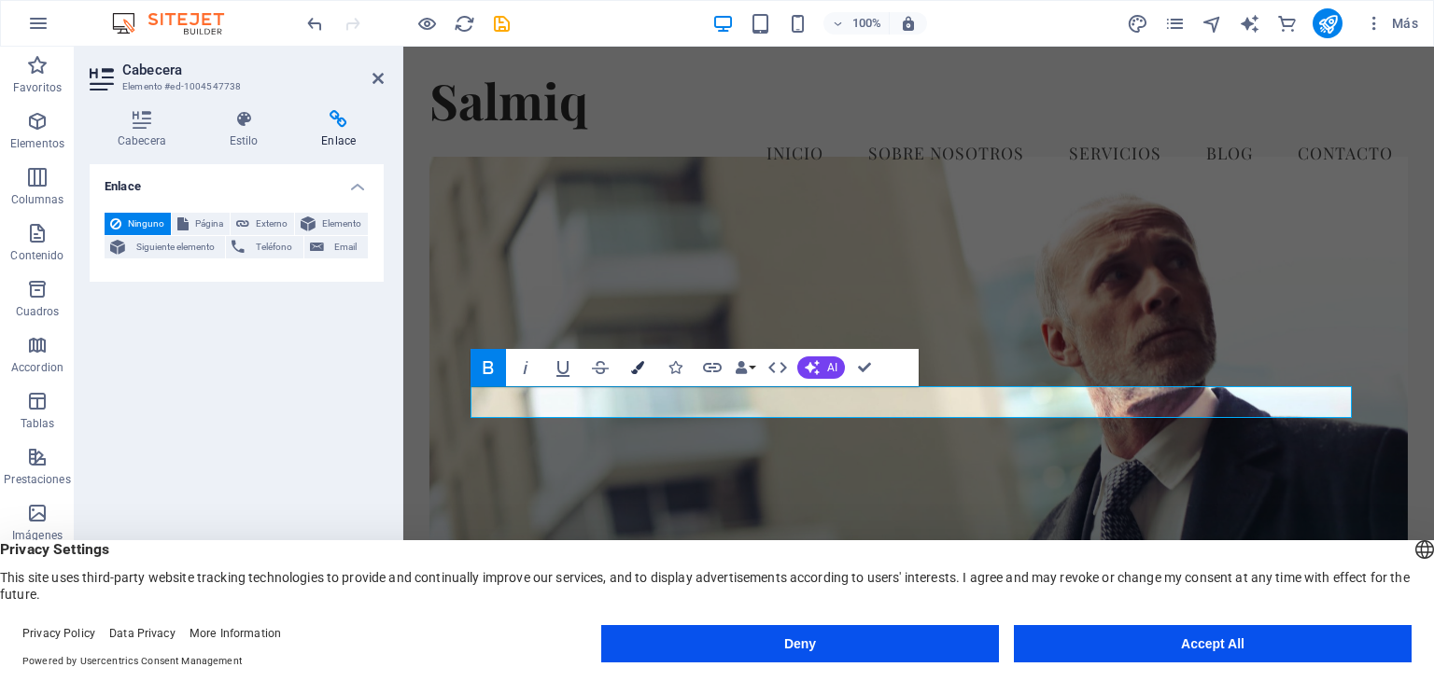
click at [642, 367] on icon "button" at bounding box center [637, 367] width 13 height 13
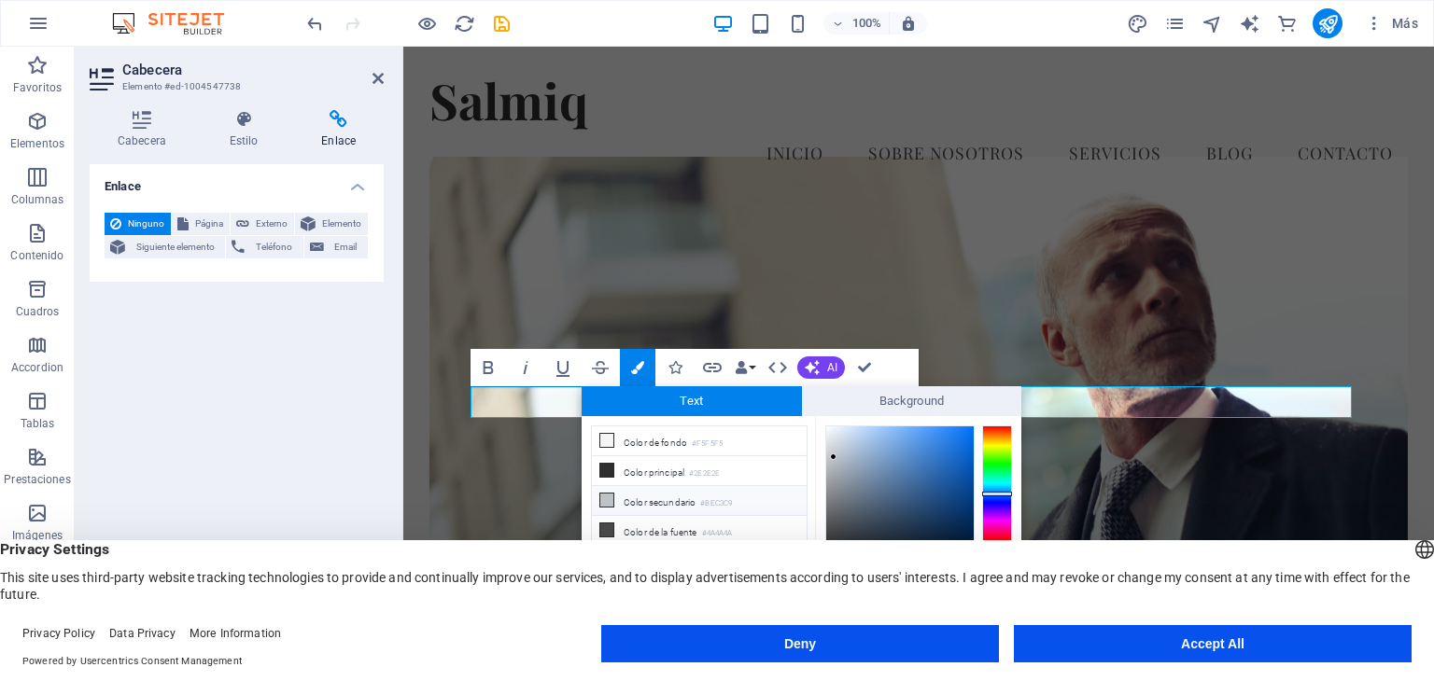
click at [660, 497] on li "Color secundario #BEC3C9" at bounding box center [699, 501] width 215 height 30
click at [605, 497] on icon at bounding box center [606, 500] width 13 height 13
click at [881, 300] on figure at bounding box center [918, 432] width 979 height 551
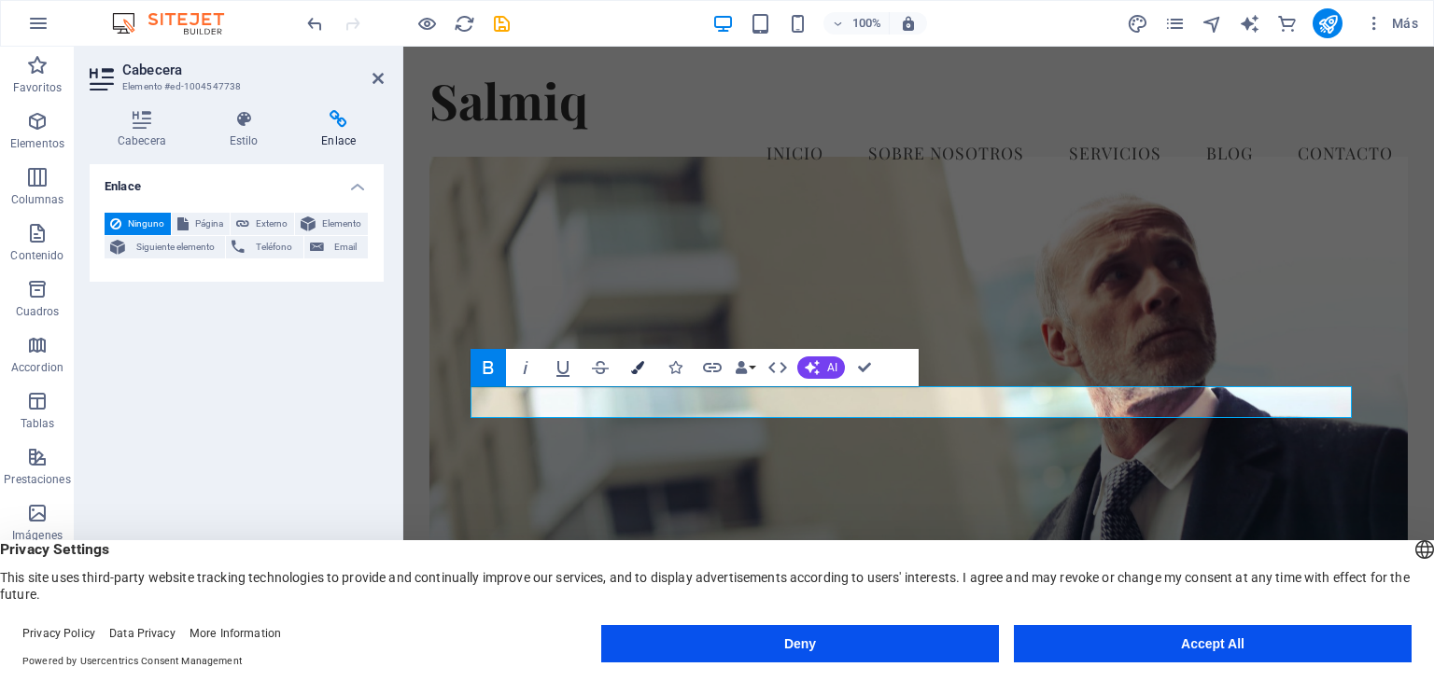
click at [637, 374] on icon "button" at bounding box center [637, 367] width 13 height 13
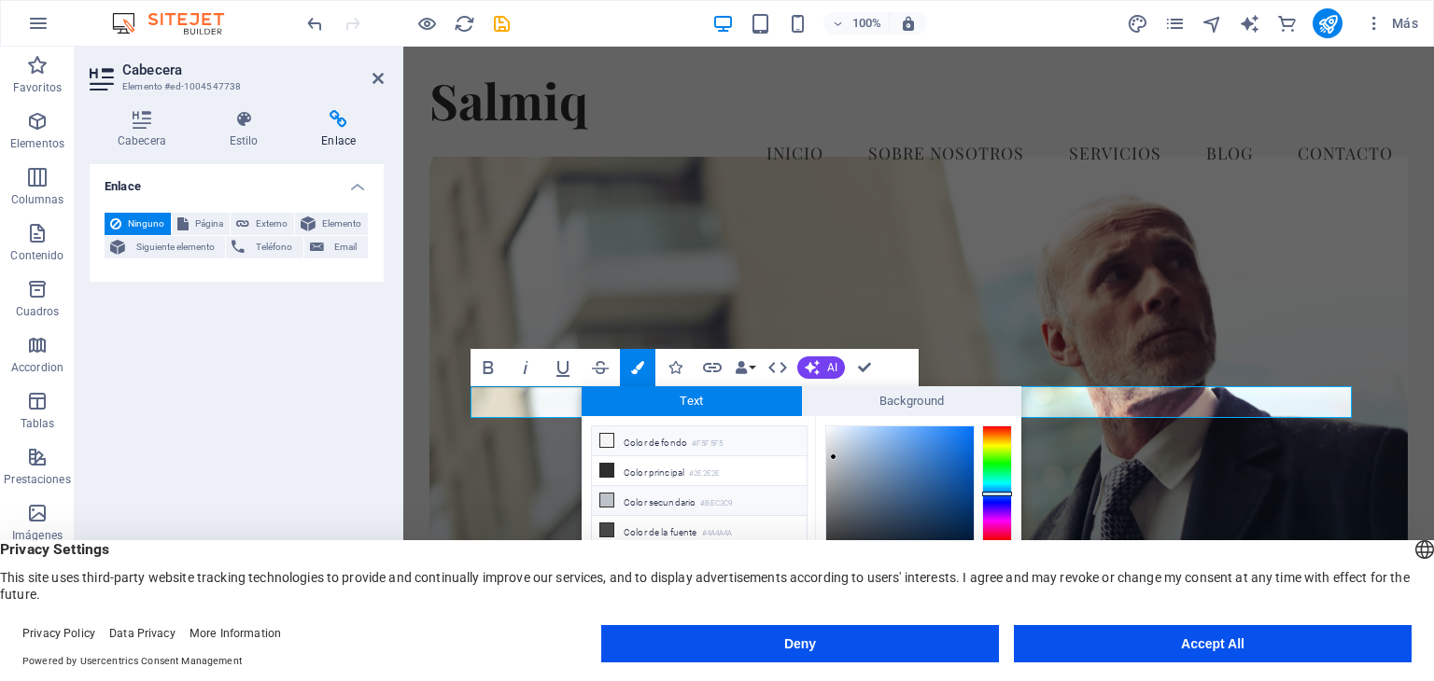
click at [605, 438] on icon at bounding box center [606, 440] width 13 height 13
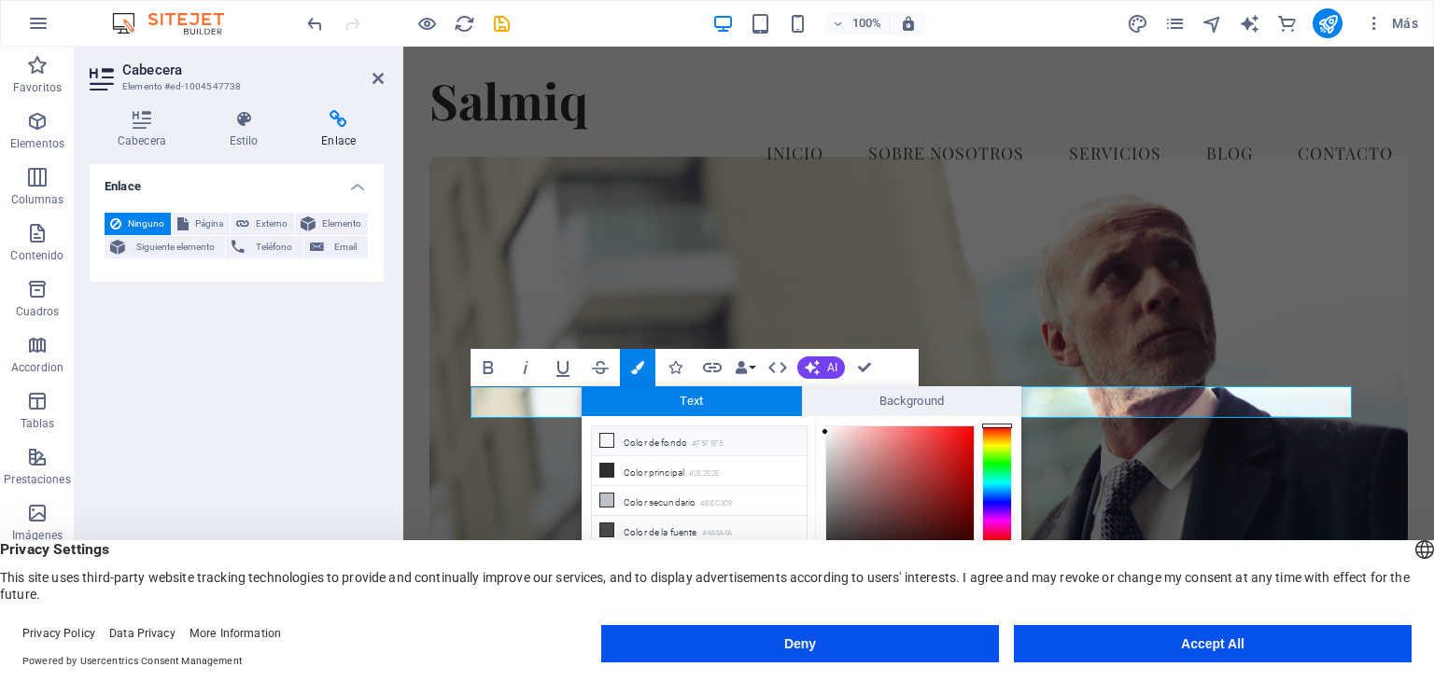
type input "#a49c9c"
click at [832, 479] on div at bounding box center [899, 500] width 147 height 147
click at [1023, 249] on figure at bounding box center [918, 432] width 979 height 551
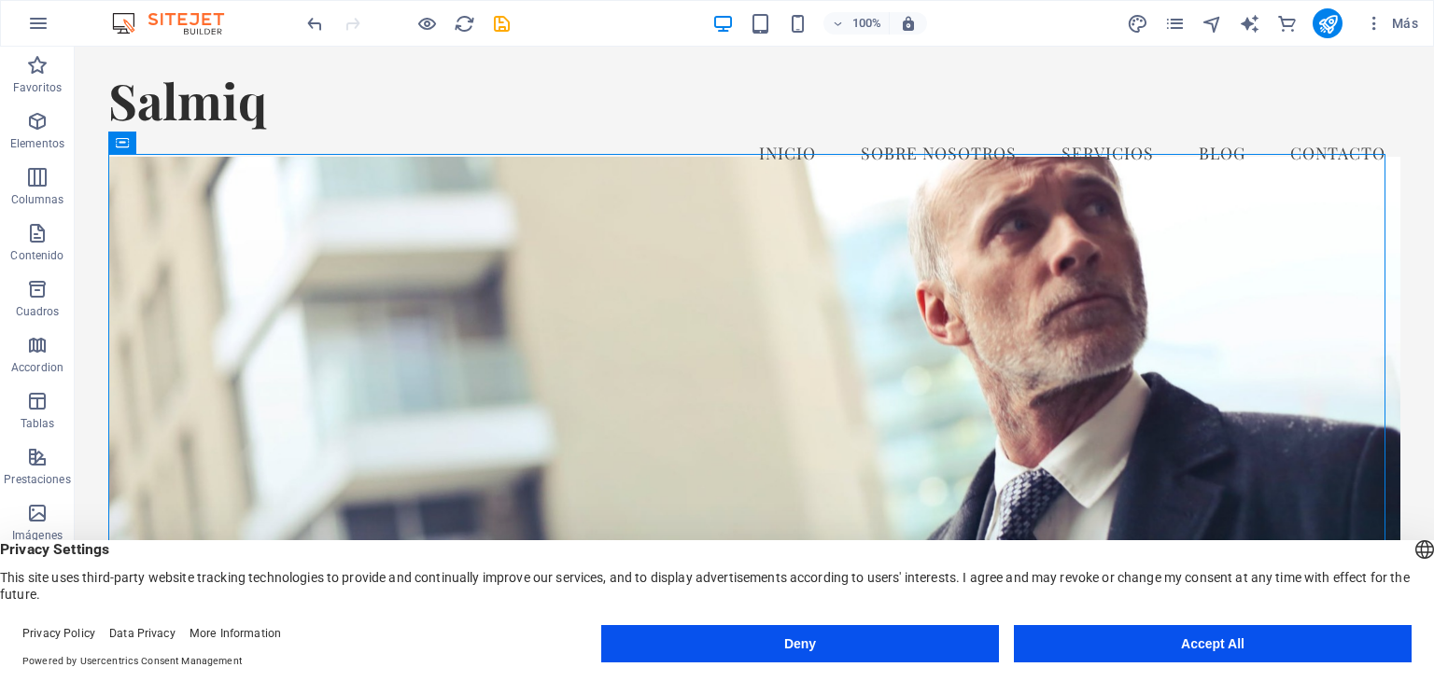
click at [1023, 249] on figure at bounding box center [753, 432] width 1291 height 551
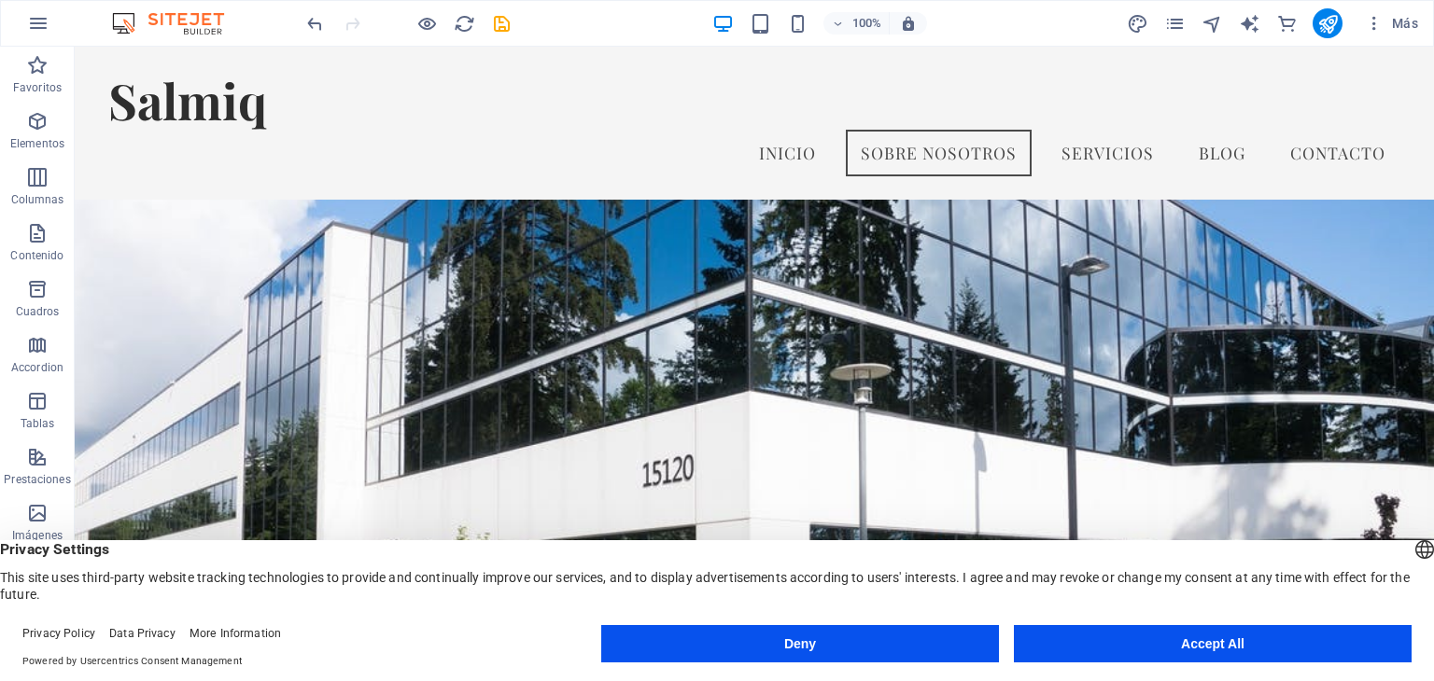
scroll to position [1107, 0]
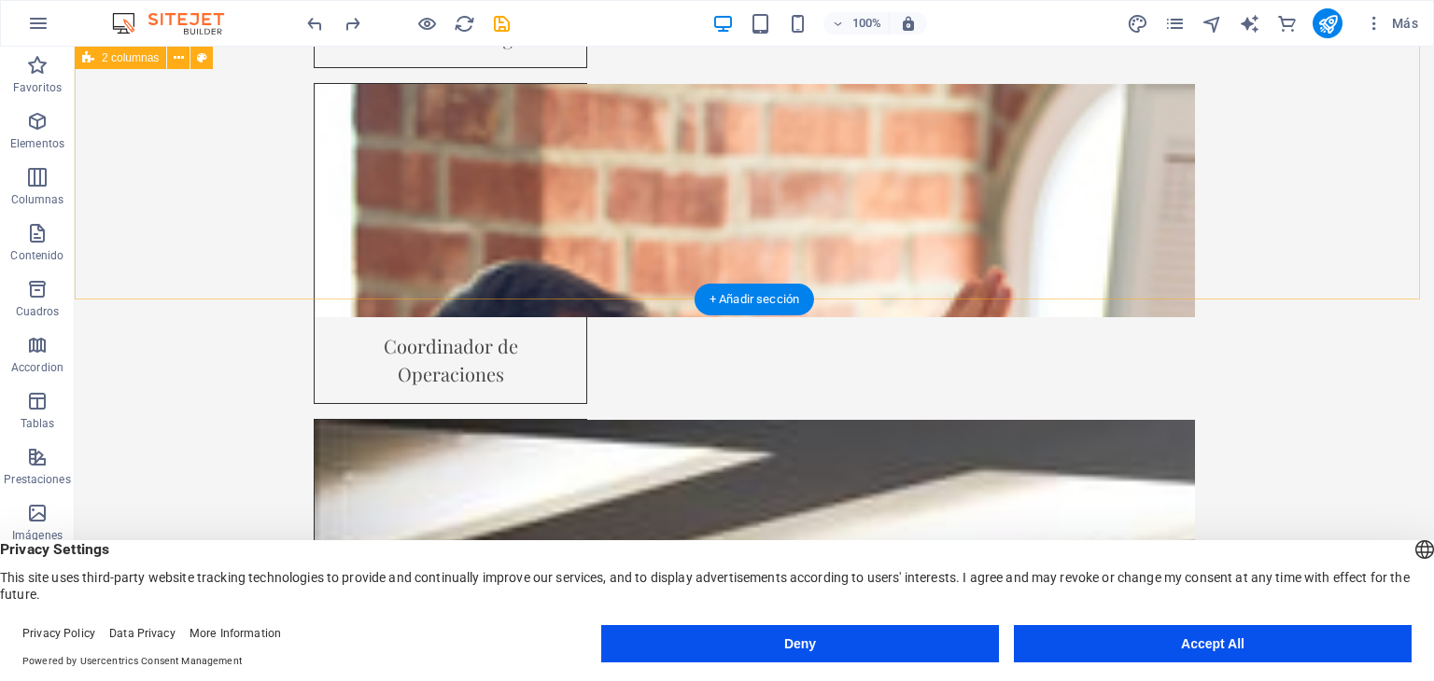
scroll to position [9487, 0]
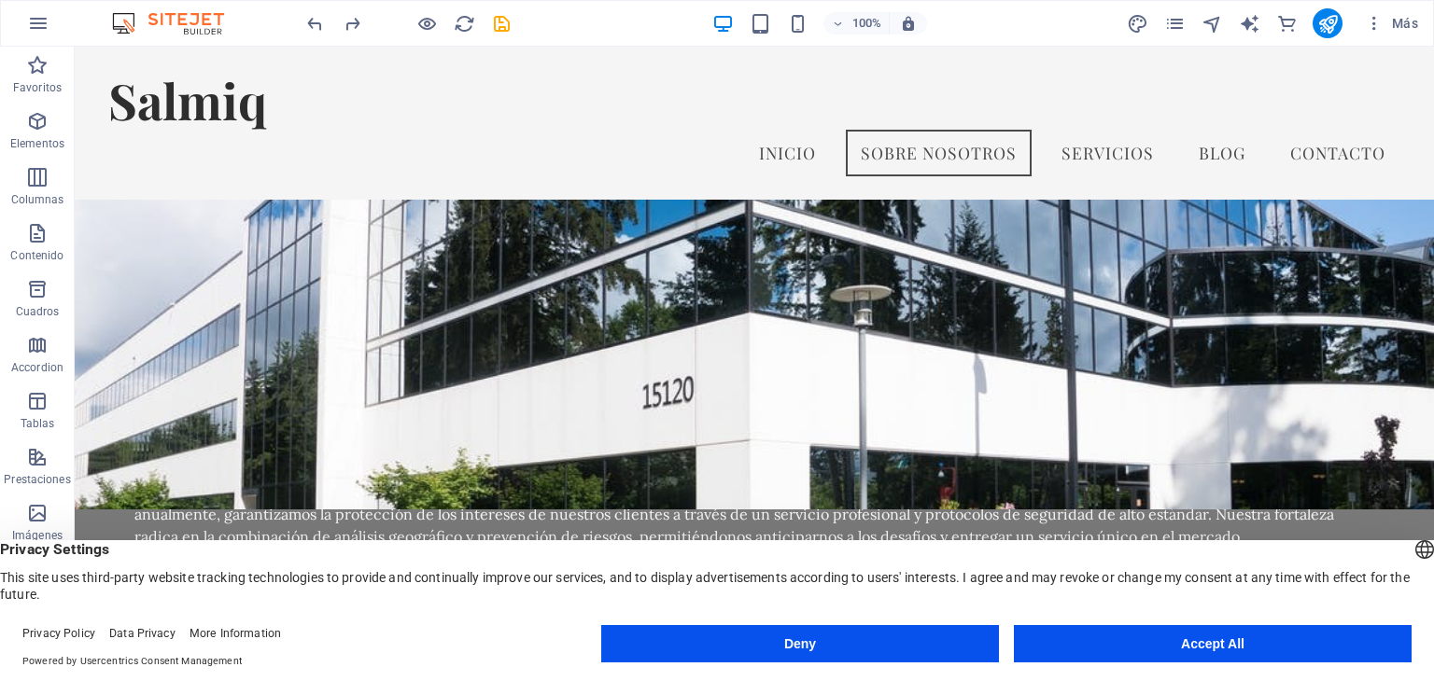
scroll to position [1123, 0]
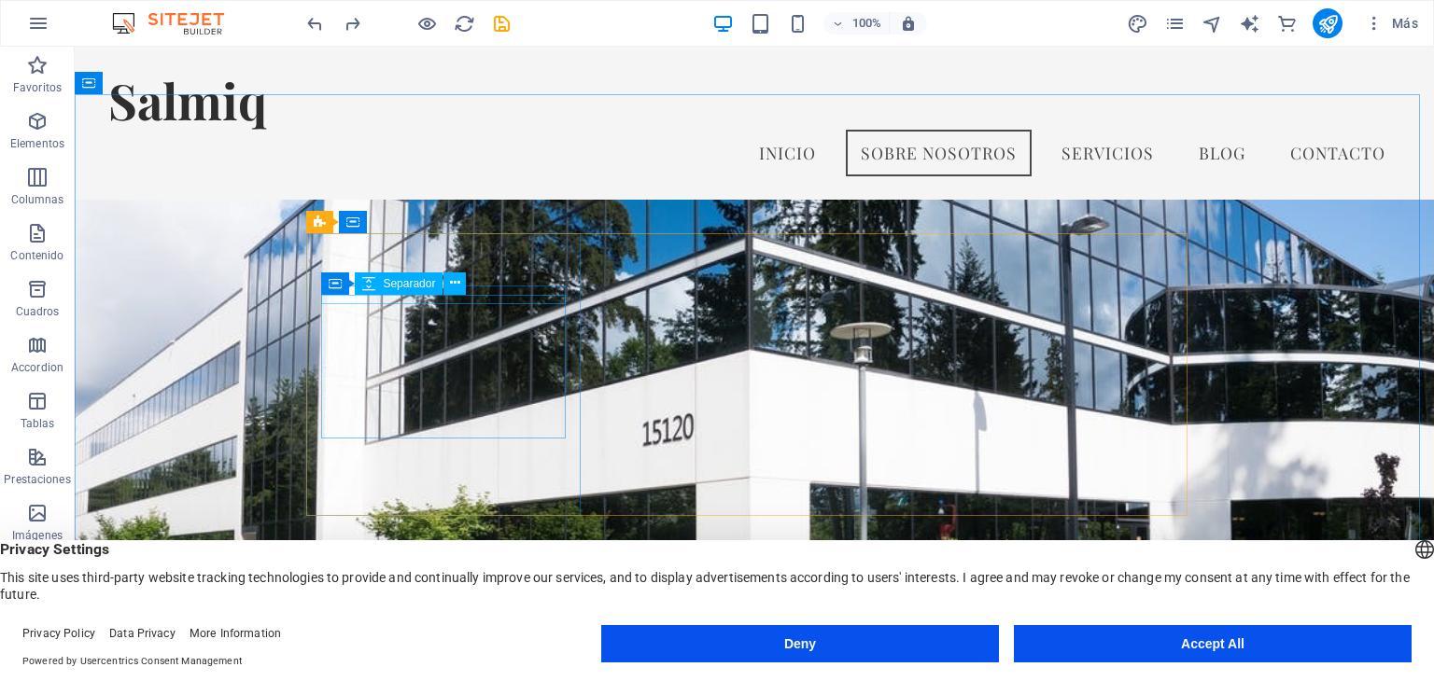
click at [472, 294] on div "Contenedor Separador" at bounding box center [399, 284] width 157 height 23
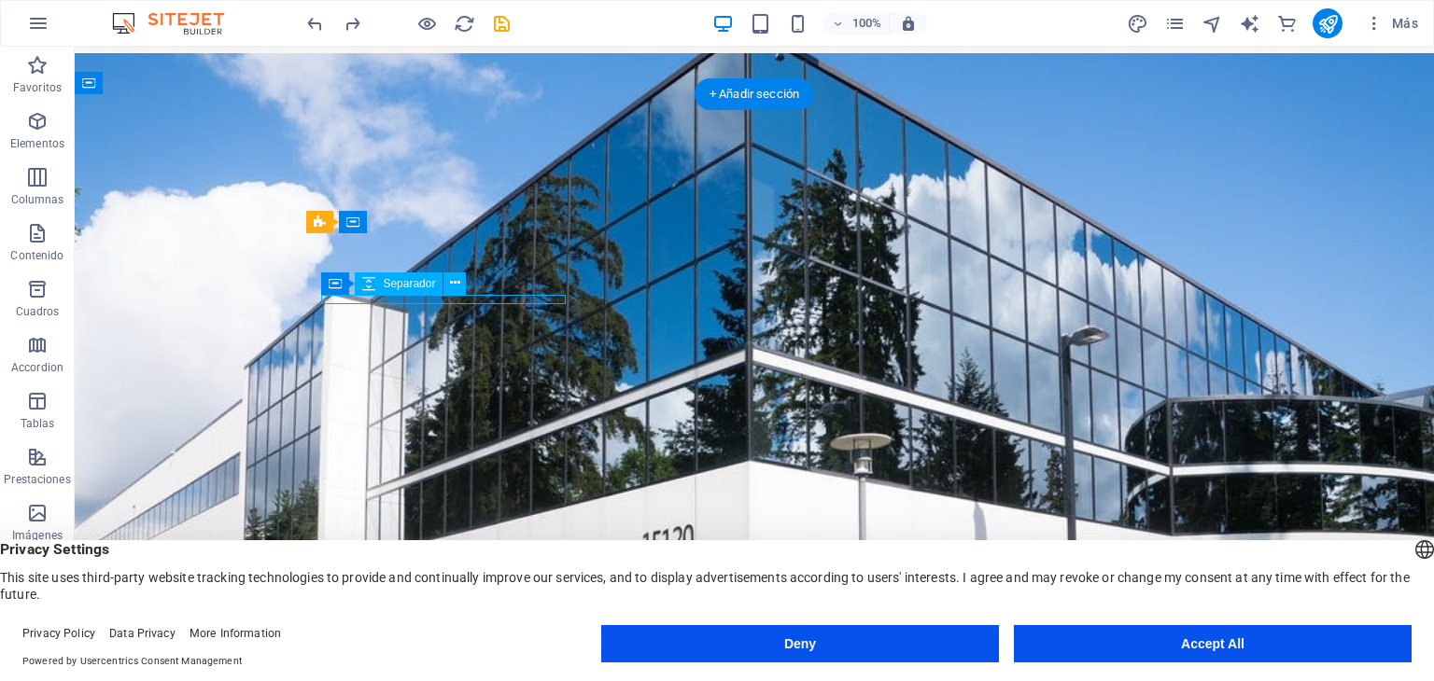
select select "px"
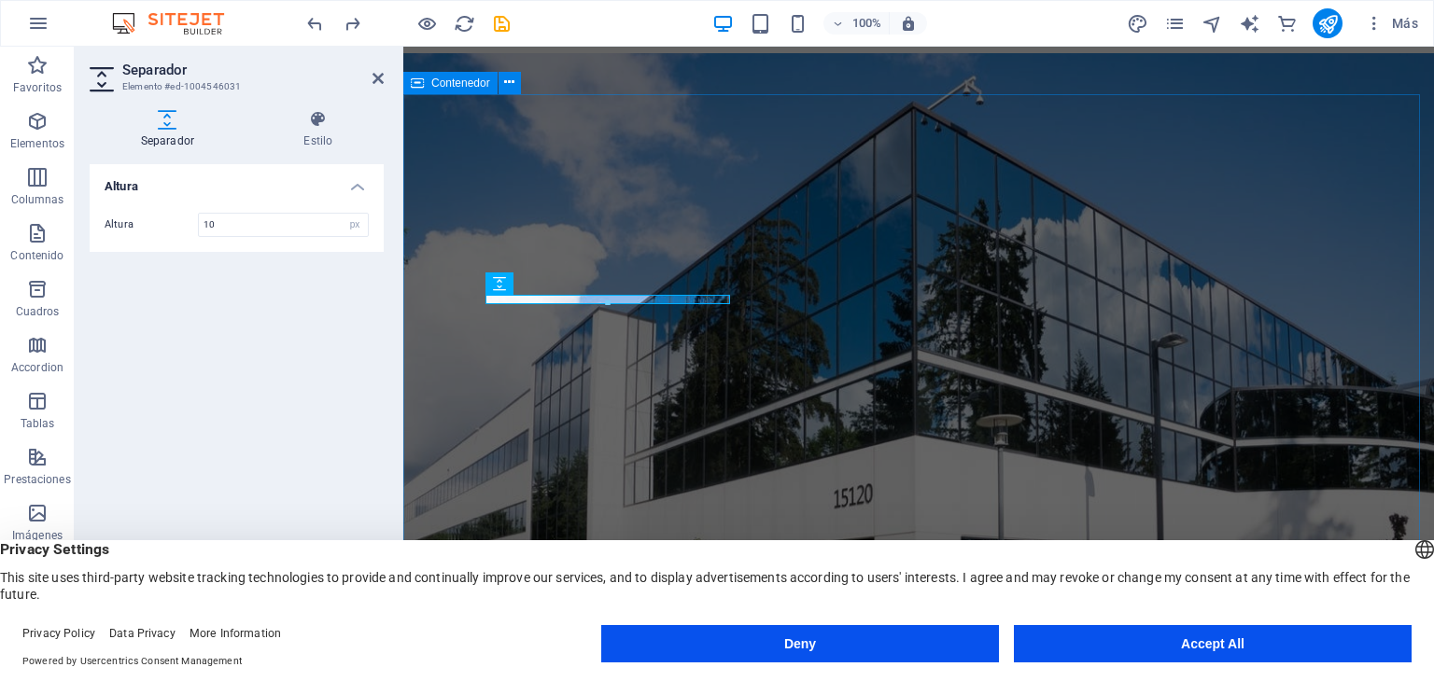
scroll to position [1296, 0]
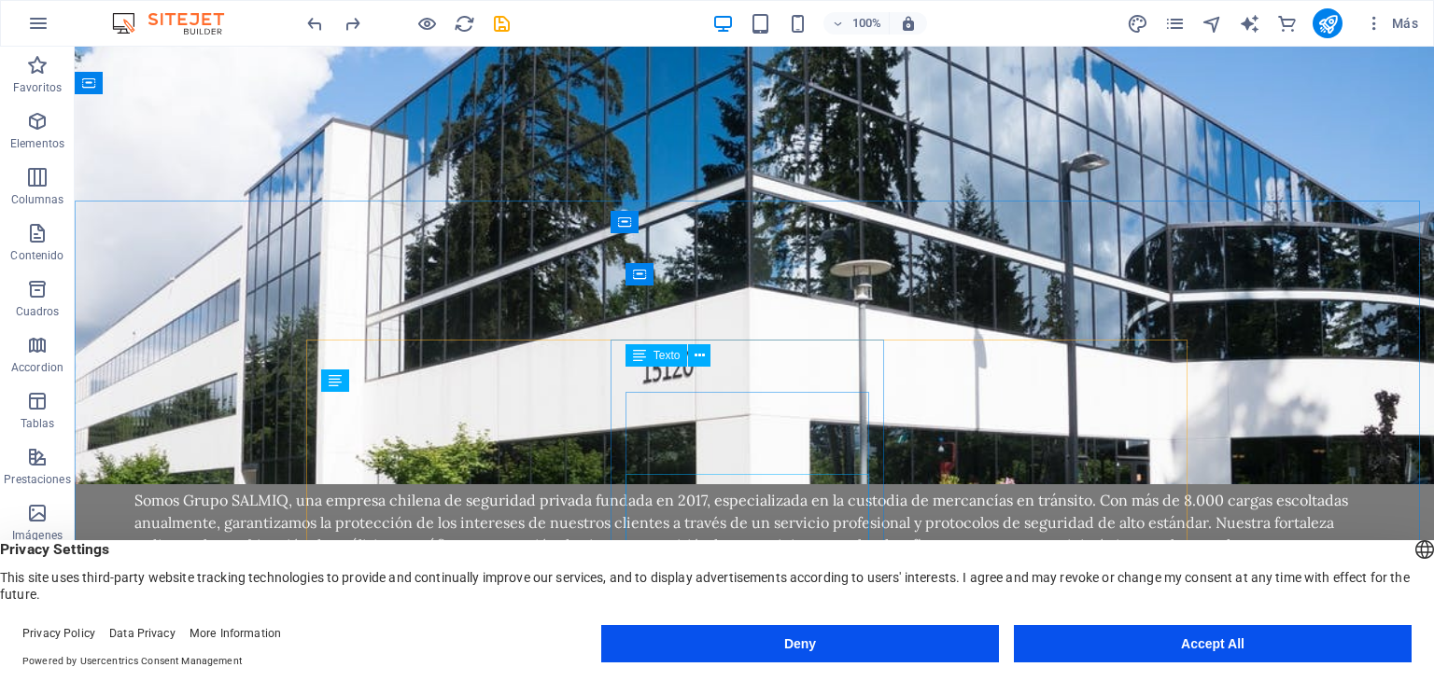
scroll to position [1229, 0]
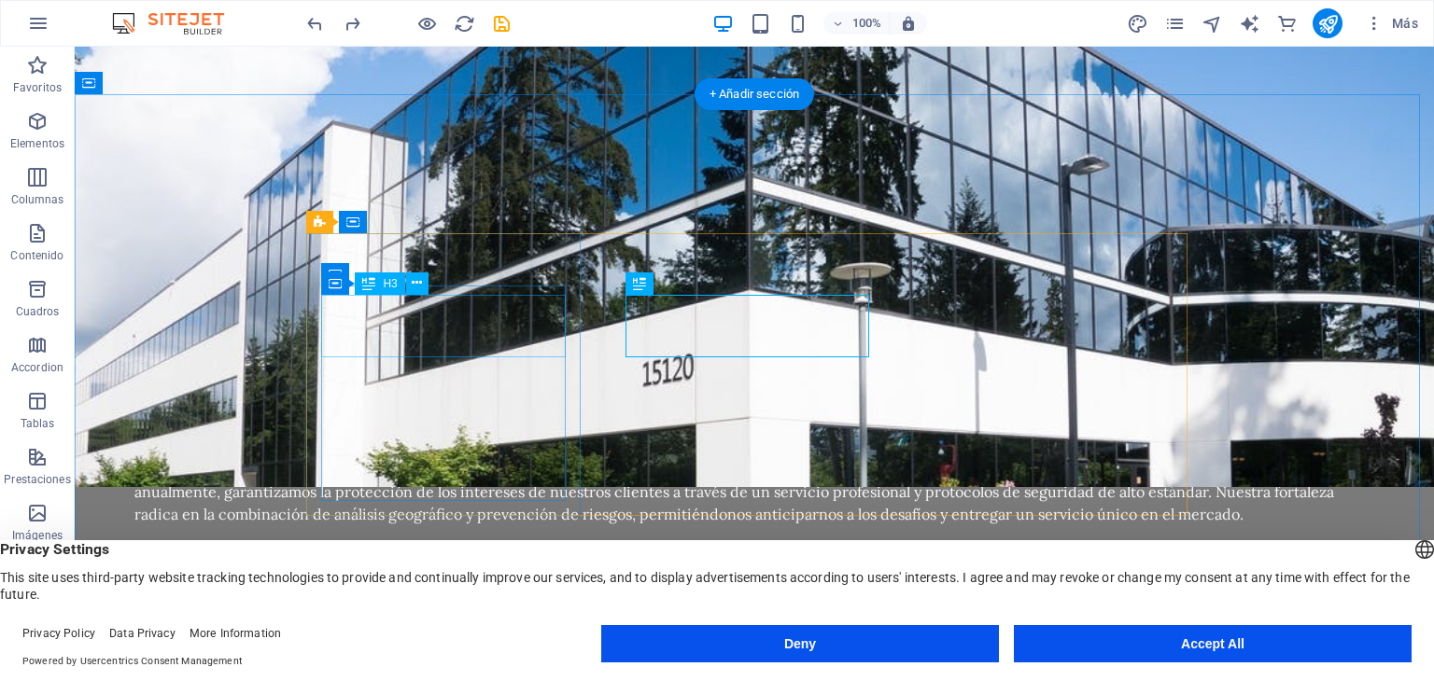
click at [418, 282] on icon at bounding box center [417, 283] width 10 height 20
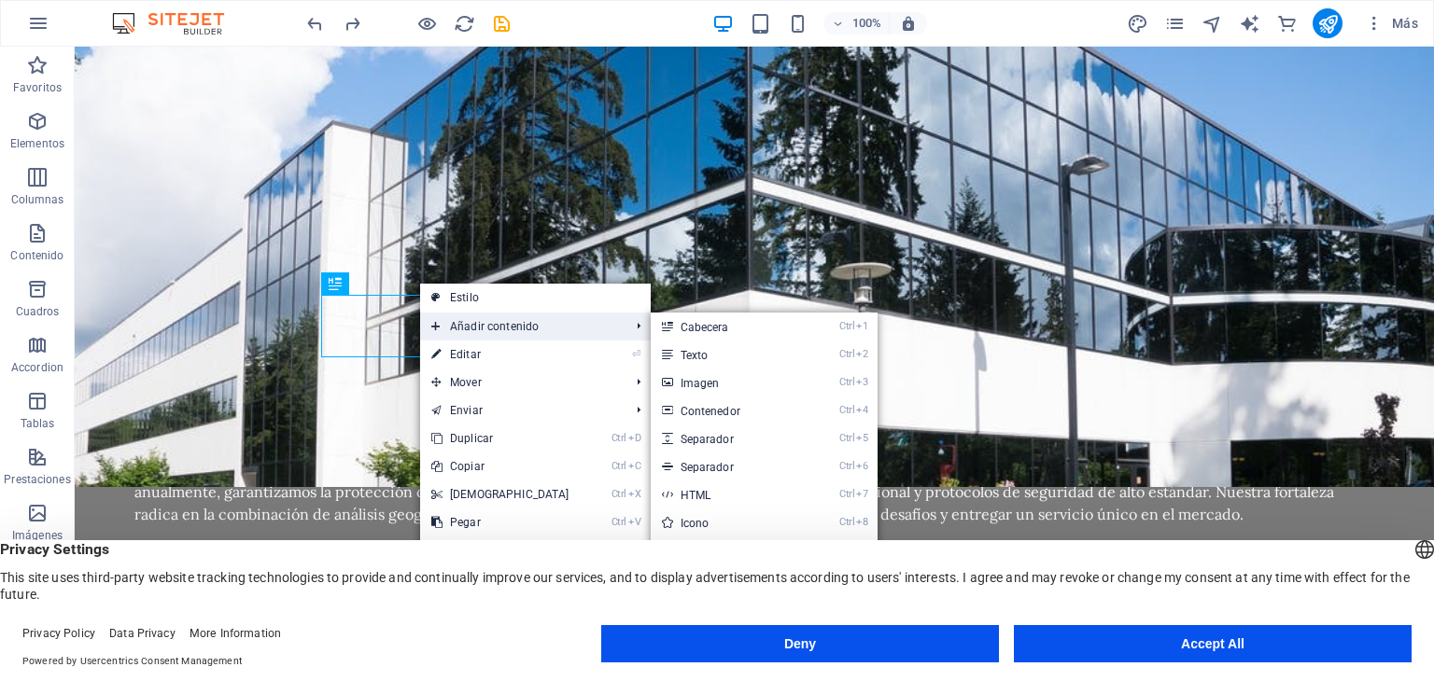
click at [447, 323] on span "Añadir contenido" at bounding box center [521, 327] width 203 height 28
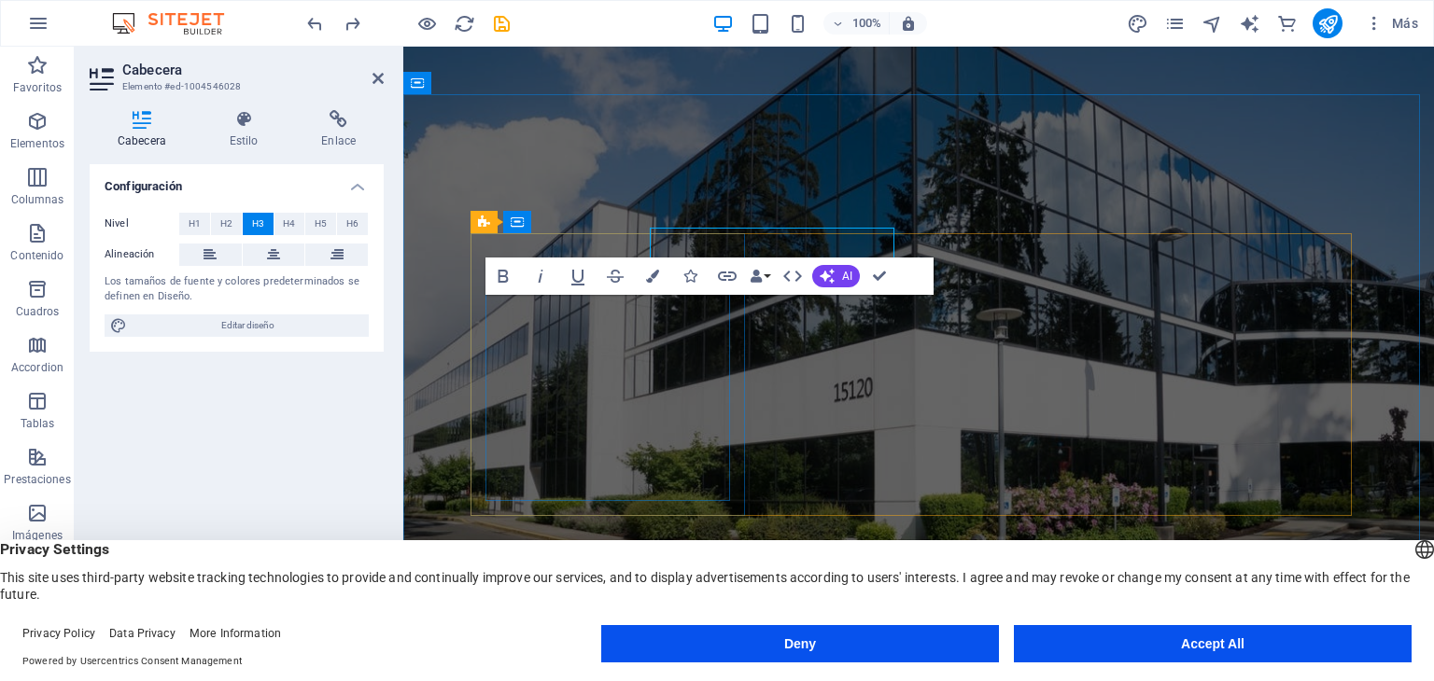
scroll to position [1296, 0]
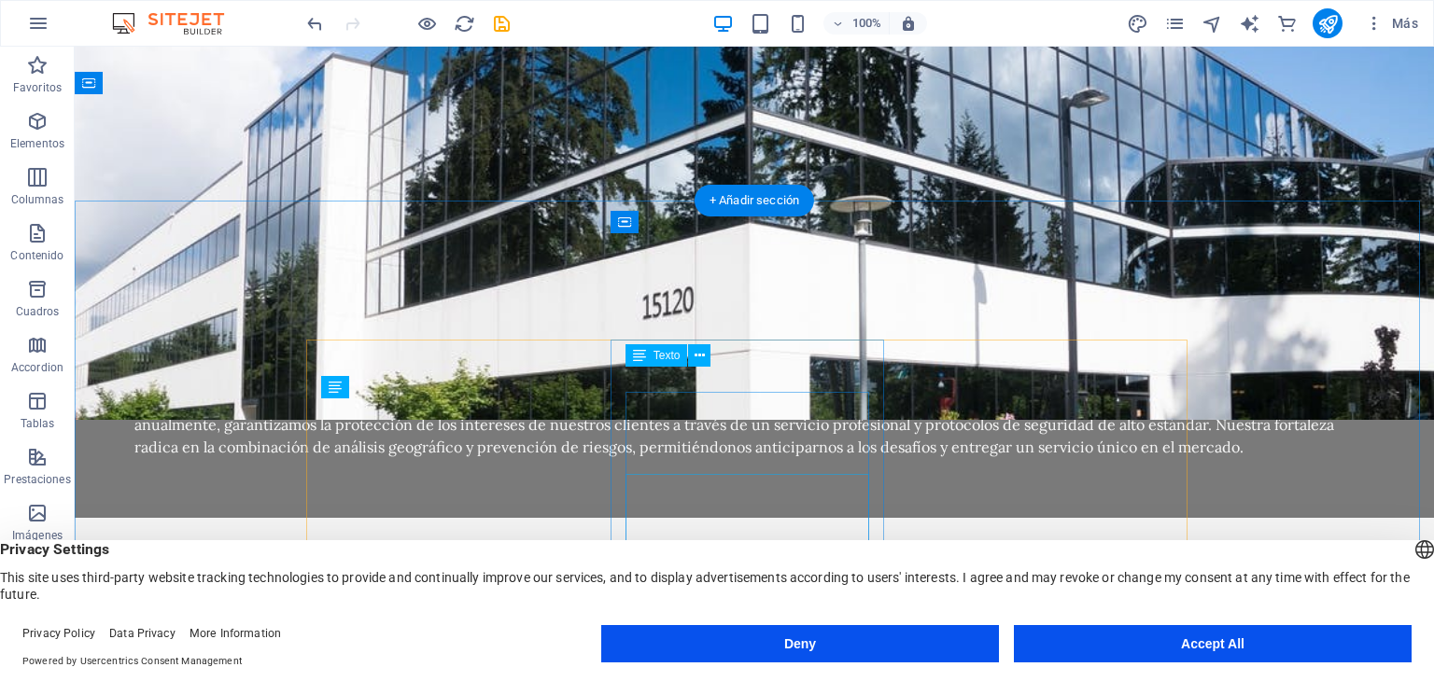
scroll to position [1229, 0]
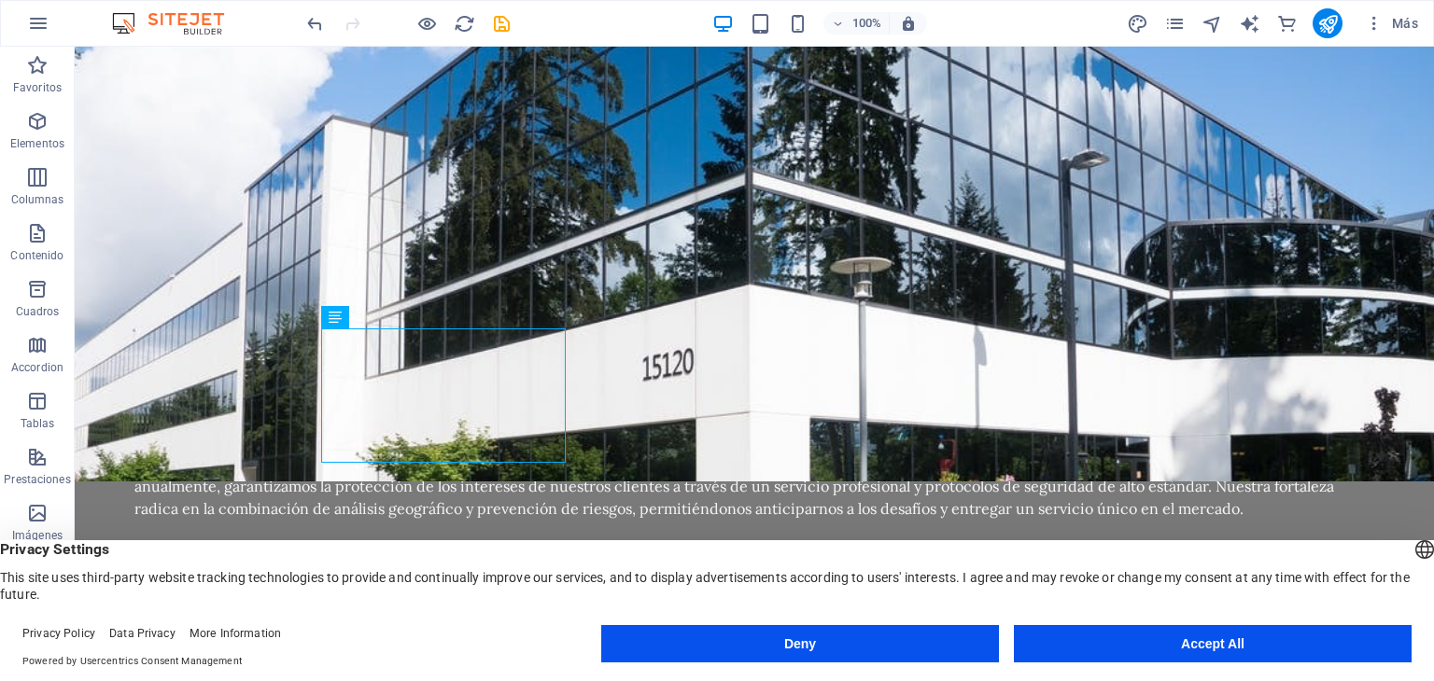
scroll to position [1312, 0]
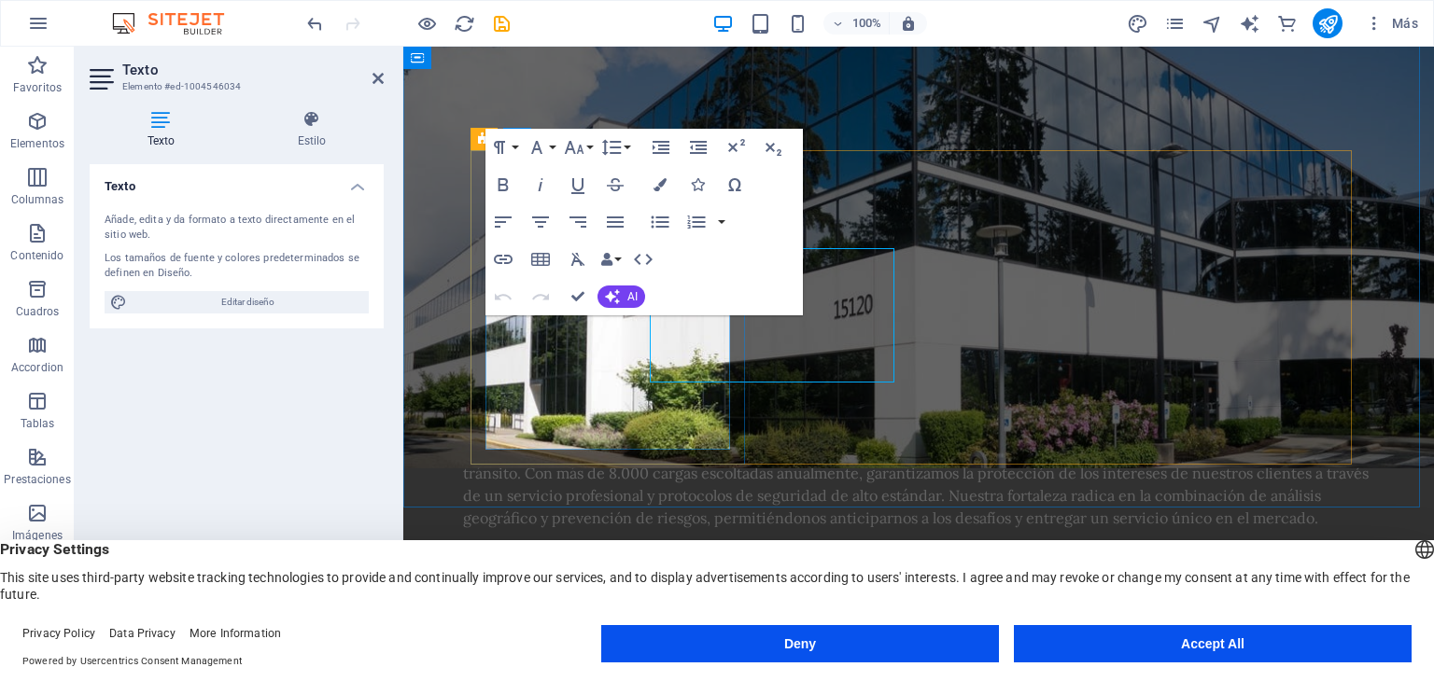
scroll to position [1380, 0]
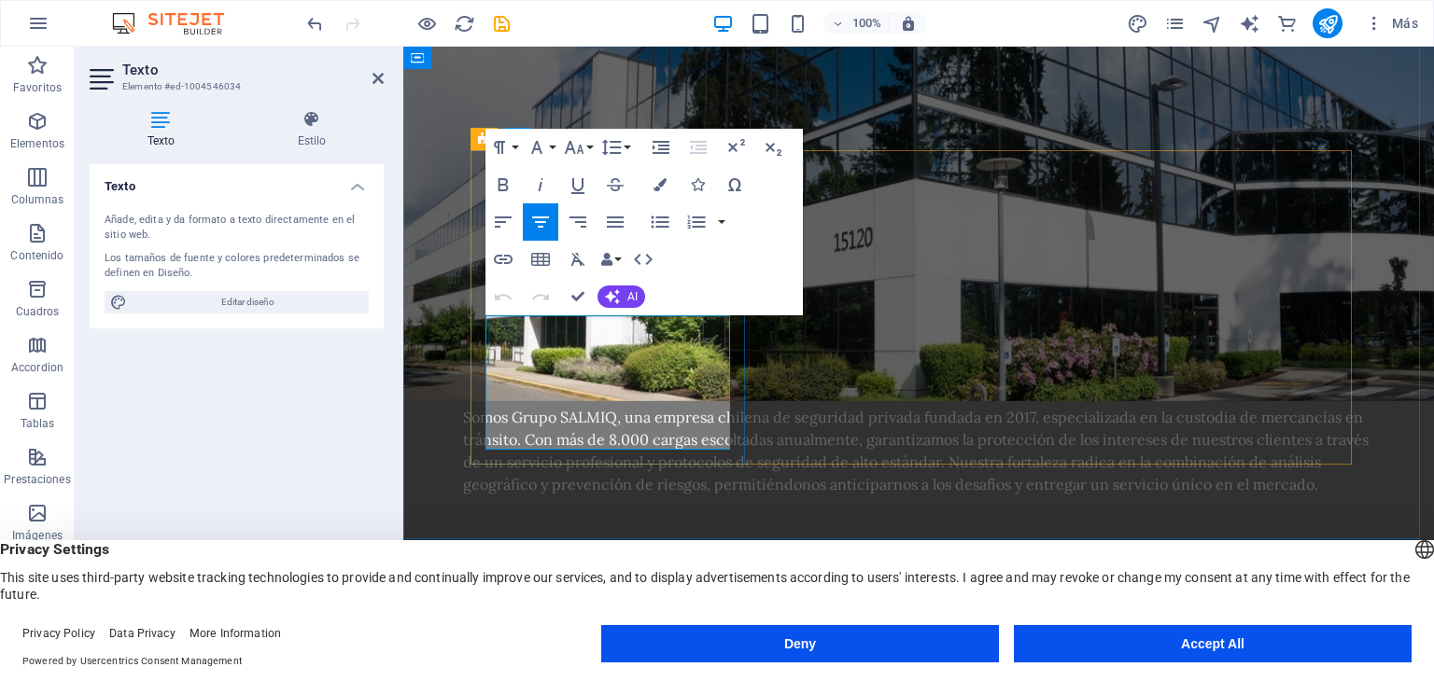
drag, startPoint x: 717, startPoint y: 437, endPoint x: 586, endPoint y: 359, distance: 151.9
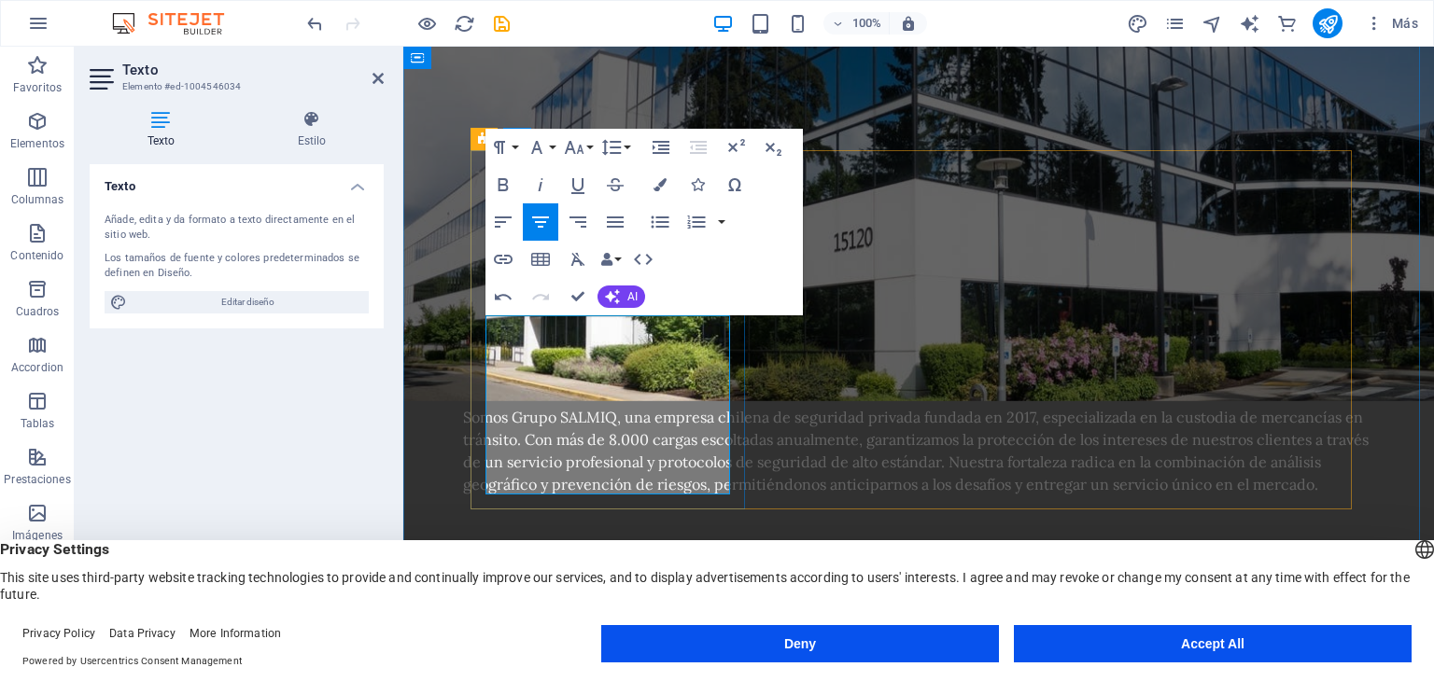
click at [618, 229] on icon "button" at bounding box center [615, 222] width 22 height 22
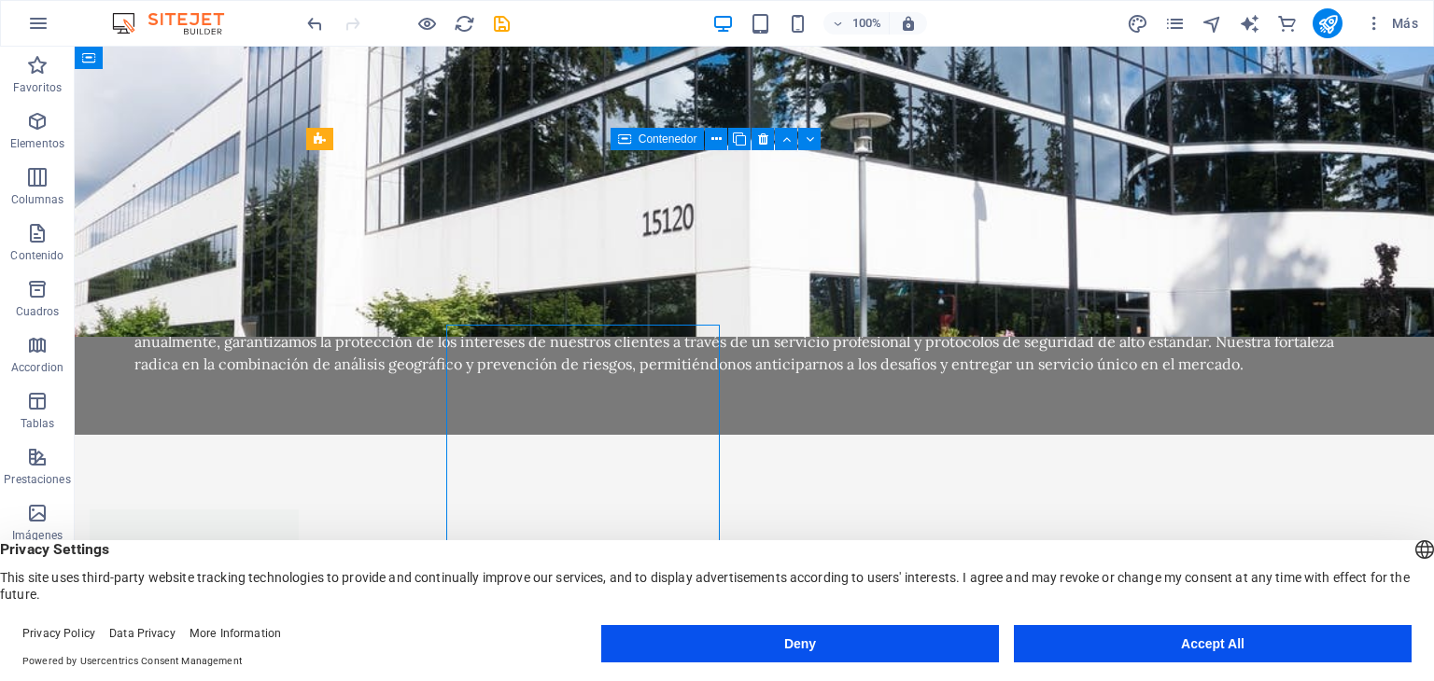
scroll to position [1312, 0]
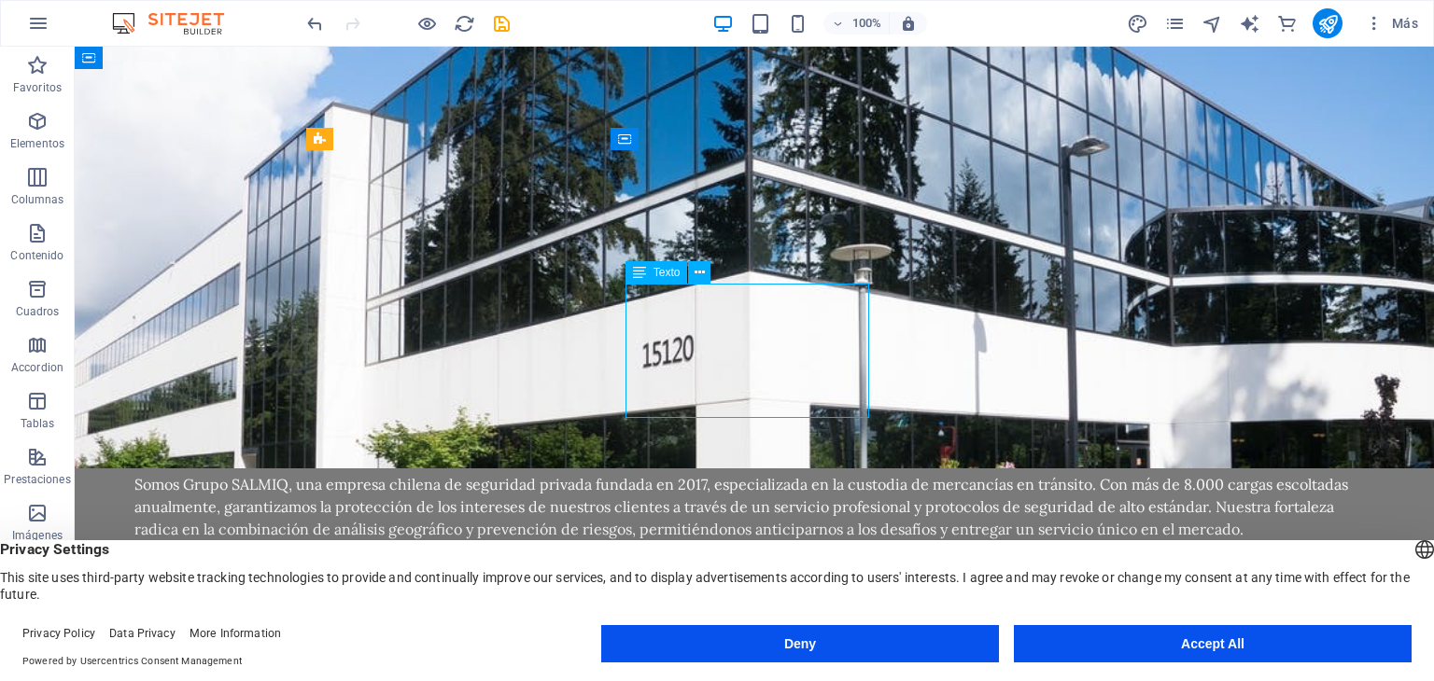
scroll to position [1380, 0]
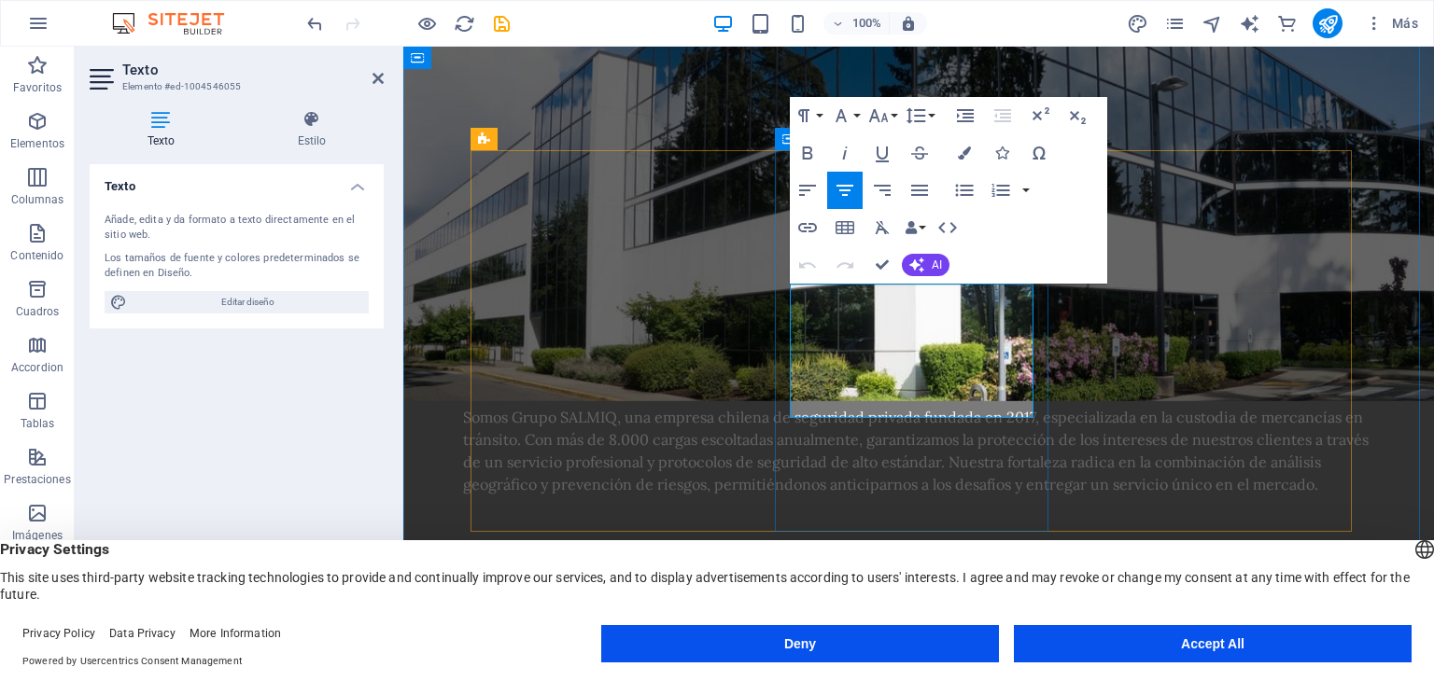
drag, startPoint x: 955, startPoint y: 408, endPoint x: 790, endPoint y: 292, distance: 201.7
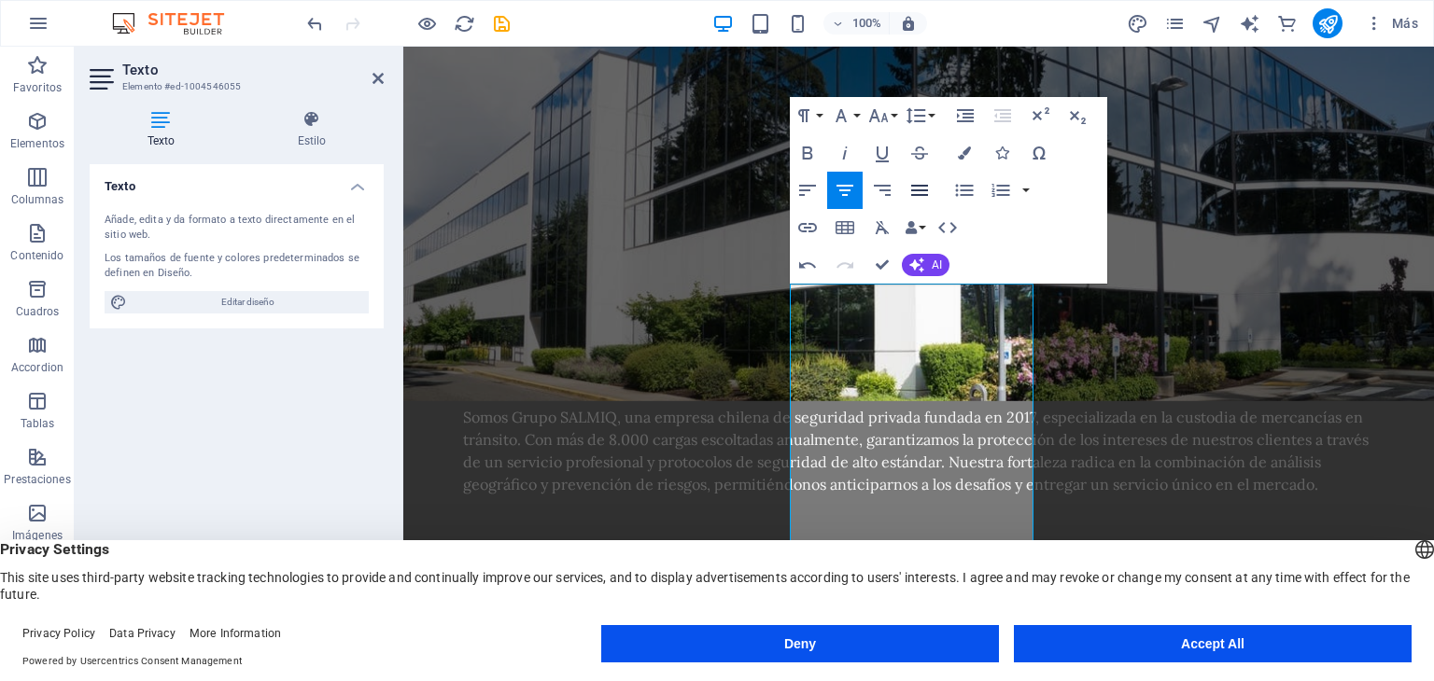
click at [915, 182] on icon "button" at bounding box center [919, 190] width 22 height 22
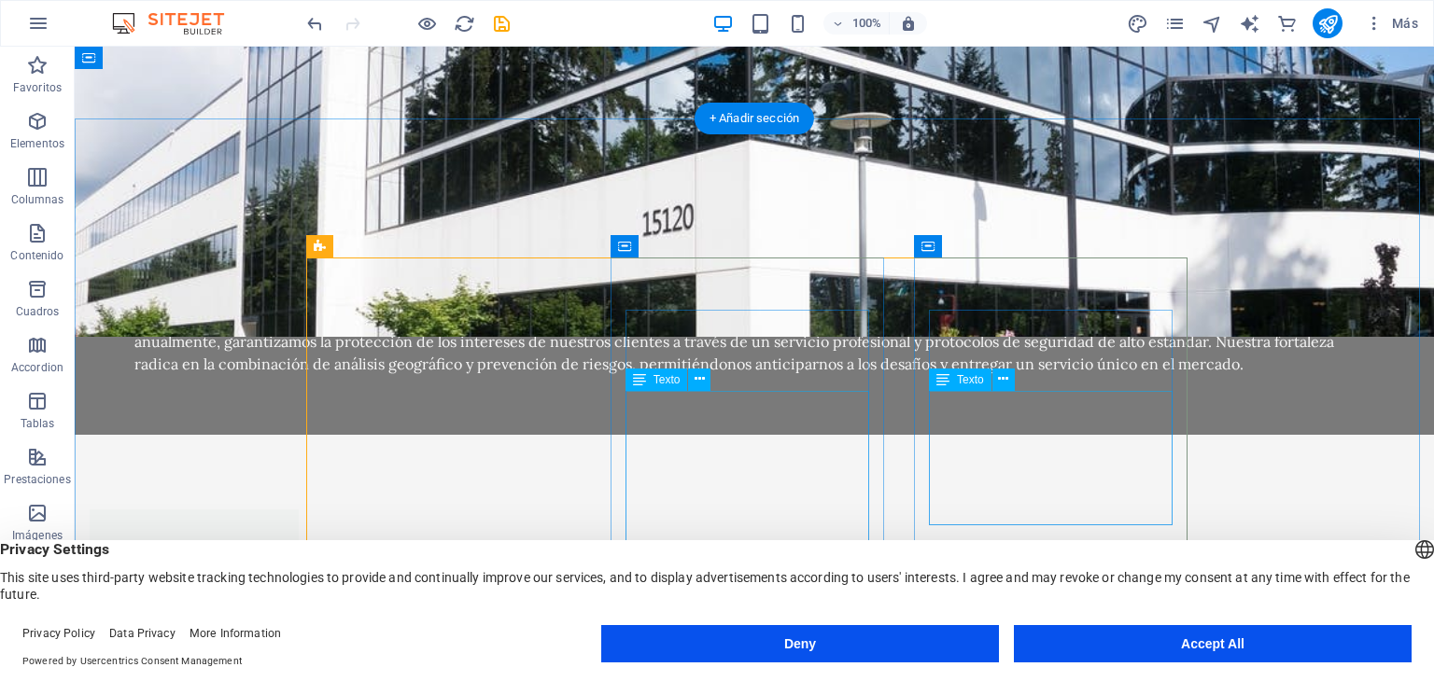
scroll to position [1312, 0]
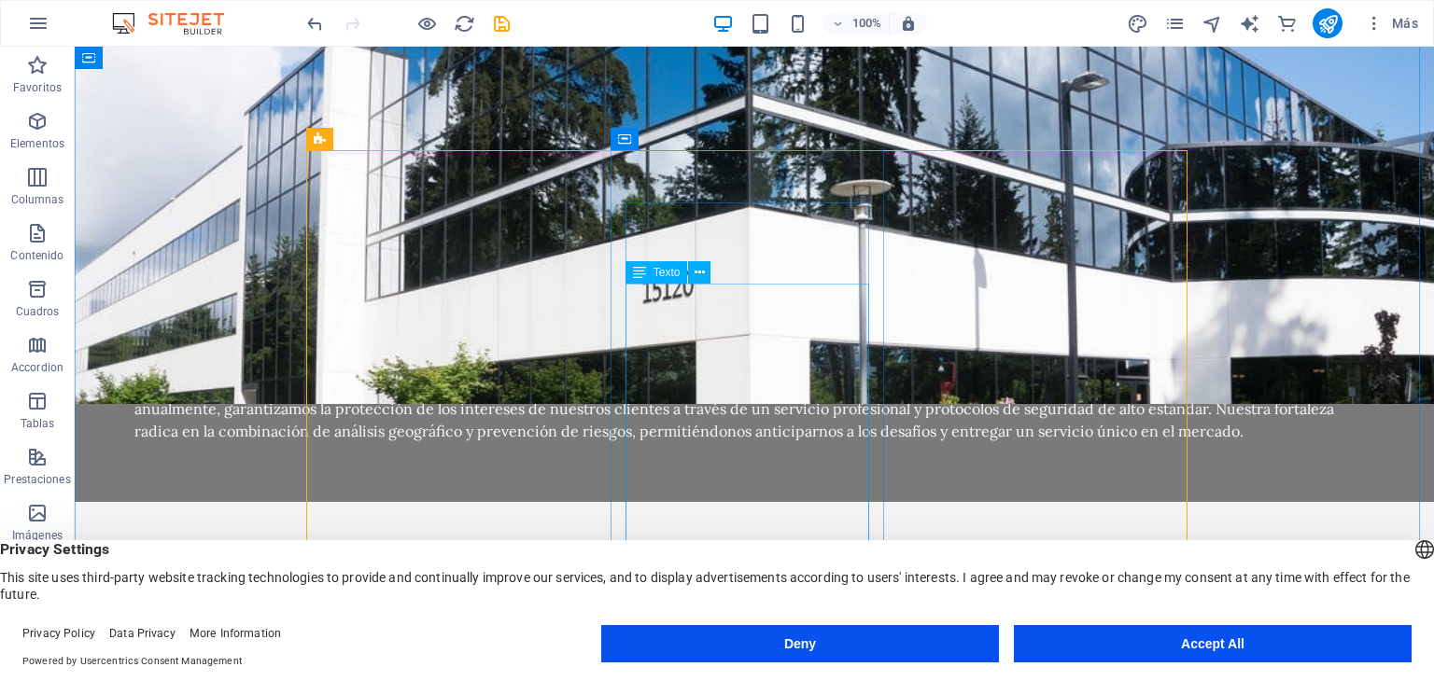
click at [637, 268] on icon at bounding box center [639, 272] width 13 height 22
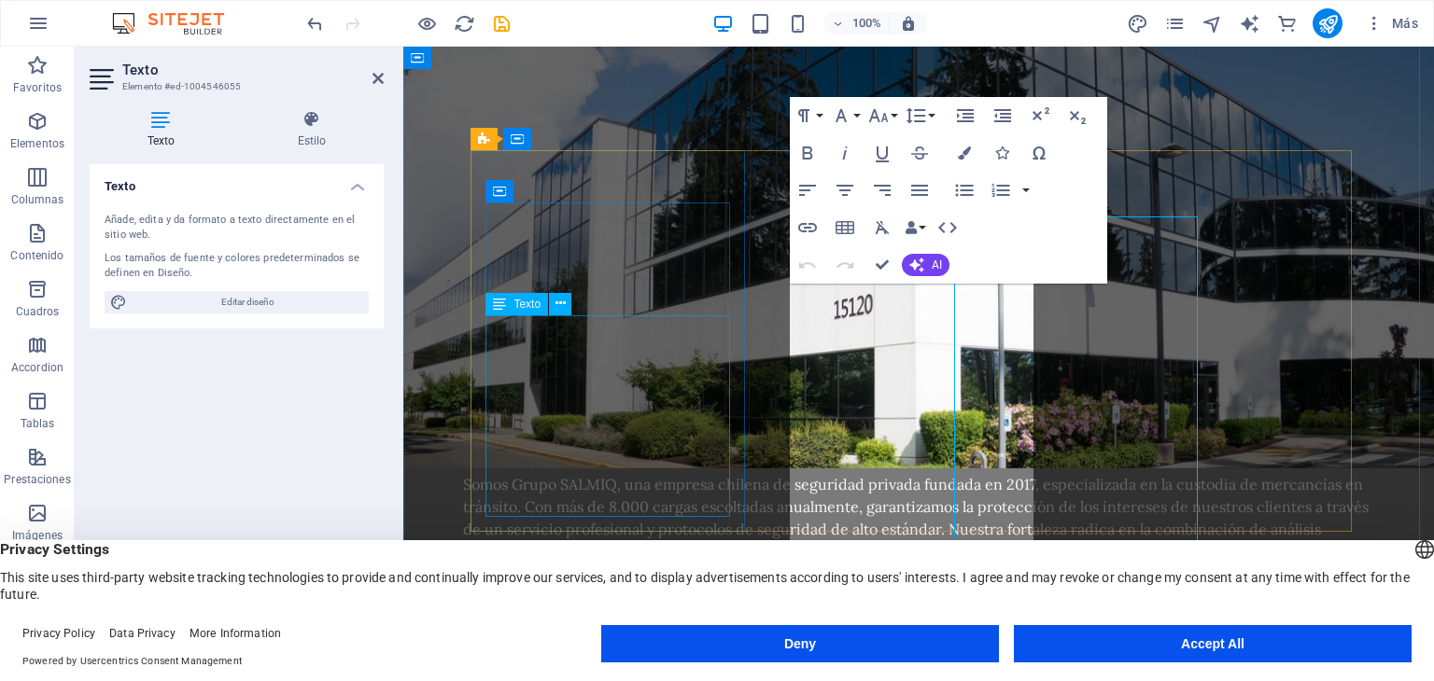
scroll to position [1380, 0]
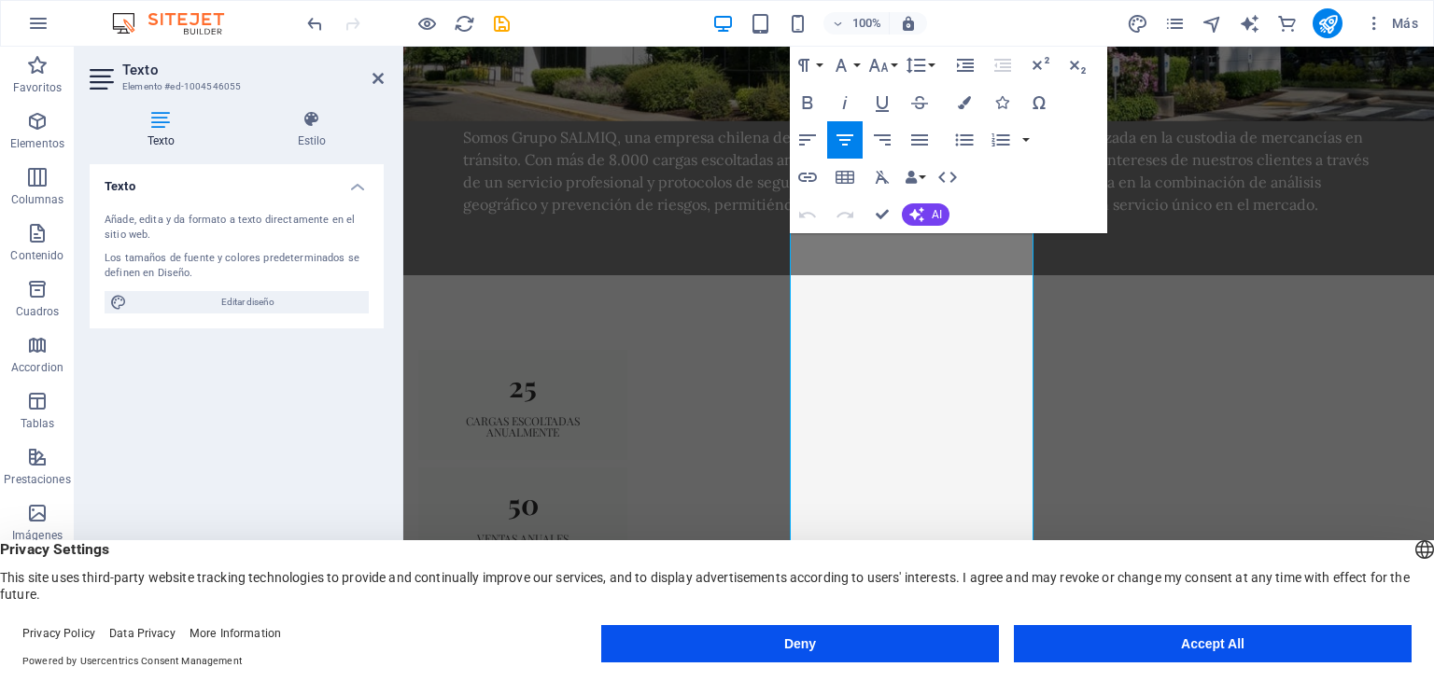
scroll to position [1921, 0]
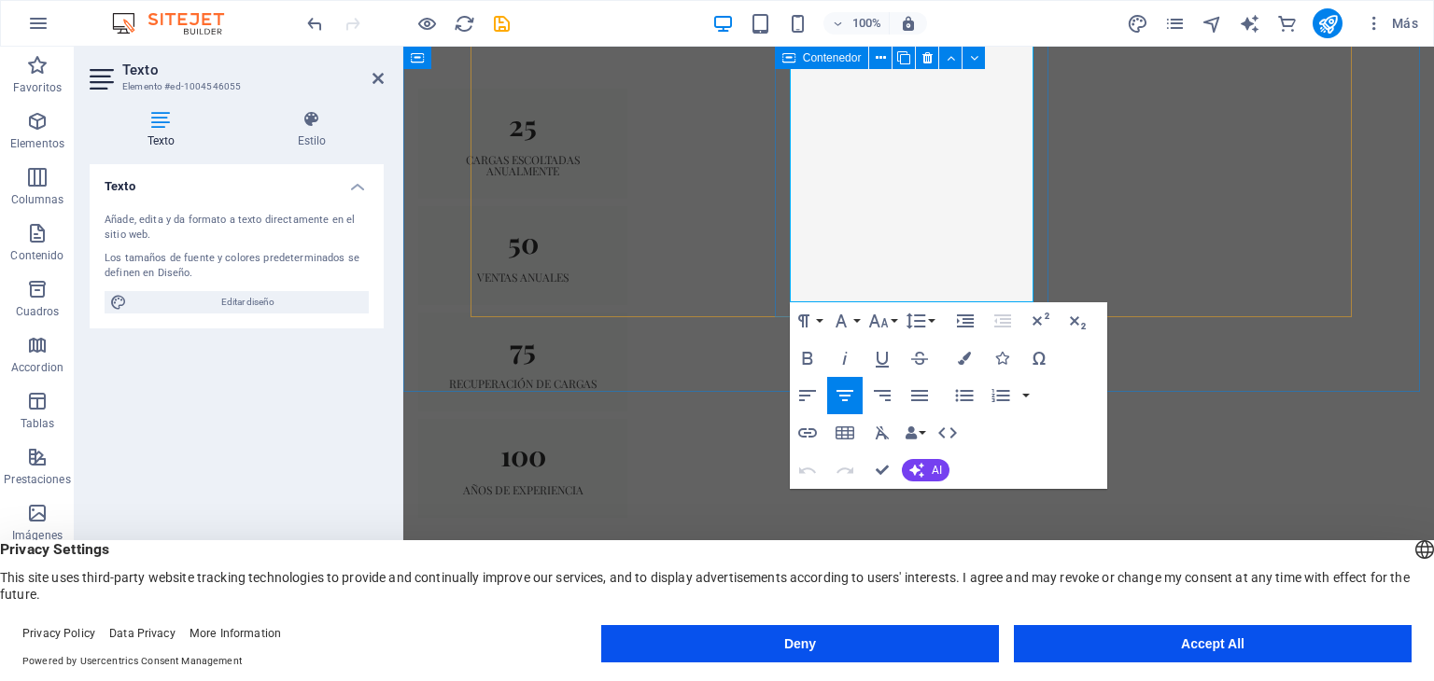
drag, startPoint x: 800, startPoint y: 293, endPoint x: 854, endPoint y: 304, distance: 55.3
click at [924, 398] on icon "button" at bounding box center [919, 396] width 22 height 22
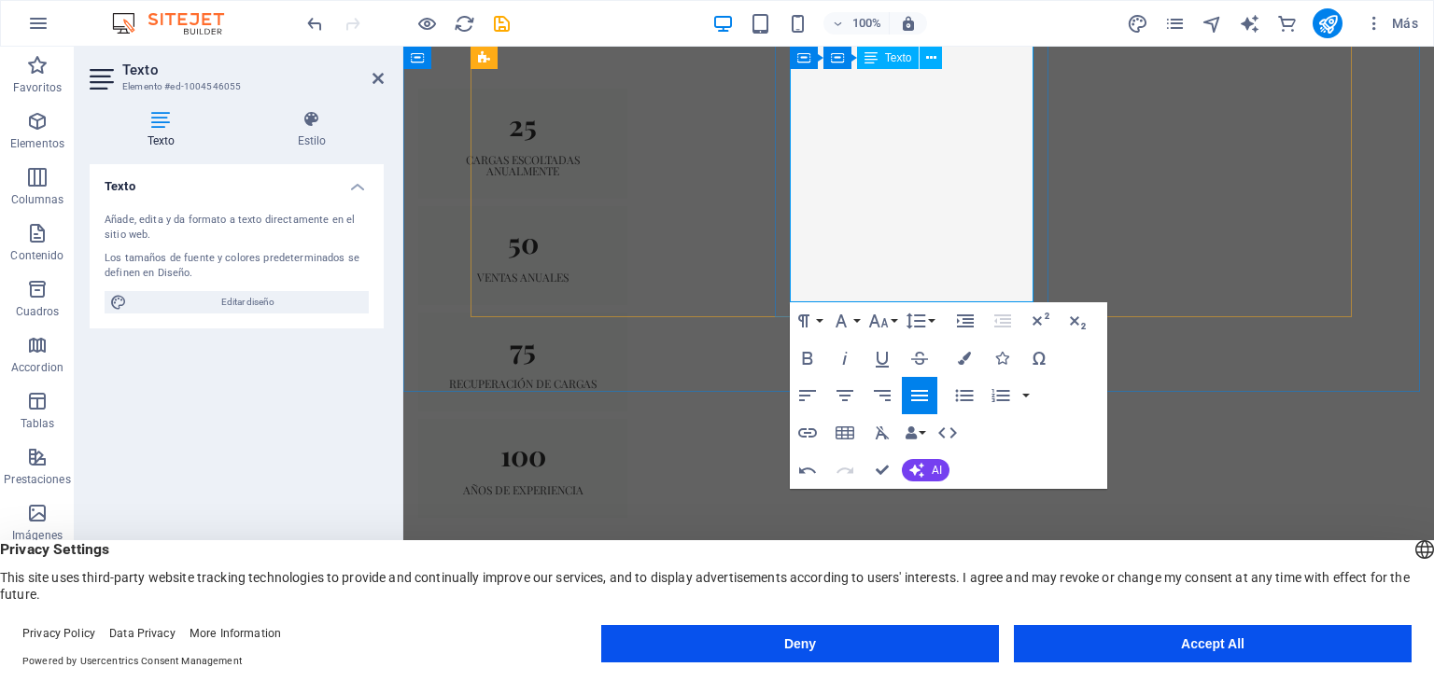
drag, startPoint x: 877, startPoint y: 291, endPoint x: 790, endPoint y: 104, distance: 207.1
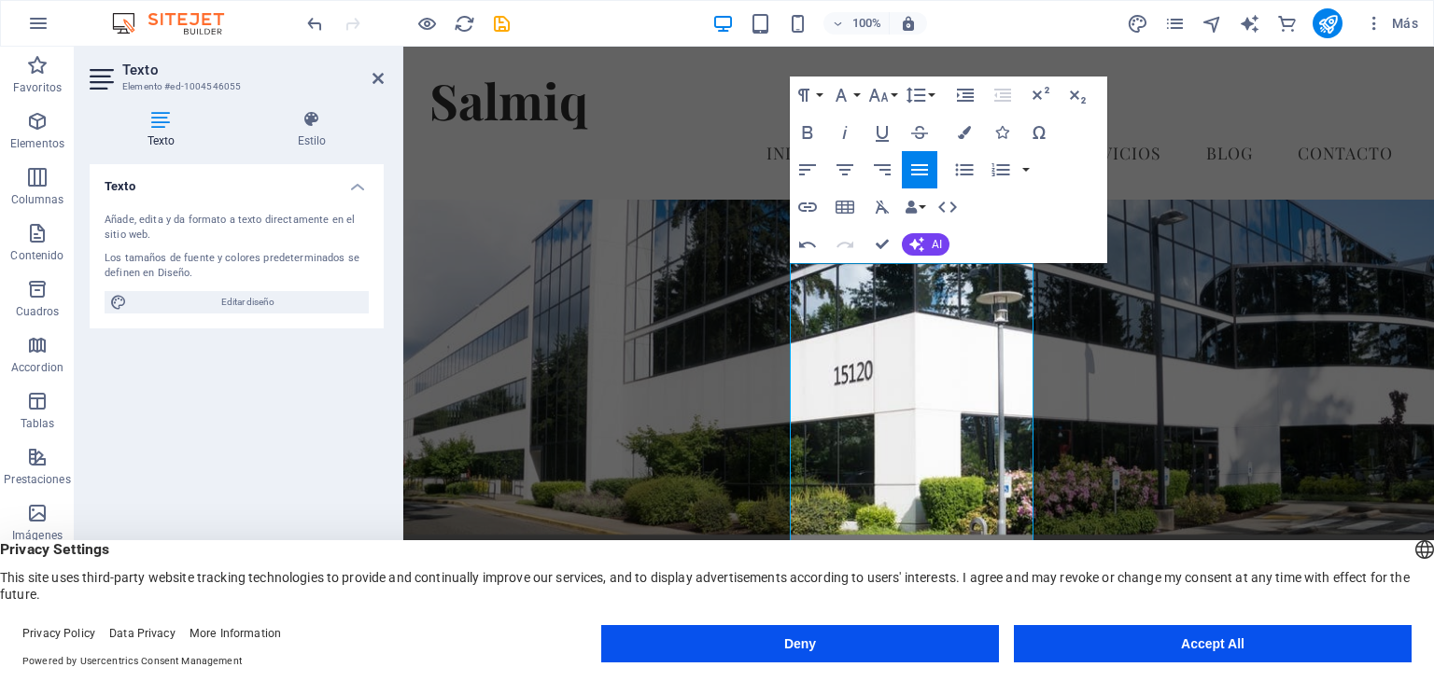
scroll to position [1172, 0]
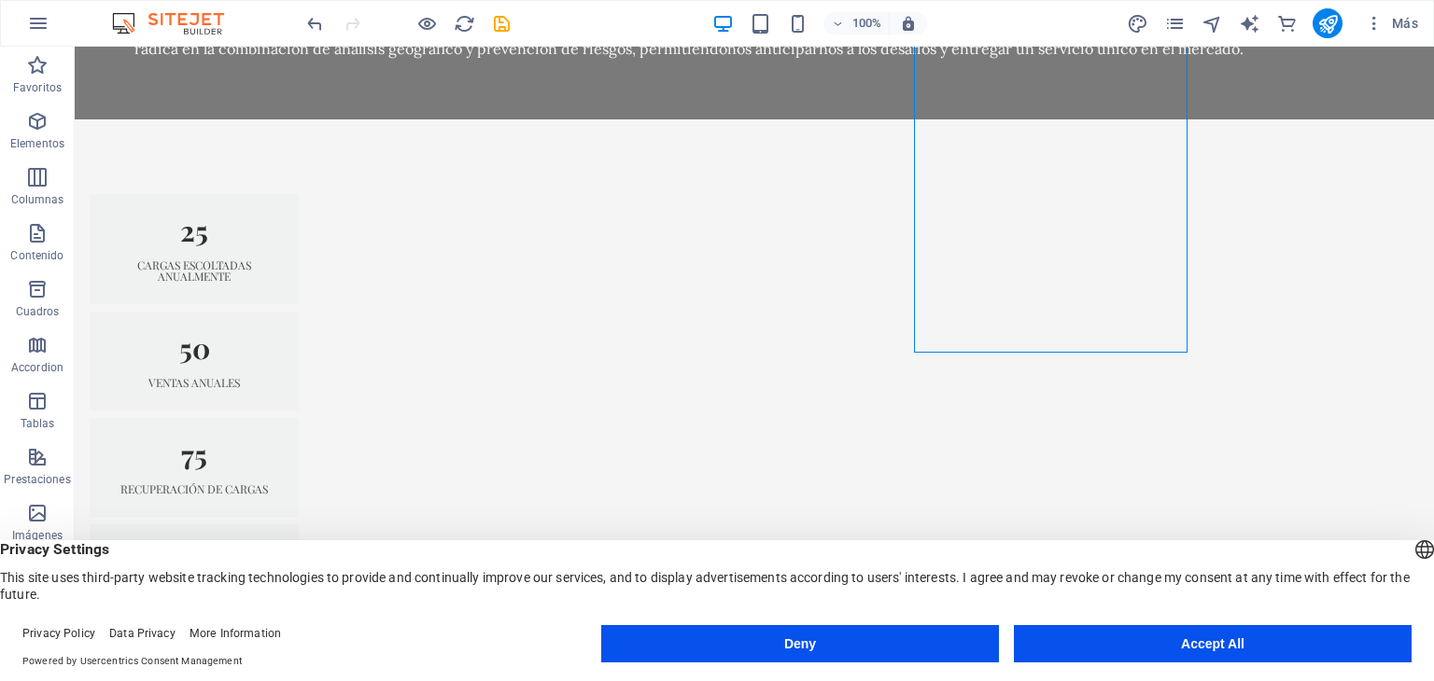
scroll to position [1746, 0]
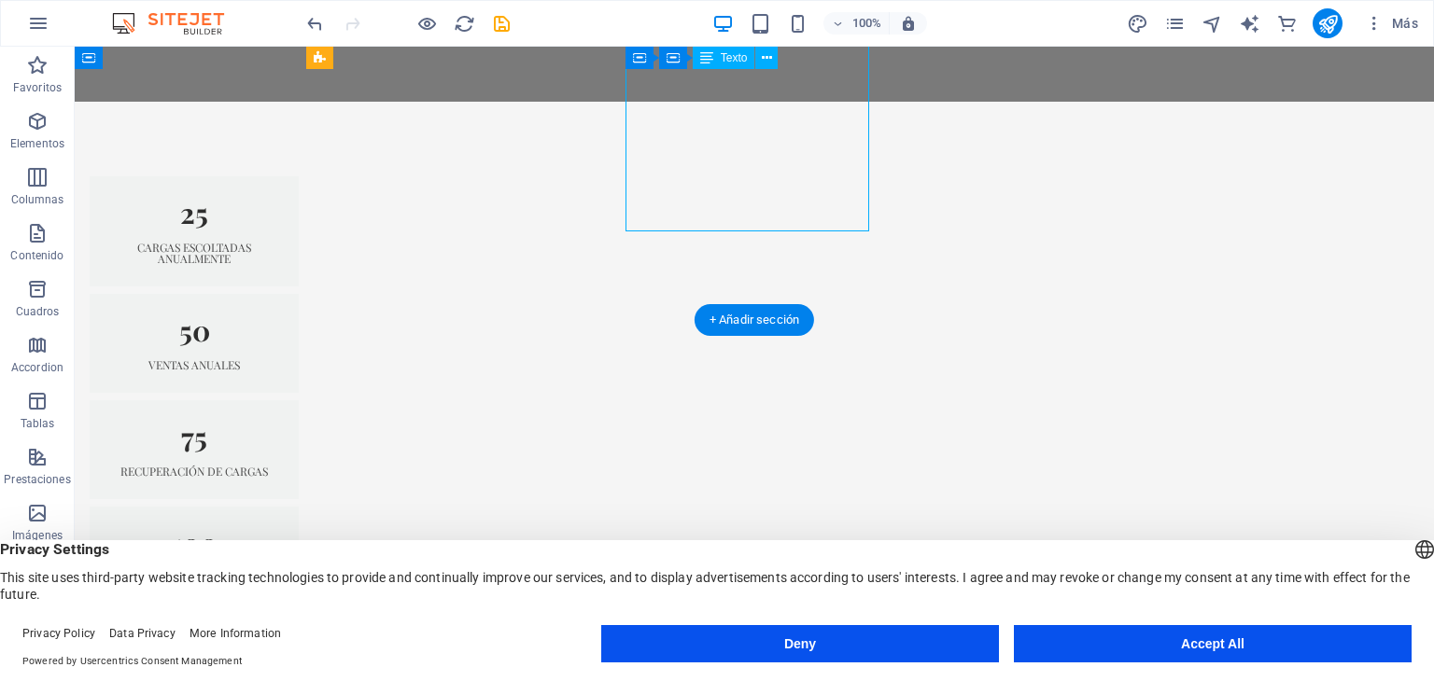
scroll to position [1314, 0]
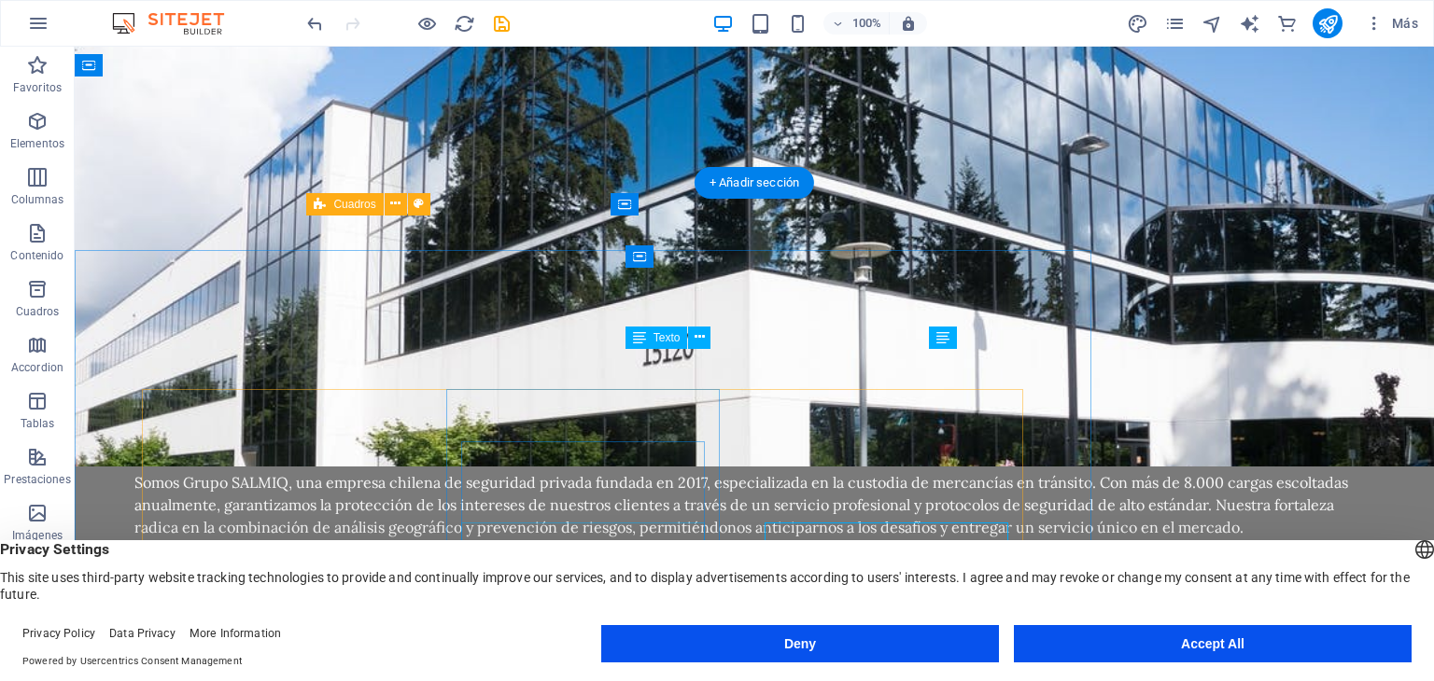
scroll to position [1247, 0]
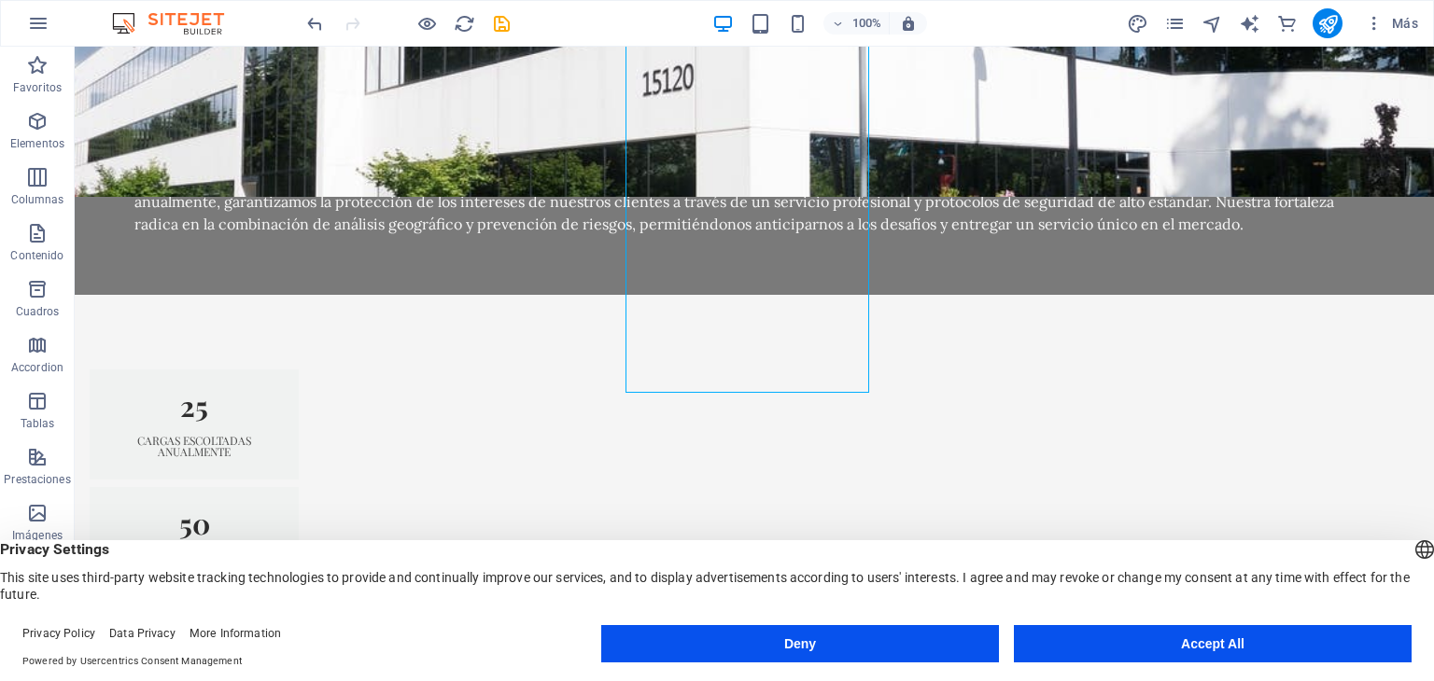
scroll to position [1570, 0]
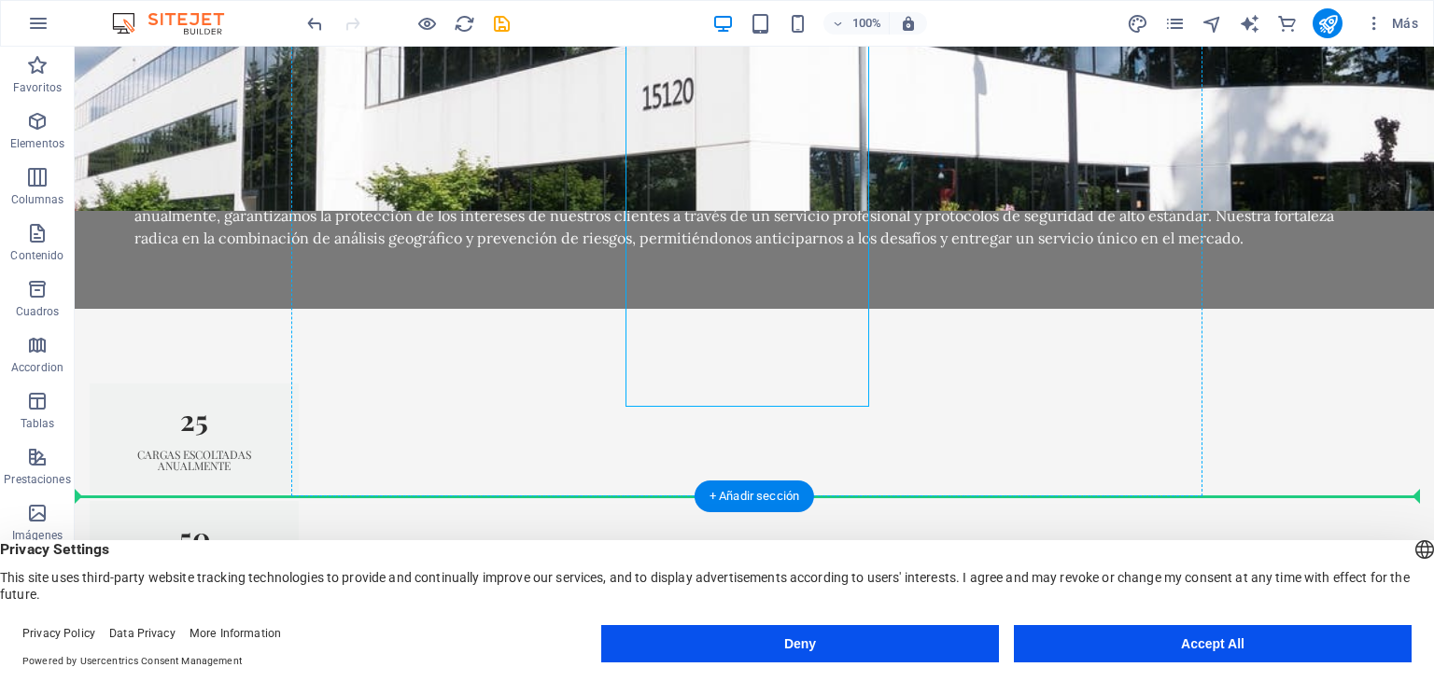
drag, startPoint x: 683, startPoint y: 371, endPoint x: 593, endPoint y: 374, distance: 90.6
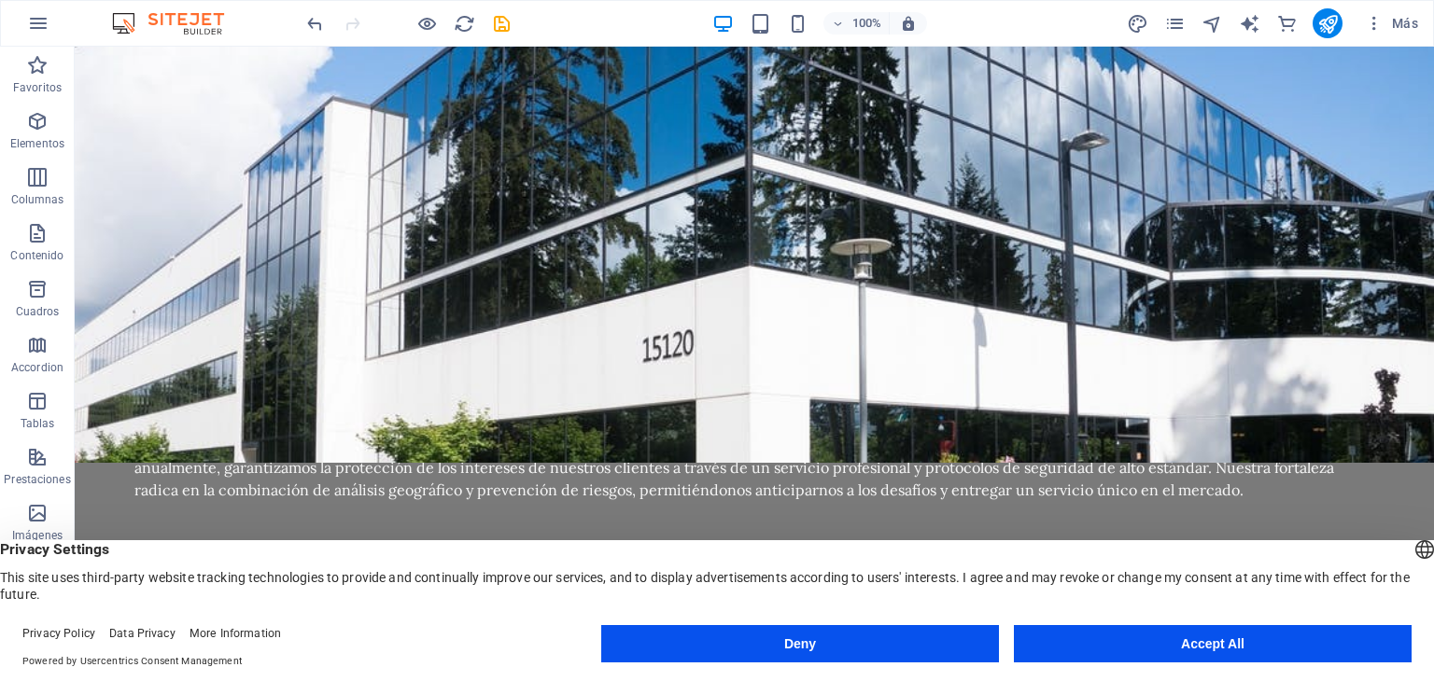
scroll to position [1305, 0]
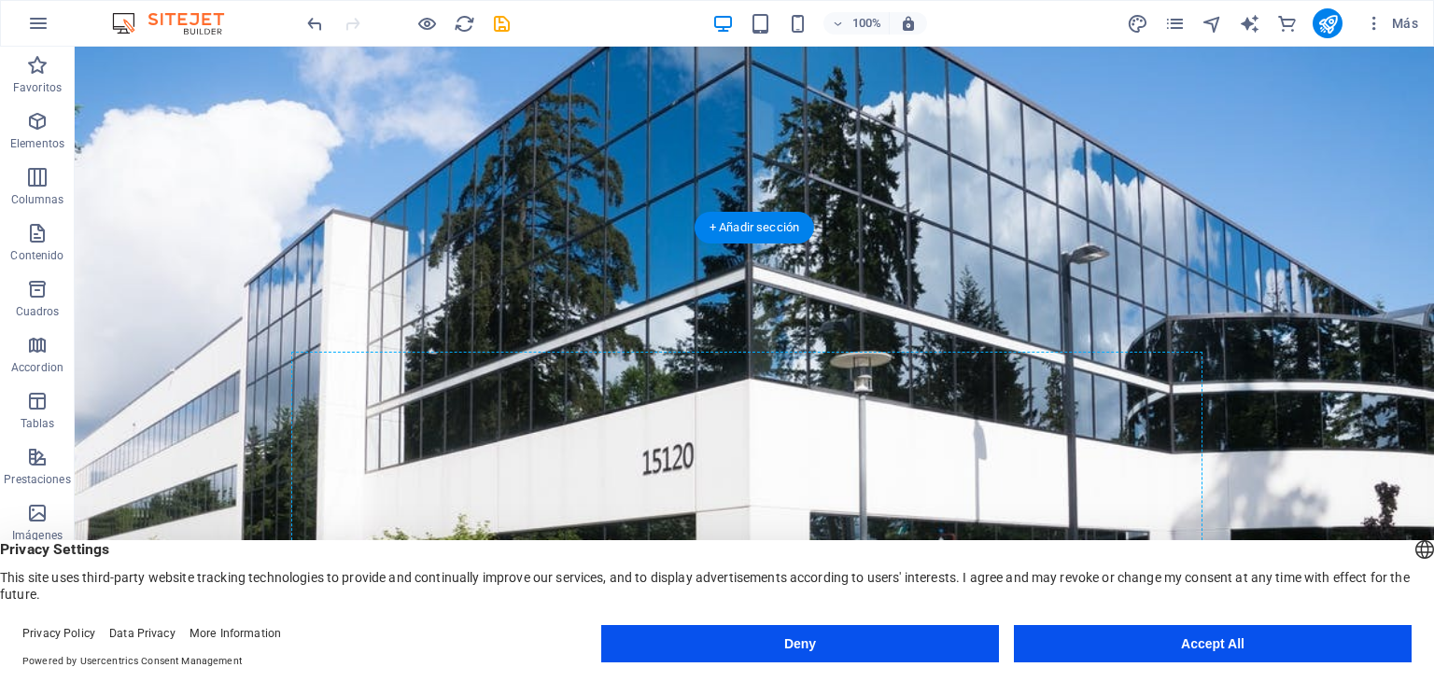
scroll to position [1144, 0]
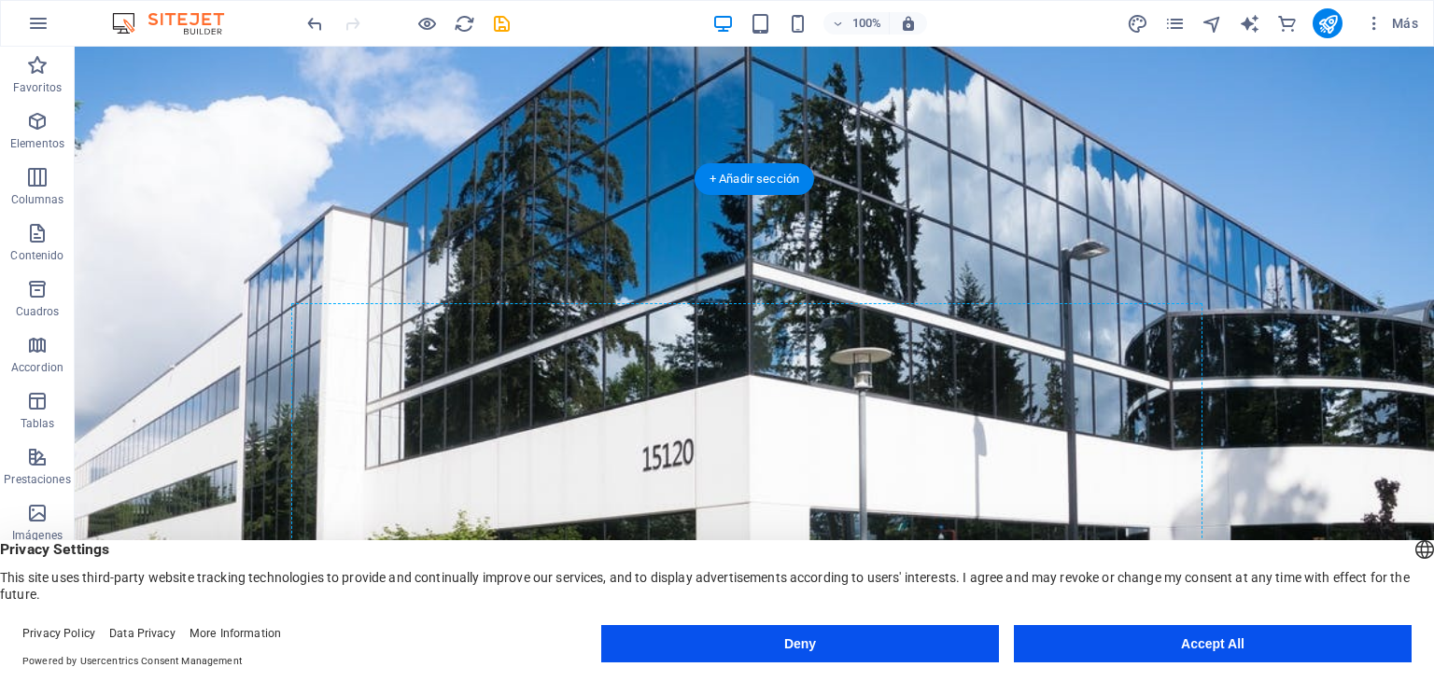
drag, startPoint x: 219, startPoint y: 314, endPoint x: 735, endPoint y: 485, distance: 544.0
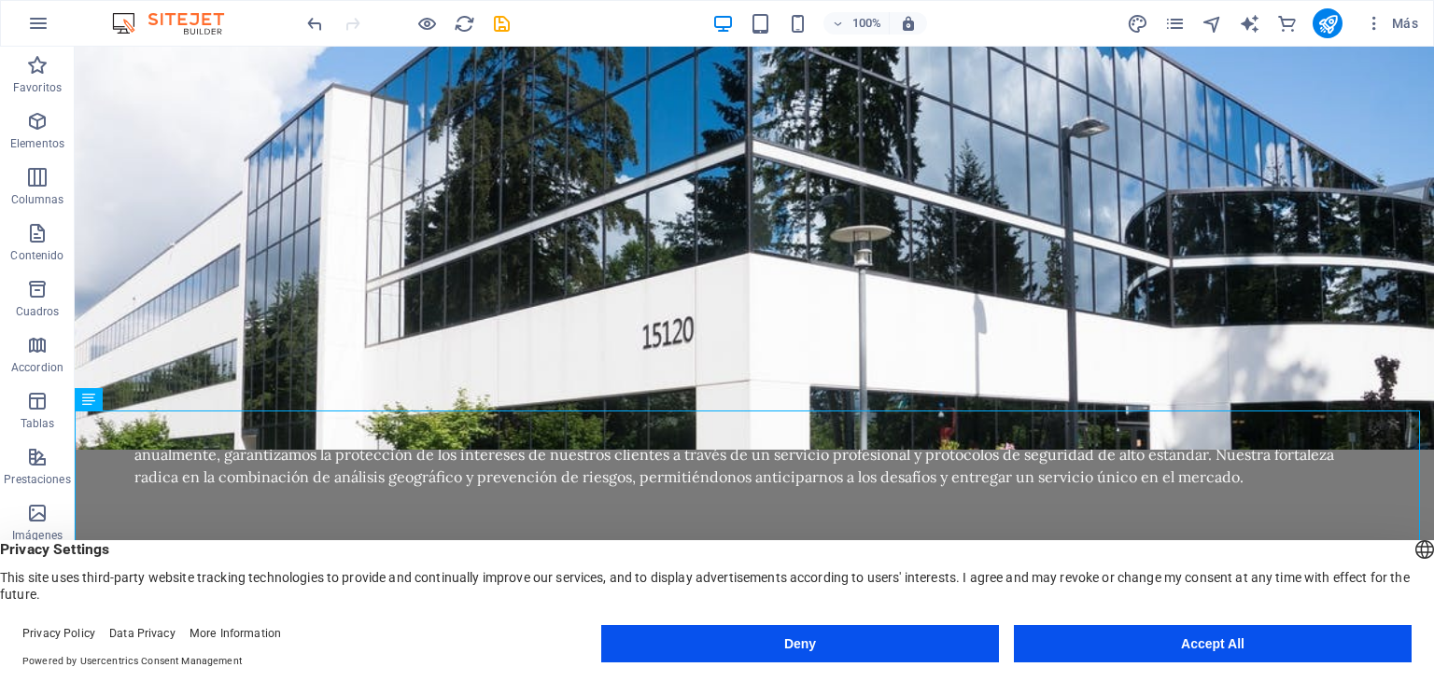
scroll to position [1563, 0]
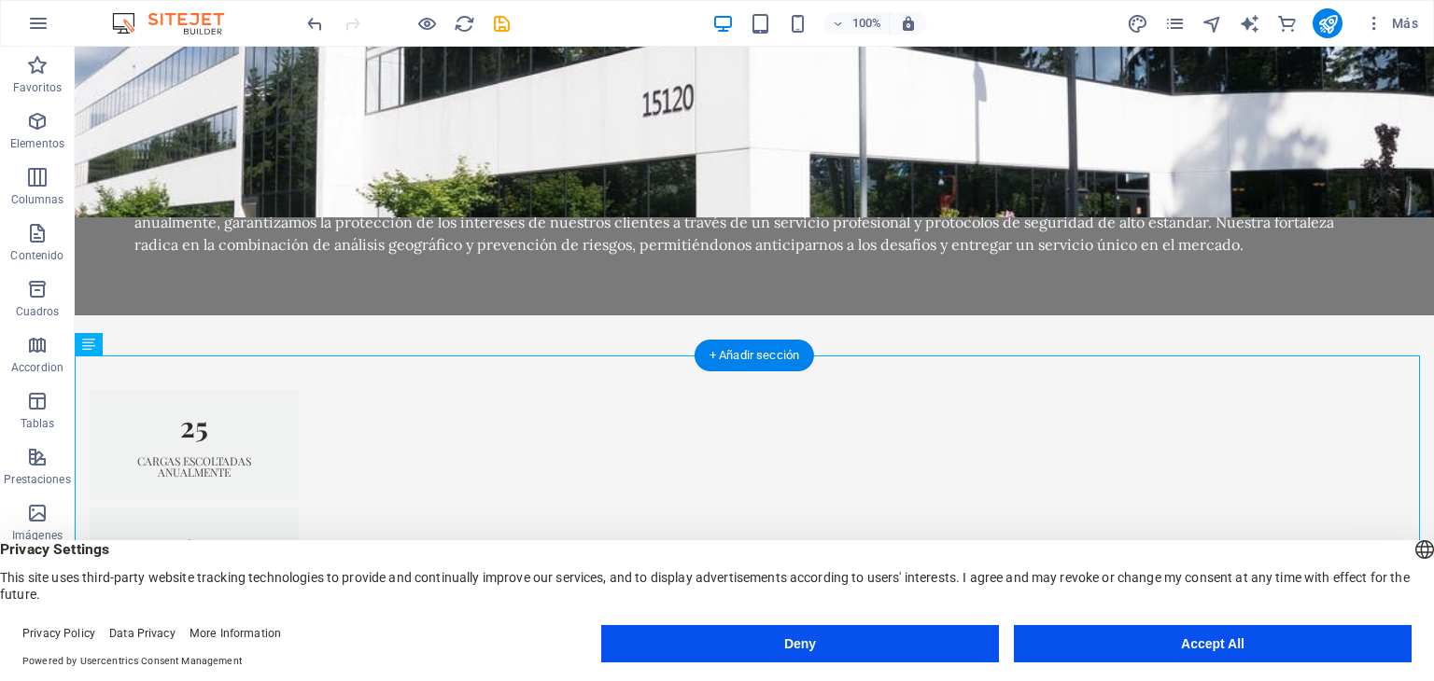
drag, startPoint x: 203, startPoint y: 406, endPoint x: 317, endPoint y: 396, distance: 114.3
drag, startPoint x: 109, startPoint y: 393, endPoint x: 223, endPoint y: 382, distance: 114.4
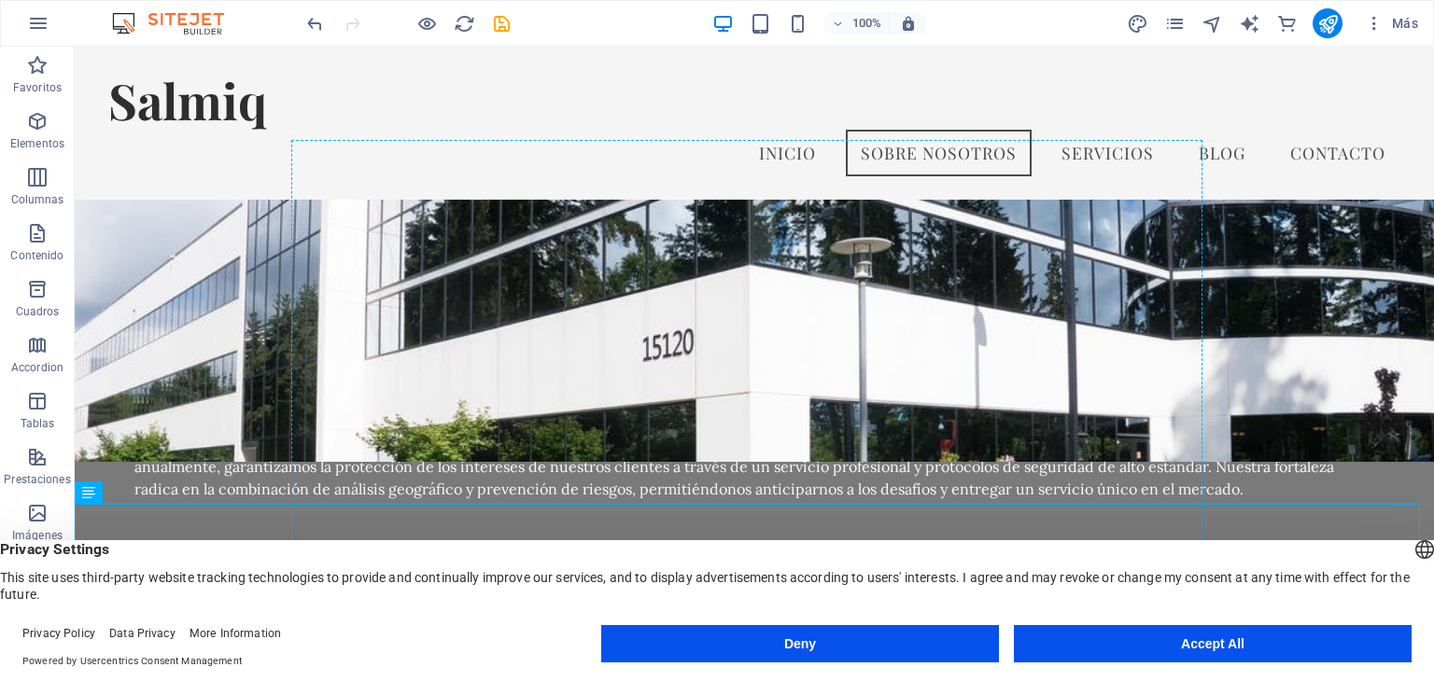
scroll to position [1248, 0]
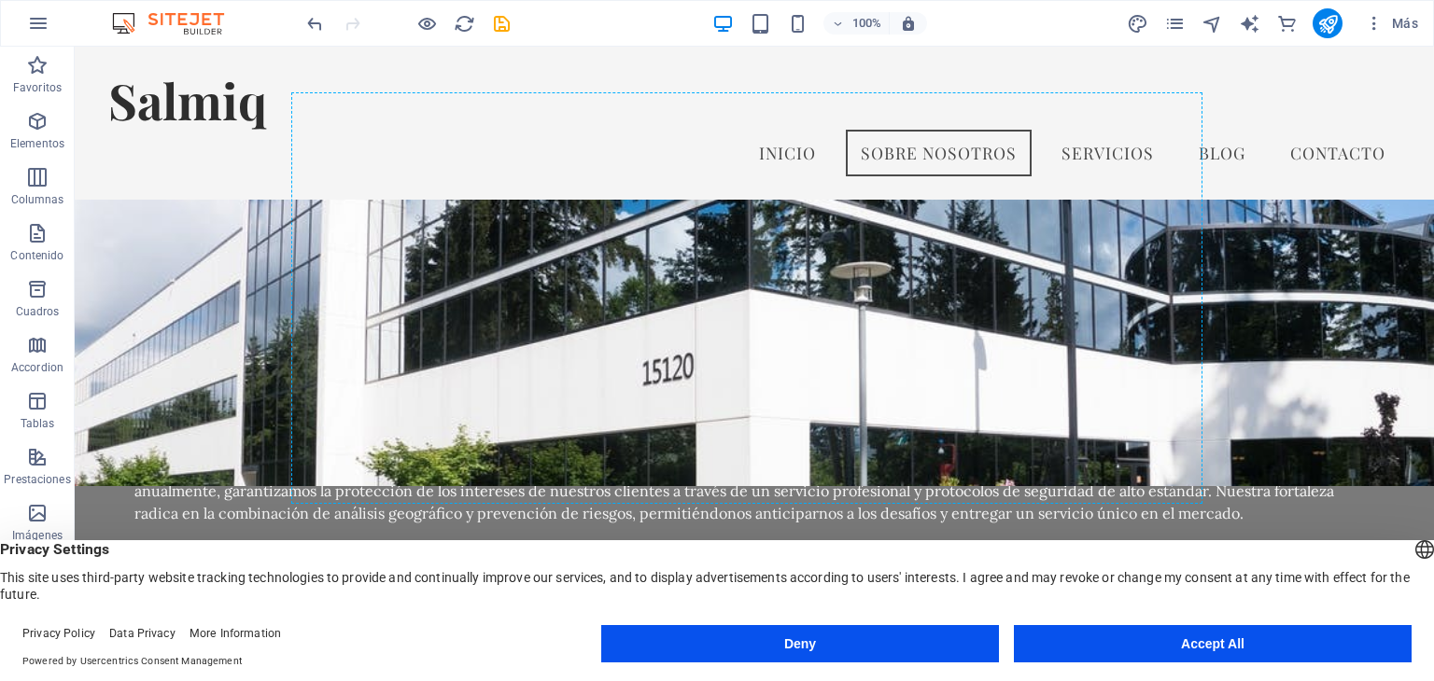
drag, startPoint x: 209, startPoint y: 401, endPoint x: 720, endPoint y: 319, distance: 517.1
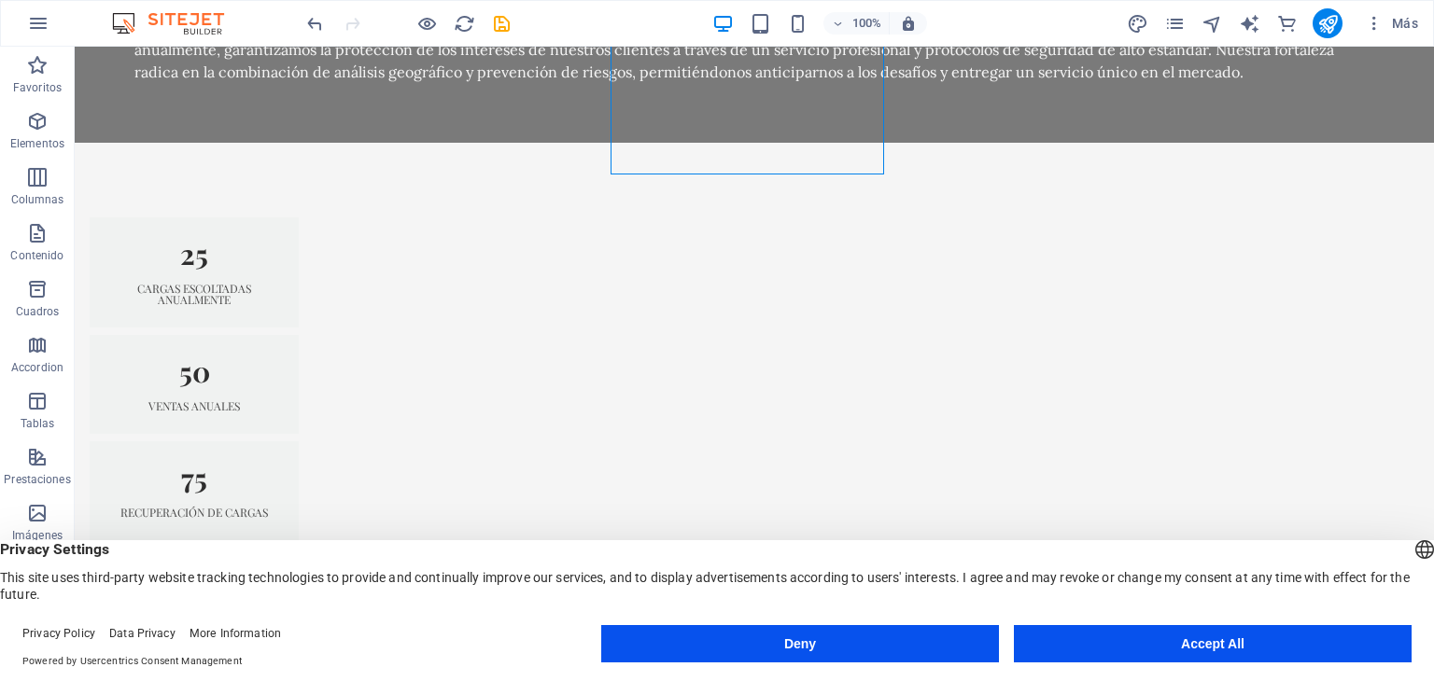
scroll to position [1686, 0]
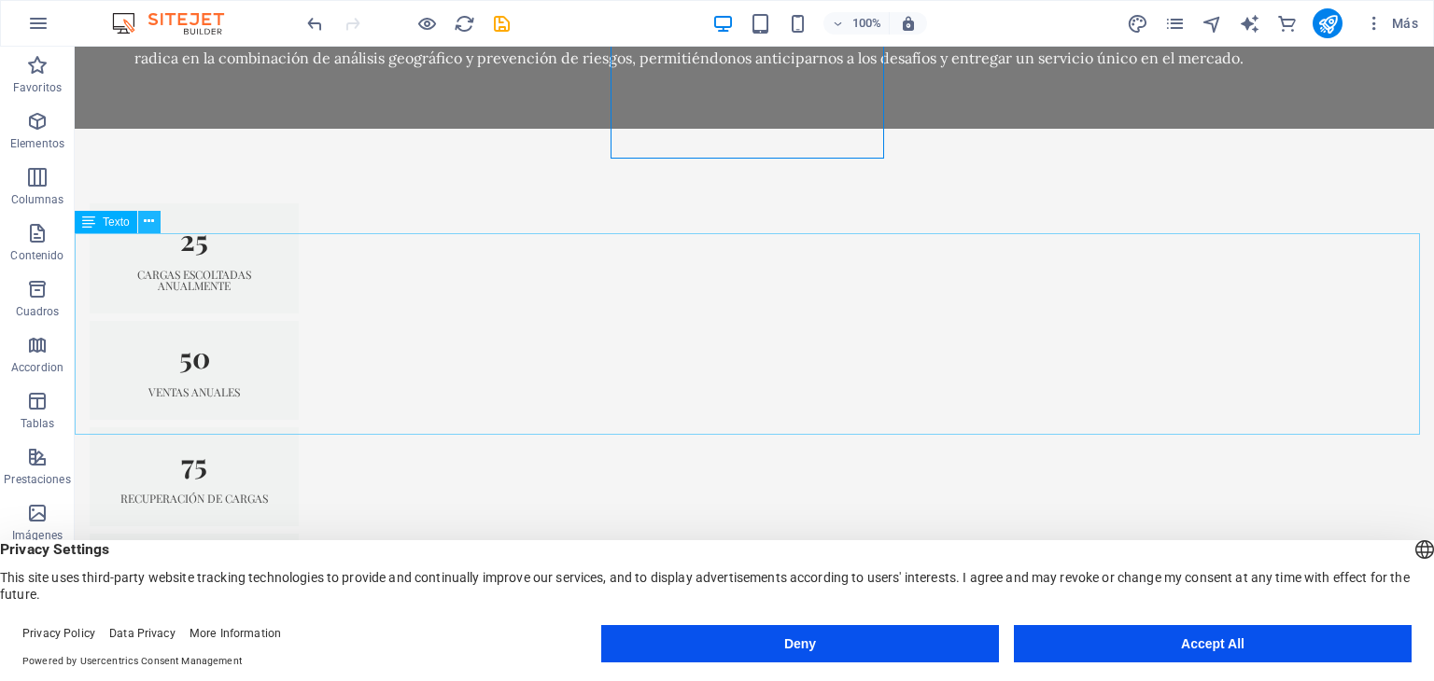
click at [144, 228] on icon at bounding box center [149, 222] width 10 height 20
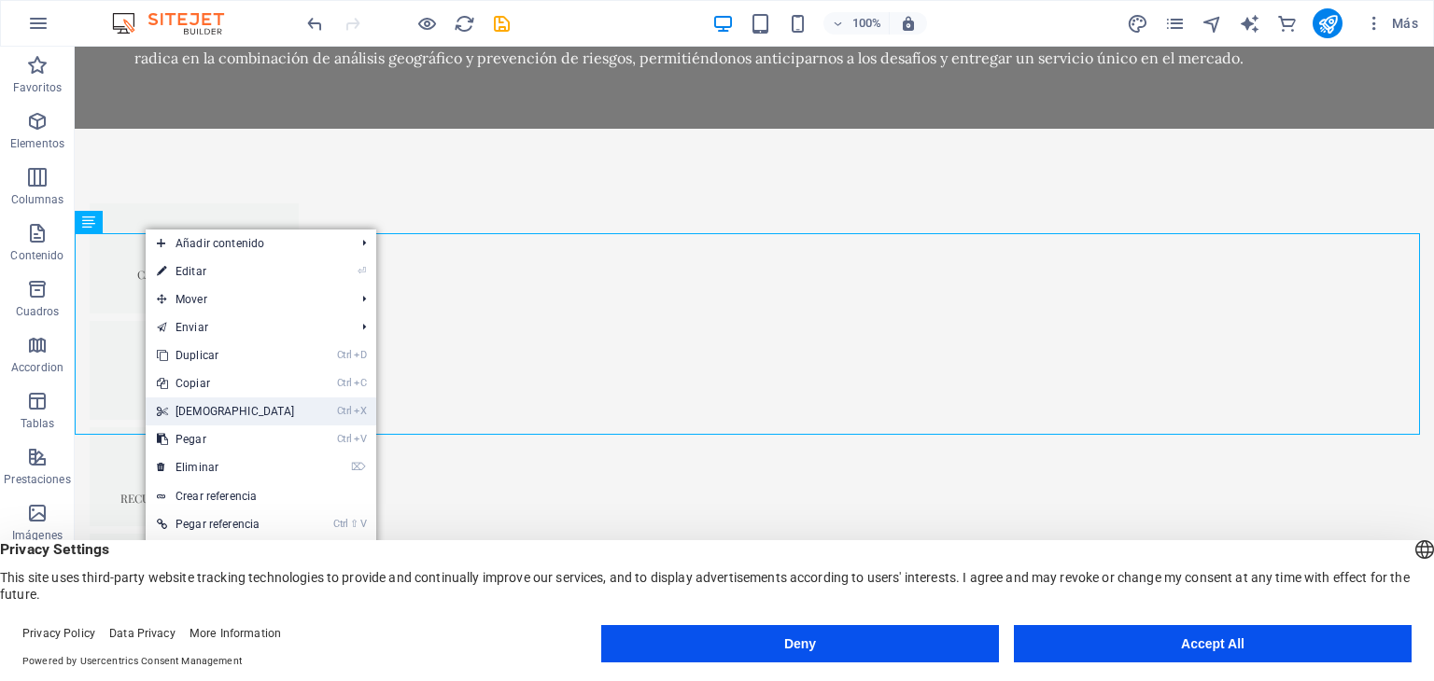
click at [222, 418] on link "Ctrl X Cortar" at bounding box center [226, 412] width 161 height 28
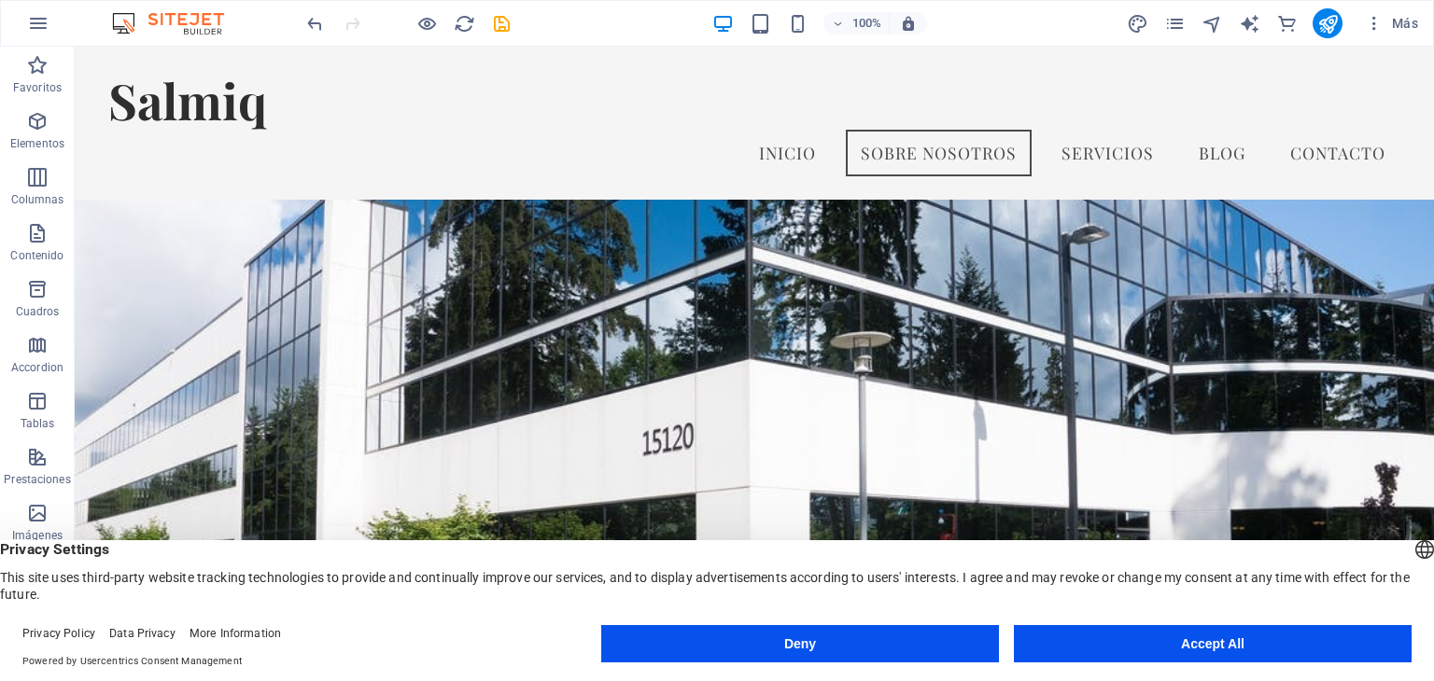
scroll to position [1165, 0]
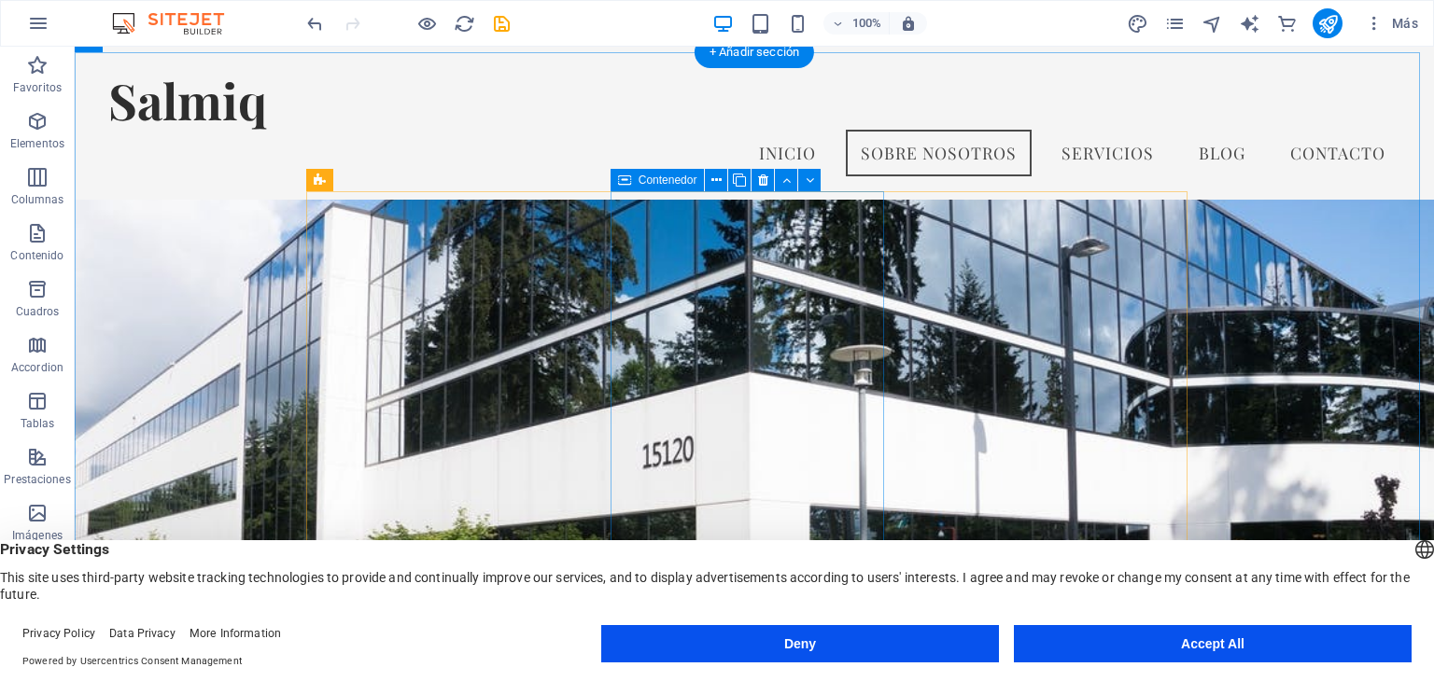
click at [716, 180] on icon at bounding box center [716, 181] width 10 height 20
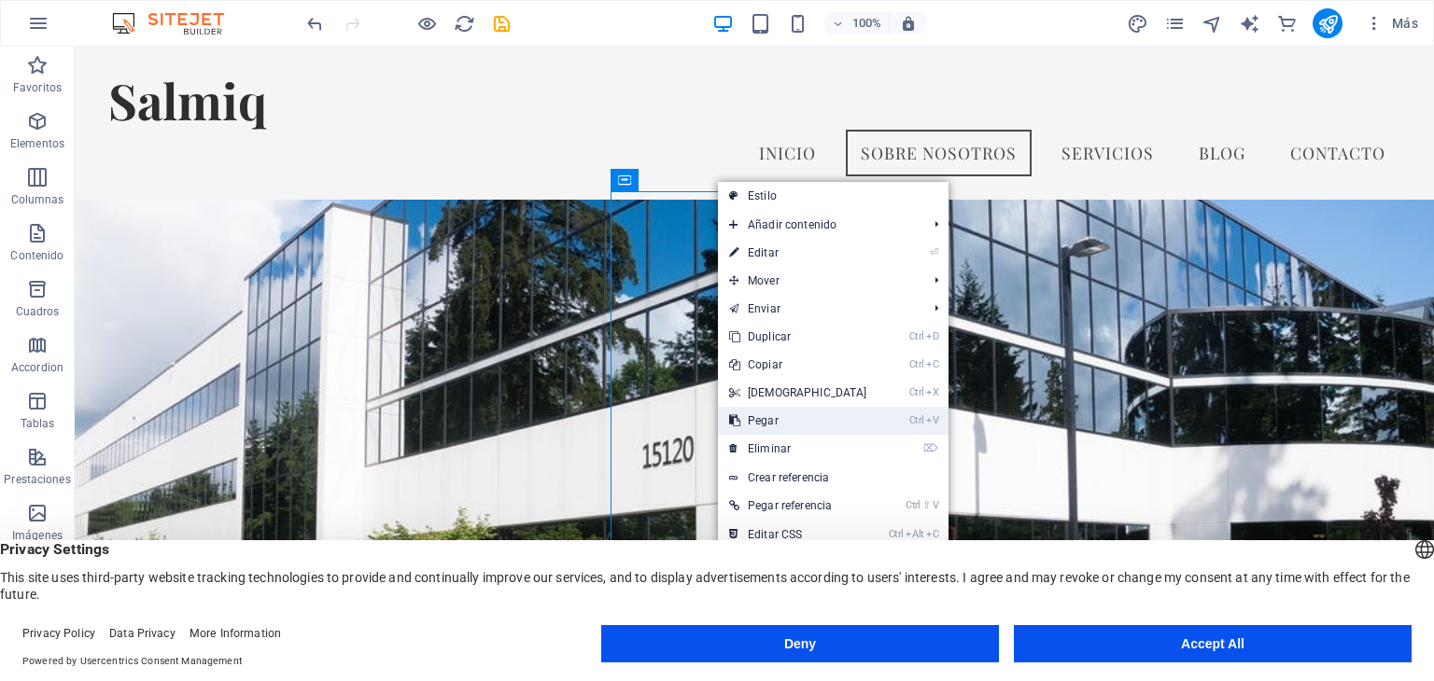
click at [788, 417] on link "Ctrl V Pegar" at bounding box center [798, 421] width 161 height 28
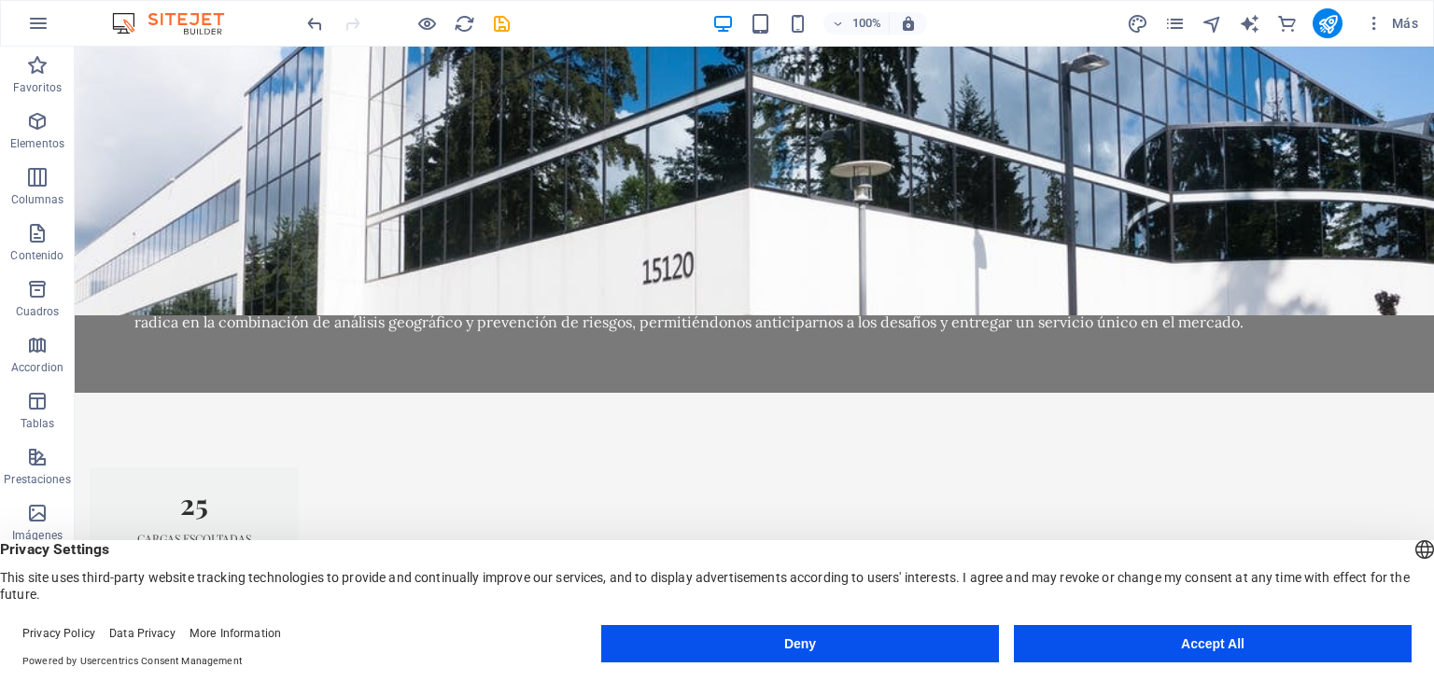
scroll to position [1576, 0]
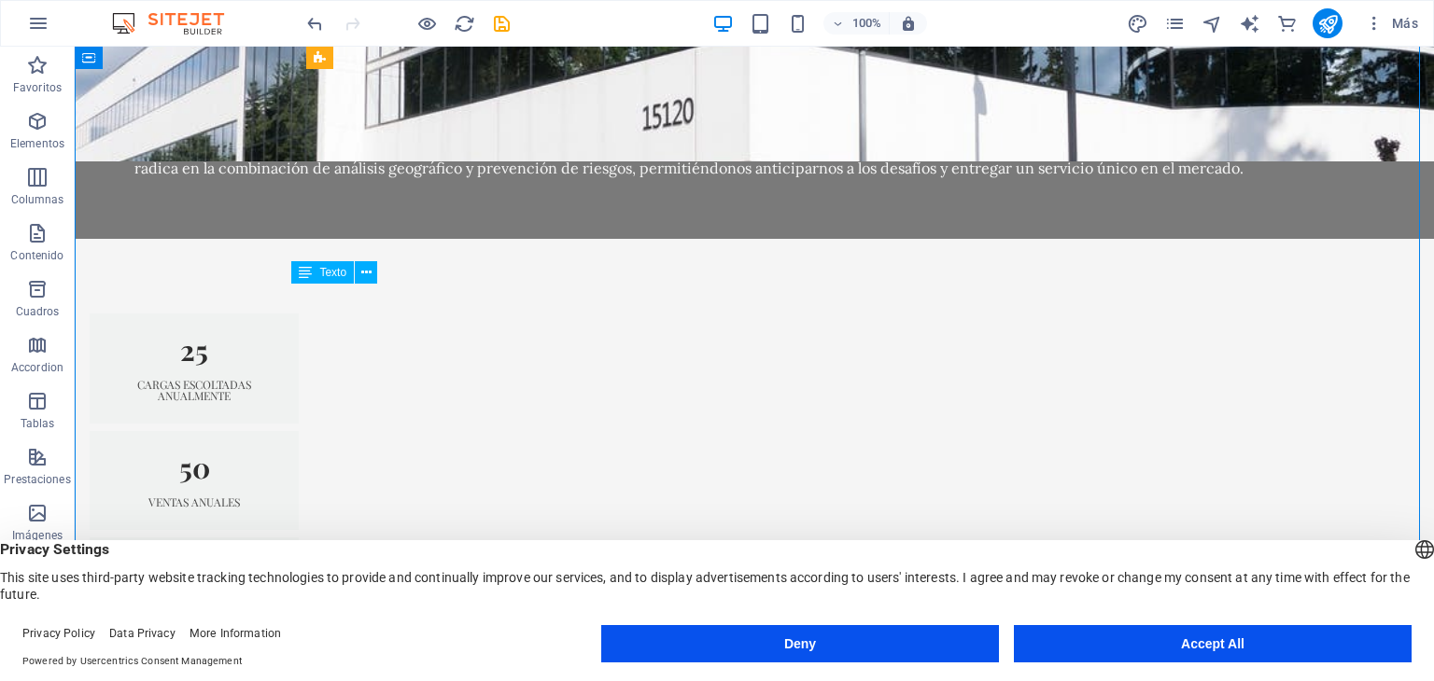
drag, startPoint x: 455, startPoint y: 423, endPoint x: 611, endPoint y: 407, distance: 156.7
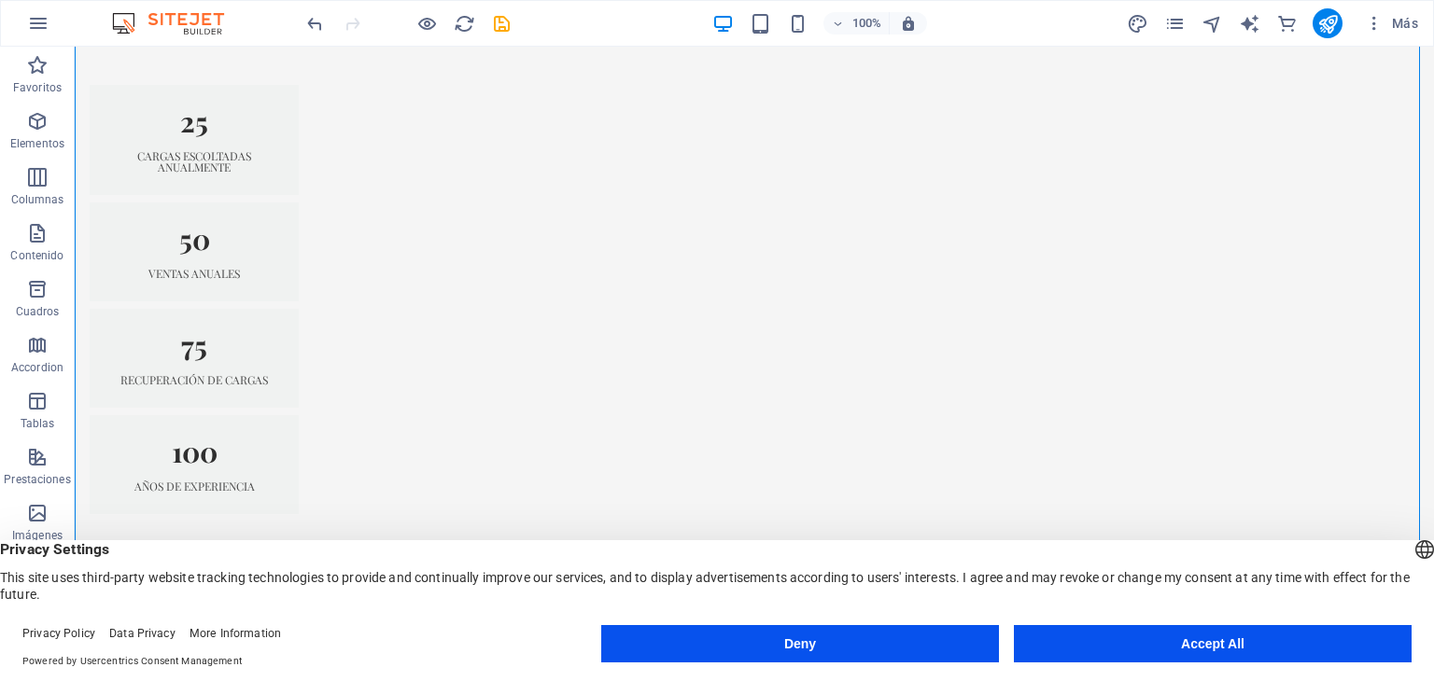
scroll to position [1883, 0]
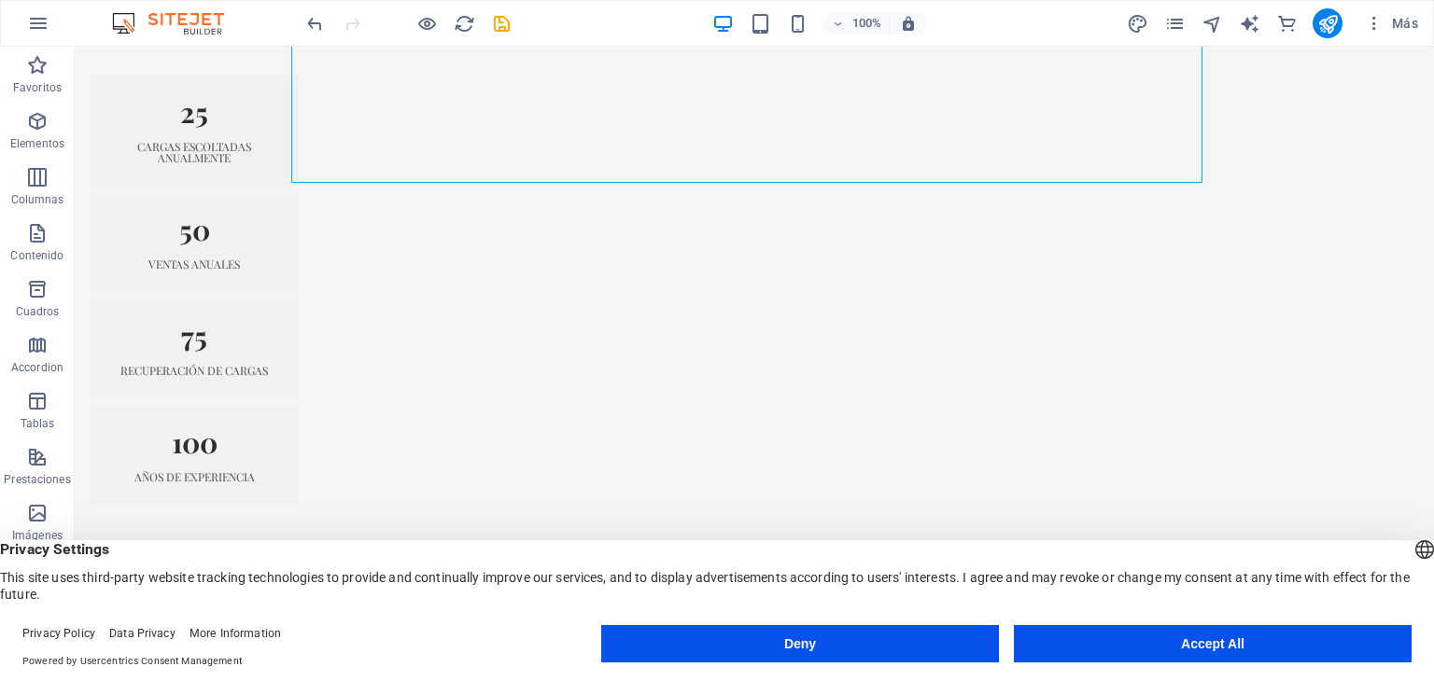
drag, startPoint x: 587, startPoint y: 152, endPoint x: 324, endPoint y: 91, distance: 270.3
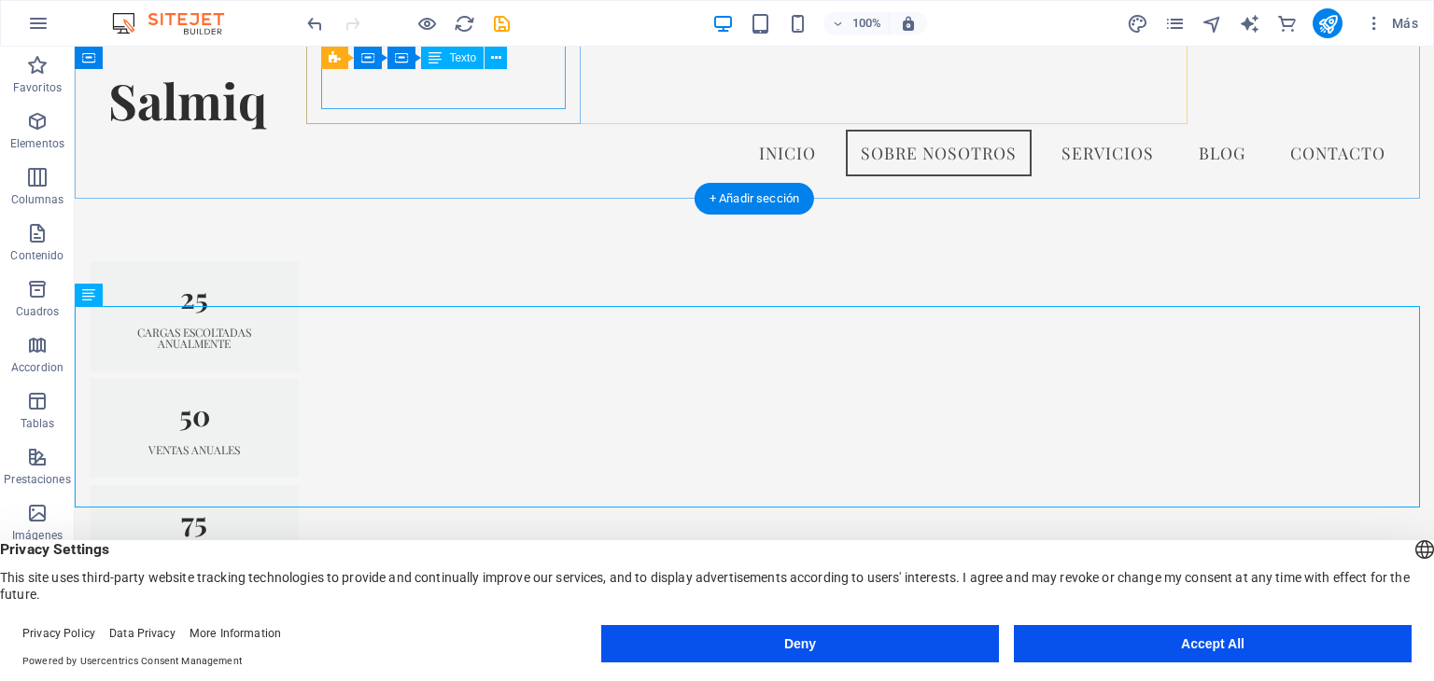
scroll to position [1564, 0]
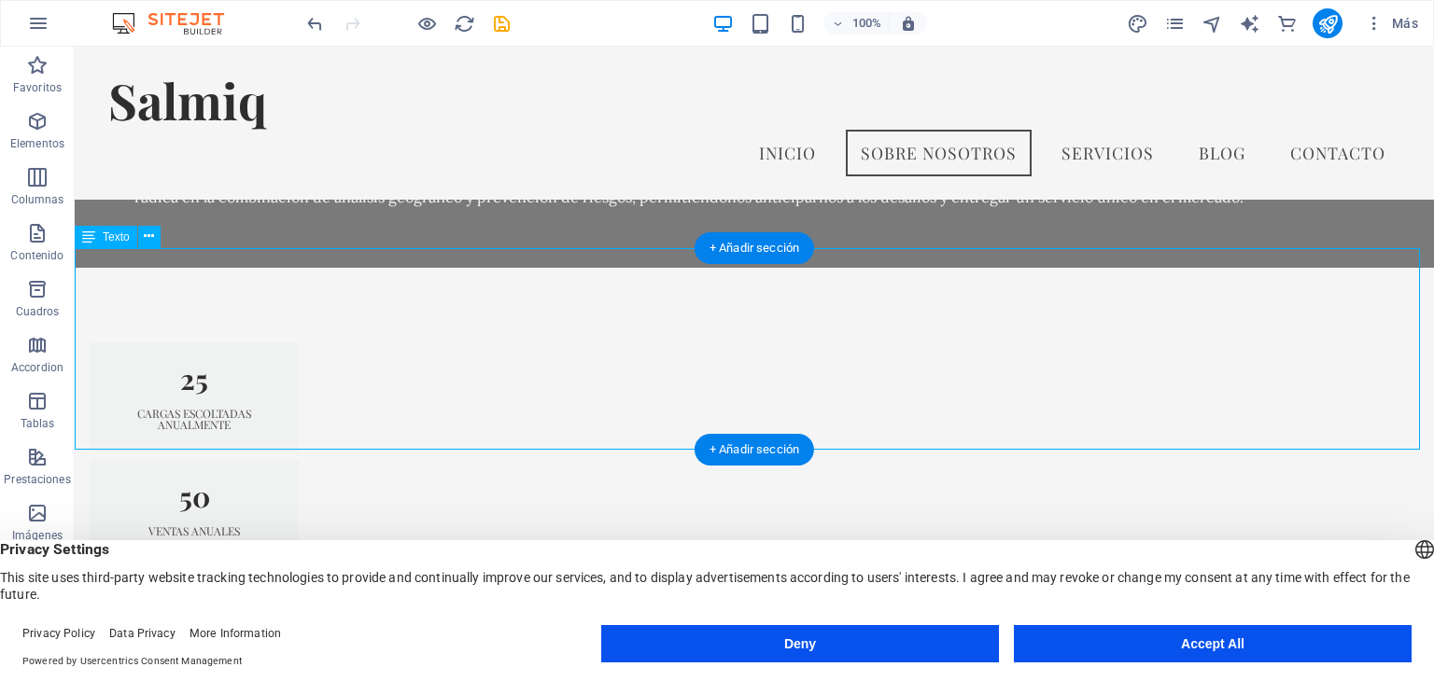
drag, startPoint x: 384, startPoint y: 417, endPoint x: 107, endPoint y: 262, distance: 316.8
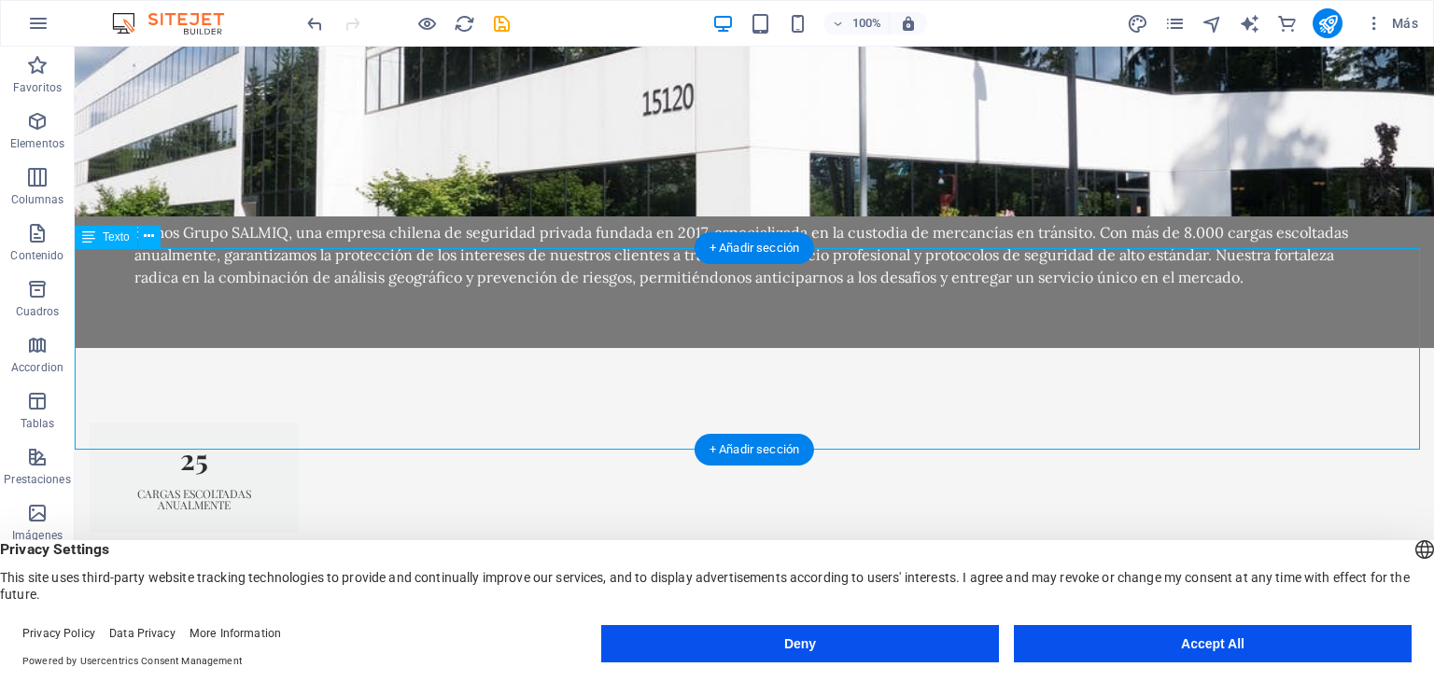
scroll to position [1738, 0]
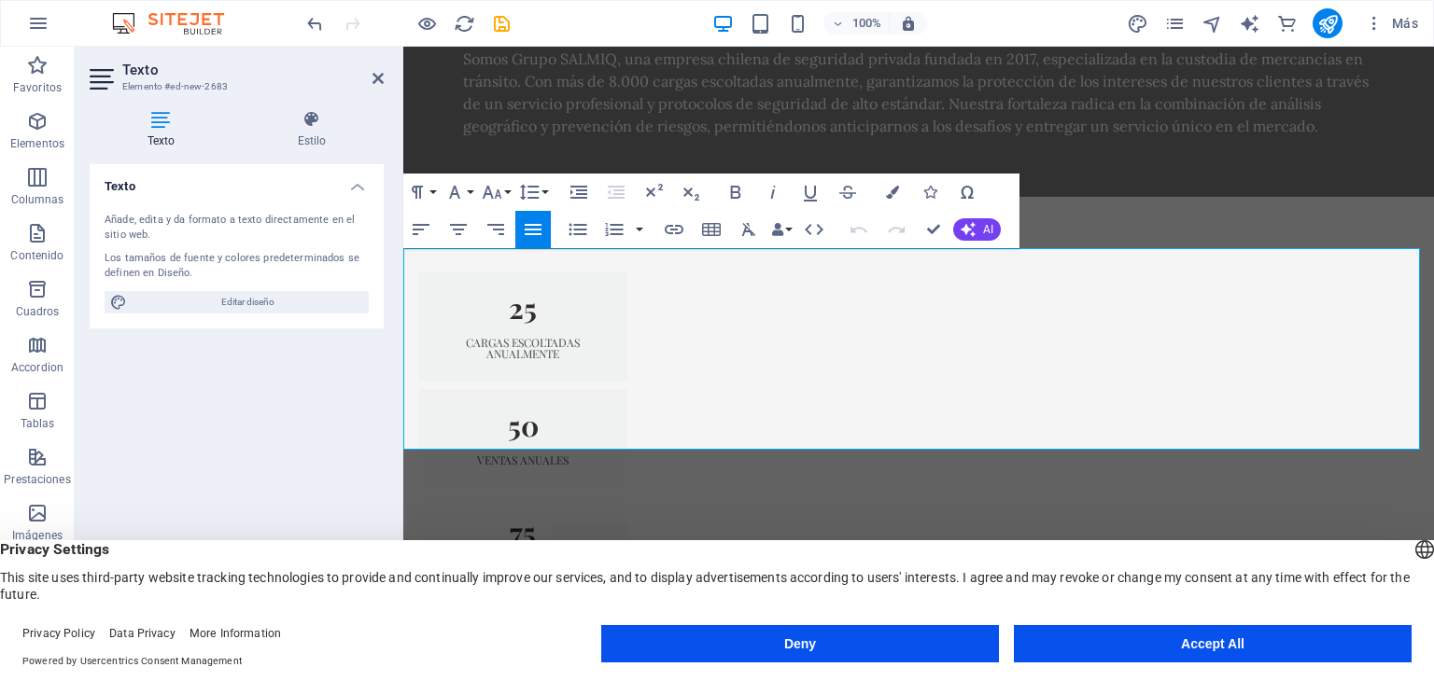
drag, startPoint x: 727, startPoint y: 417, endPoint x: 764, endPoint y: 267, distance: 154.8
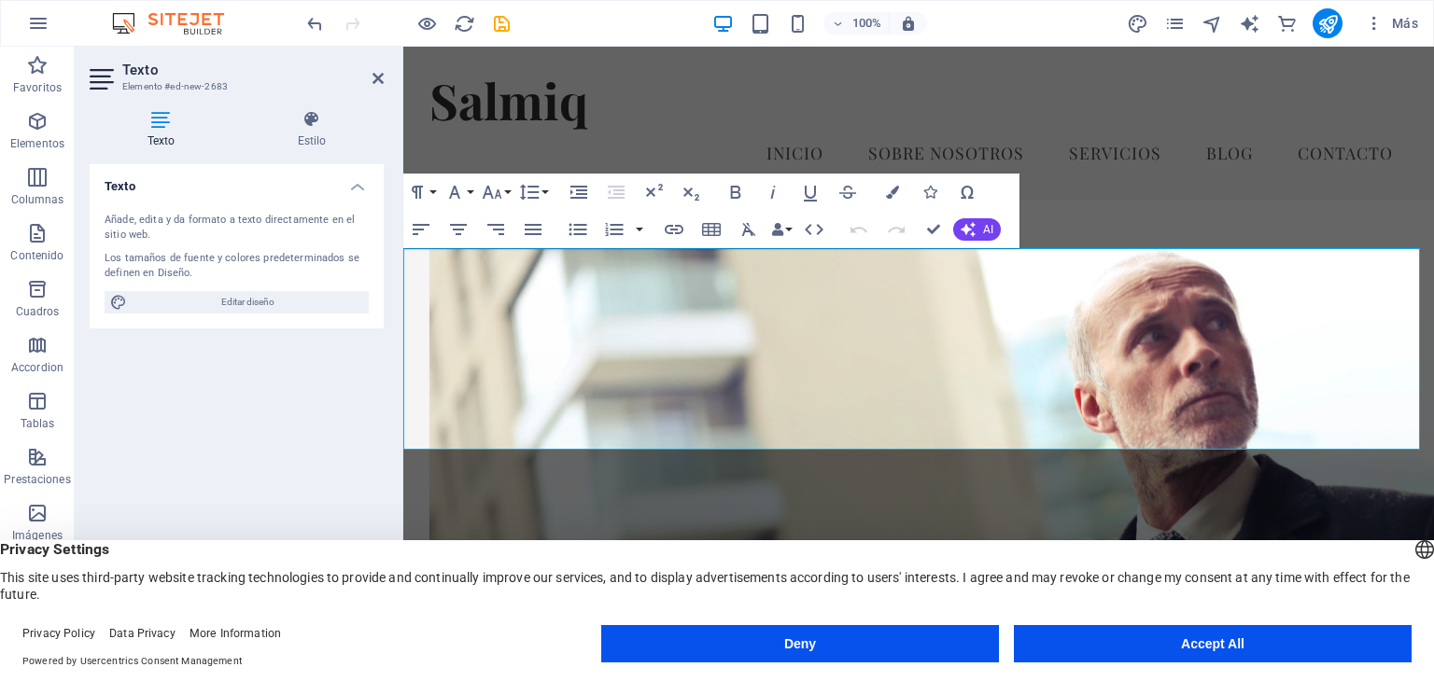
scroll to position [1738, 0]
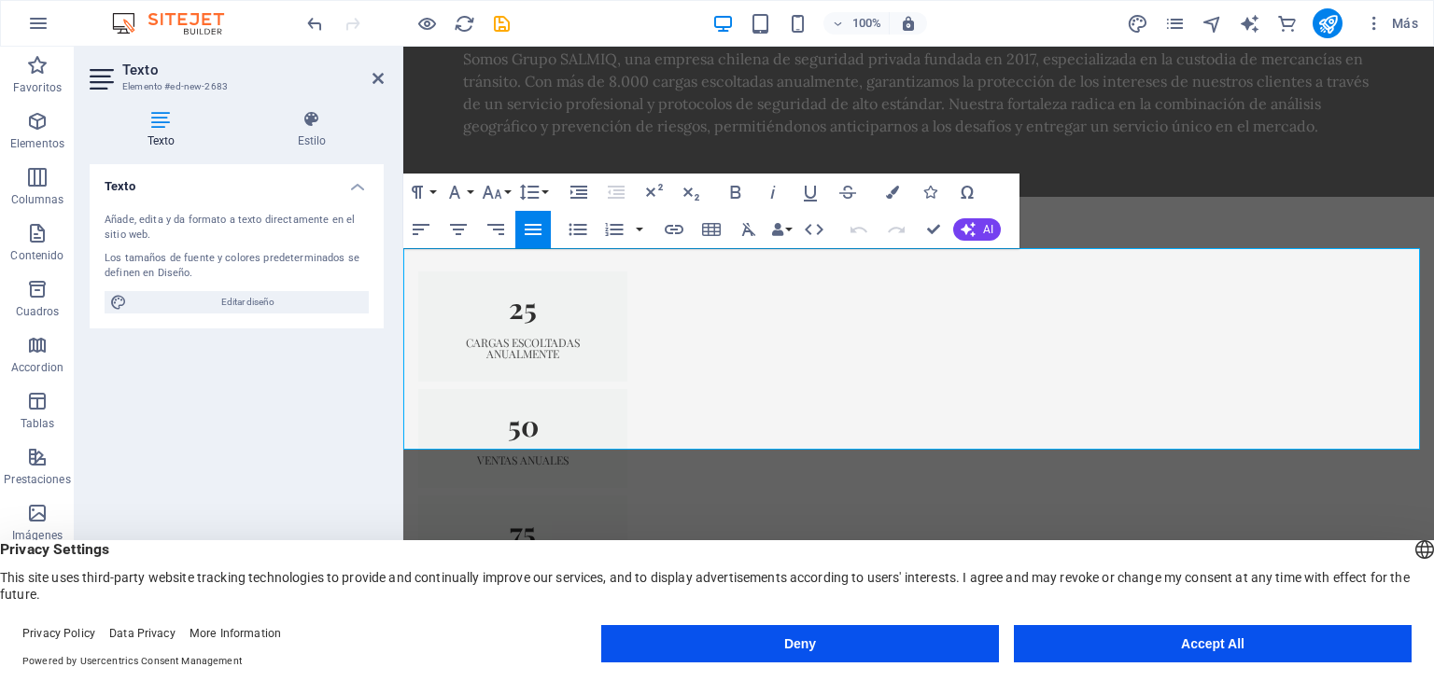
drag, startPoint x: 758, startPoint y: 400, endPoint x: 653, endPoint y: 413, distance: 105.2
drag, startPoint x: 683, startPoint y: 427, endPoint x: 385, endPoint y: 242, distance: 350.9
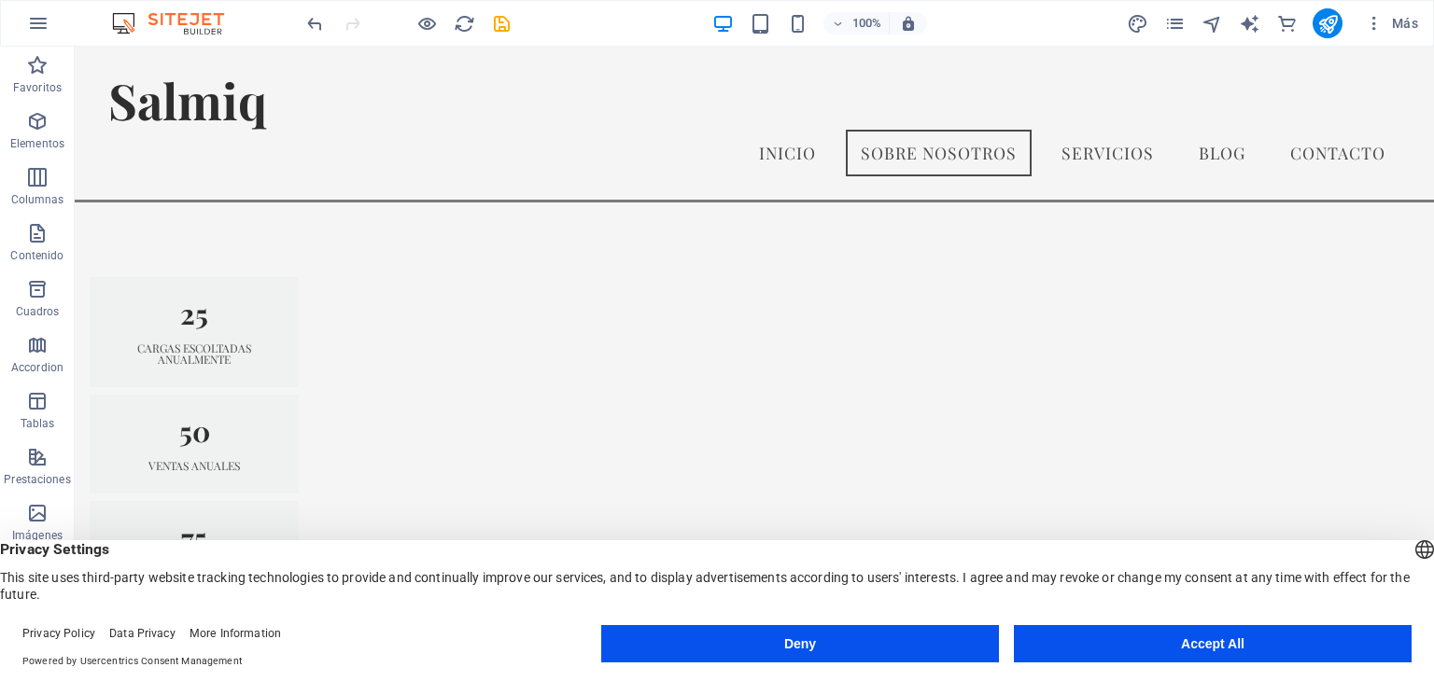
scroll to position [1617, 0]
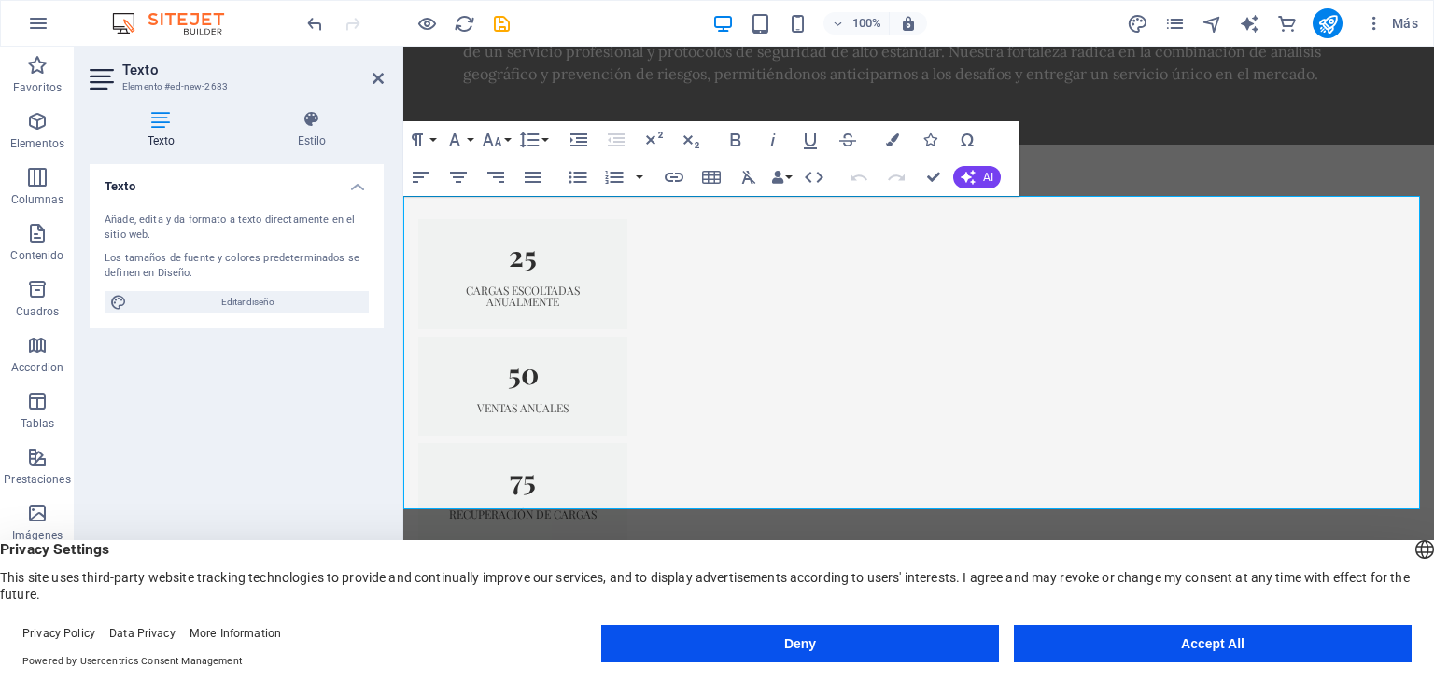
click at [333, 213] on div "Añade, edita y da formato a texto directamente en el sitio web." at bounding box center [237, 228] width 264 height 31
drag, startPoint x: 665, startPoint y: 205, endPoint x: 433, endPoint y: 258, distance: 237.3
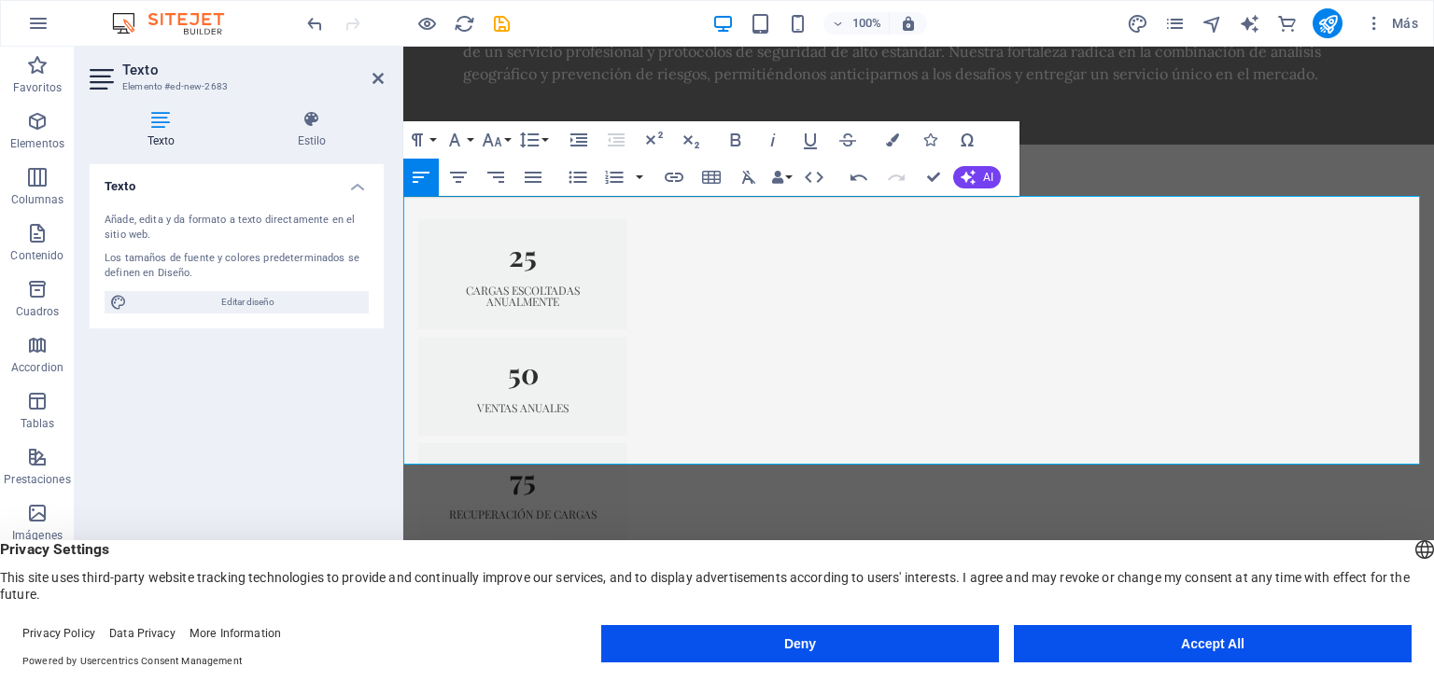
drag, startPoint x: 587, startPoint y: 253, endPoint x: 465, endPoint y: 253, distance: 122.3
drag, startPoint x: 672, startPoint y: 445, endPoint x: 788, endPoint y: 231, distance: 243.9
click at [526, 181] on icon "button" at bounding box center [533, 177] width 17 height 11
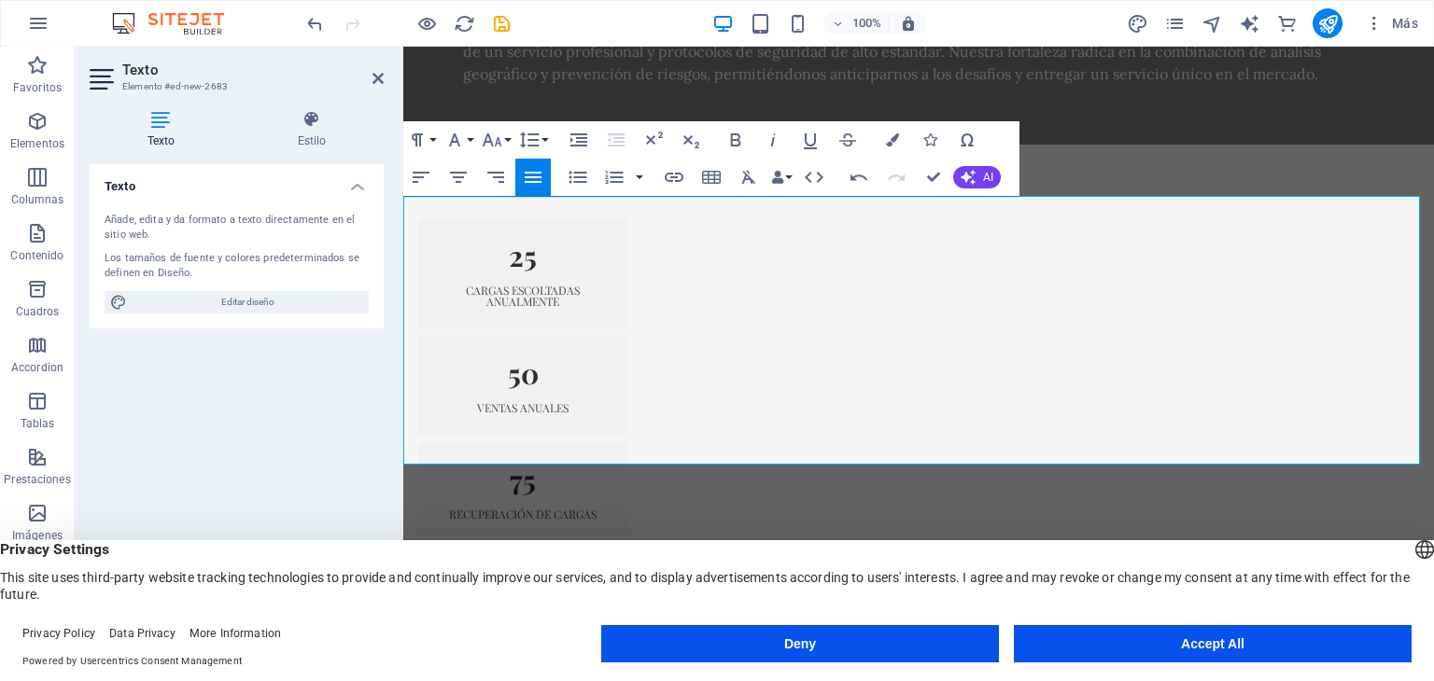
click at [530, 181] on icon "button" at bounding box center [533, 177] width 17 height 11
click at [462, 175] on icon "button" at bounding box center [458, 177] width 22 height 22
click at [529, 182] on icon "button" at bounding box center [533, 177] width 17 height 11
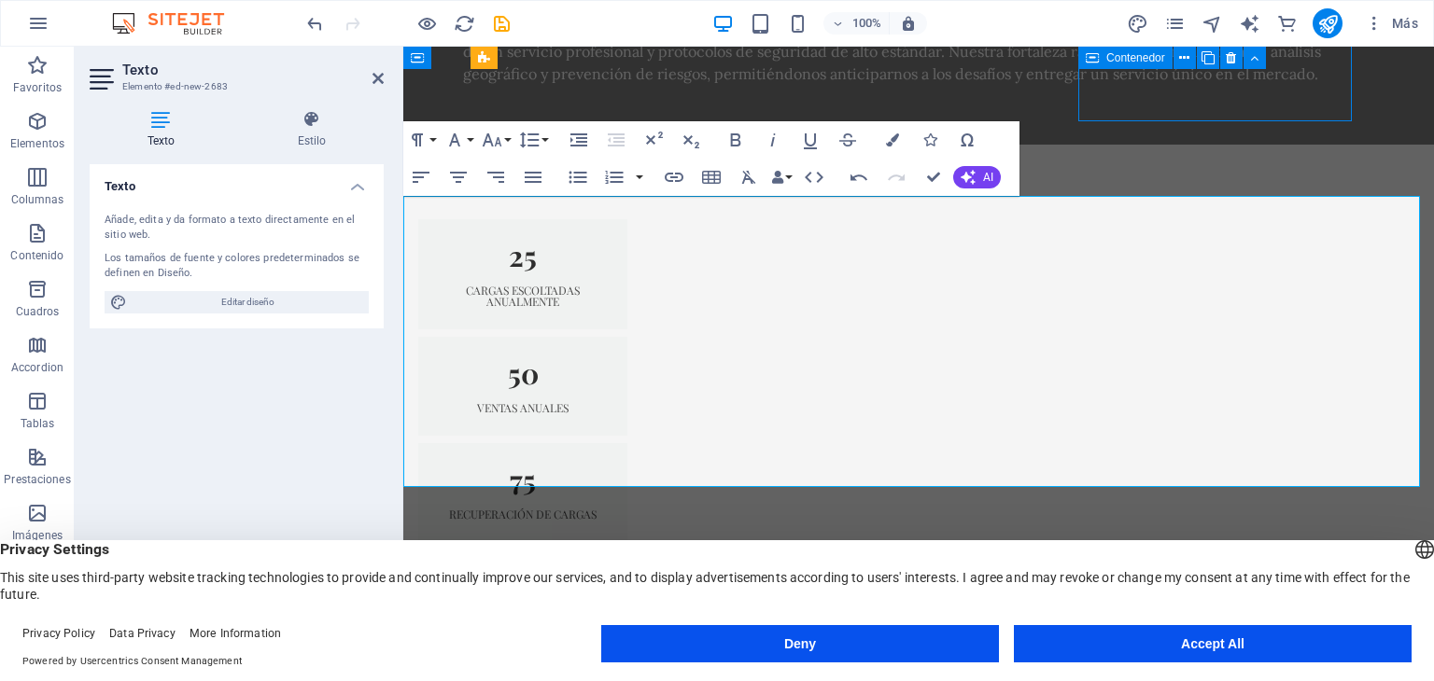
scroll to position [1723, 0]
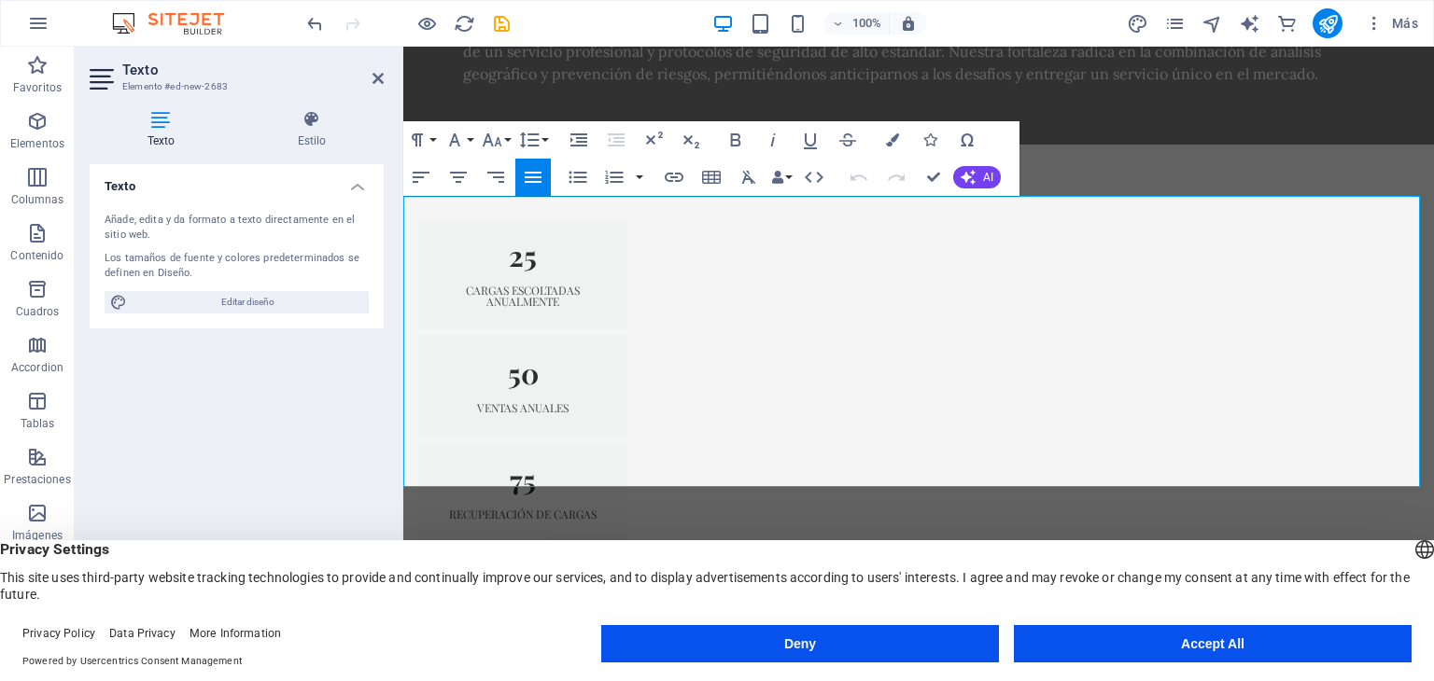
drag, startPoint x: 687, startPoint y: 479, endPoint x: 392, endPoint y: 180, distance: 419.8
copy div "En Chile los delitos asociados al robo han evolucionado con nuevas tecnologías …"
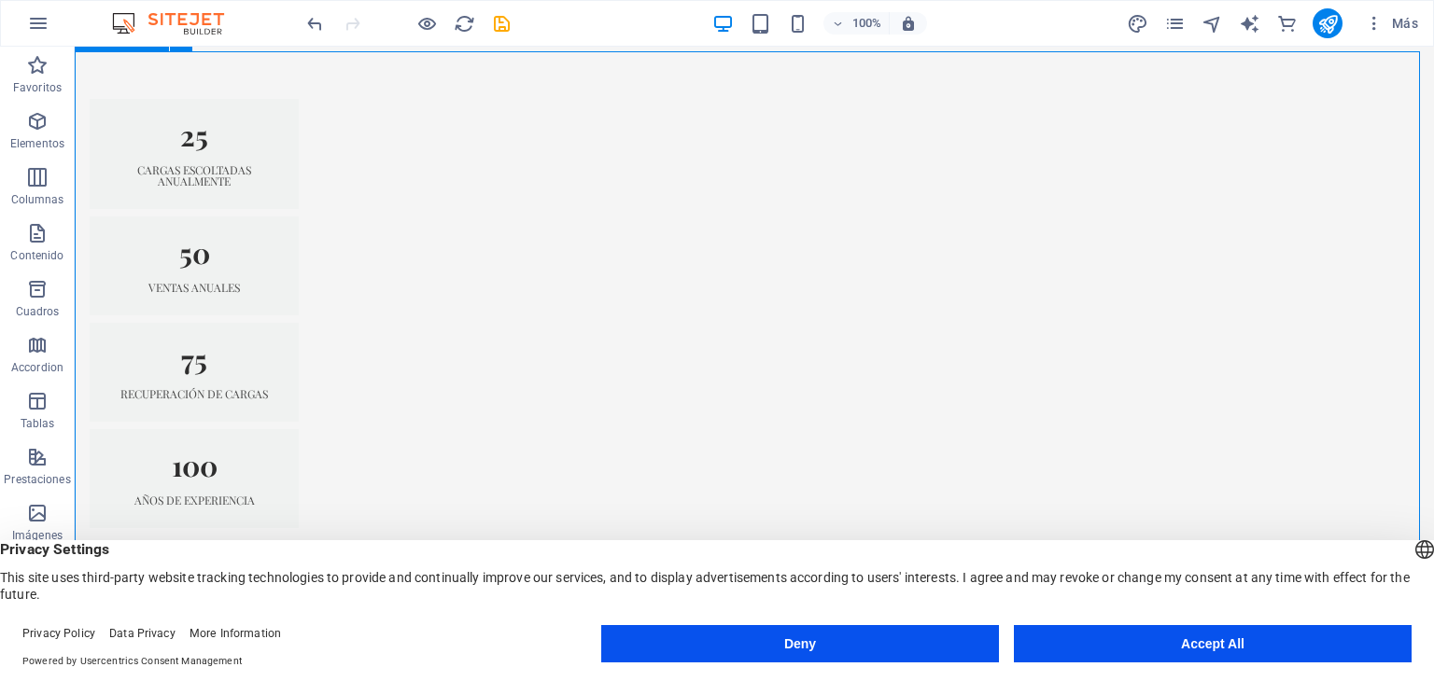
scroll to position [1272, 0]
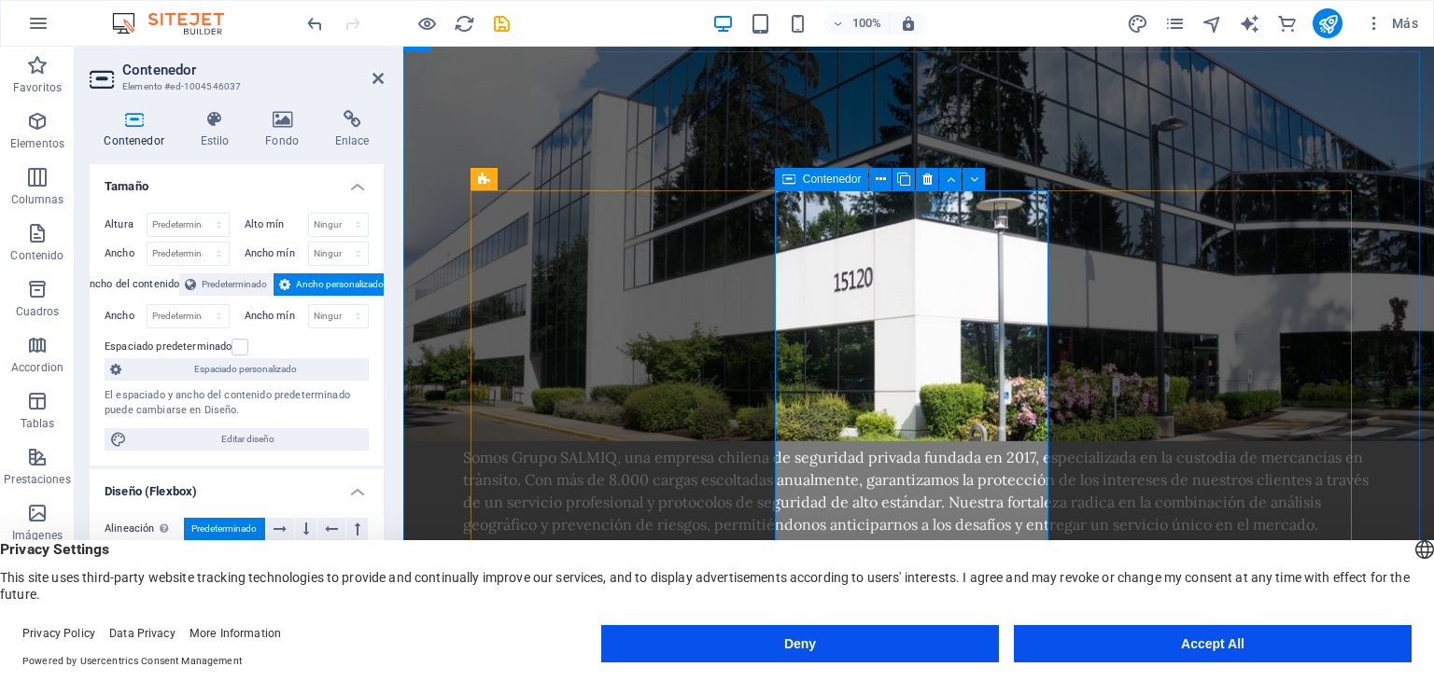
click at [875, 174] on icon at bounding box center [880, 180] width 10 height 20
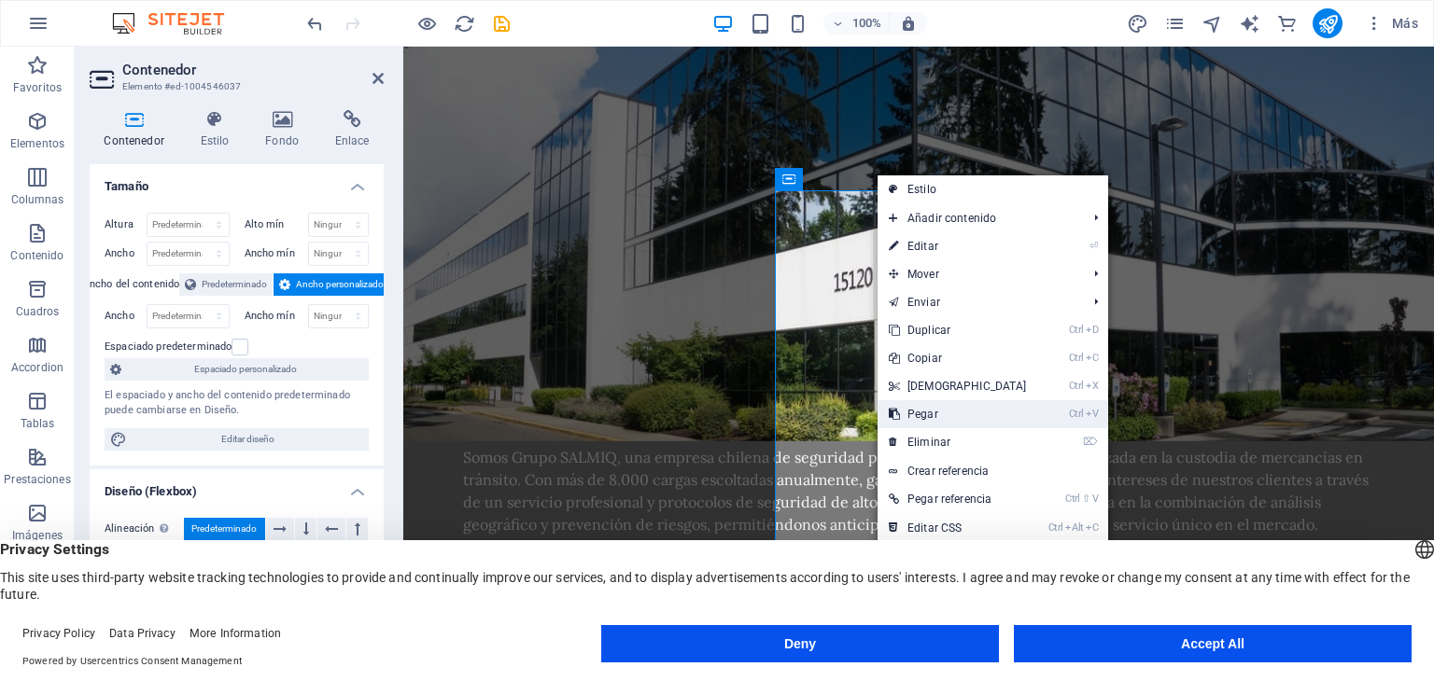
click at [954, 418] on link "Ctrl V Pegar" at bounding box center [957, 414] width 161 height 28
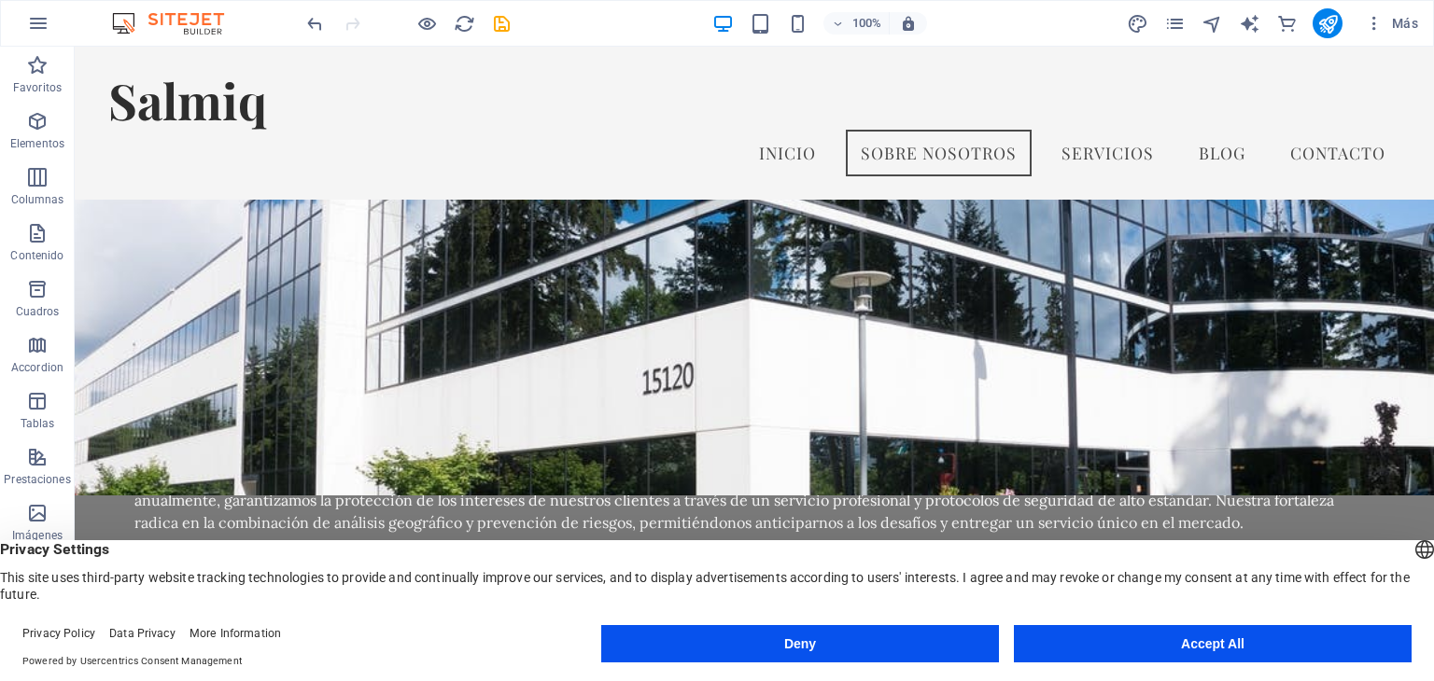
scroll to position [1182, 0]
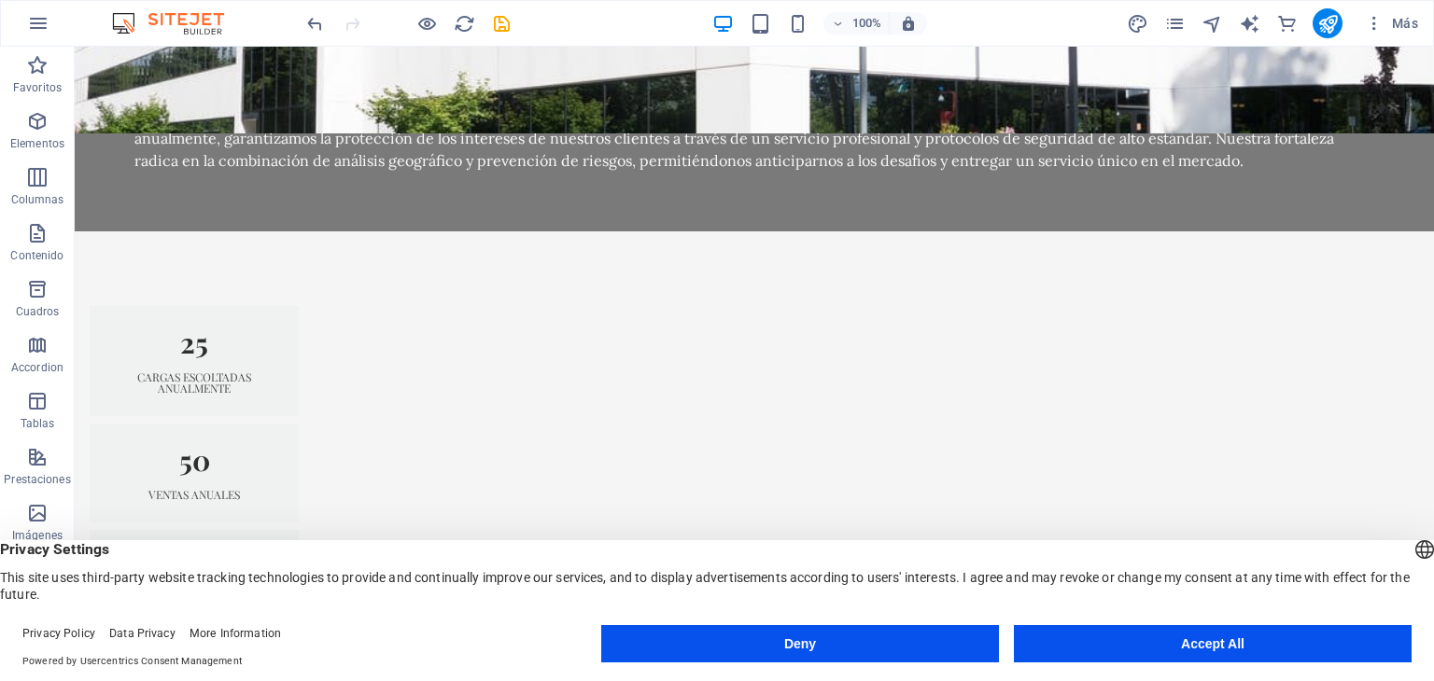
scroll to position [1655, 0]
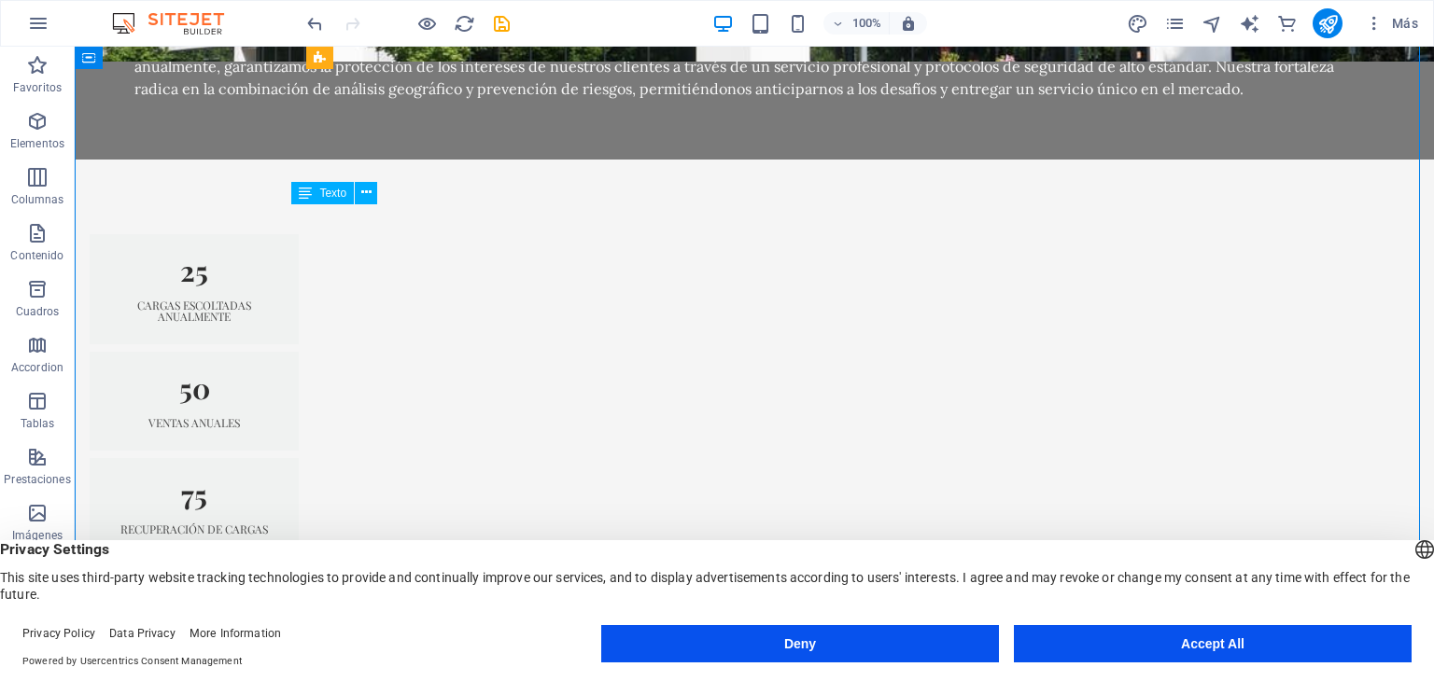
drag, startPoint x: 535, startPoint y: 251, endPoint x: 758, endPoint y: 226, distance: 224.5
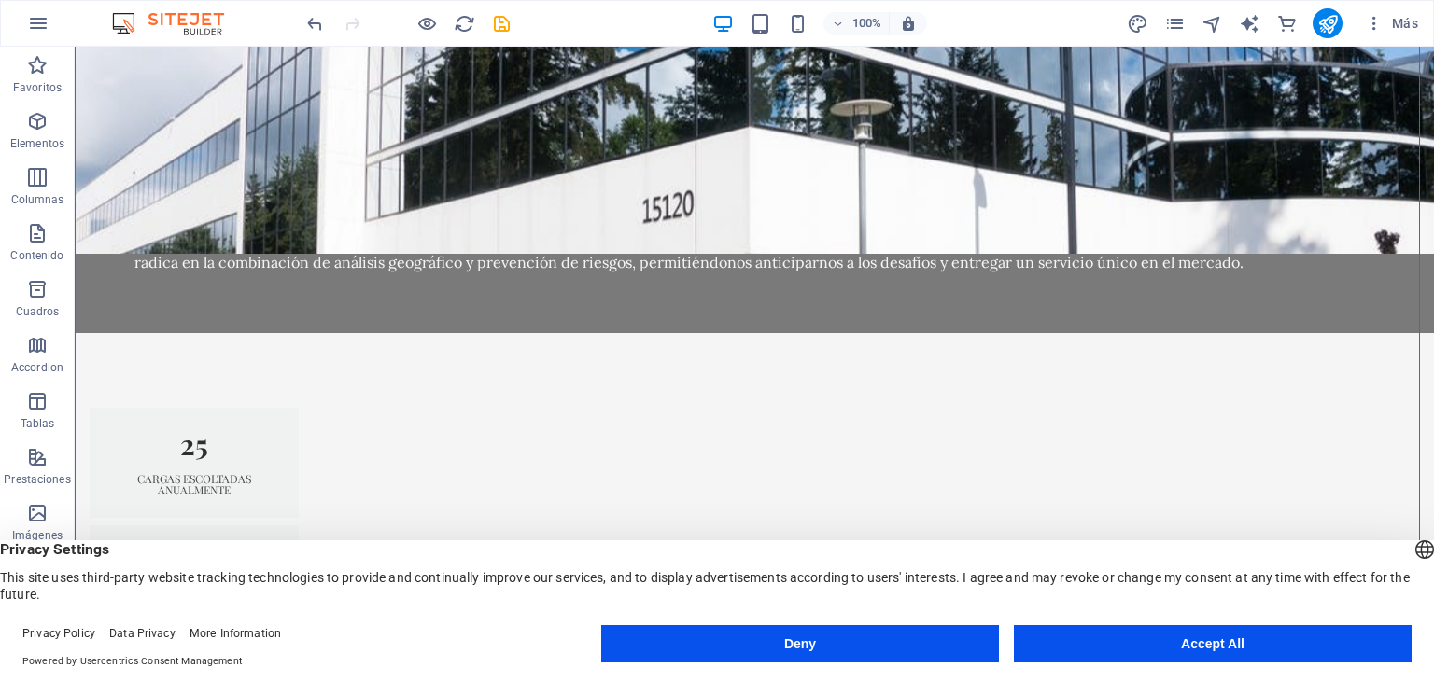
scroll to position [1538, 0]
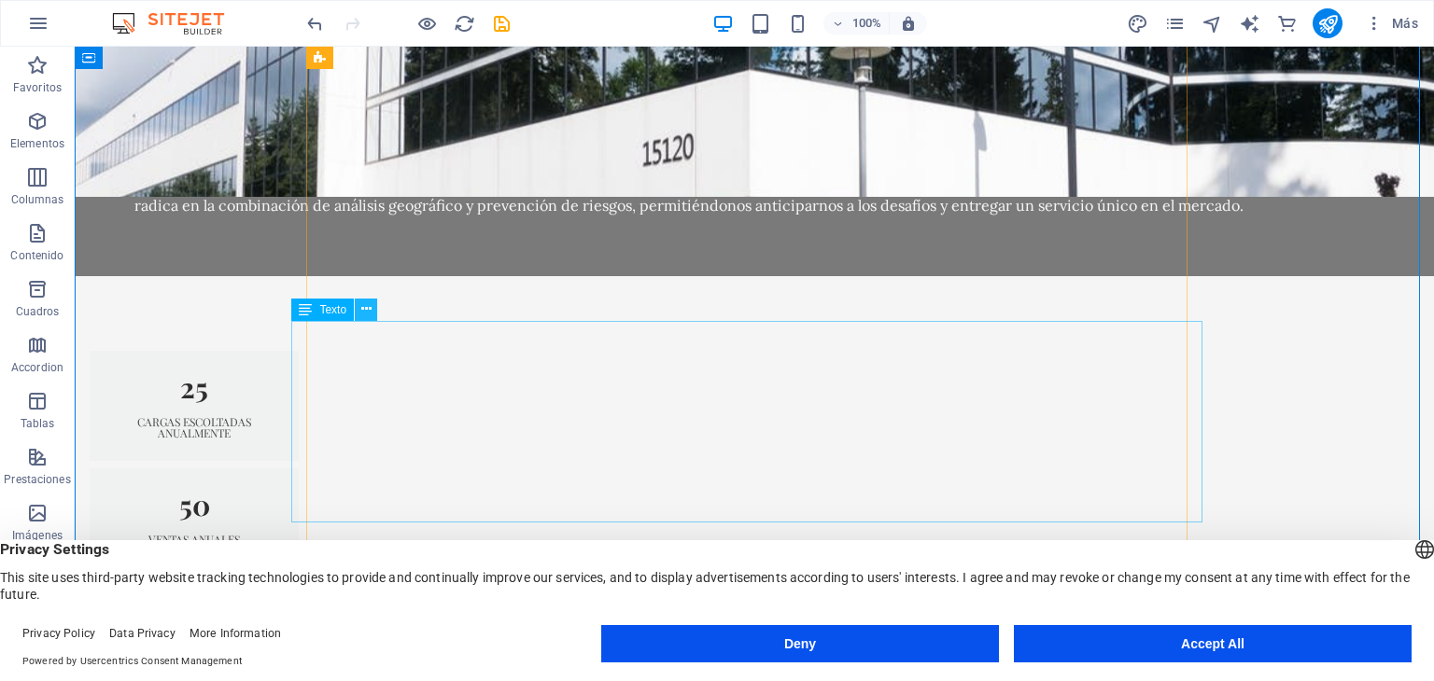
click at [370, 300] on icon at bounding box center [366, 310] width 10 height 20
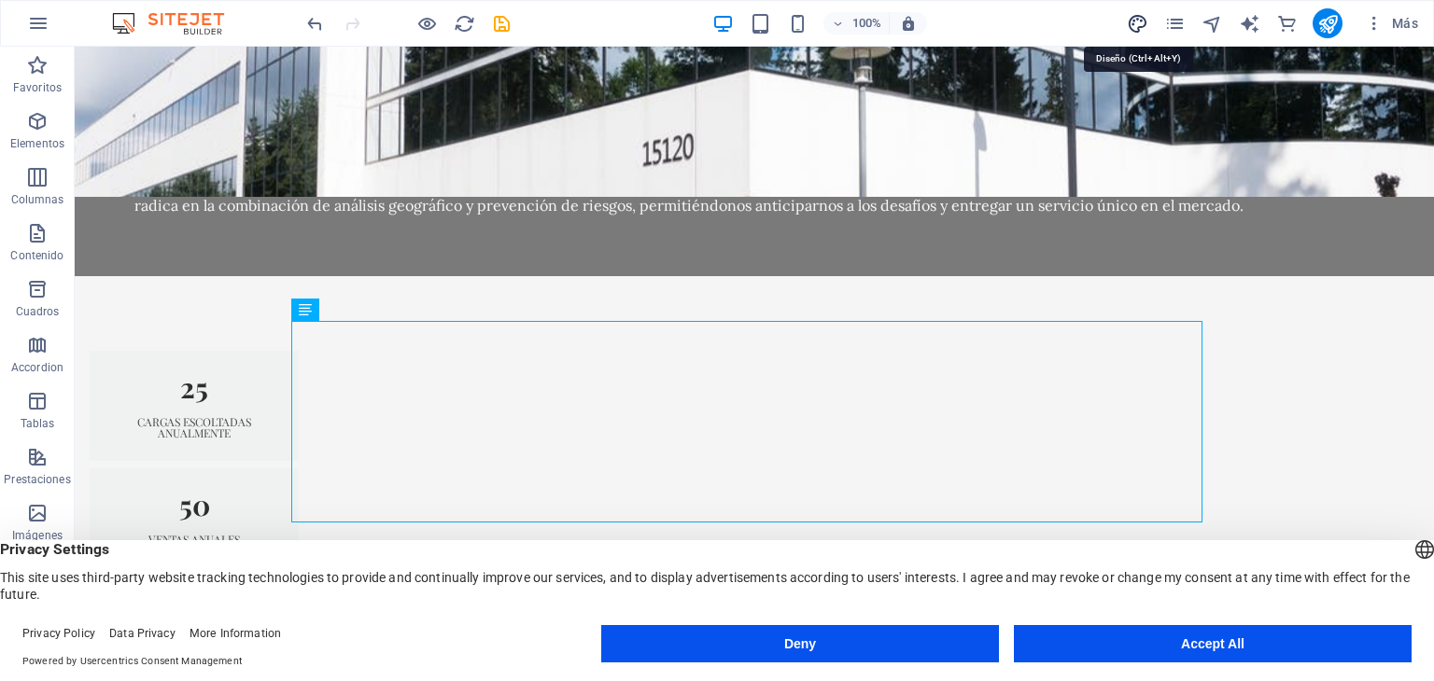
click at [1145, 22] on icon "design" at bounding box center [1137, 23] width 21 height 21
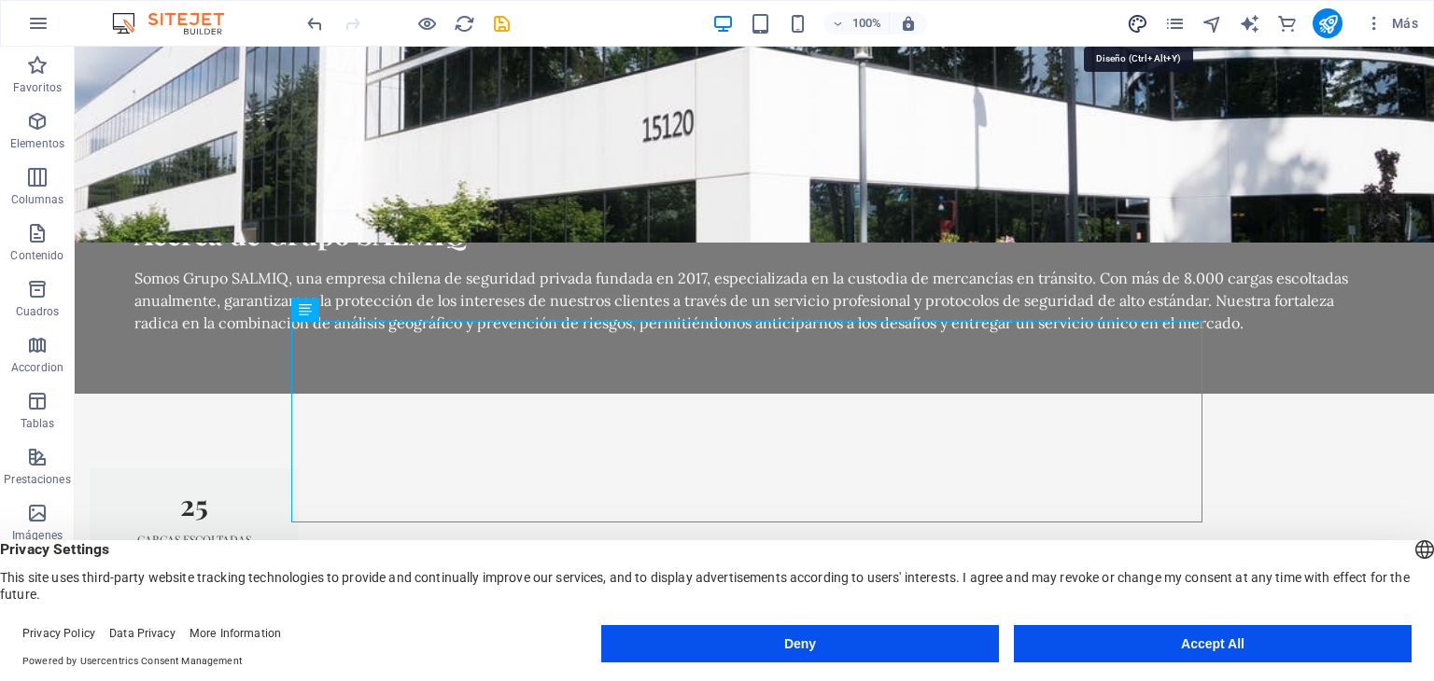
select select "px"
select select "200"
select select "px"
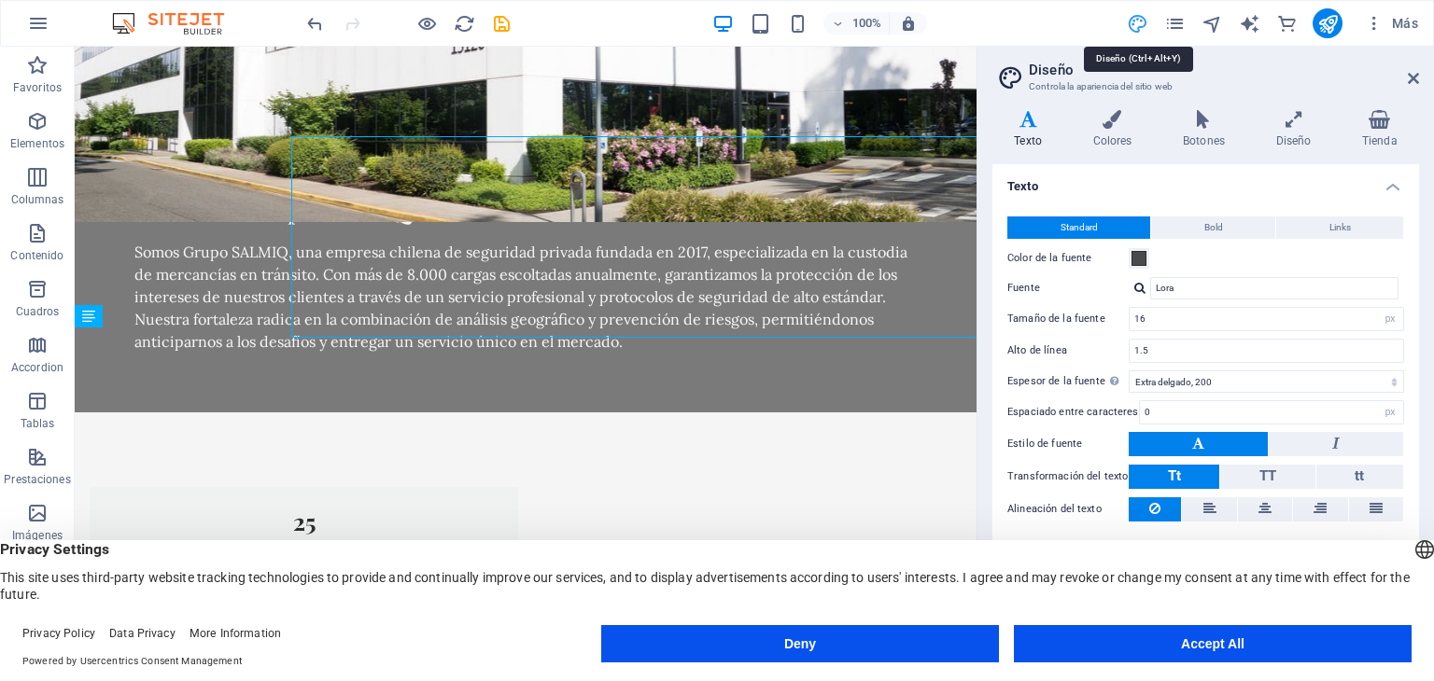
scroll to position [1723, 0]
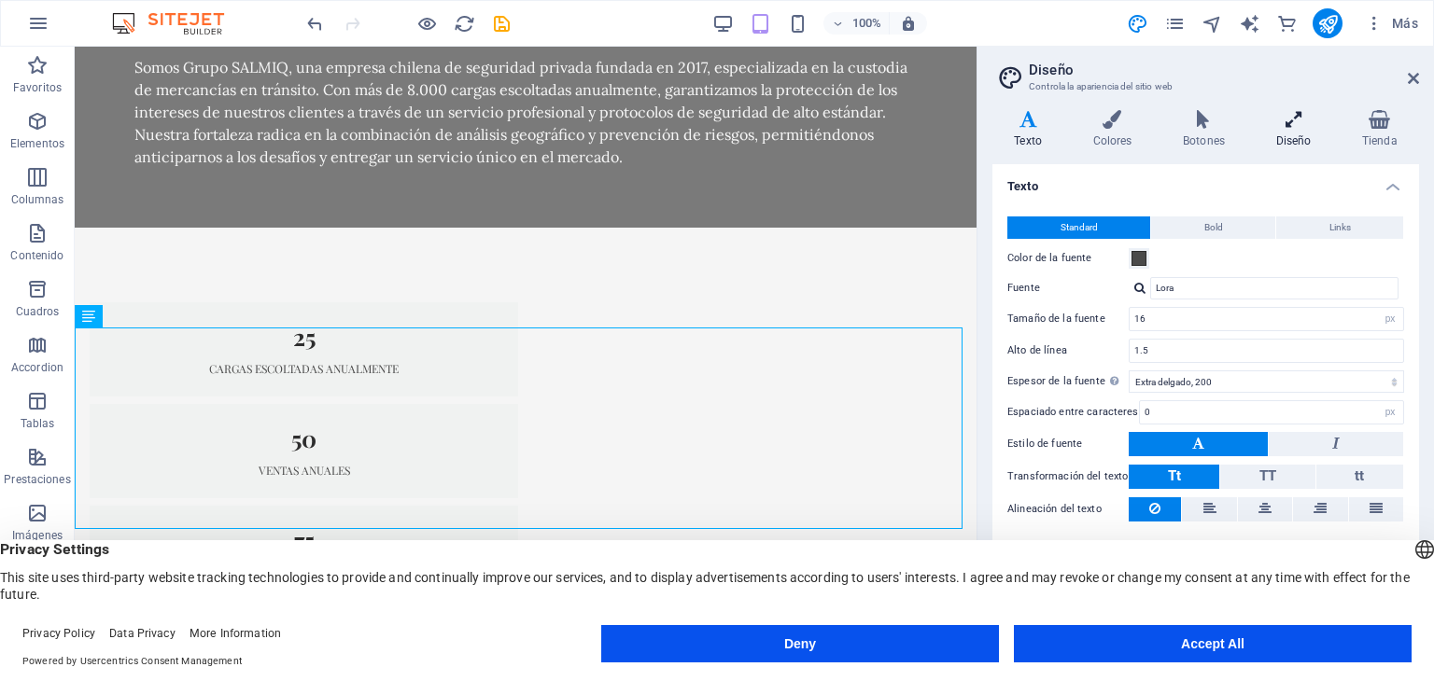
click at [1293, 128] on icon at bounding box center [1293, 119] width 78 height 19
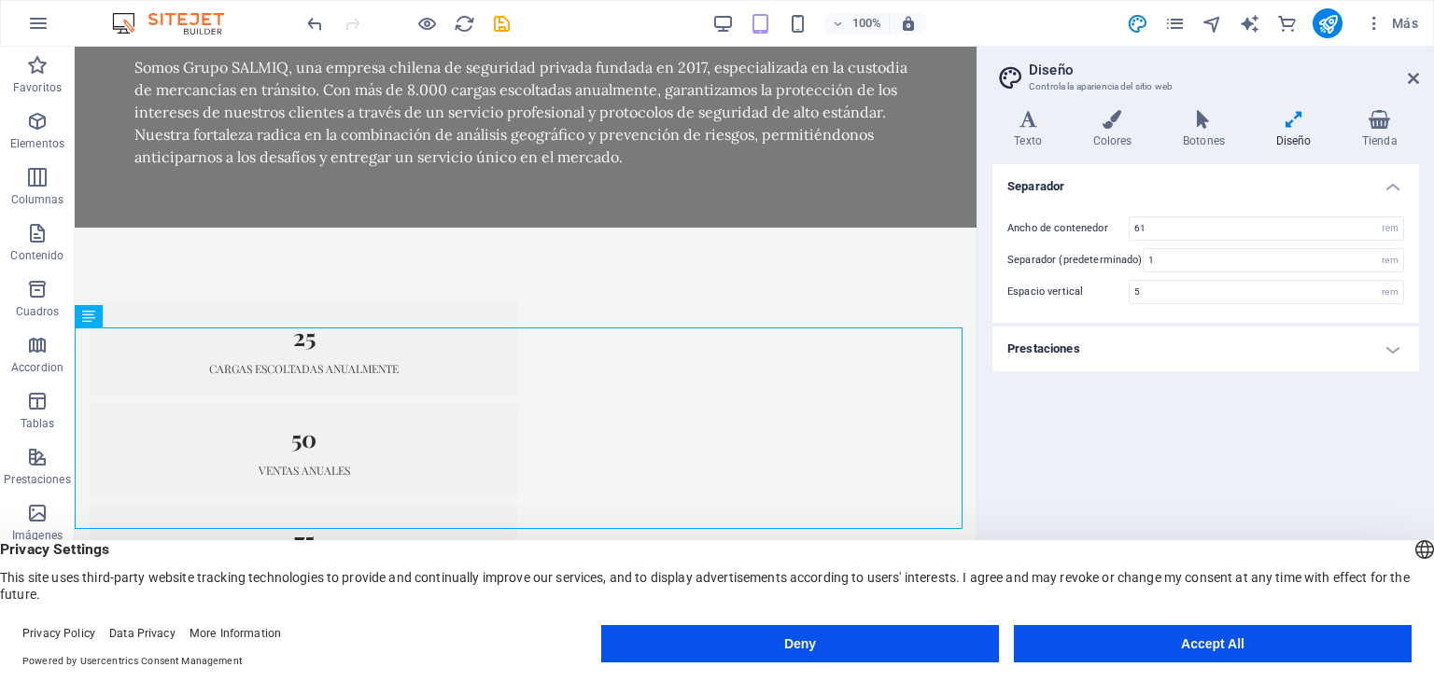
click at [1293, 128] on icon at bounding box center [1293, 119] width 78 height 19
click at [1115, 133] on h4 "Colores" at bounding box center [1116, 129] width 91 height 39
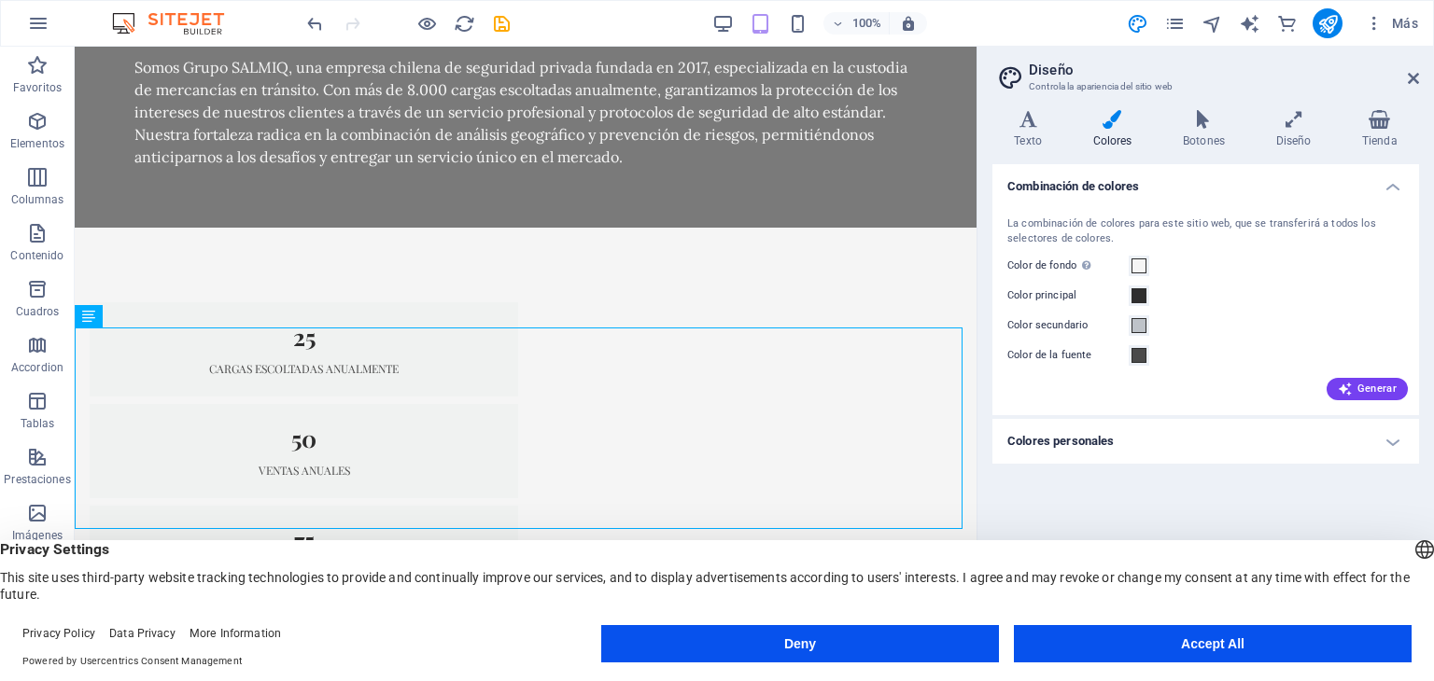
click at [1115, 133] on h4 "Colores" at bounding box center [1116, 129] width 91 height 39
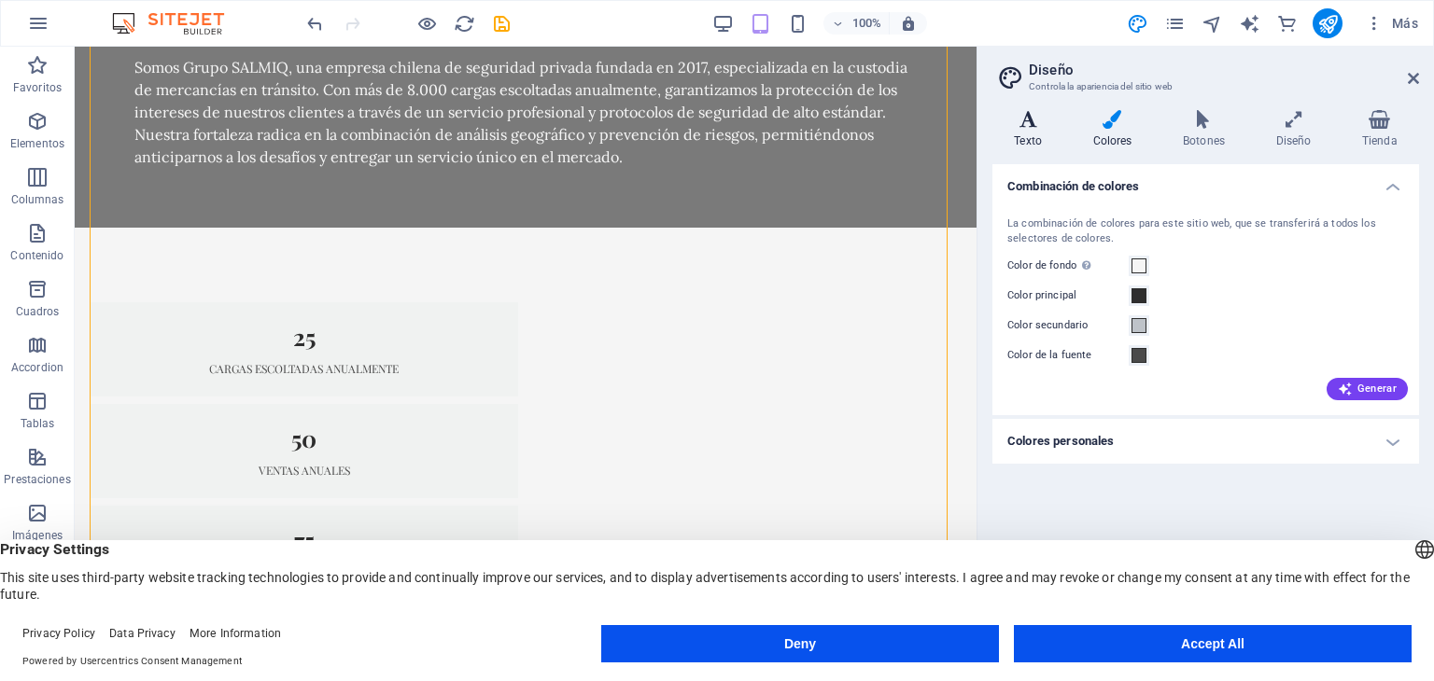
click at [1032, 125] on icon at bounding box center [1027, 119] width 71 height 19
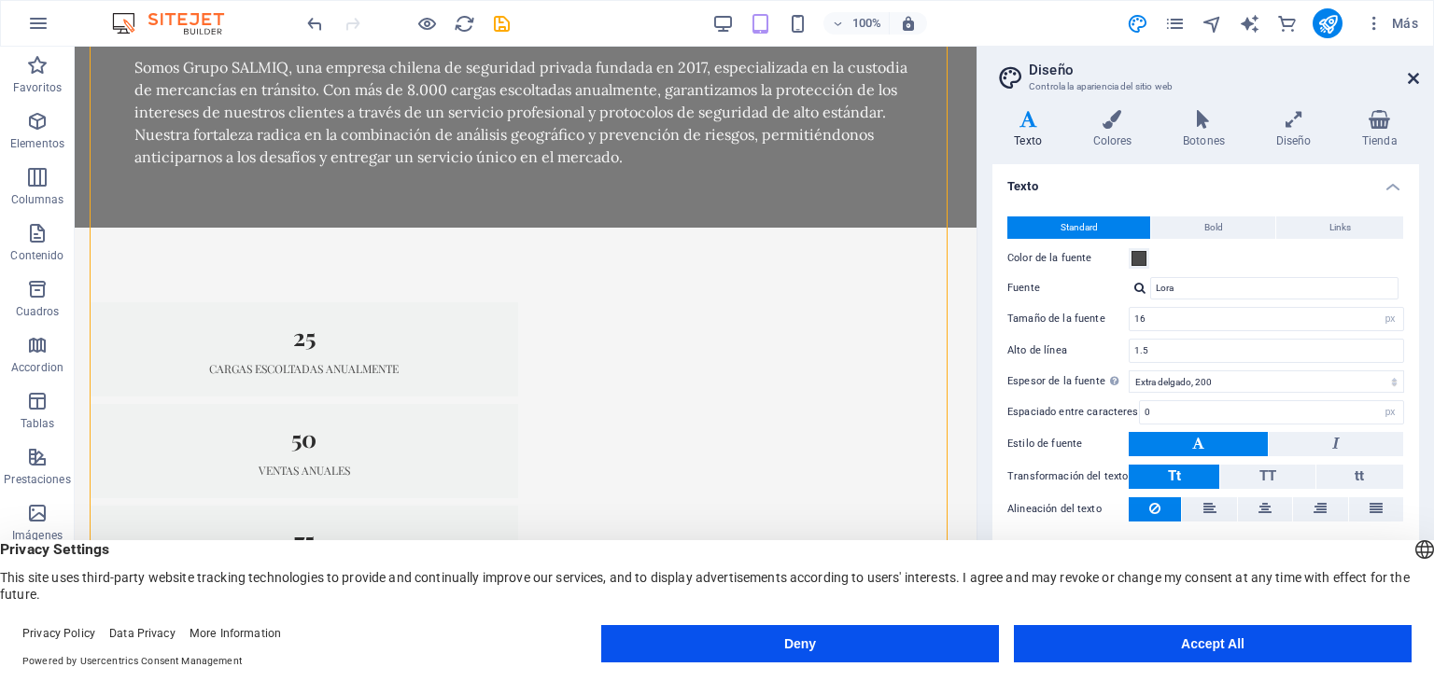
click at [1411, 83] on icon at bounding box center [1413, 78] width 11 height 15
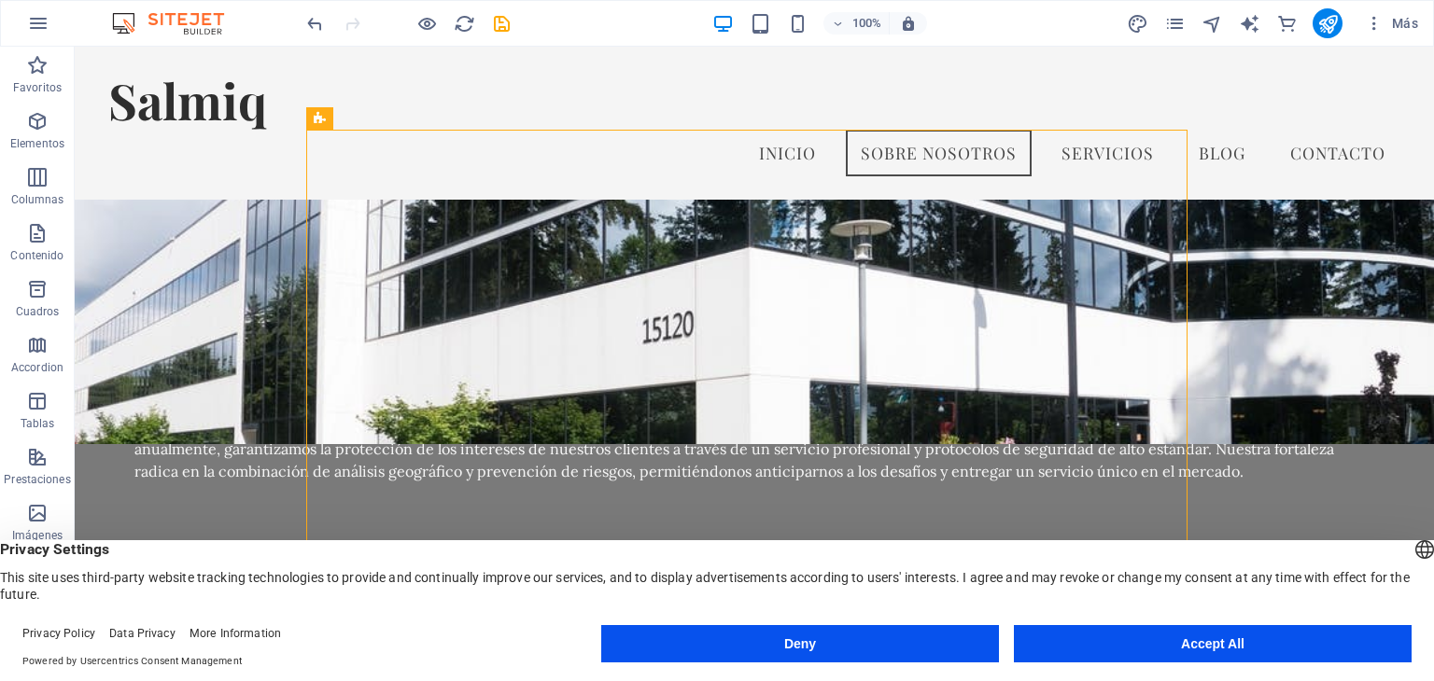
scroll to position [1212, 0]
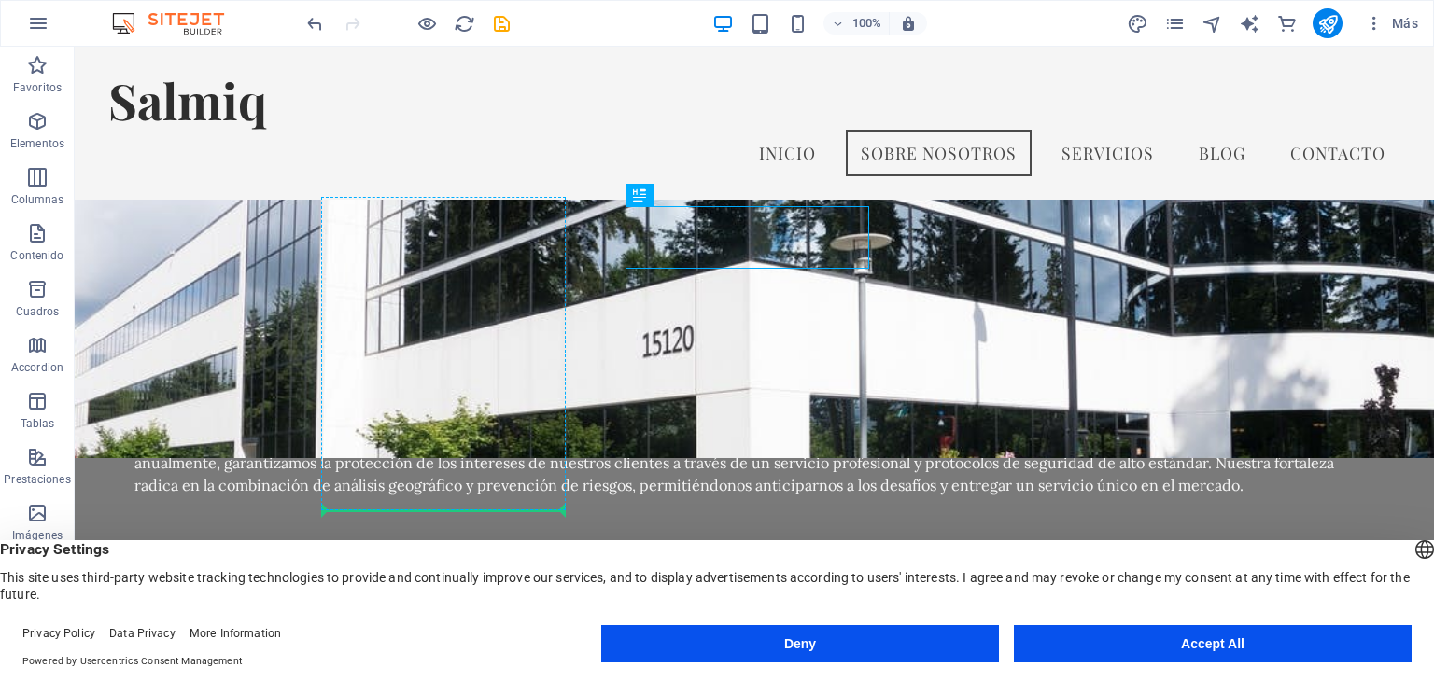
drag, startPoint x: 795, startPoint y: 225, endPoint x: 409, endPoint y: 510, distance: 480.0
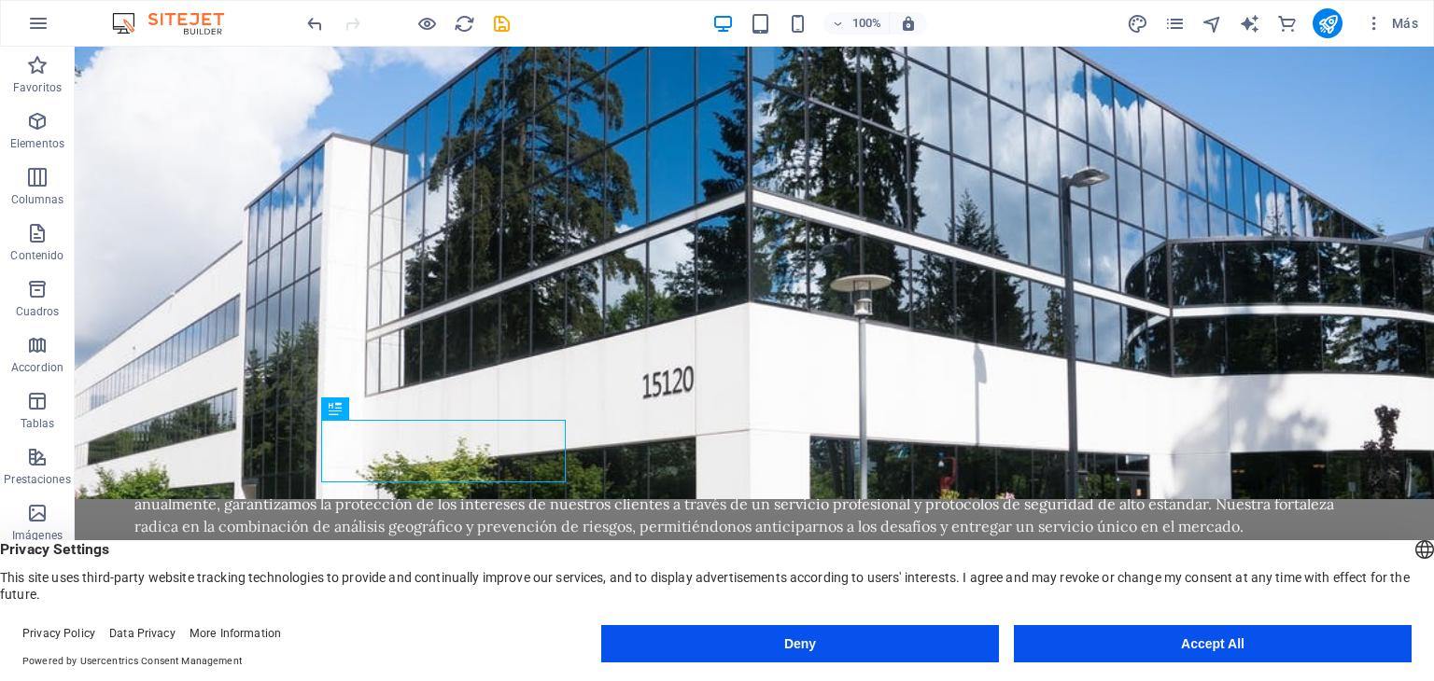
scroll to position [1017, 0]
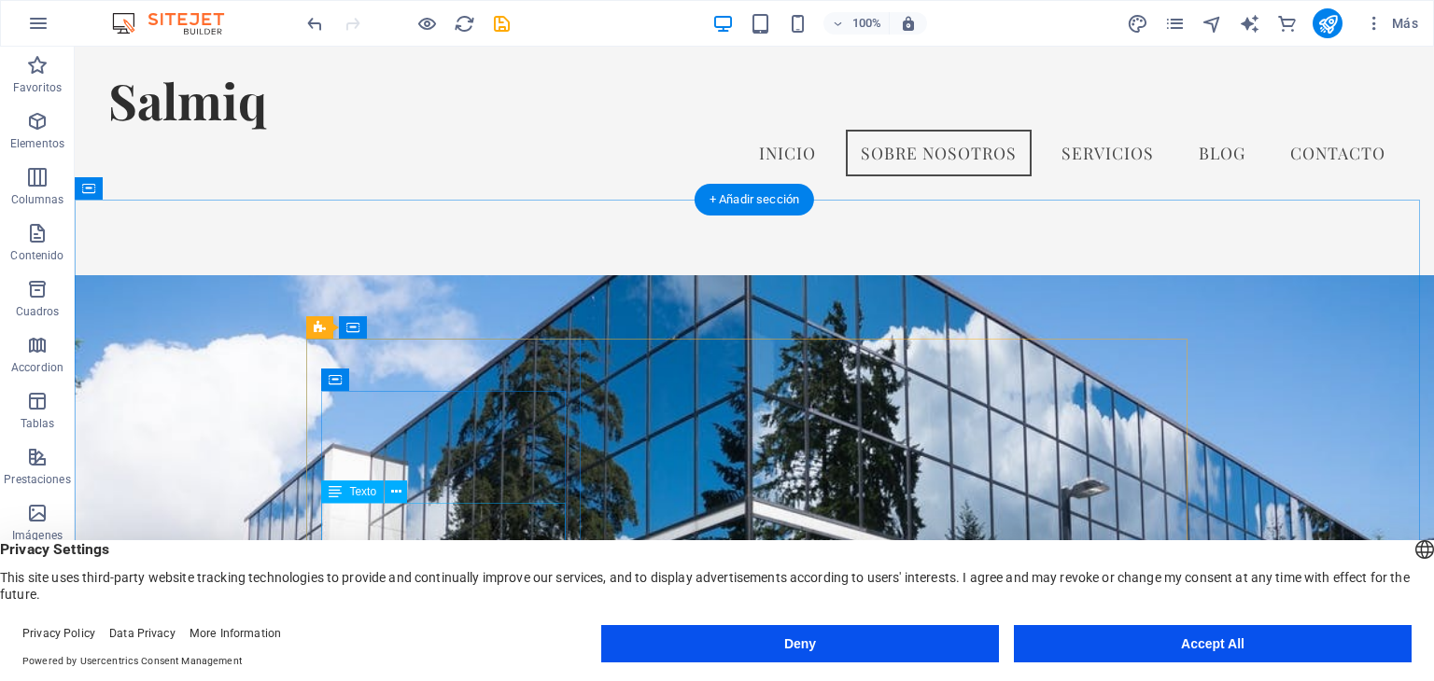
drag, startPoint x: 731, startPoint y: 376, endPoint x: 586, endPoint y: 600, distance: 266.7
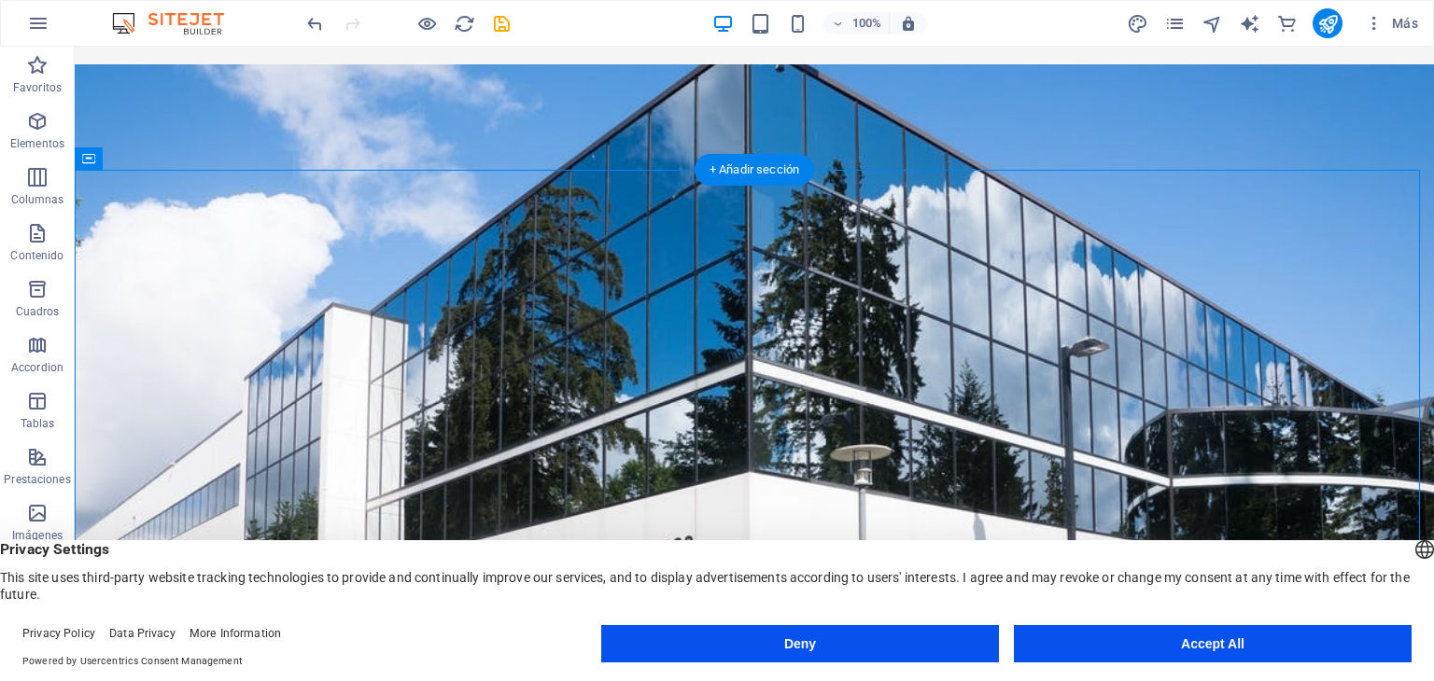
scroll to position [1156, 0]
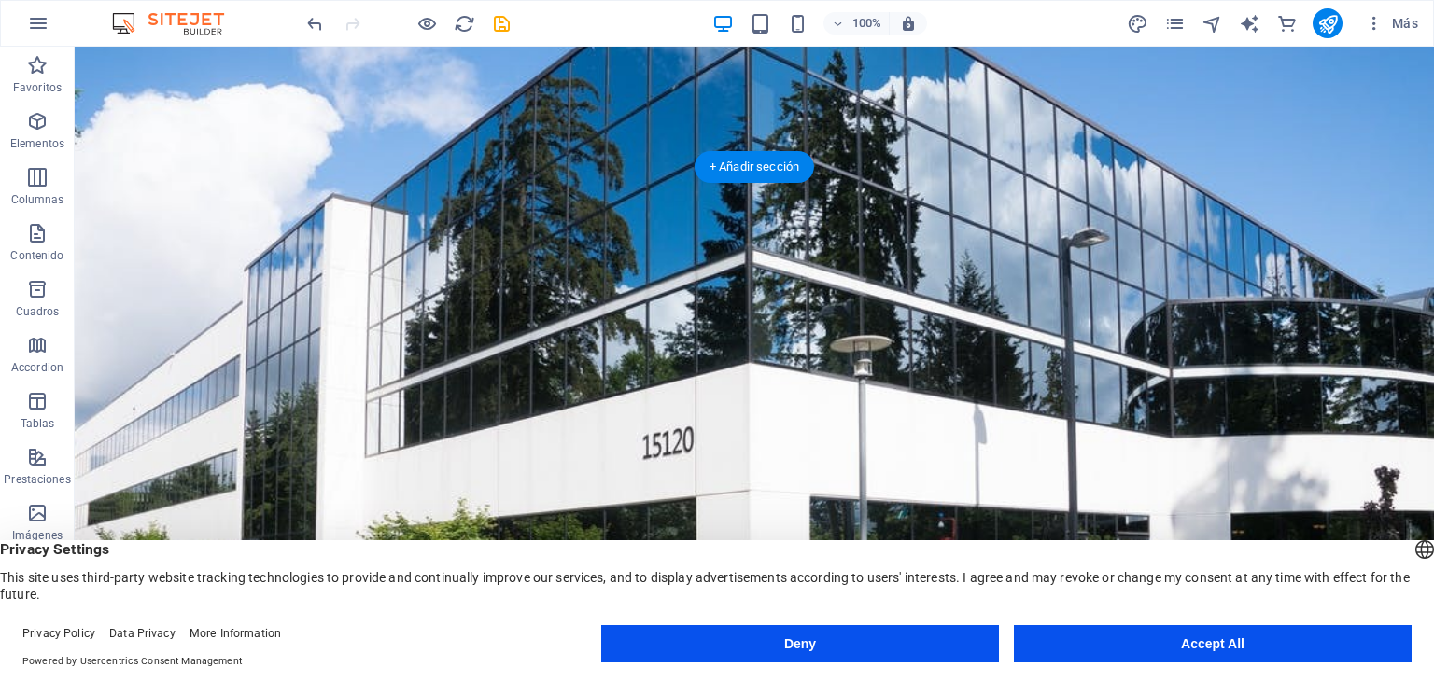
drag, startPoint x: 757, startPoint y: 337, endPoint x: 826, endPoint y: 581, distance: 254.1
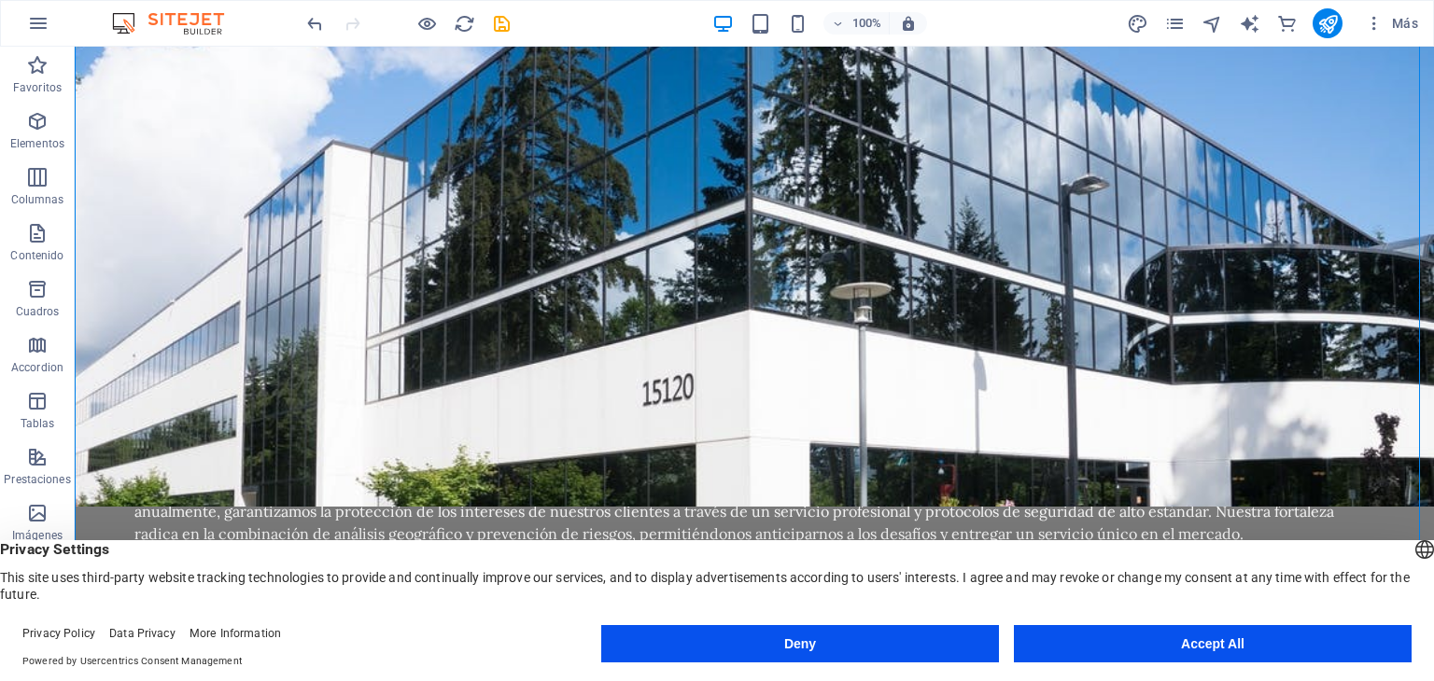
scroll to position [1434, 0]
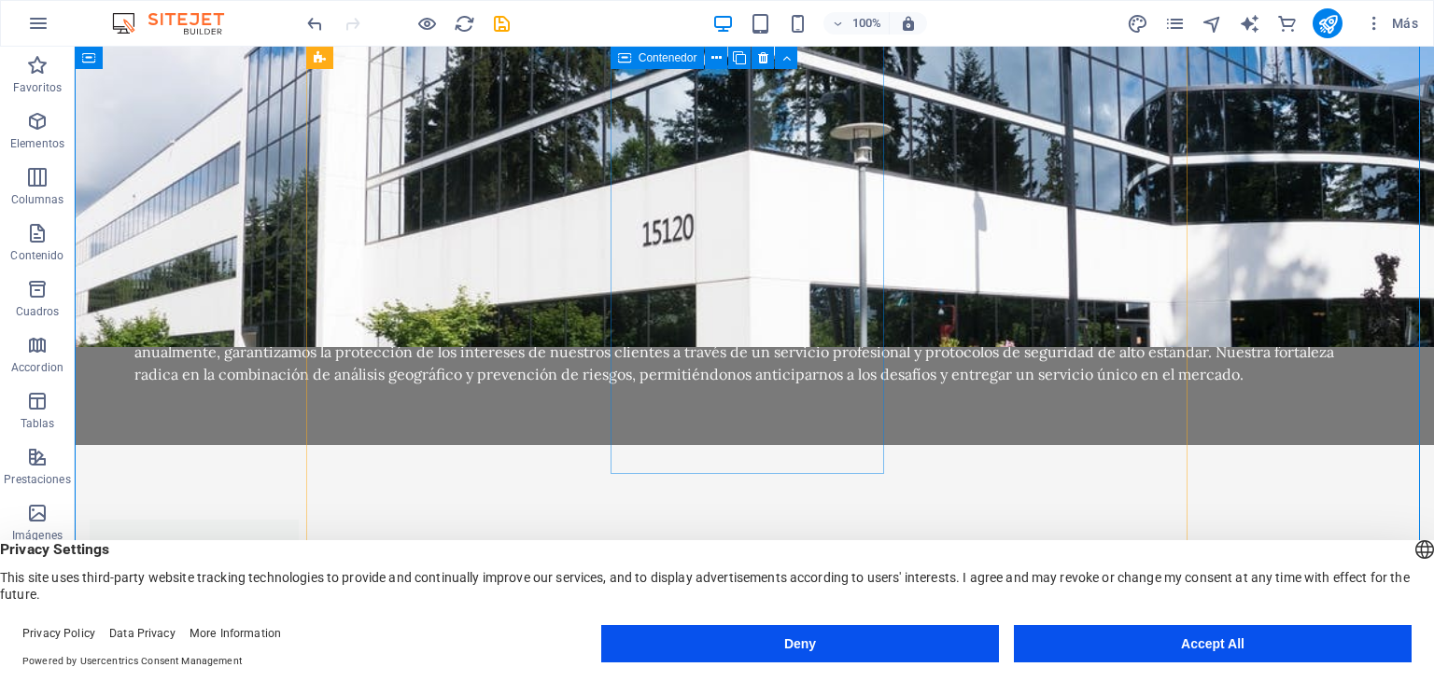
drag, startPoint x: 825, startPoint y: 115, endPoint x: 661, endPoint y: 150, distance: 168.1
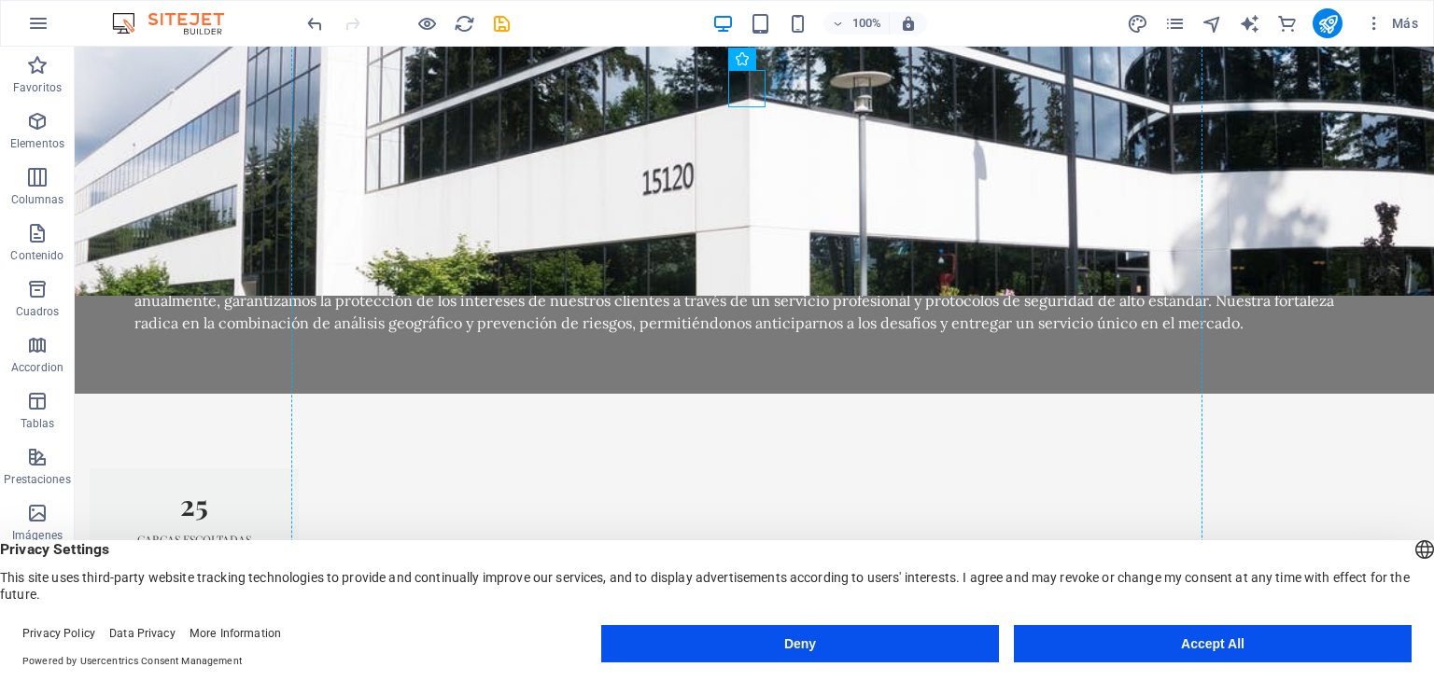
scroll to position [1484, 0]
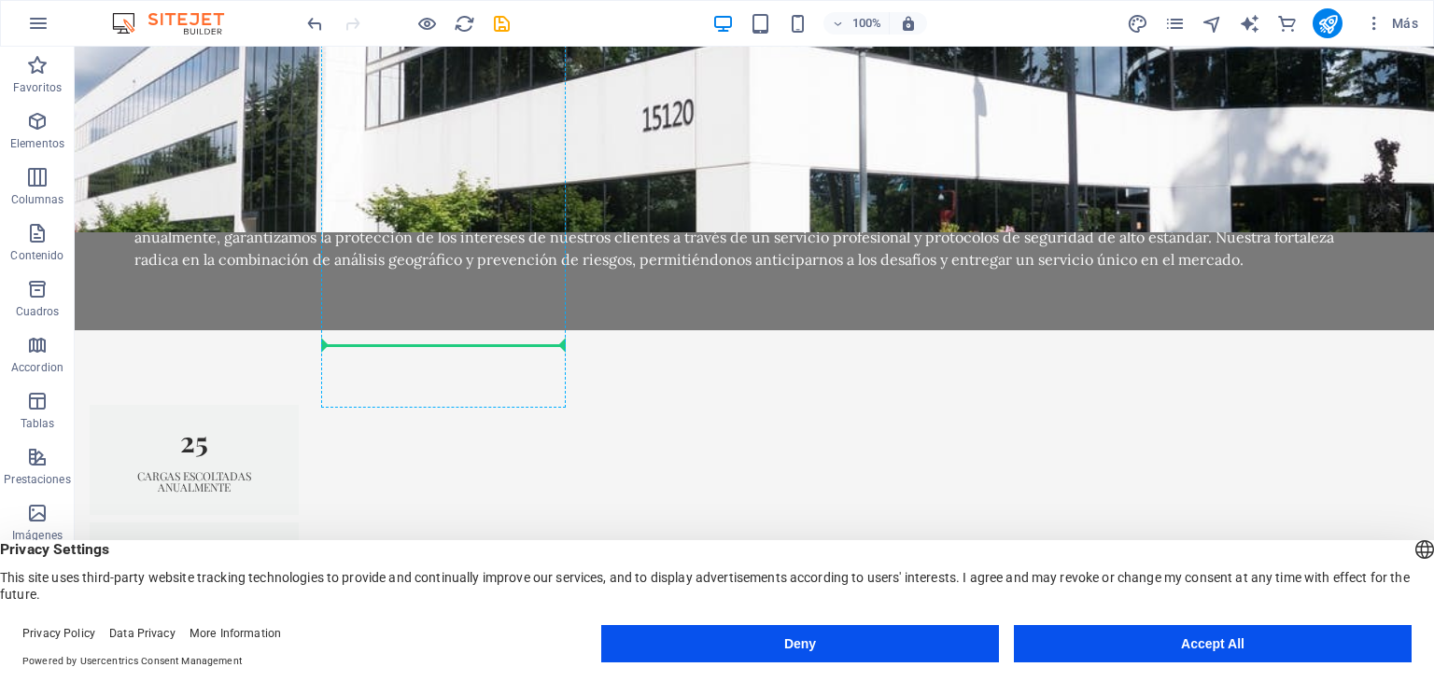
drag, startPoint x: 741, startPoint y: 72, endPoint x: 455, endPoint y: 356, distance: 402.6
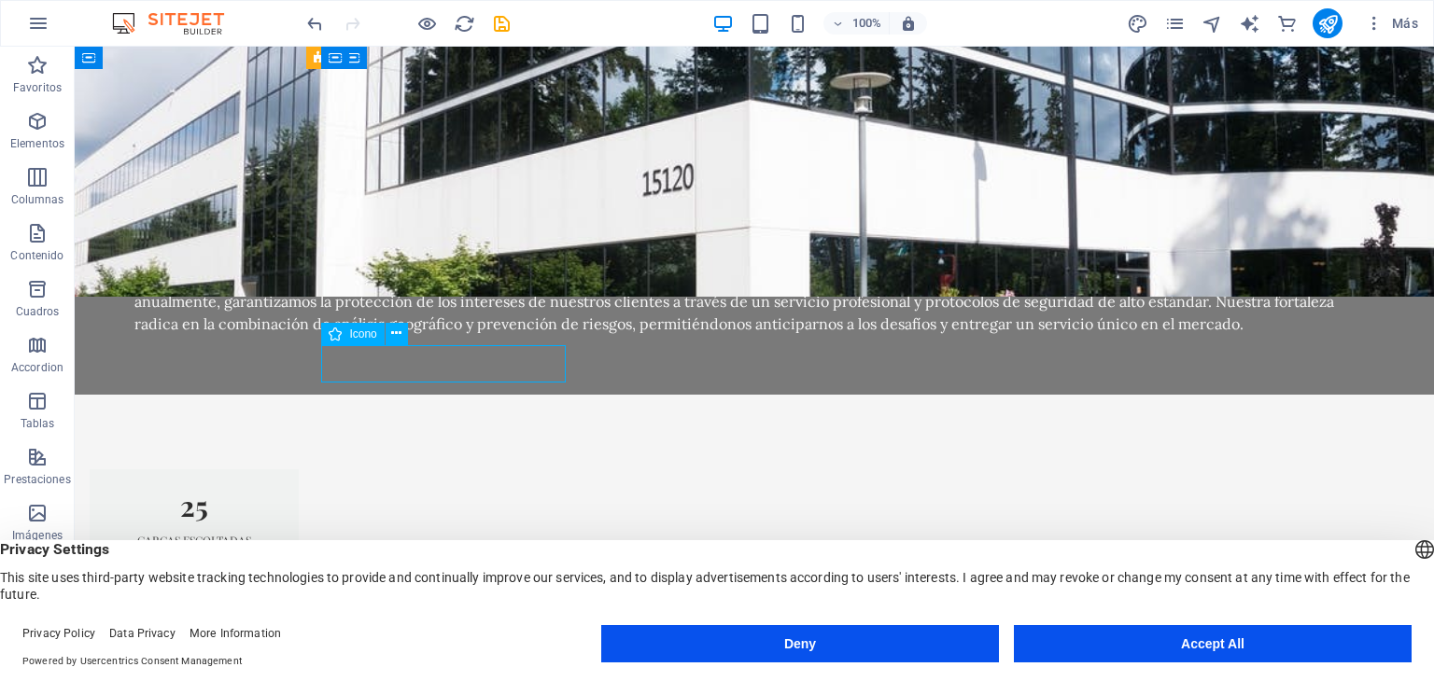
drag, startPoint x: 343, startPoint y: 363, endPoint x: 466, endPoint y: 370, distance: 123.4
drag, startPoint x: 335, startPoint y: 368, endPoint x: 433, endPoint y: 367, distance: 98.0
click at [392, 337] on icon at bounding box center [396, 334] width 10 height 20
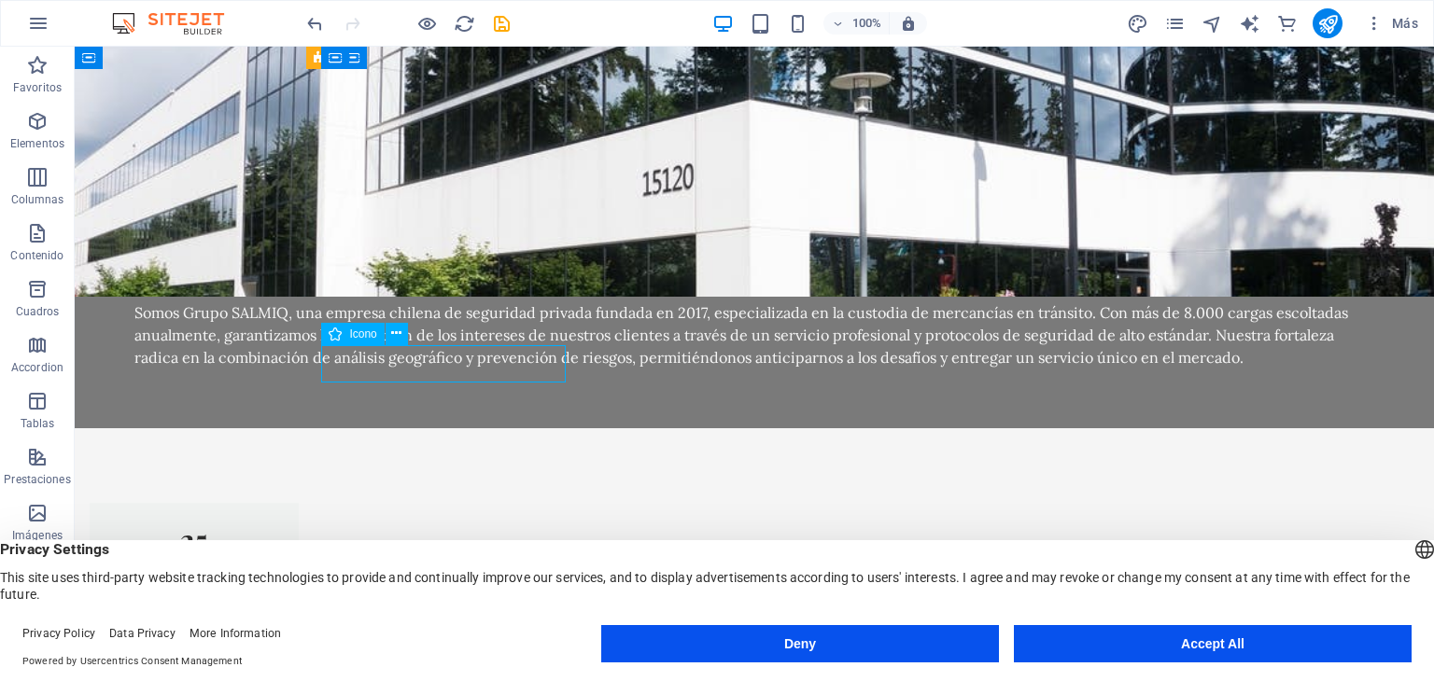
scroll to position [1551, 0]
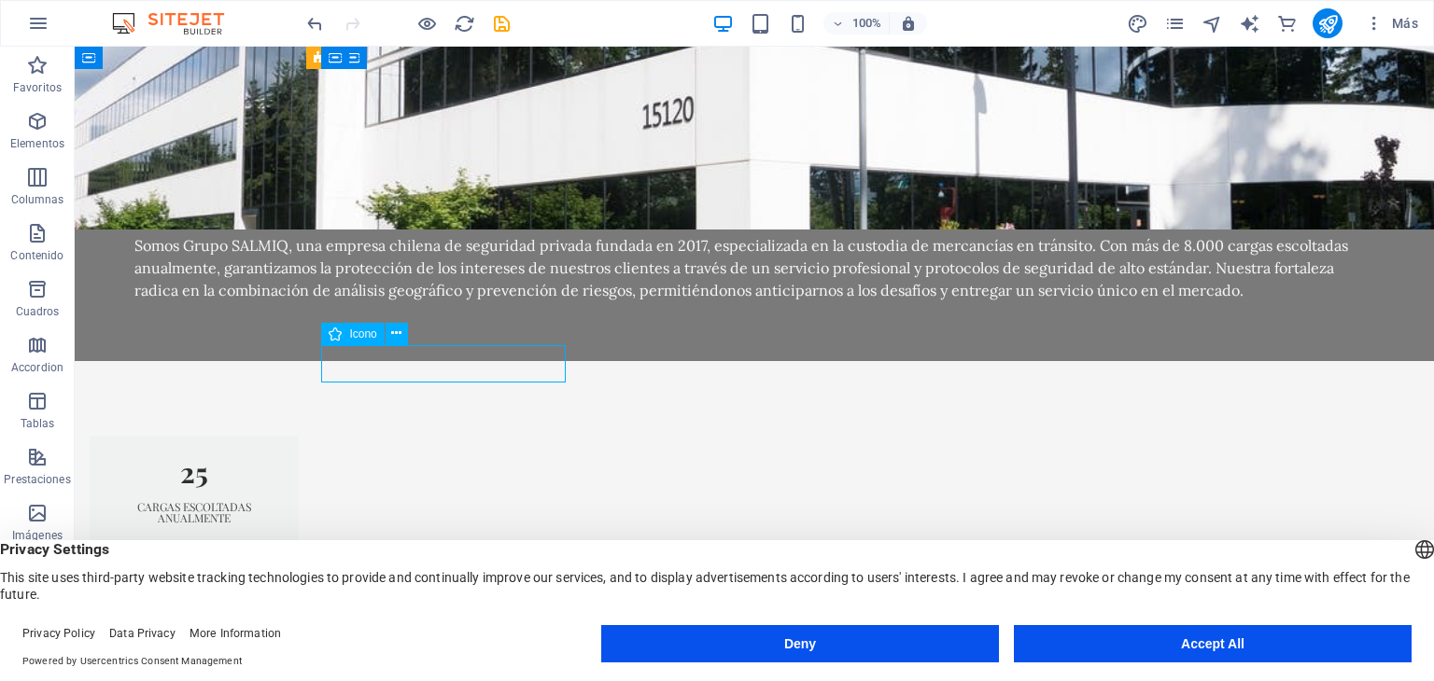
select select "xMidYMid"
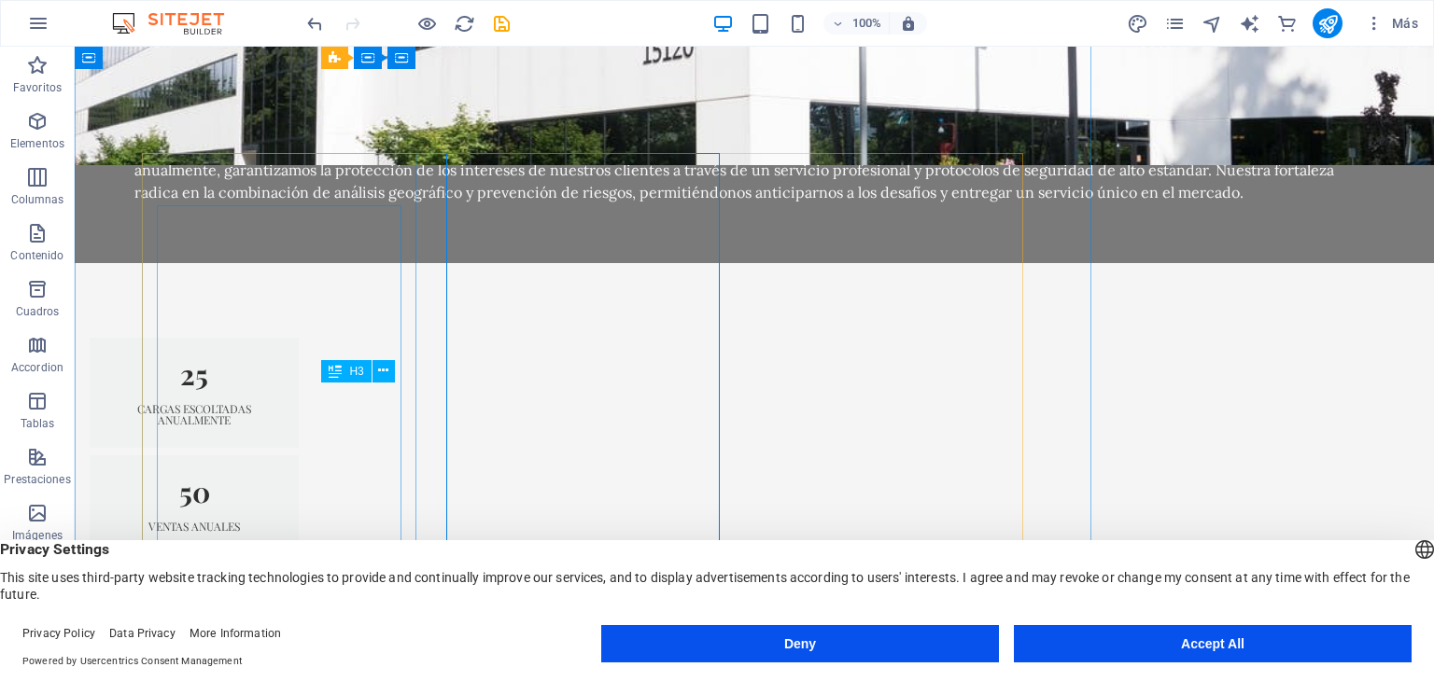
scroll to position [1484, 0]
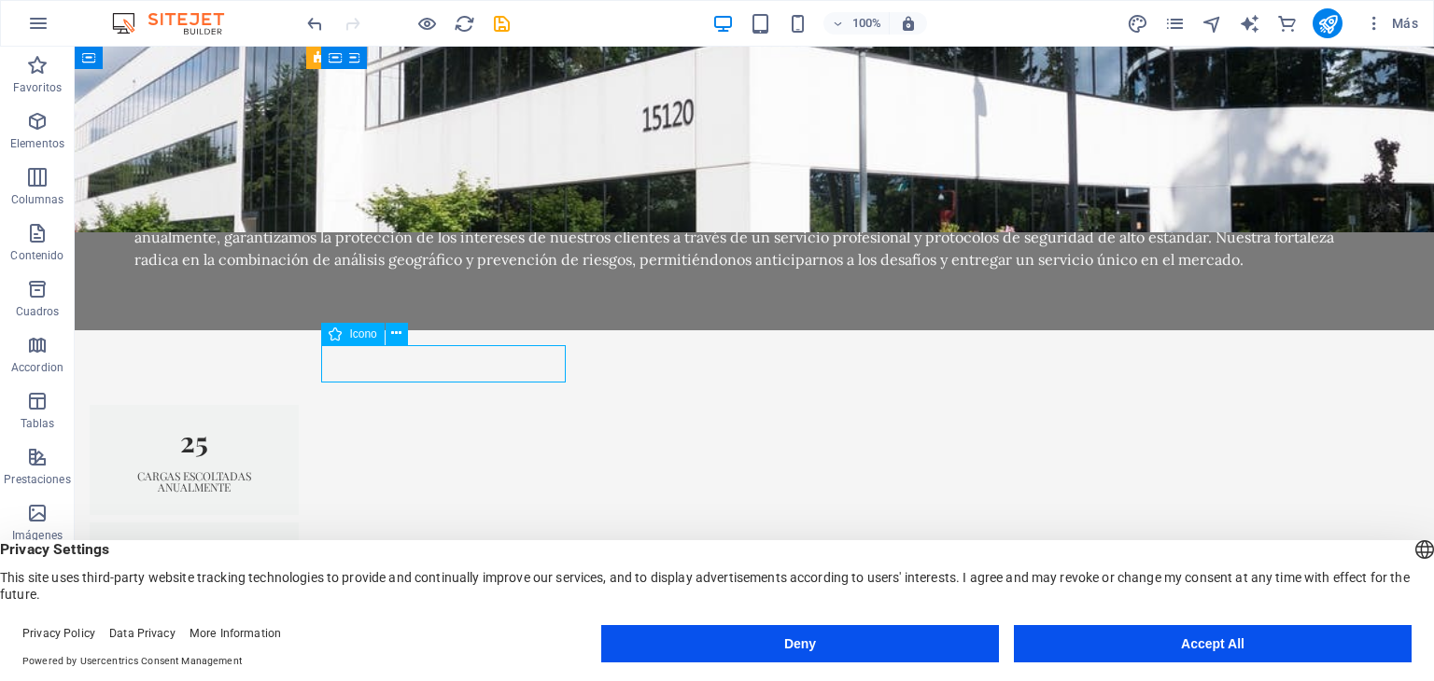
drag, startPoint x: 335, startPoint y: 363, endPoint x: 432, endPoint y: 360, distance: 97.1
drag, startPoint x: 333, startPoint y: 351, endPoint x: 499, endPoint y: 363, distance: 166.6
drag, startPoint x: 337, startPoint y: 361, endPoint x: 459, endPoint y: 359, distance: 122.3
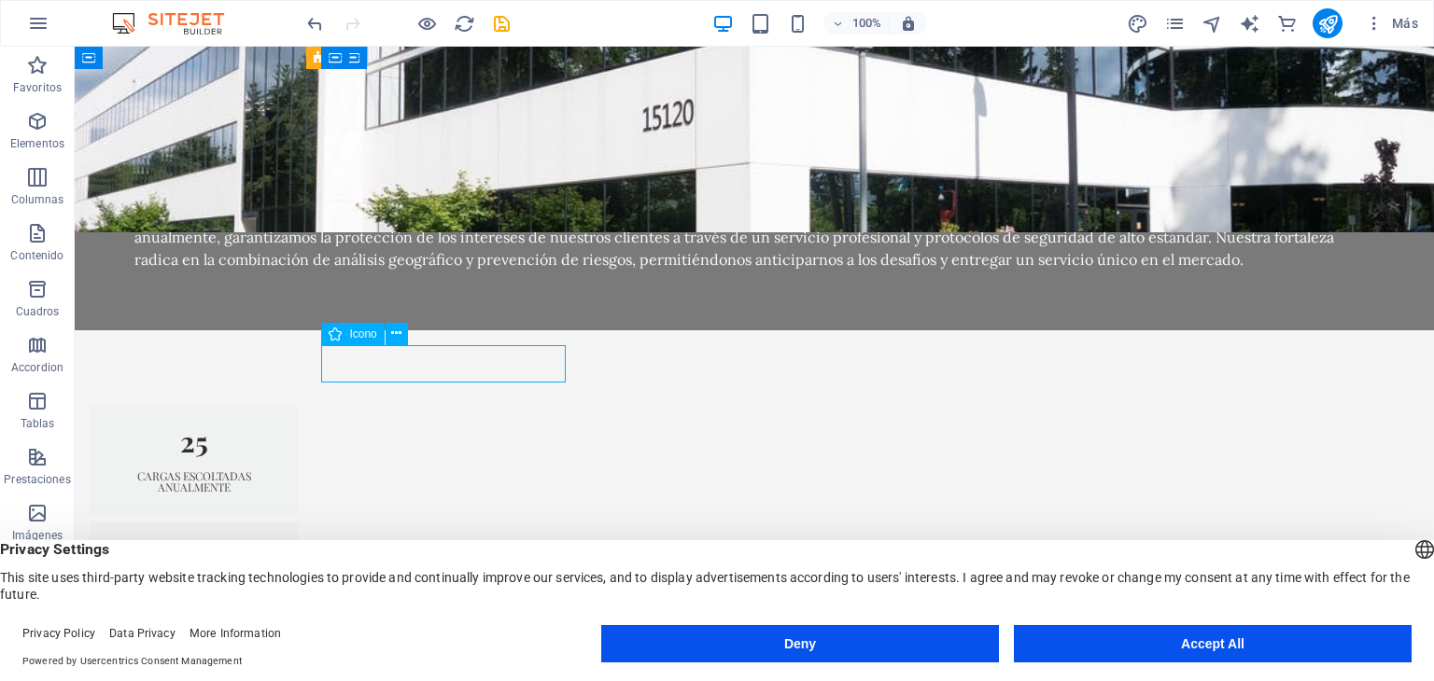
click at [400, 334] on icon at bounding box center [396, 334] width 10 height 20
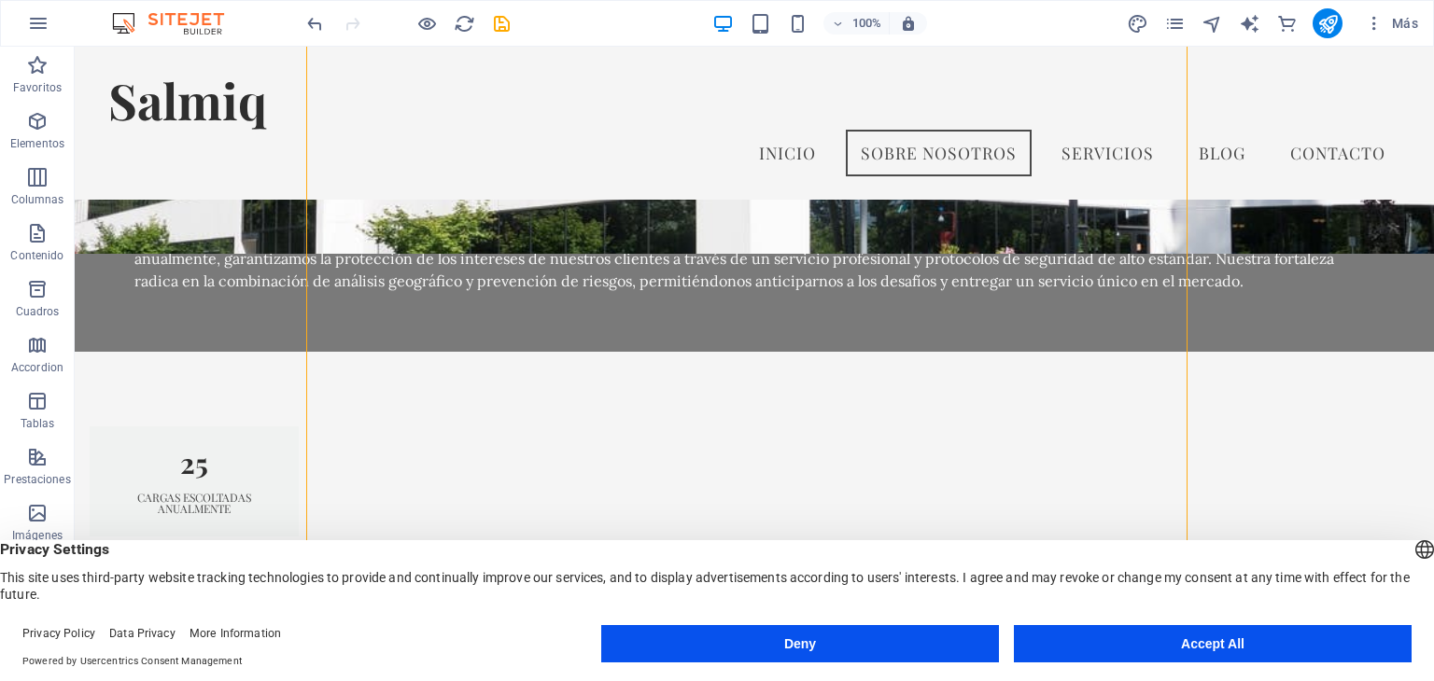
scroll to position [1466, 0]
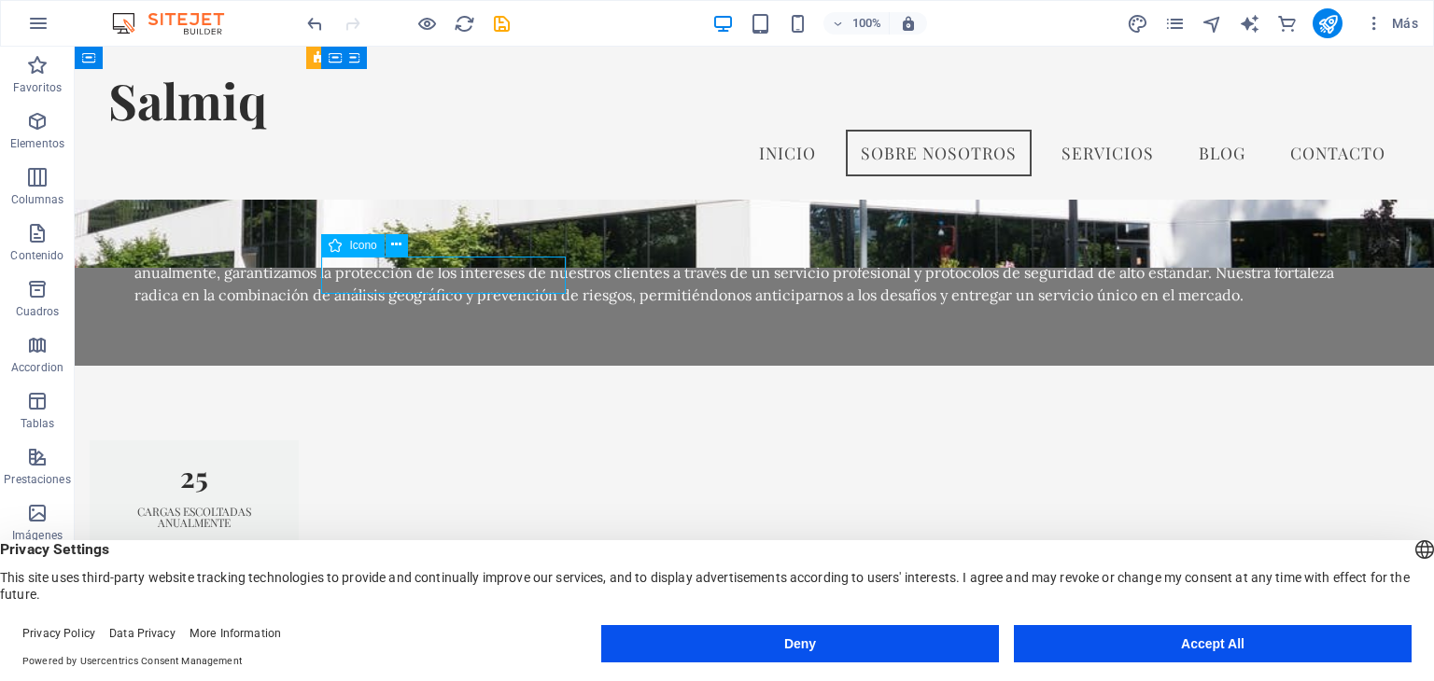
drag, startPoint x: 337, startPoint y: 270, endPoint x: 444, endPoint y: 277, distance: 107.6
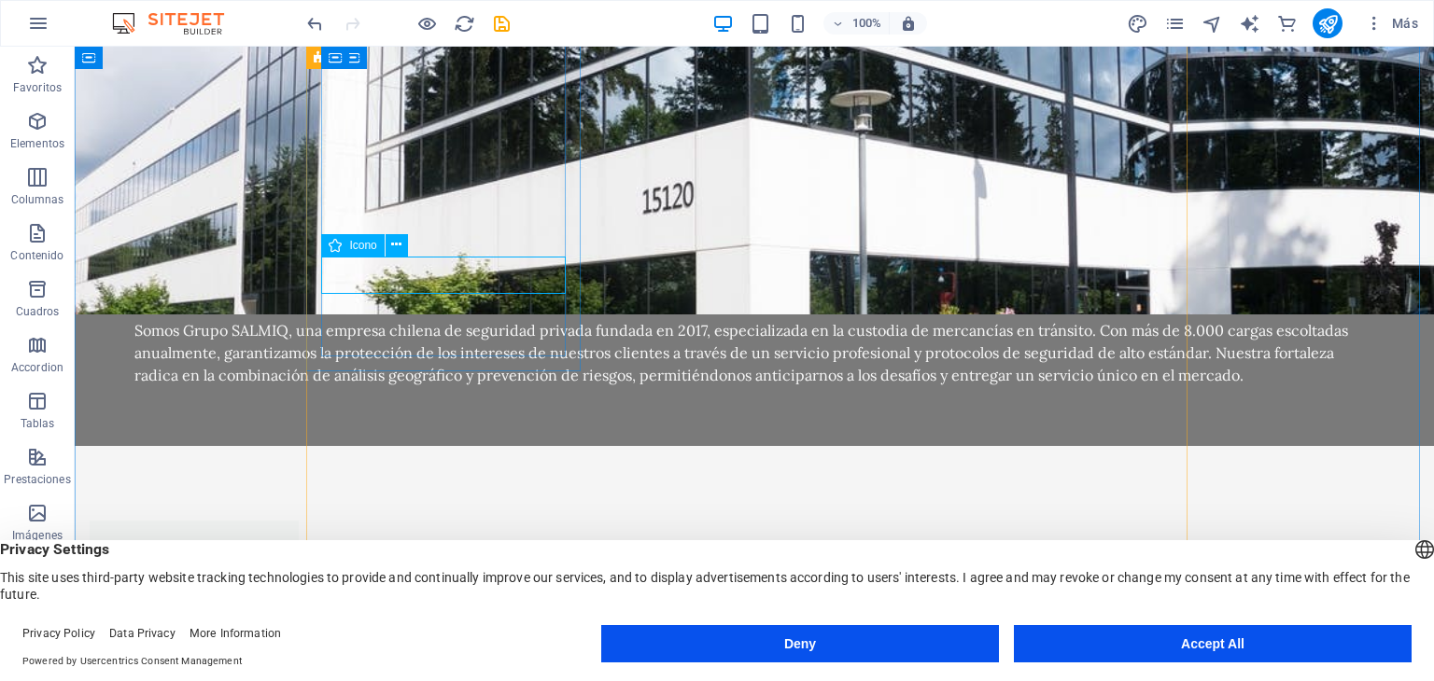
select select "xMidYMid"
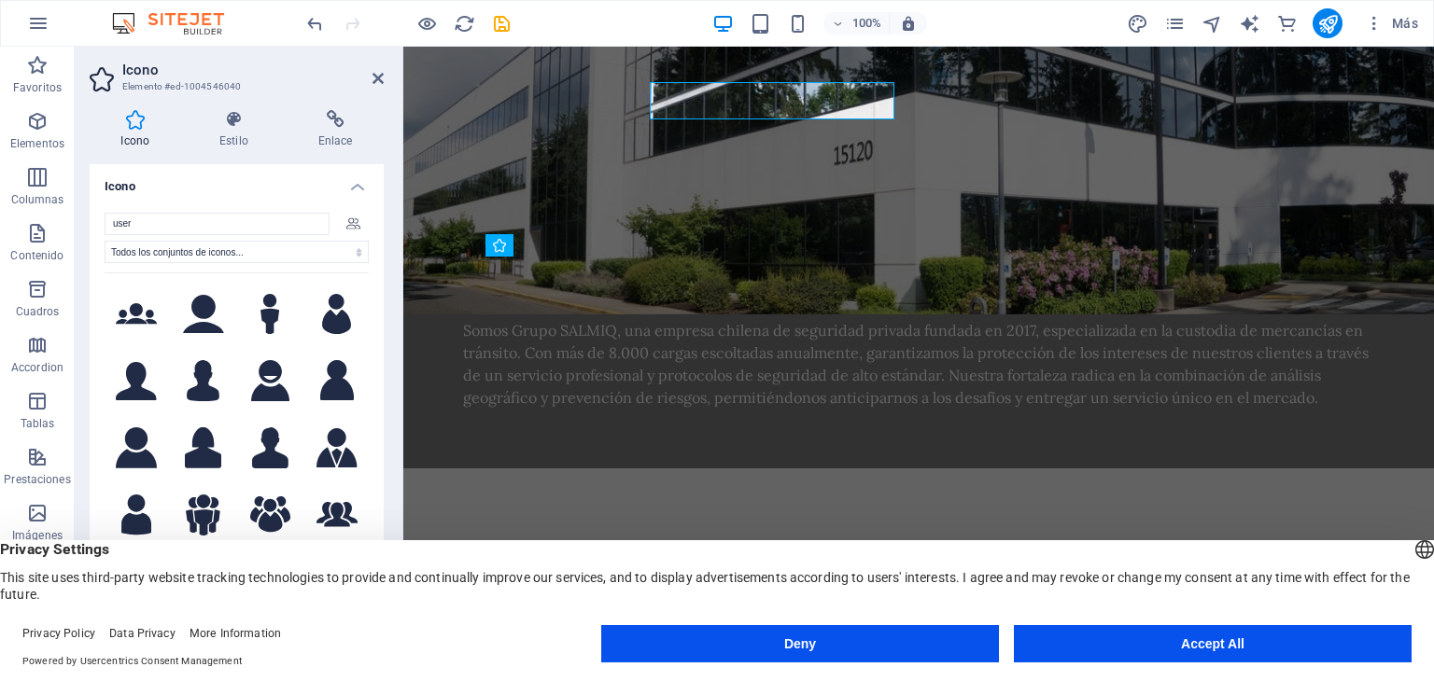
scroll to position [1640, 0]
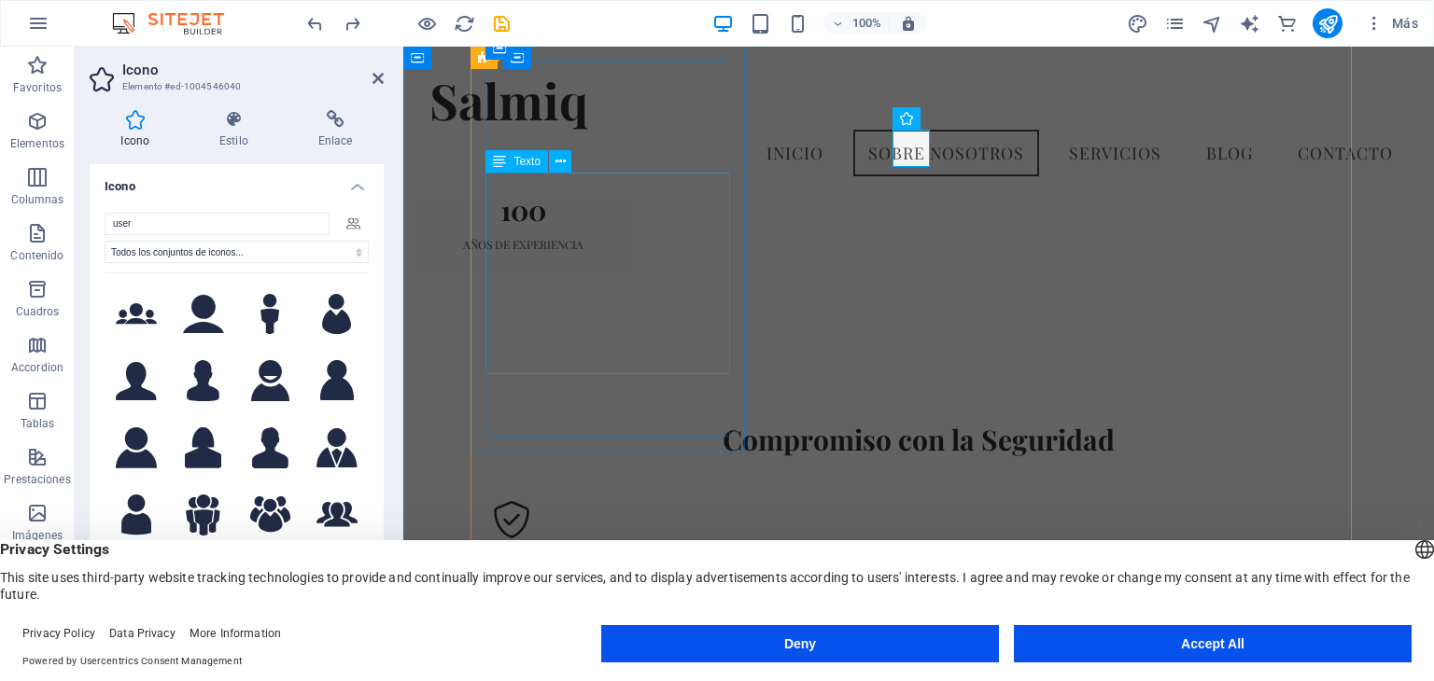
scroll to position [1108, 0]
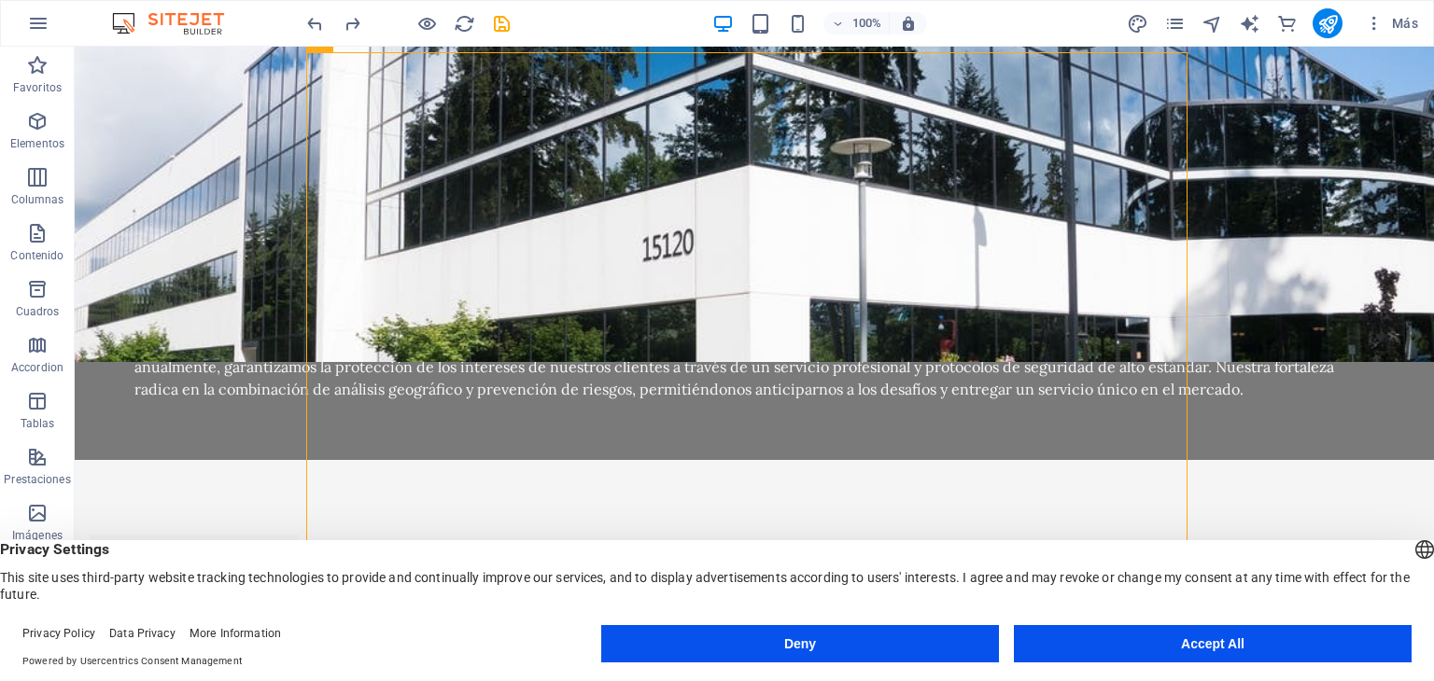
scroll to position [1347, 0]
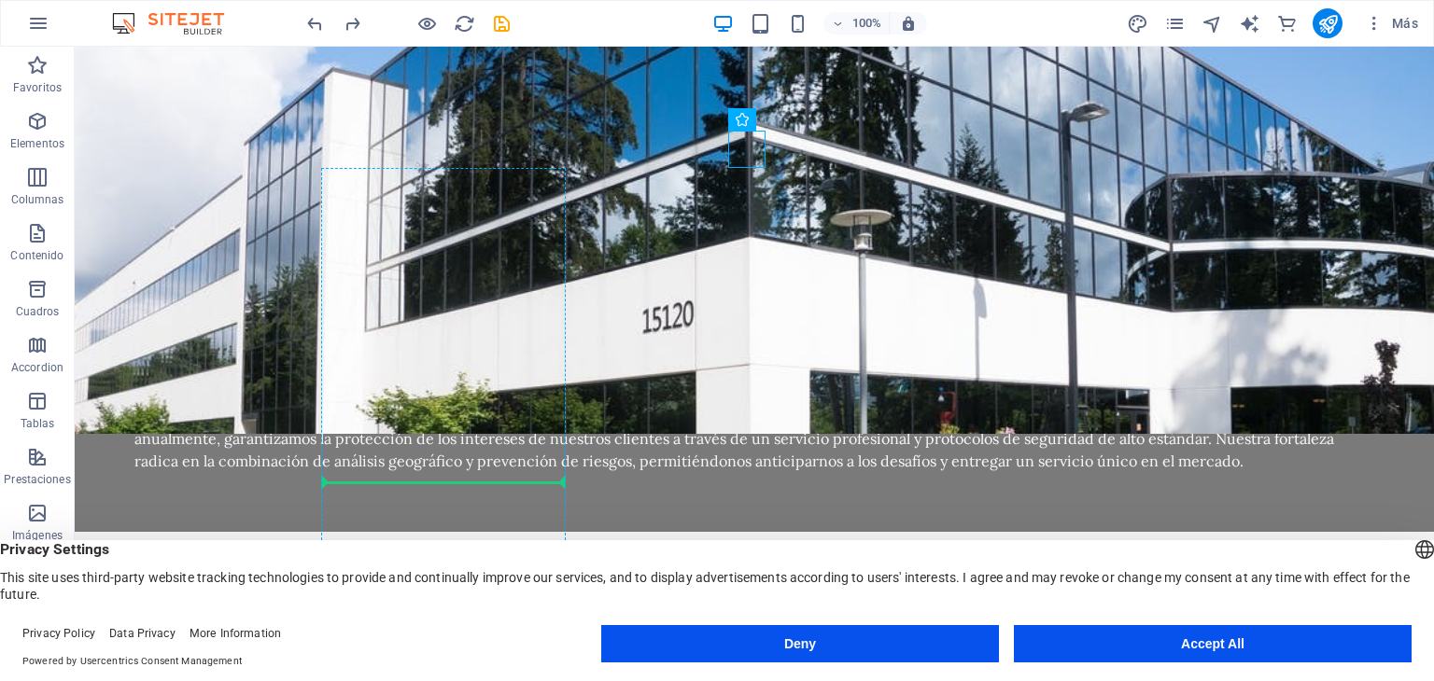
drag, startPoint x: 757, startPoint y: 153, endPoint x: 444, endPoint y: 482, distance: 453.5
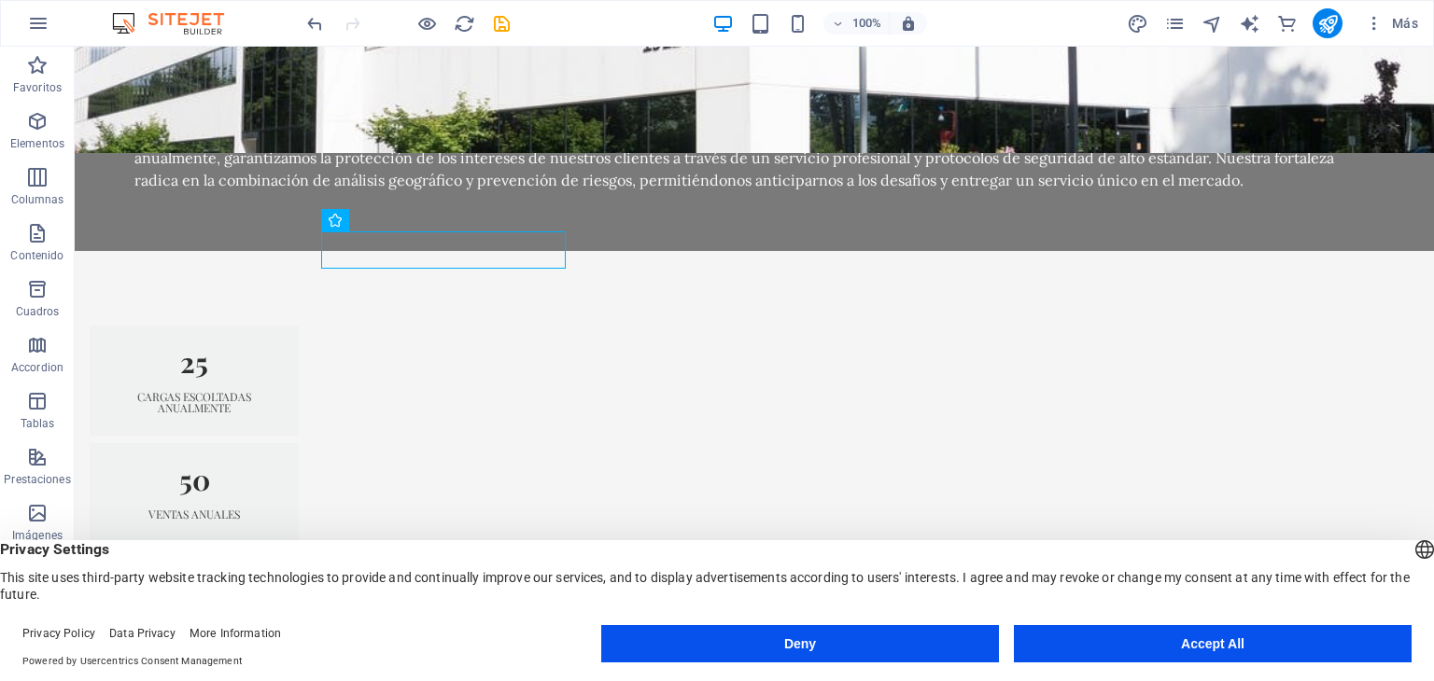
scroll to position [1700, 0]
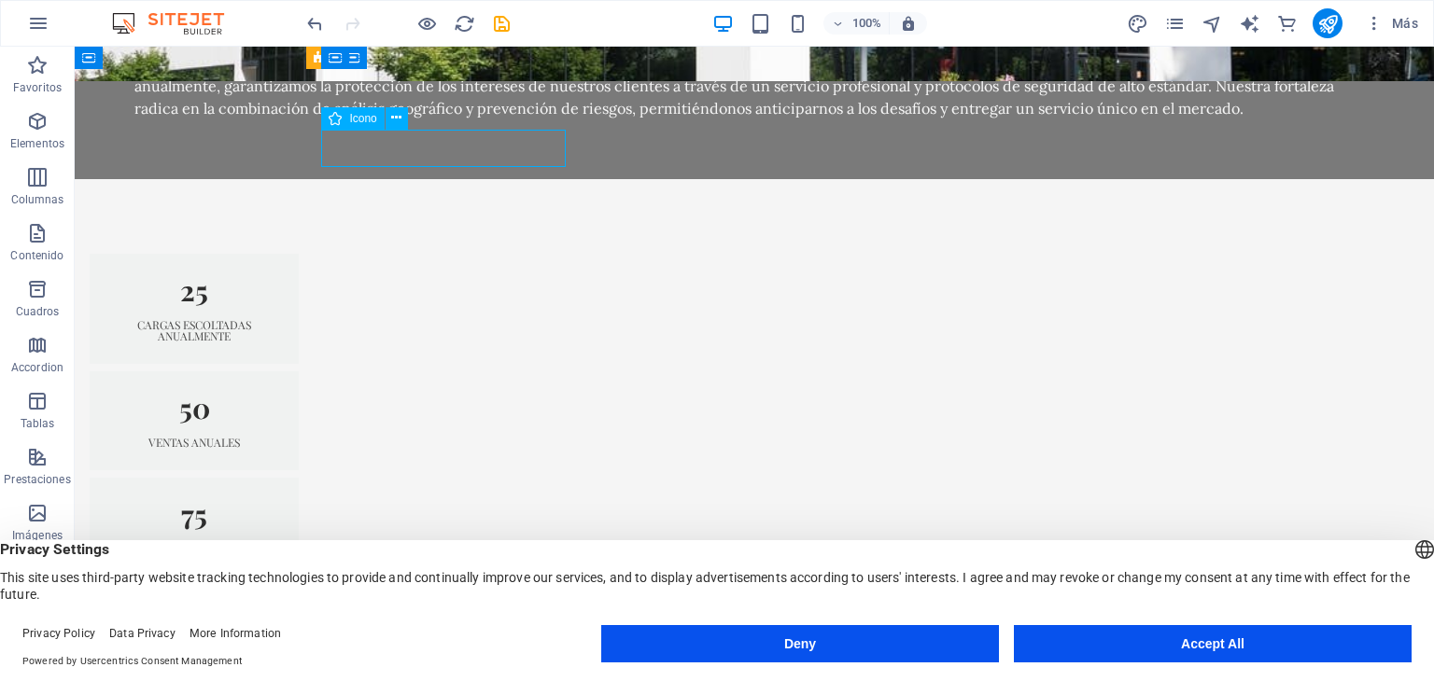
drag, startPoint x: 338, startPoint y: 148, endPoint x: 455, endPoint y: 157, distance: 117.9
drag, startPoint x: 334, startPoint y: 145, endPoint x: 399, endPoint y: 157, distance: 66.5
click at [185, 63] on icon at bounding box center [180, 59] width 10 height 20
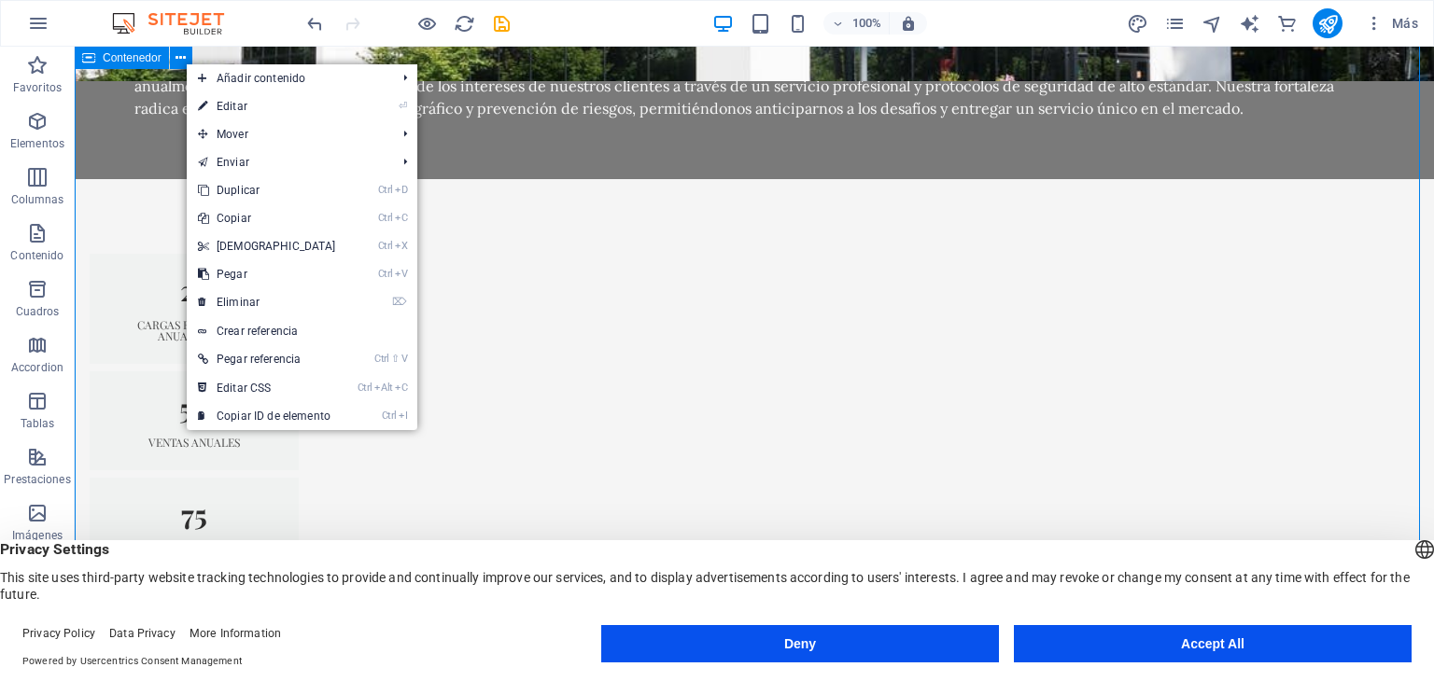
click at [157, 57] on span "Contenedor" at bounding box center [132, 57] width 59 height 11
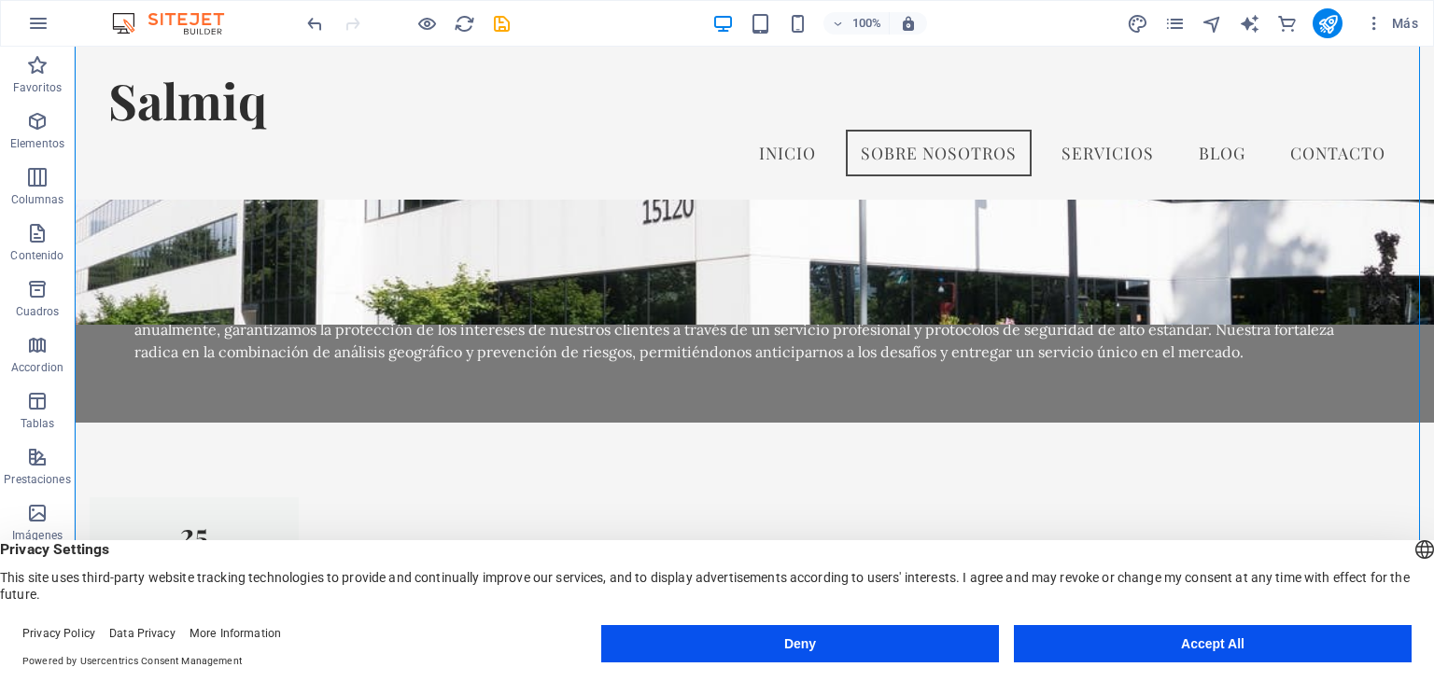
scroll to position [1323, 0]
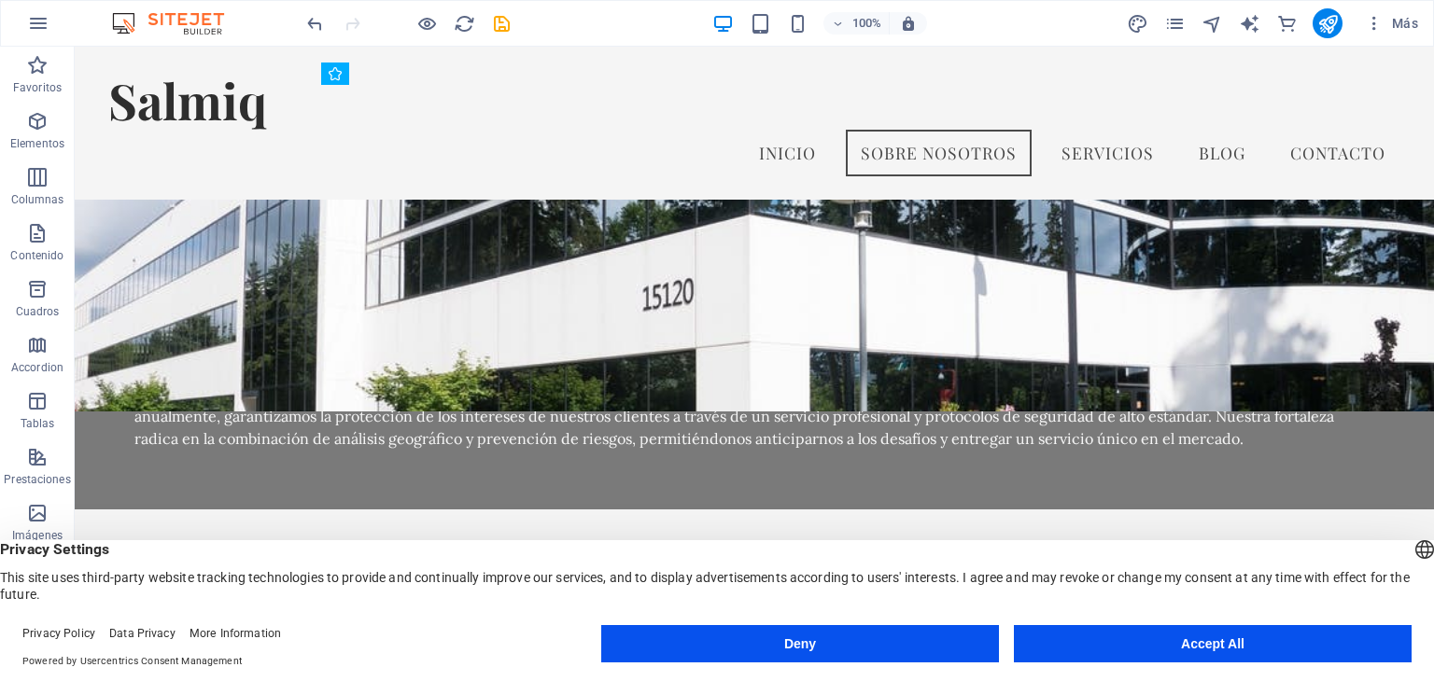
drag, startPoint x: 350, startPoint y: 416, endPoint x: 349, endPoint y: 444, distance: 28.0
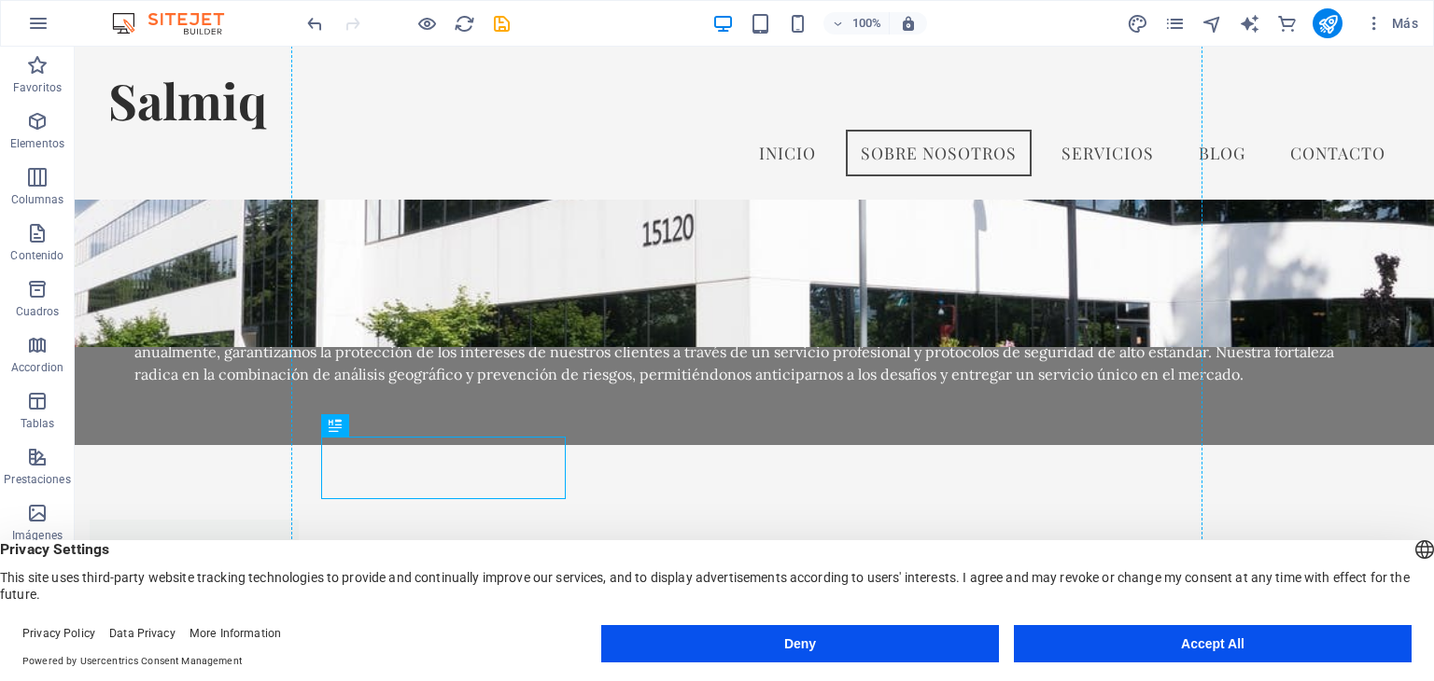
drag, startPoint x: 427, startPoint y: 449, endPoint x: 443, endPoint y: 501, distance: 54.9
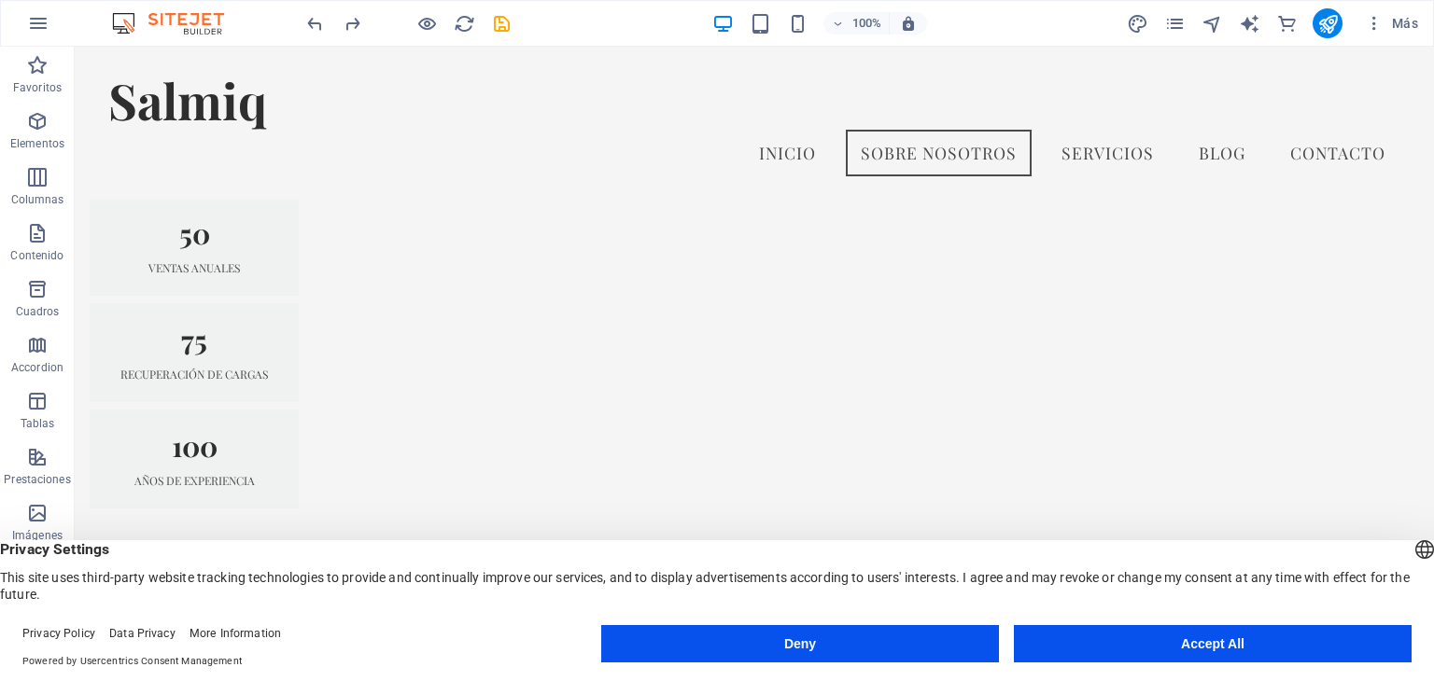
scroll to position [1549, 0]
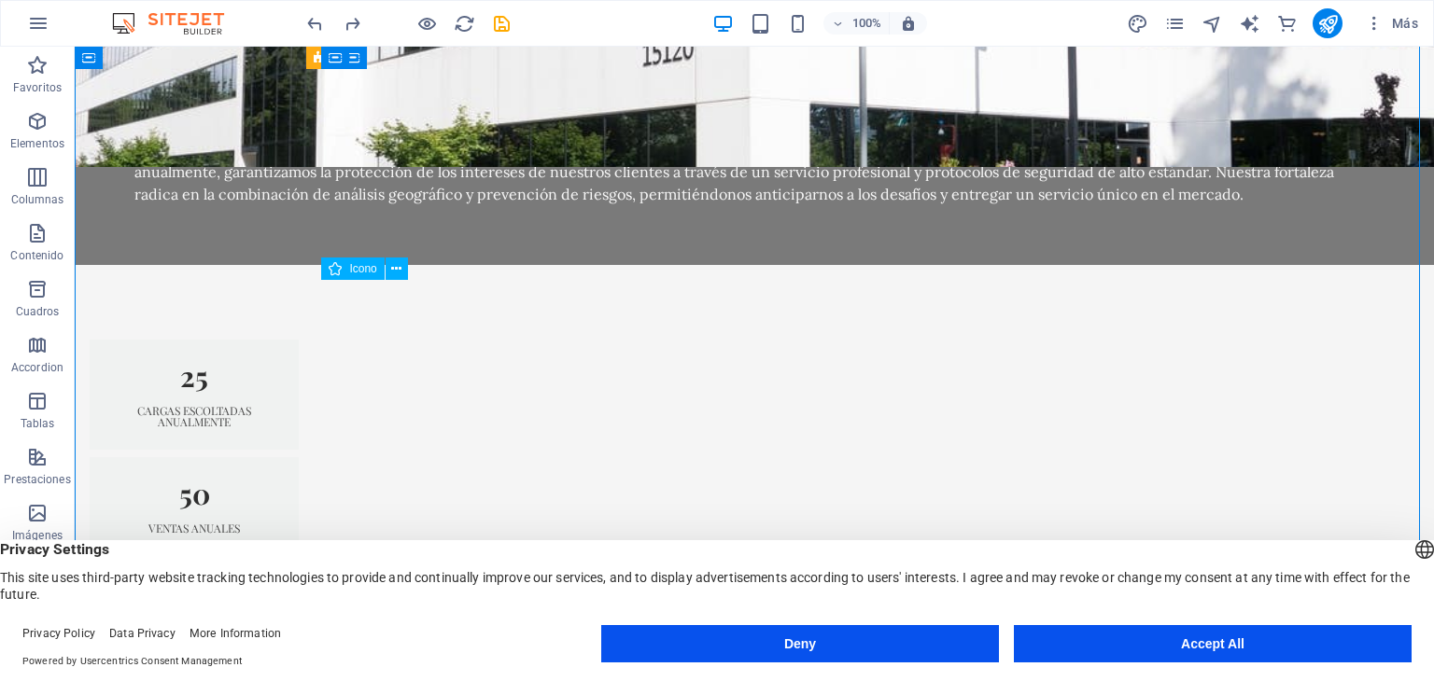
drag, startPoint x: 336, startPoint y: 301, endPoint x: 441, endPoint y: 304, distance: 104.6
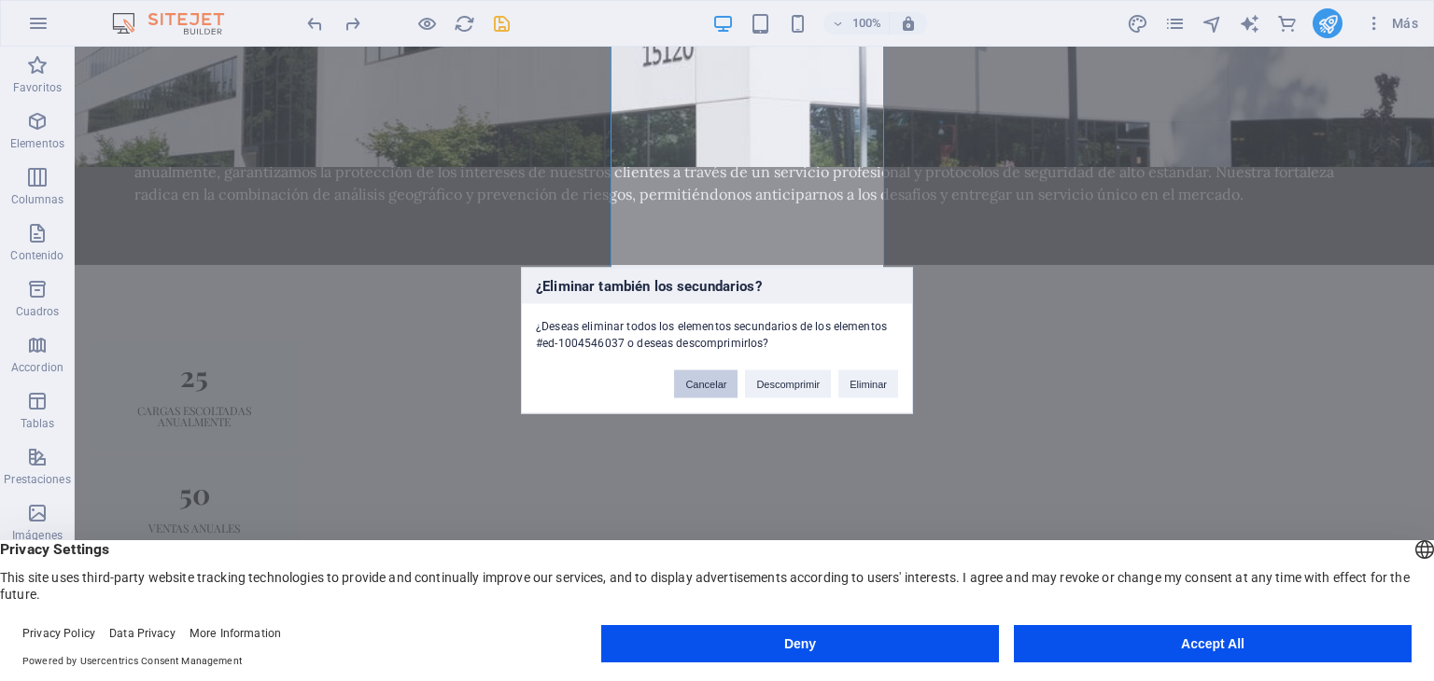
click at [716, 395] on button "Cancelar" at bounding box center [705, 385] width 63 height 28
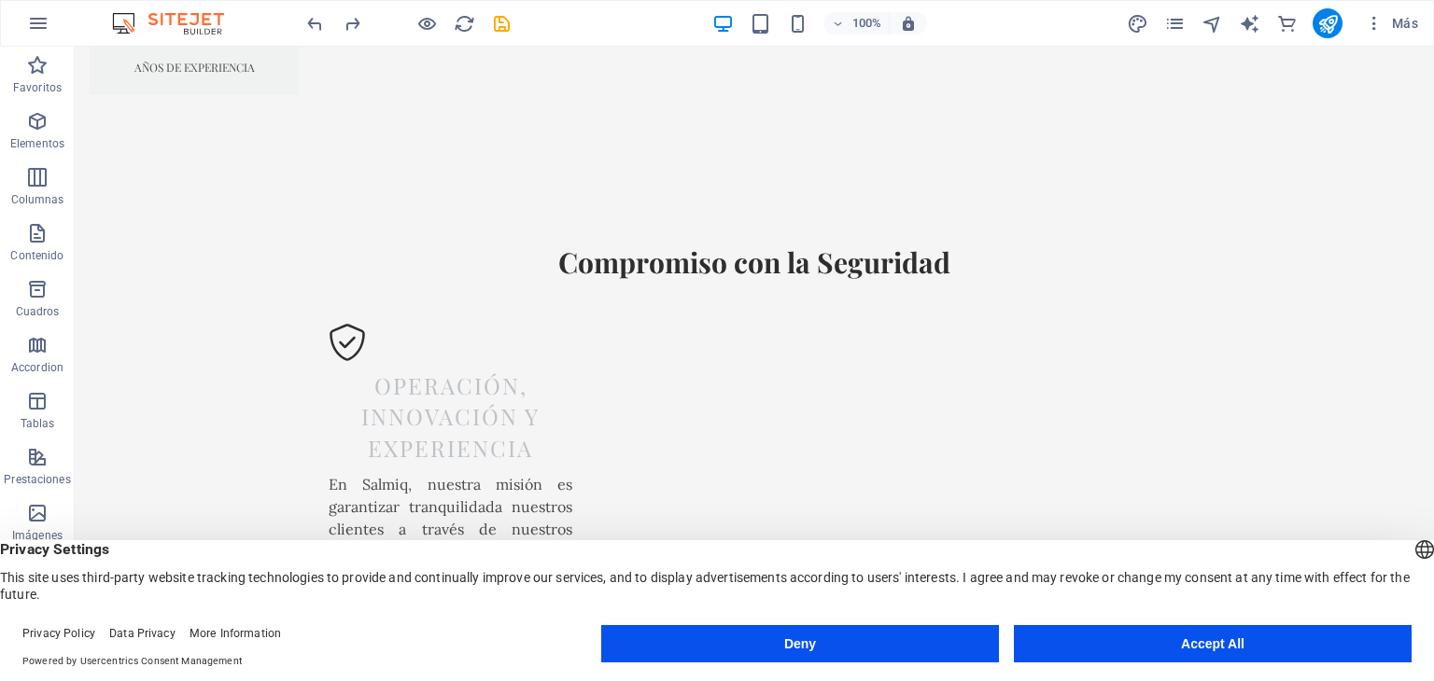
scroll to position [2303, 0]
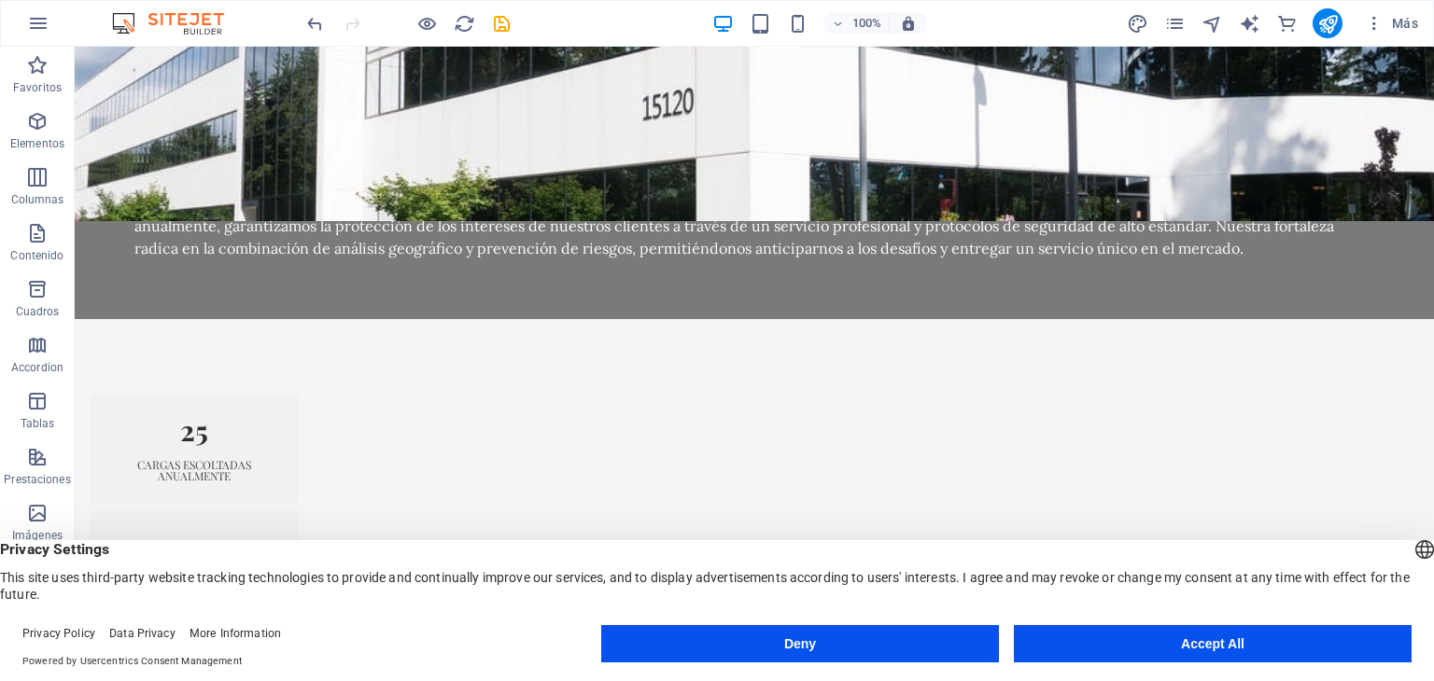
scroll to position [1602, 0]
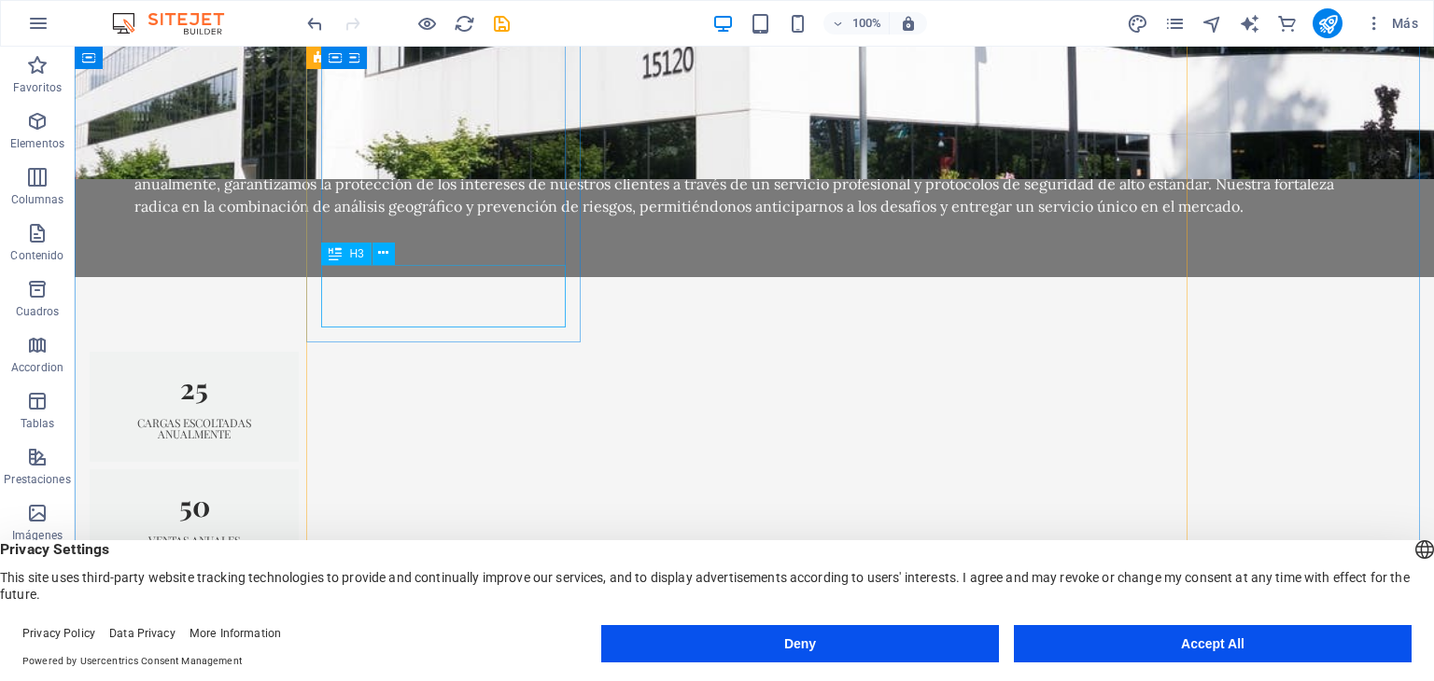
click at [343, 255] on div "H3" at bounding box center [345, 254] width 49 height 22
click at [385, 258] on icon at bounding box center [383, 254] width 10 height 20
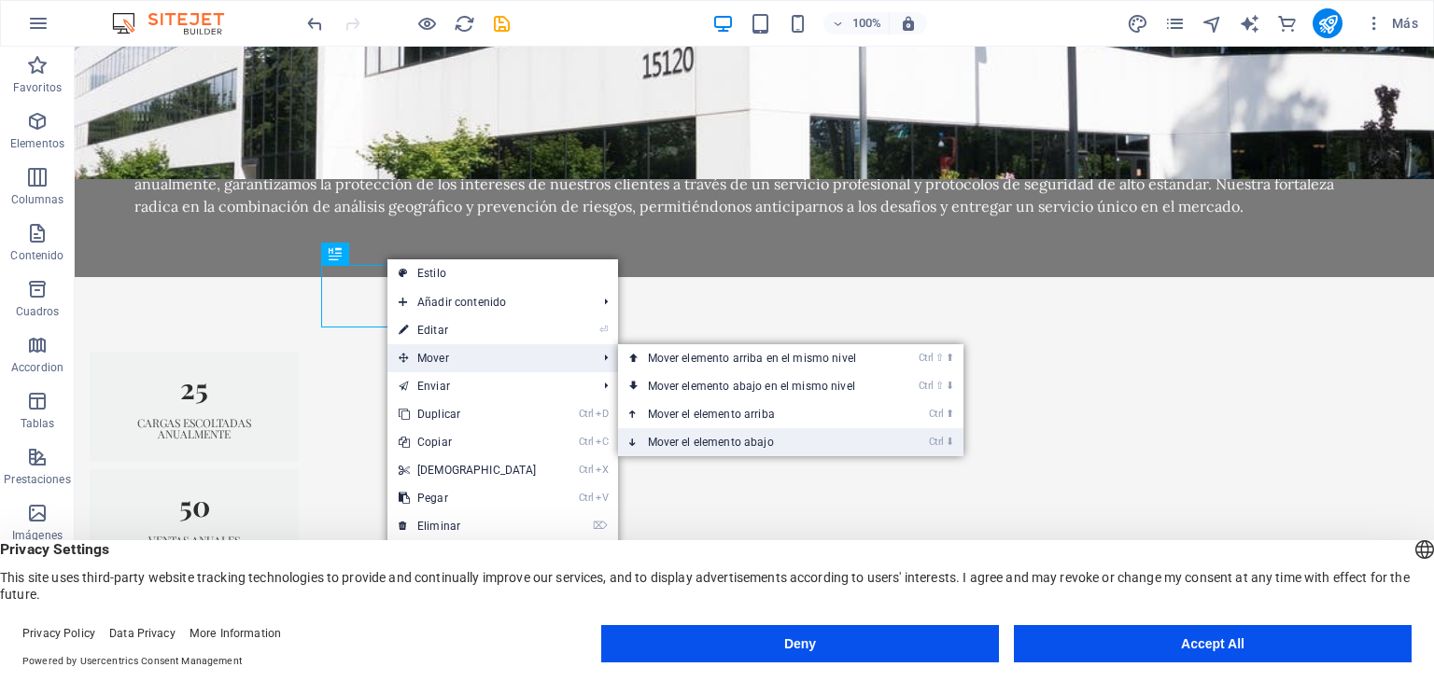
click at [859, 430] on link "Ctrl ⬇ Mover el elemento abajo" at bounding box center [755, 442] width 275 height 28
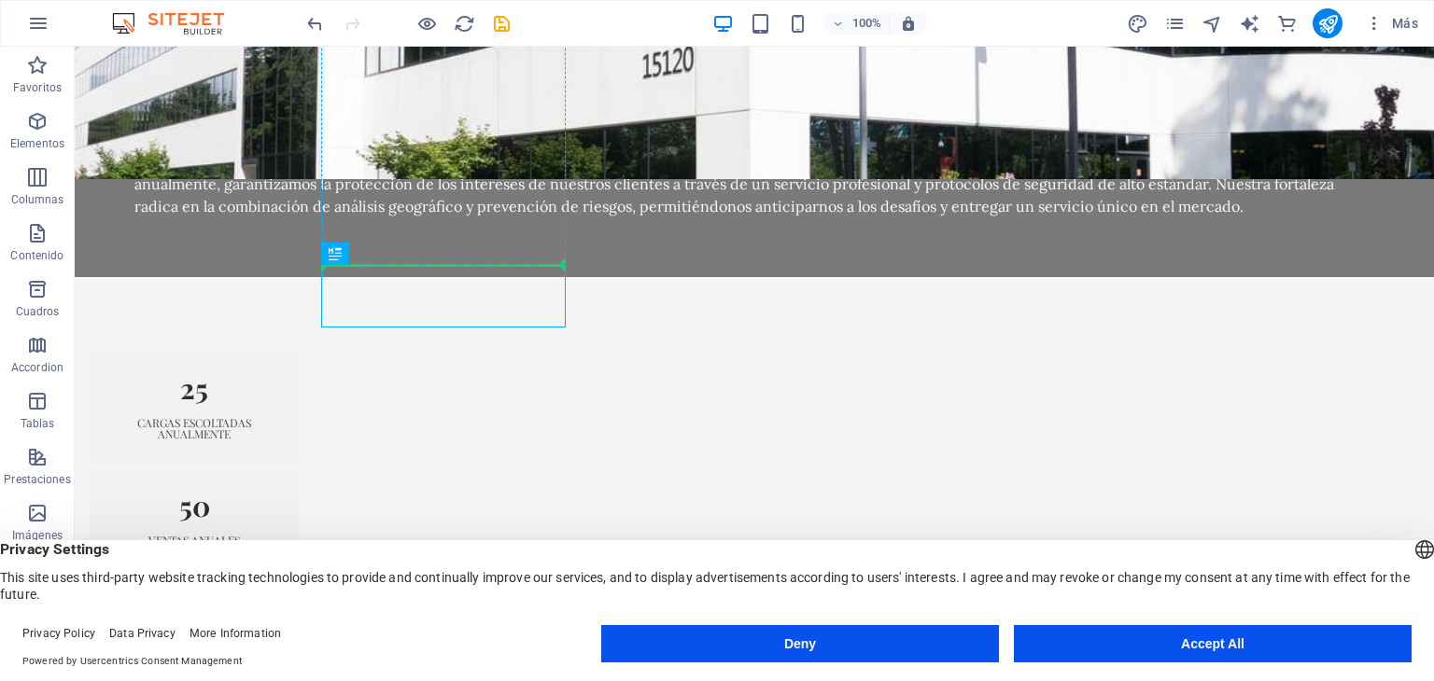
drag, startPoint x: 420, startPoint y: 293, endPoint x: 456, endPoint y: 257, distance: 51.5
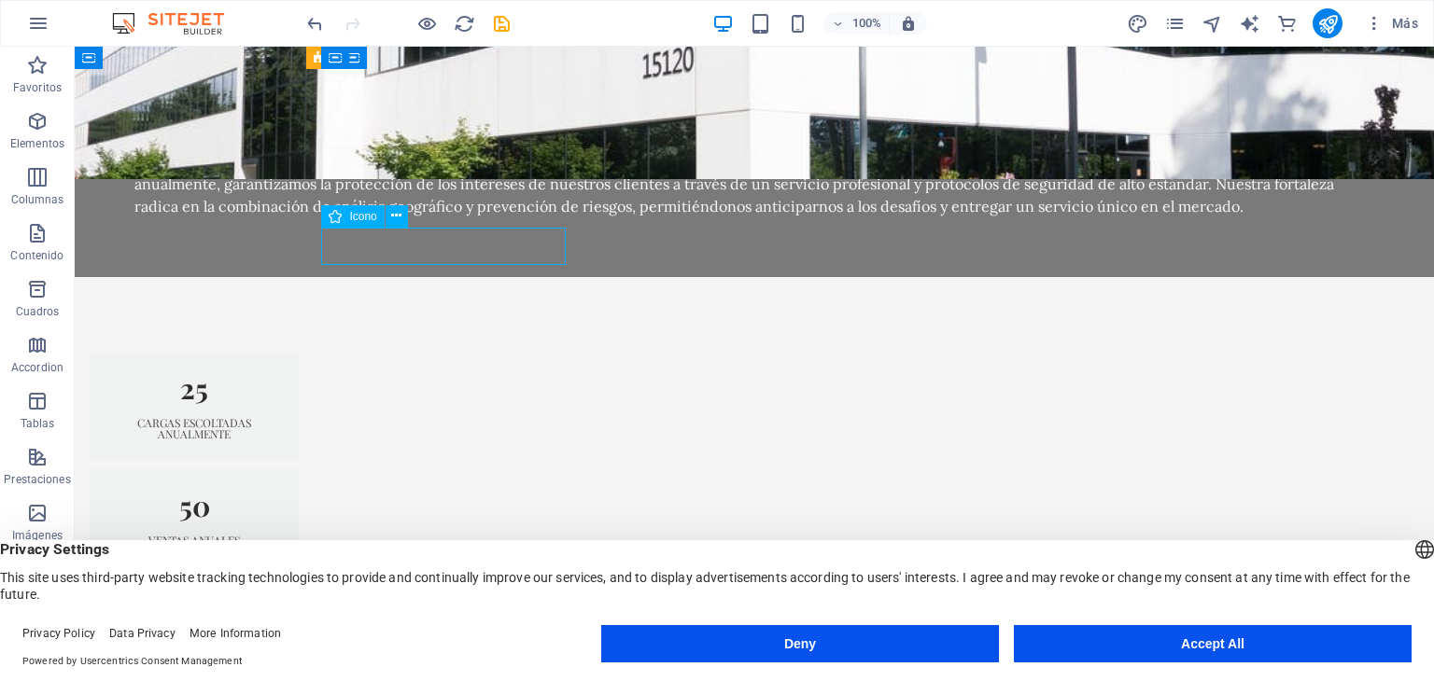
drag, startPoint x: 345, startPoint y: 238, endPoint x: 487, endPoint y: 265, distance: 144.4
drag, startPoint x: 336, startPoint y: 308, endPoint x: 553, endPoint y: 258, distance: 222.3
click at [37, 139] on p "Elementos" at bounding box center [37, 143] width 54 height 15
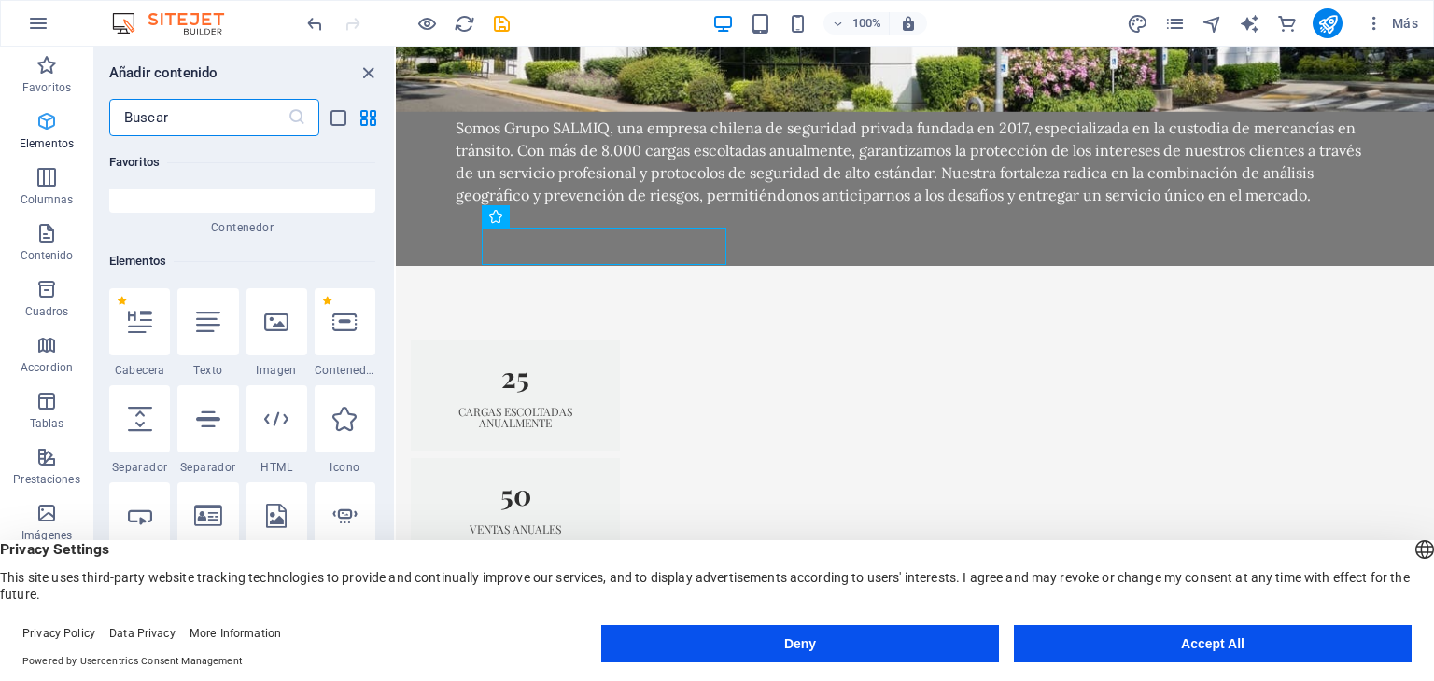
scroll to position [351, 0]
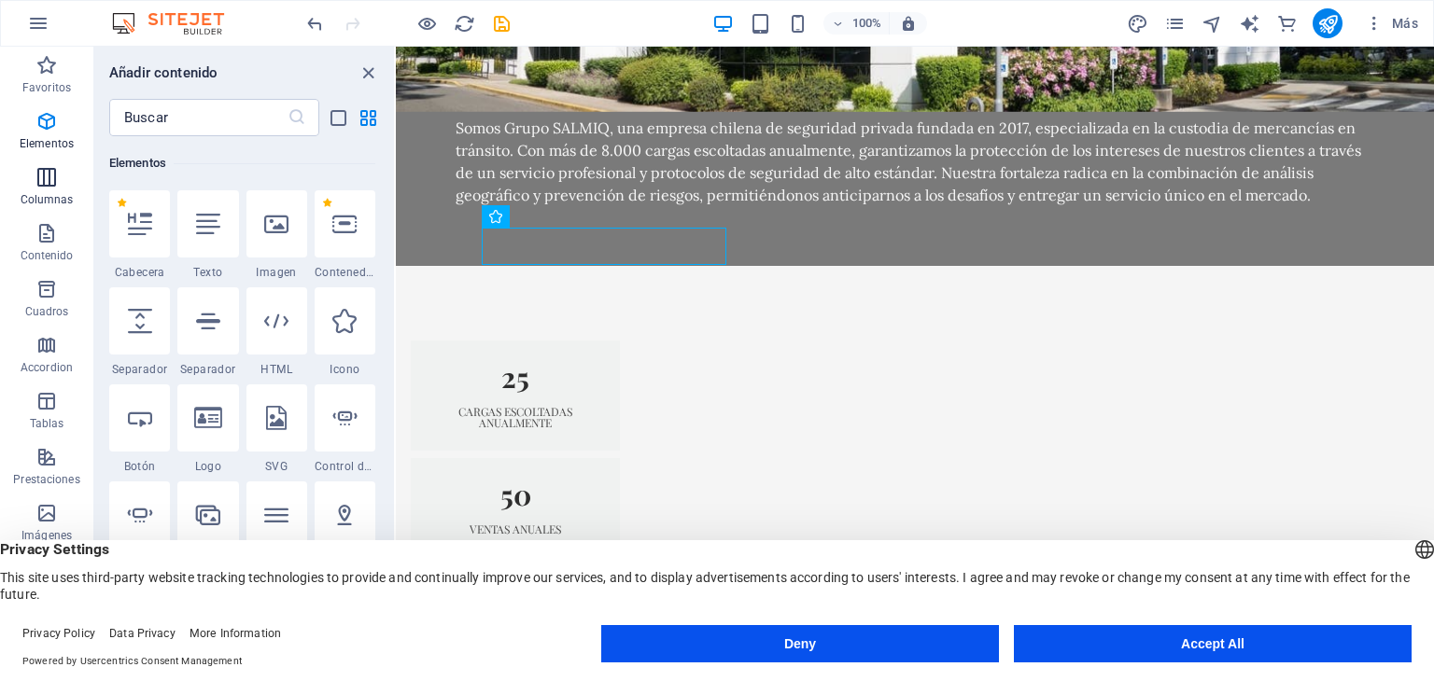
click at [49, 190] on span "Columnas" at bounding box center [46, 188] width 93 height 45
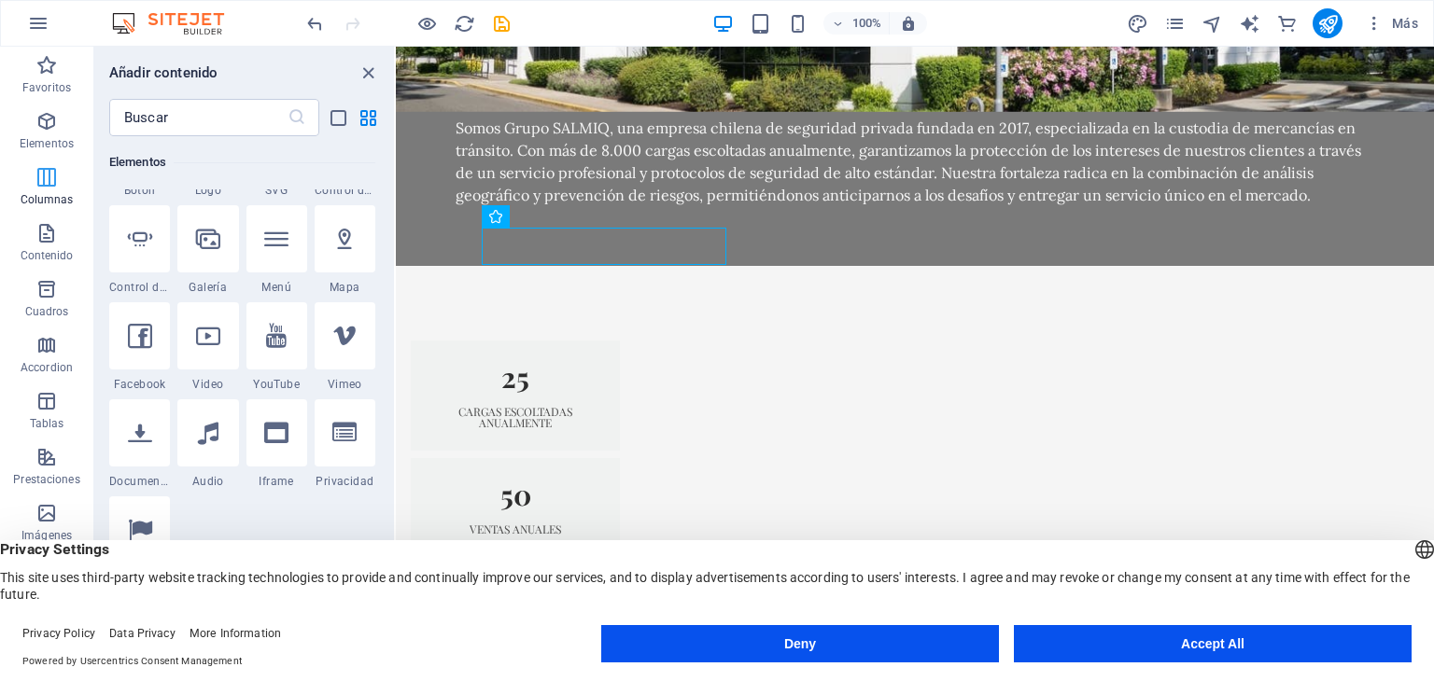
scroll to position [1076, 0]
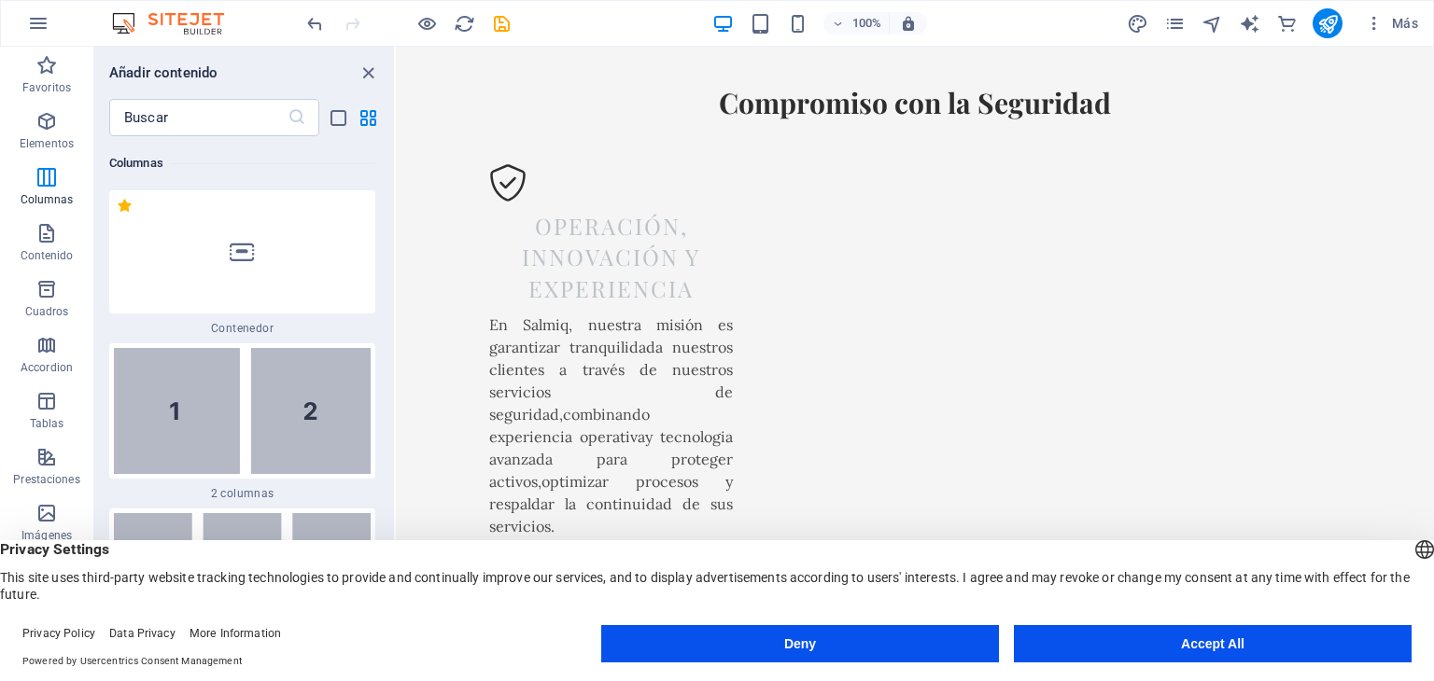
scroll to position [2541, 0]
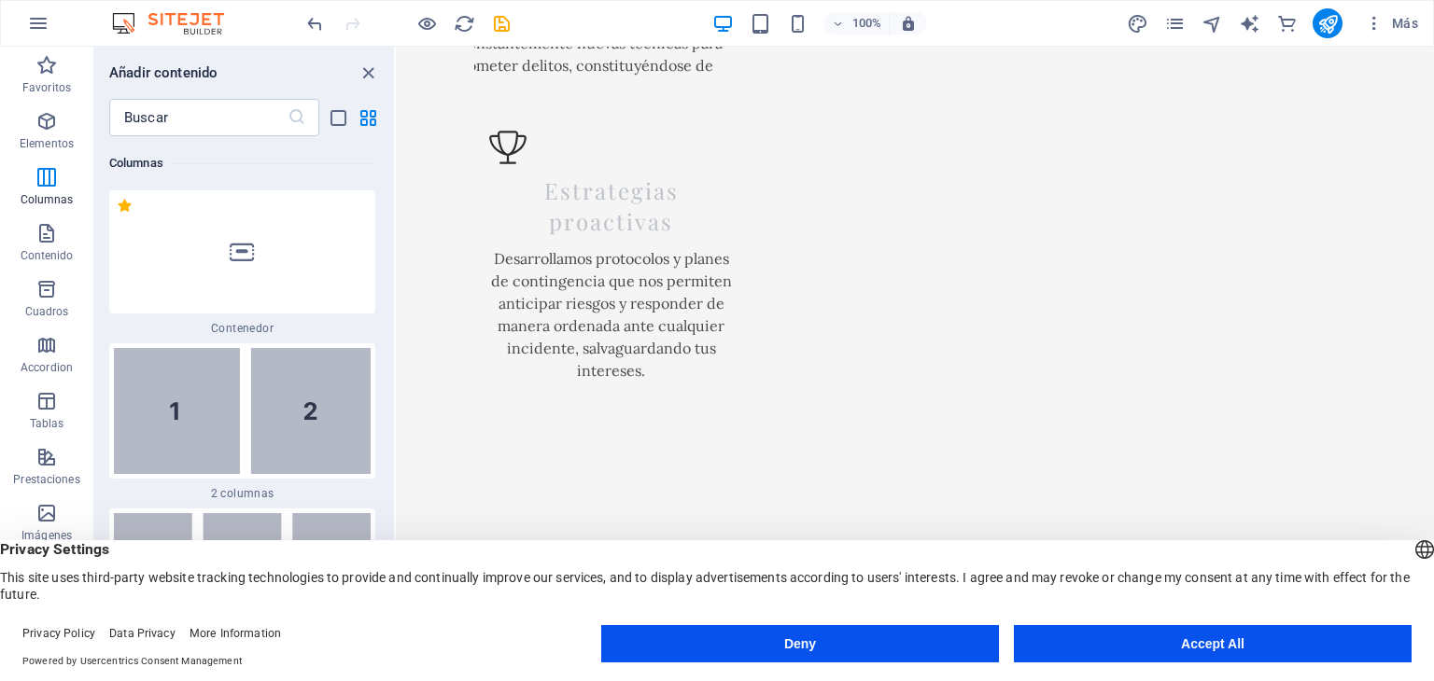
scroll to position [3353, 0]
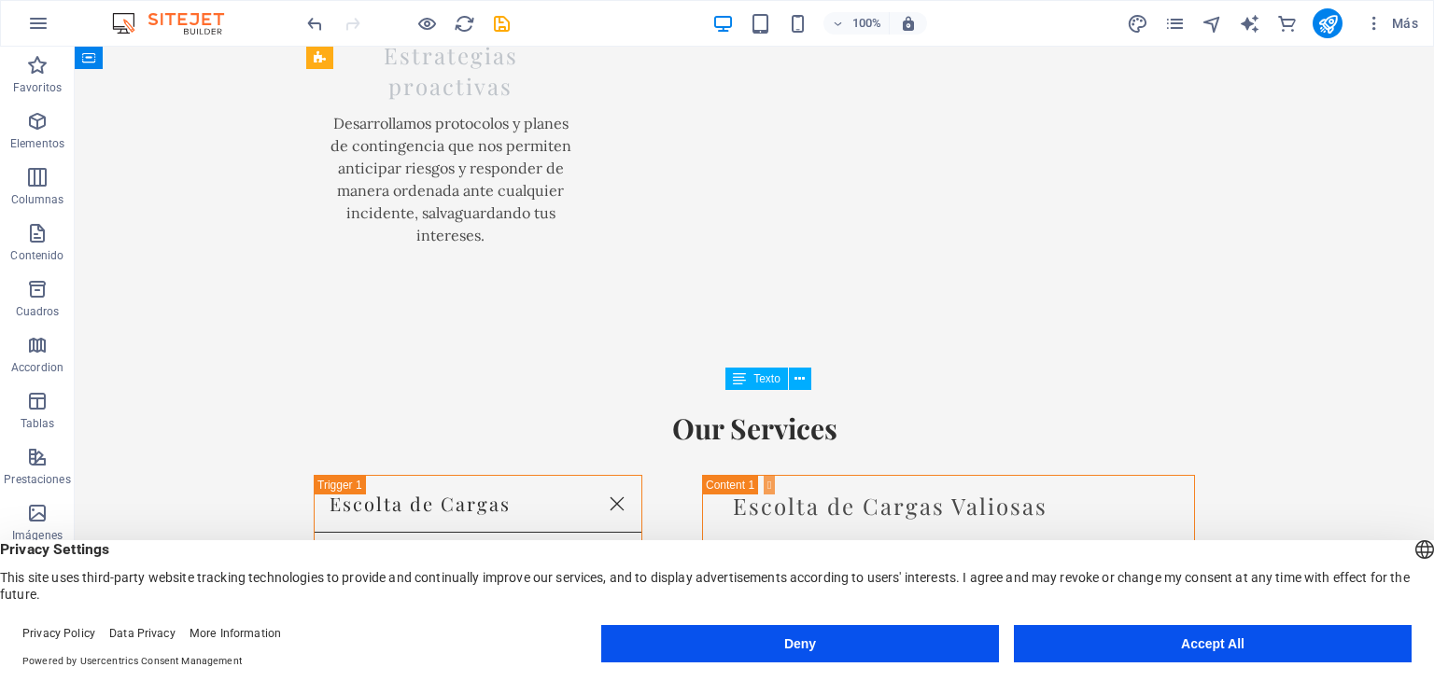
scroll to position [3285, 0]
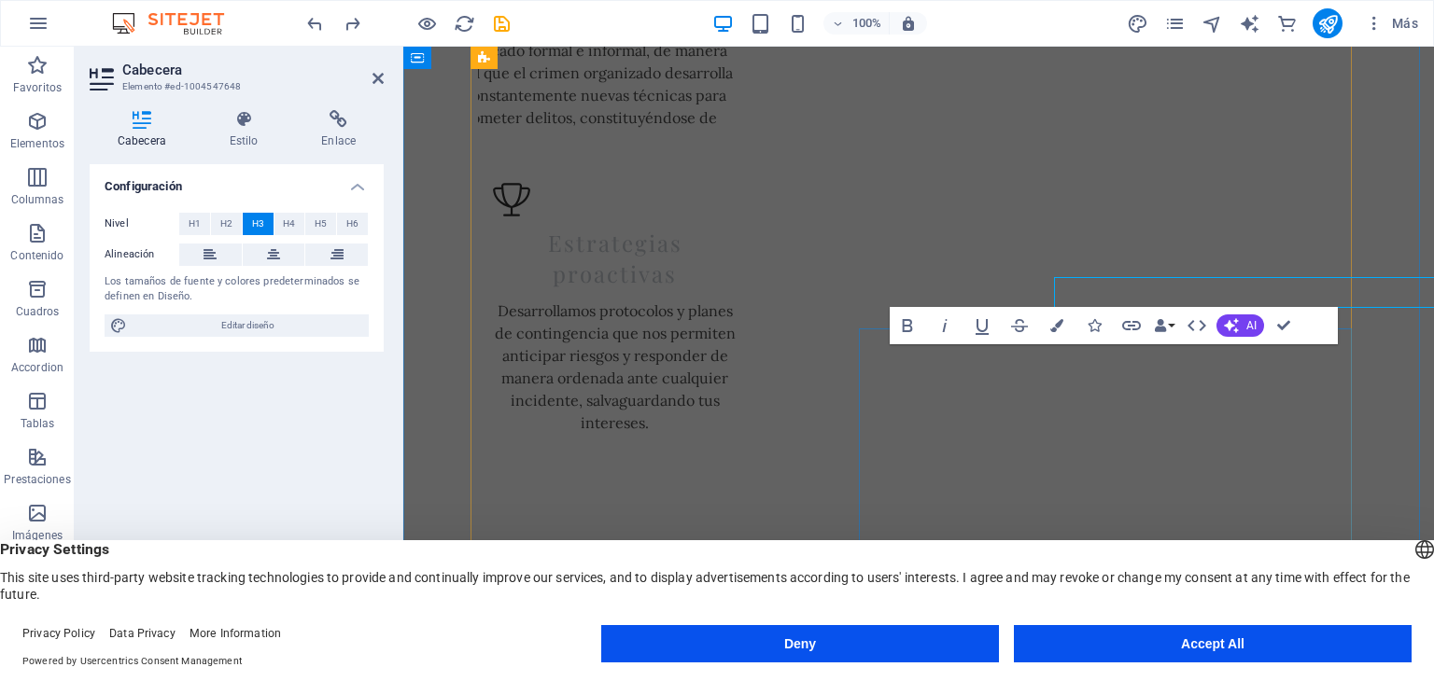
scroll to position [3353, 0]
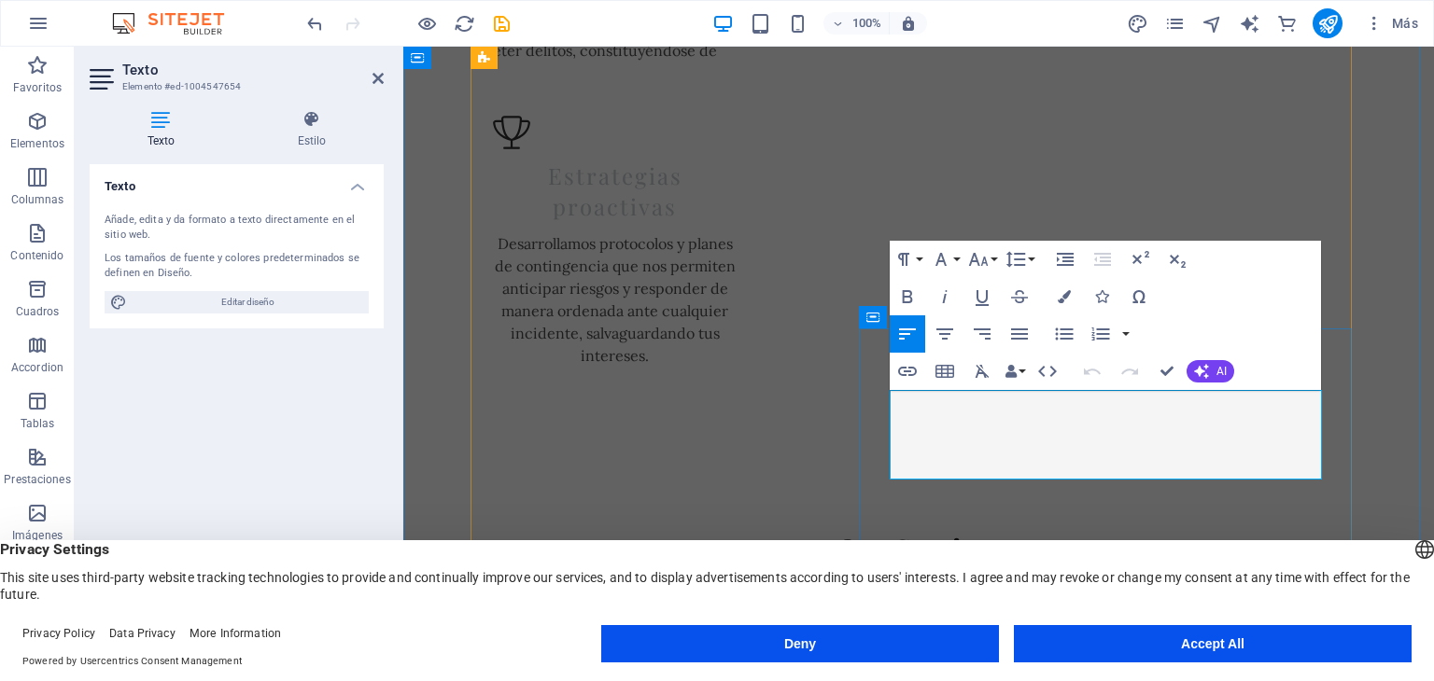
drag, startPoint x: 1280, startPoint y: 472, endPoint x: 1158, endPoint y: 440, distance: 125.7
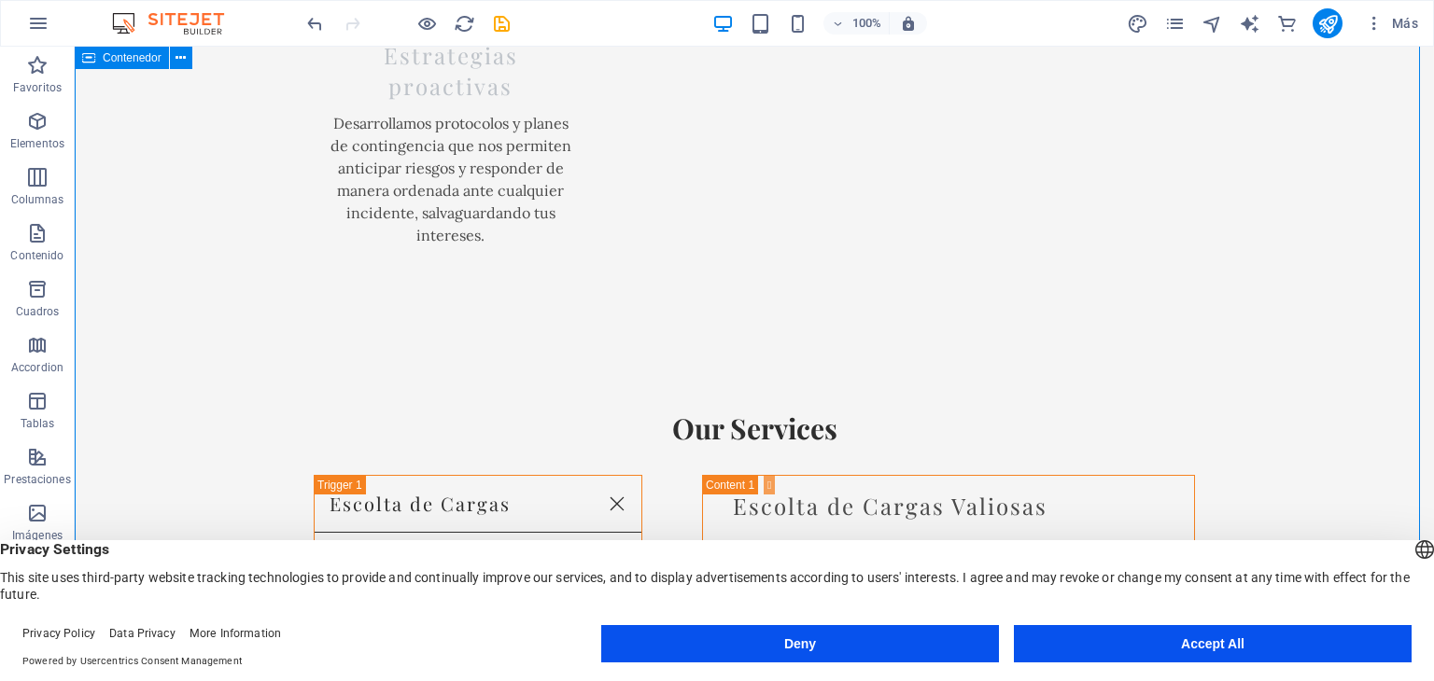
scroll to position [3285, 0]
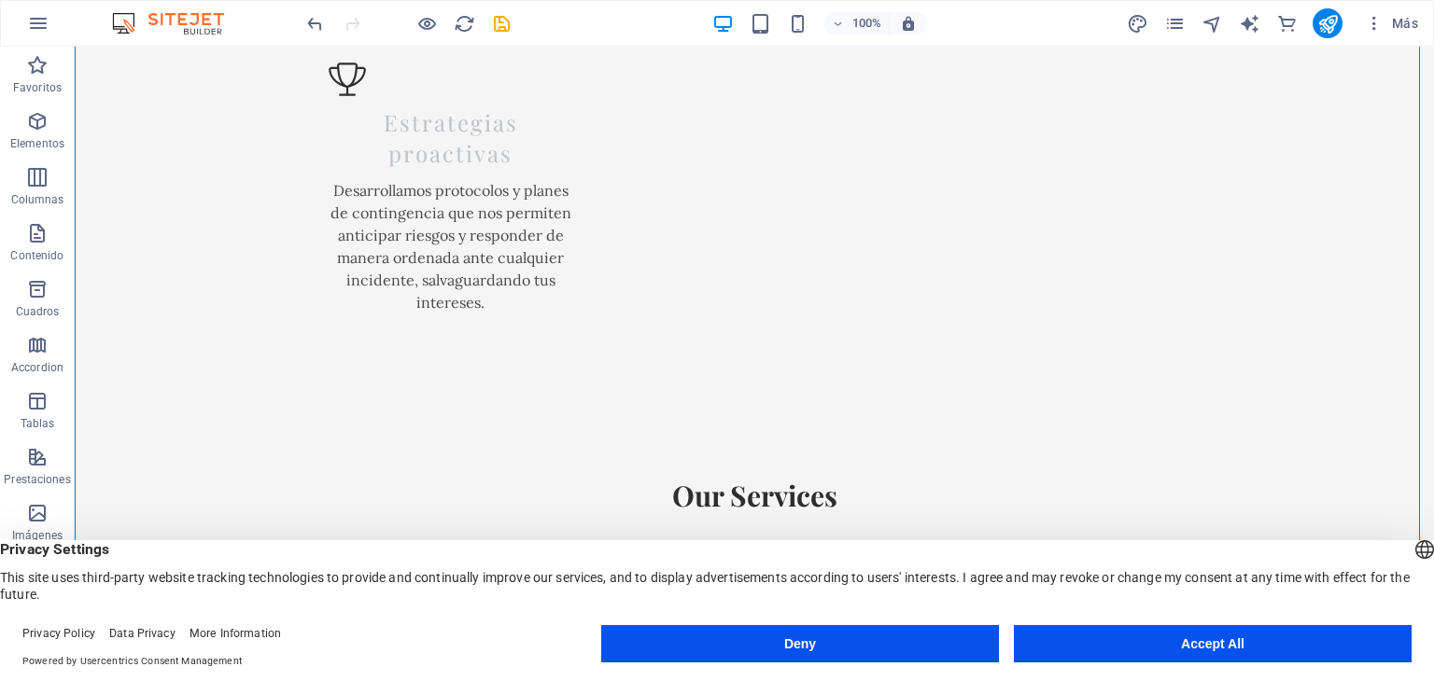
drag, startPoint x: 1042, startPoint y: 221, endPoint x: 1433, endPoint y: 239, distance: 391.5
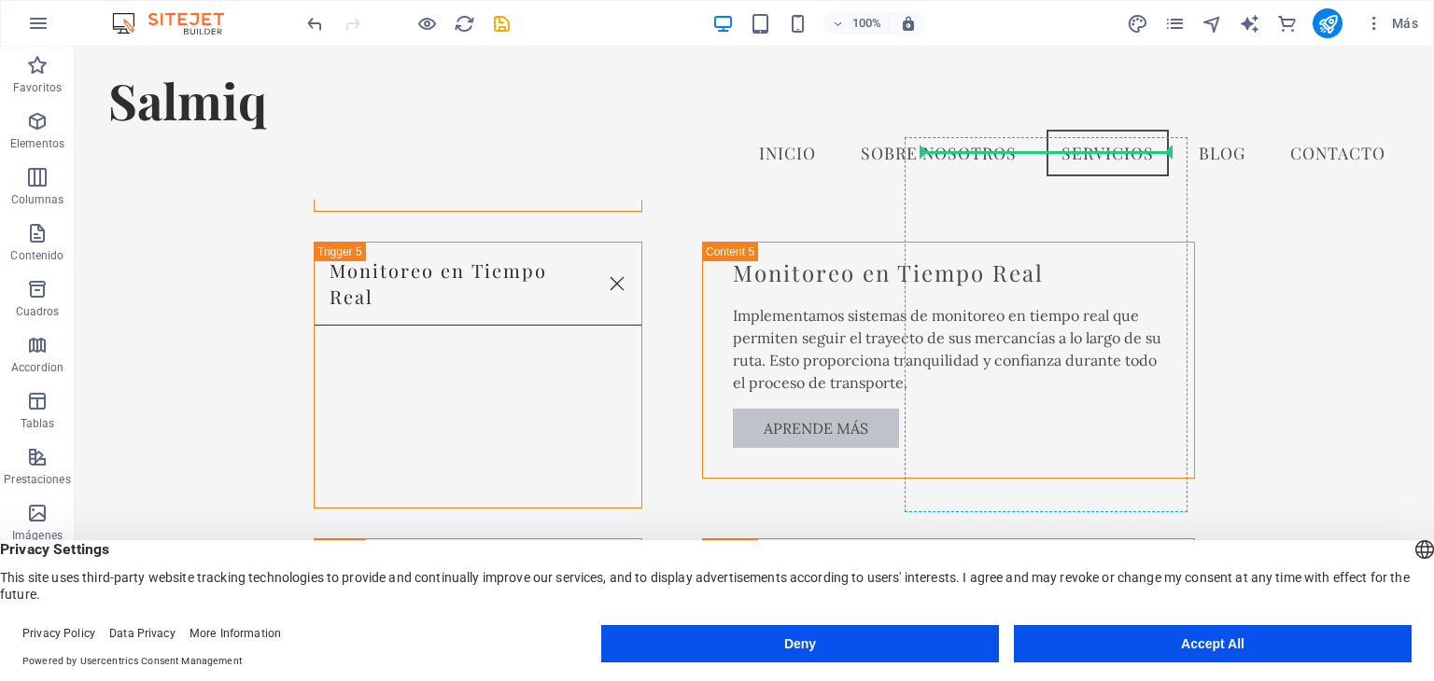
scroll to position [4864, 0]
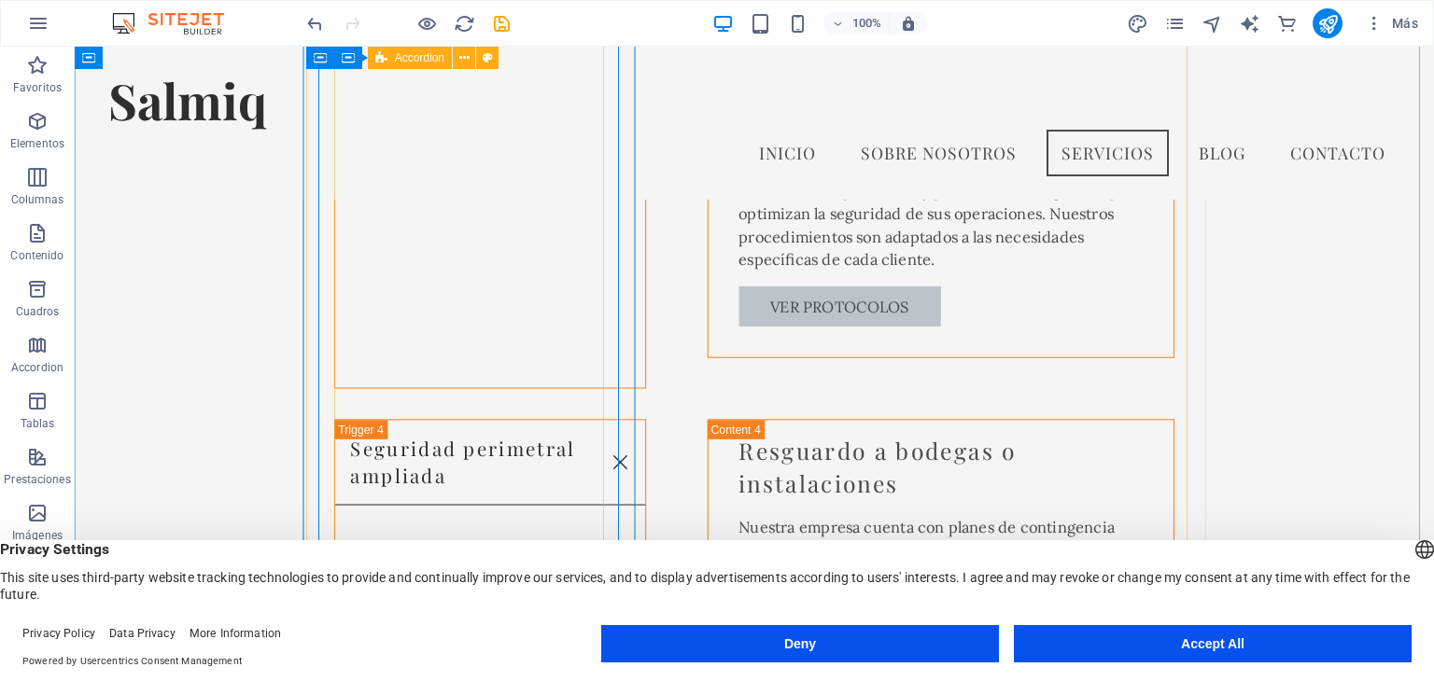
click at [454, 189] on div "Escolta de Cargas Escolta de Cargas Valiosas Ofrecemos un servicio de escolta e…" at bounding box center [754, 381] width 840 height 1902
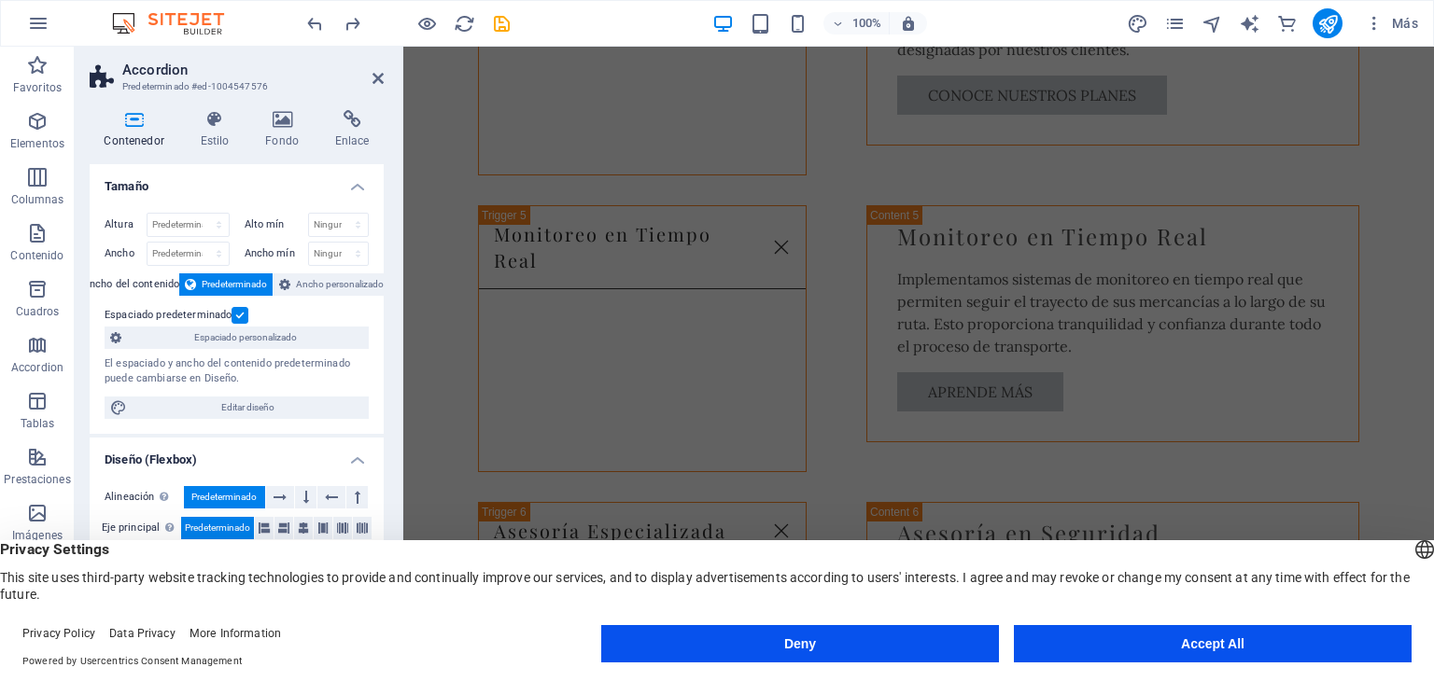
scroll to position [5091, 0]
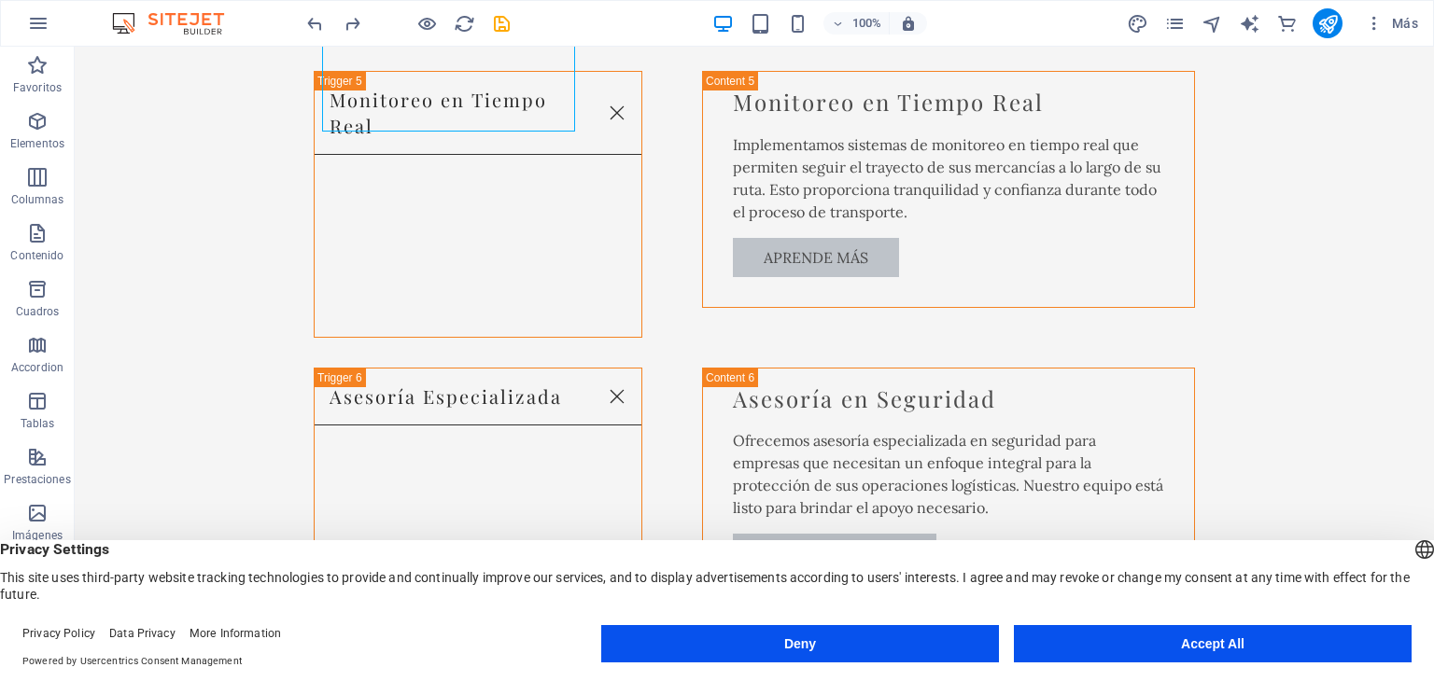
scroll to position [4882, 0]
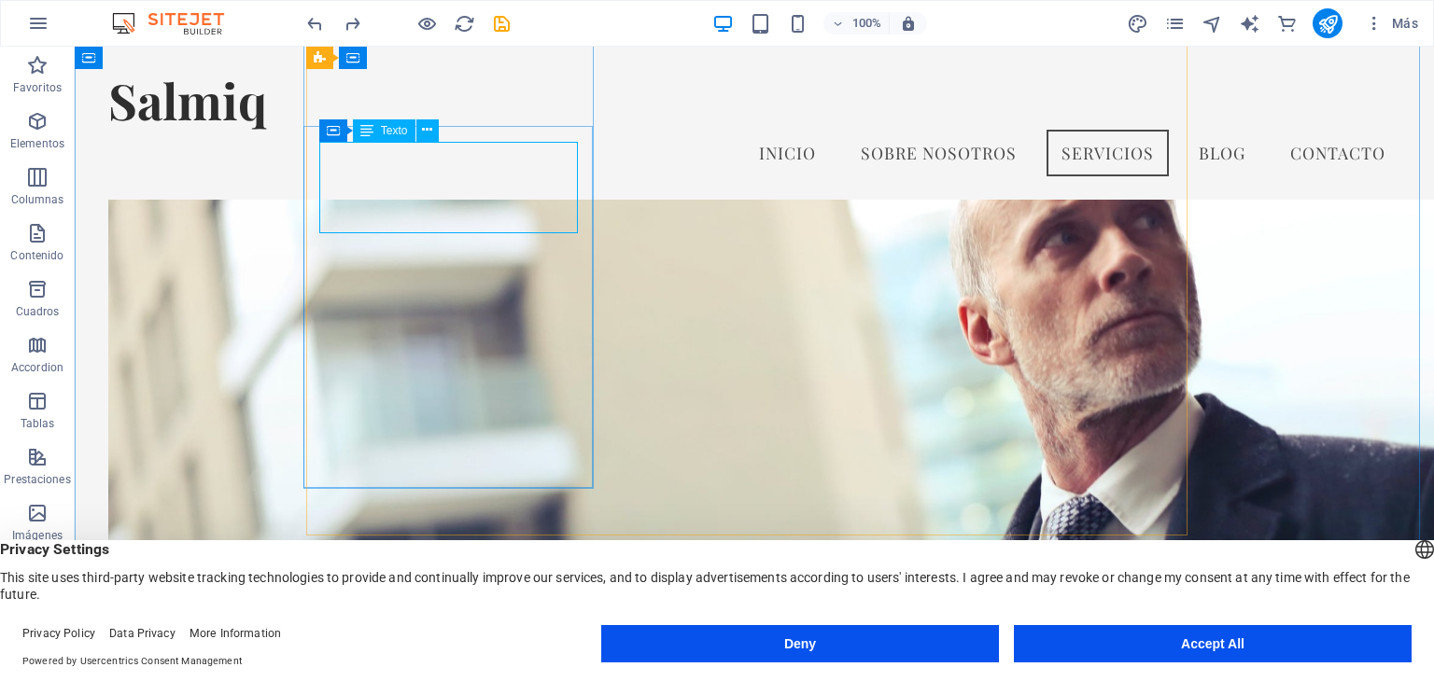
scroll to position [4882, 0]
